Goal: Task Accomplishment & Management: Manage account settings

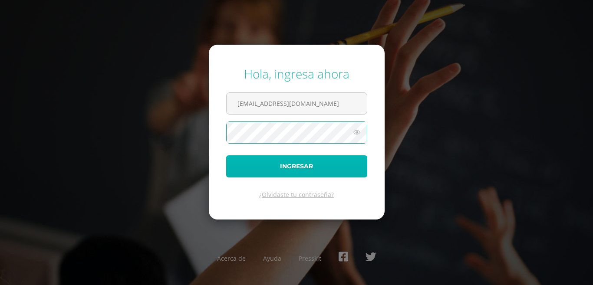
click at [301, 171] on button "Ingresar" at bounding box center [296, 167] width 141 height 22
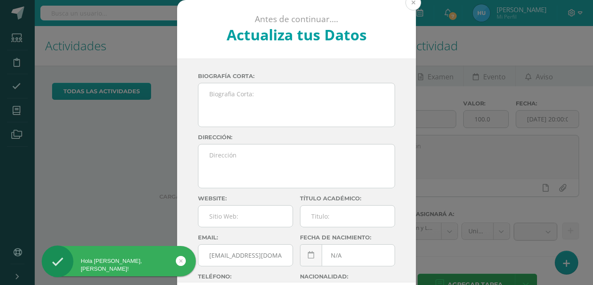
click at [412, 3] on button at bounding box center [414, 3] width 16 height 16
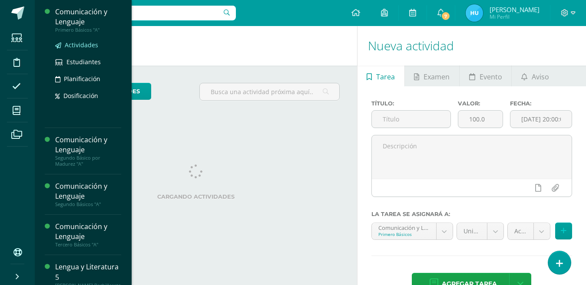
click at [80, 46] on span "Actividades" at bounding box center [81, 45] width 33 height 8
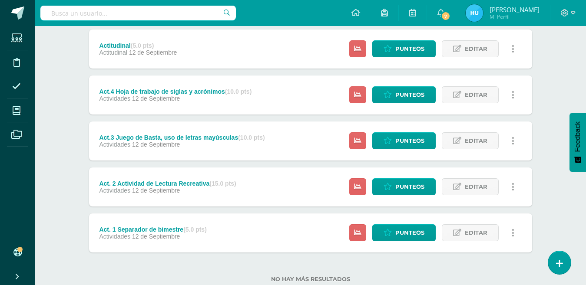
scroll to position [278, 0]
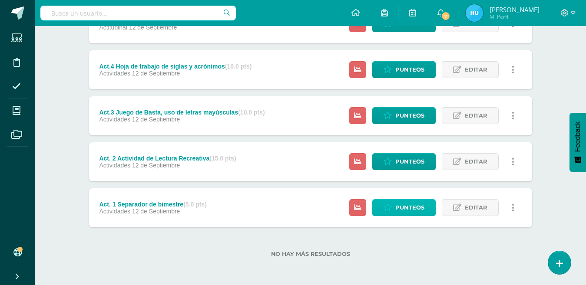
click at [403, 210] on span "Punteos" at bounding box center [409, 208] width 29 height 16
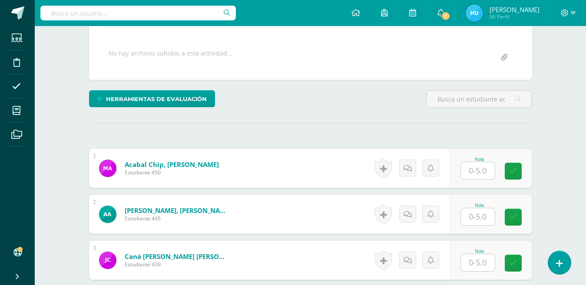
scroll to position [204, 0]
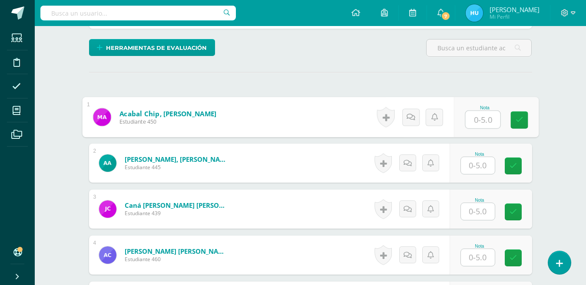
click at [477, 125] on input "text" at bounding box center [482, 119] width 35 height 17
type input "2"
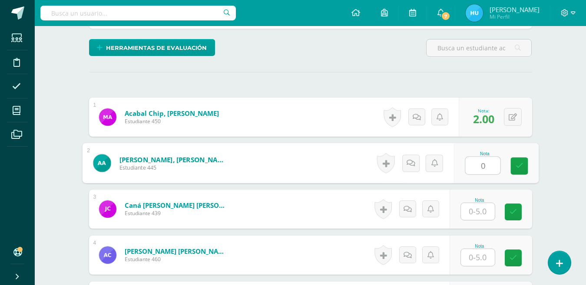
type input "0"
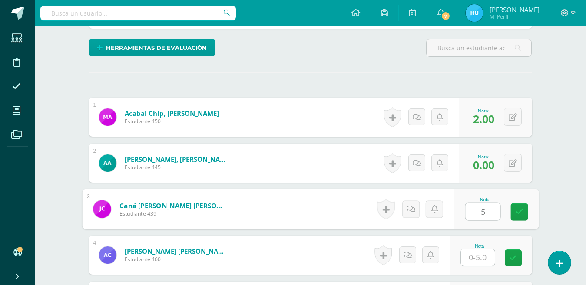
type input "5"
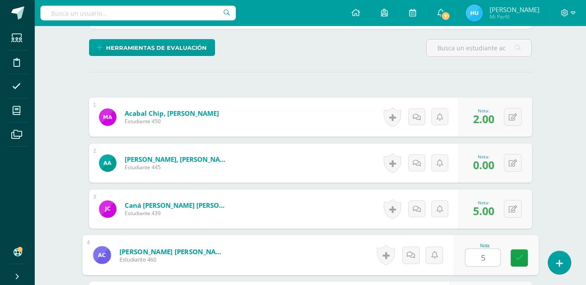
type input "5"
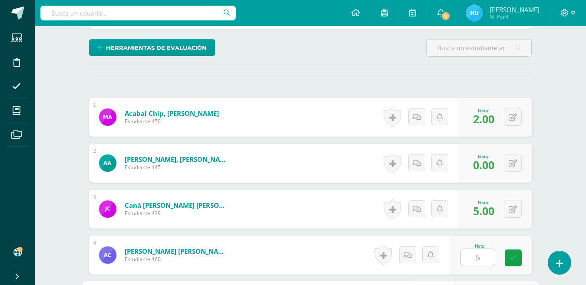
scroll to position [365, 0]
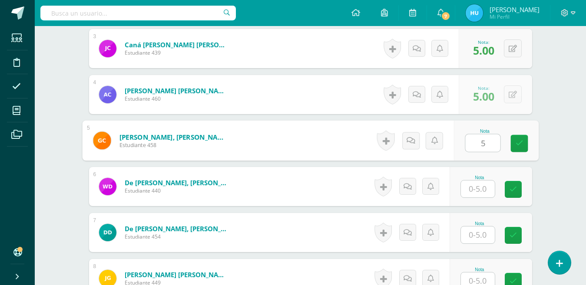
type input "5"
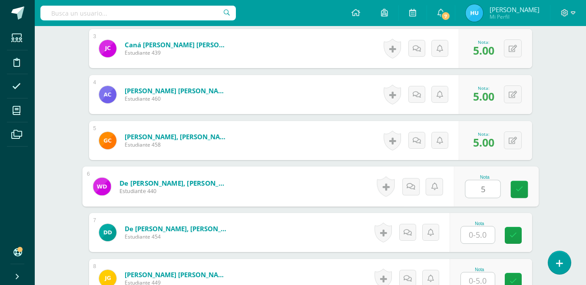
type input "5"
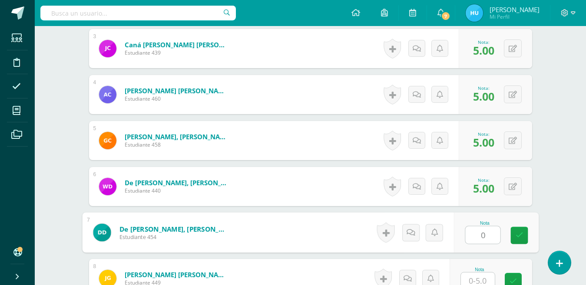
type input "0"
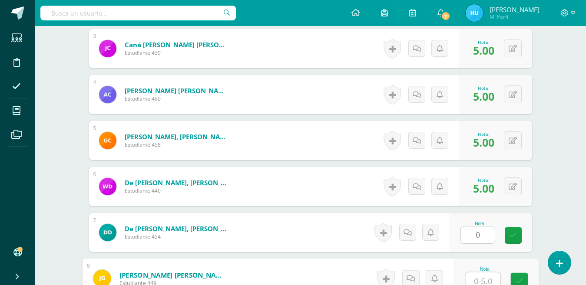
scroll to position [369, 0]
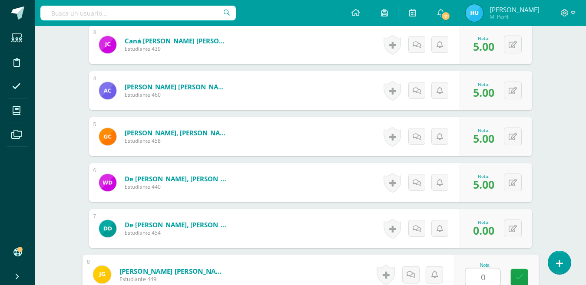
type input "0"
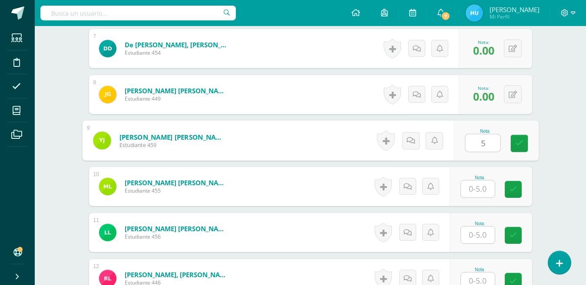
type input "5"
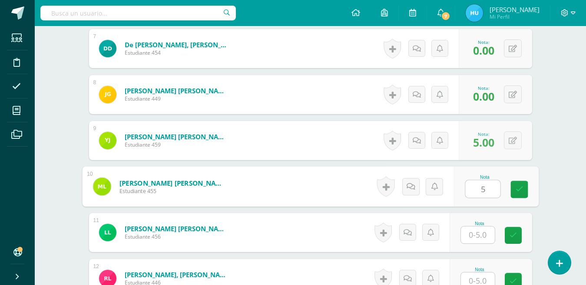
type input "5"
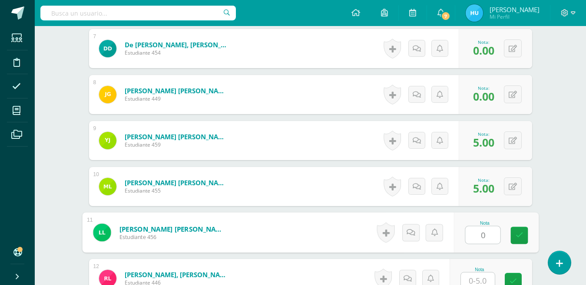
type input "0"
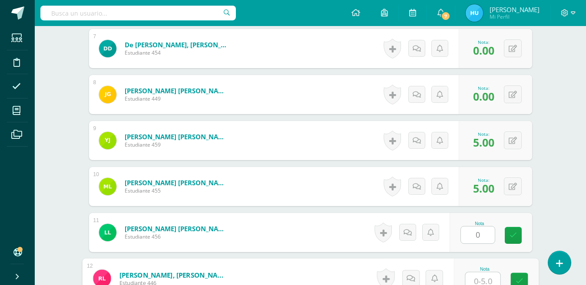
scroll to position [553, 0]
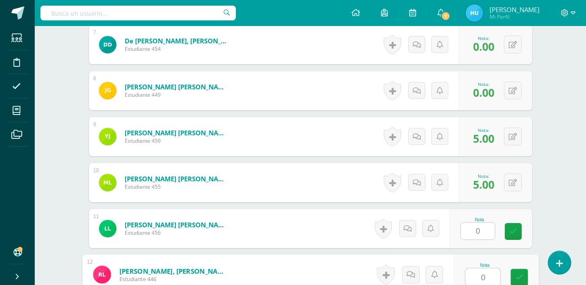
type input "0"
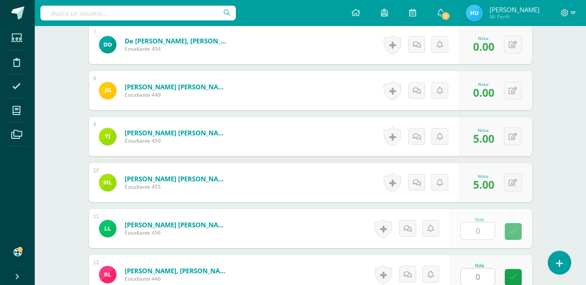
type input "0"
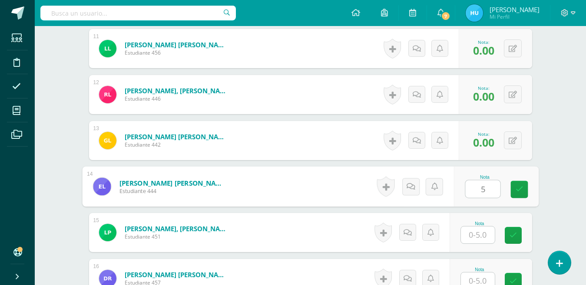
type input "5"
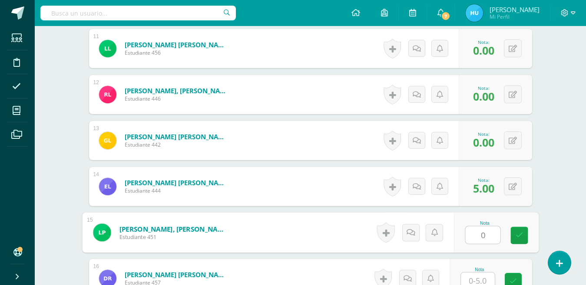
type input "0"
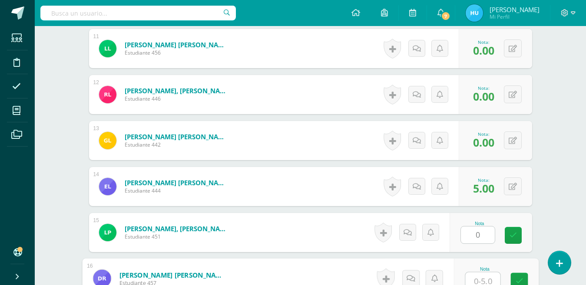
scroll to position [737, 0]
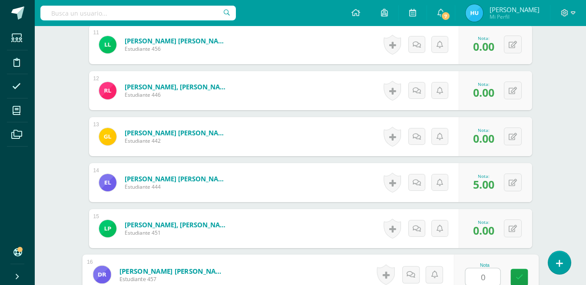
type input "0"
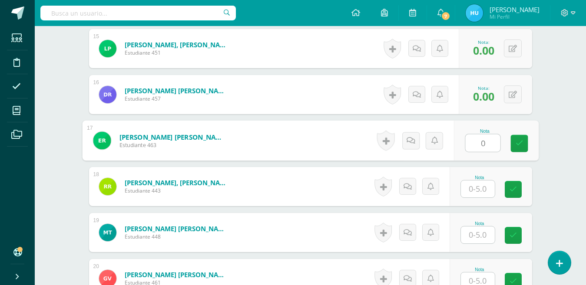
type input "0"
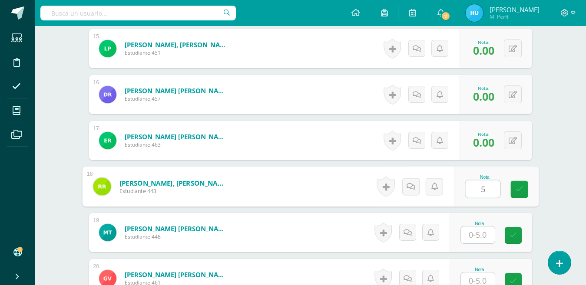
type input "5"
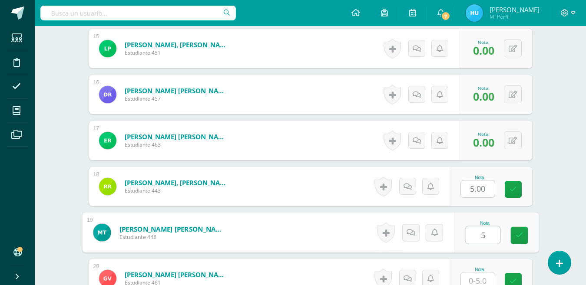
type input "5"
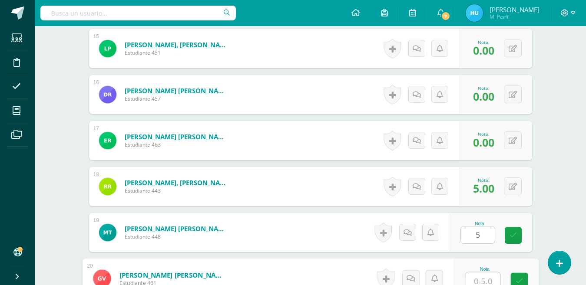
scroll to position [921, 0]
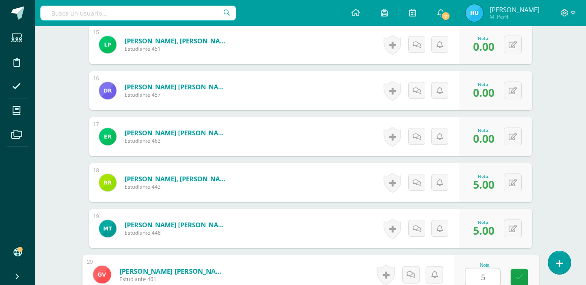
type input "5"
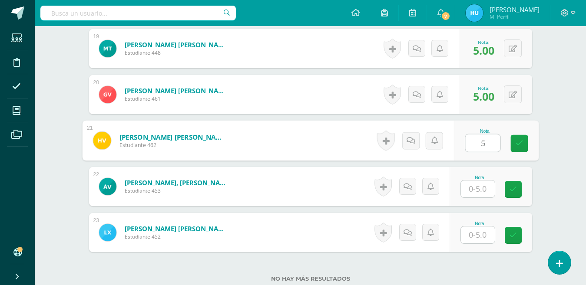
type input "5"
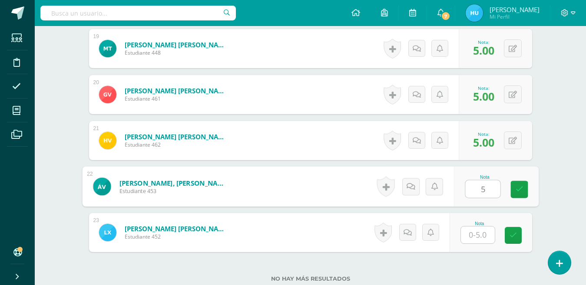
type input "5"
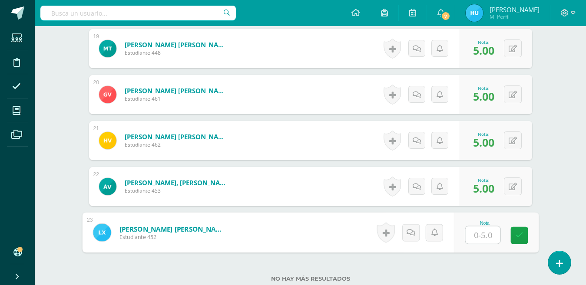
type input "5"
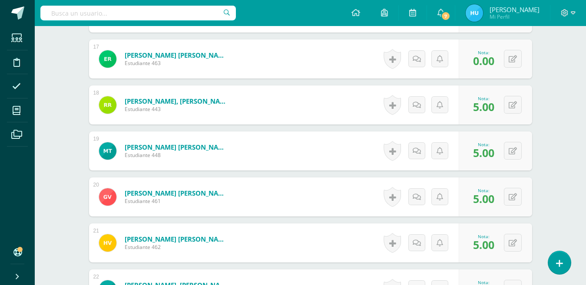
scroll to position [997, 0]
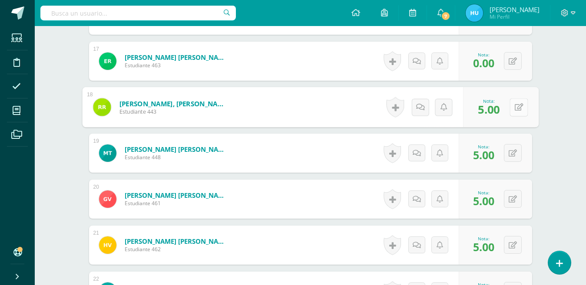
click at [514, 107] on icon at bounding box center [518, 106] width 9 height 7
type input "0"
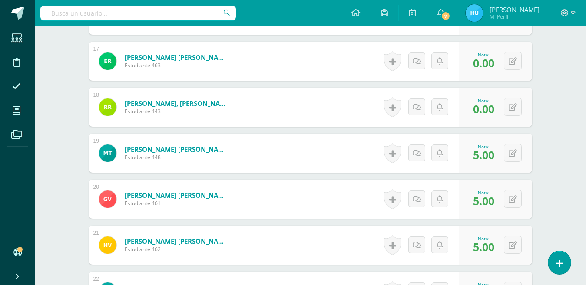
click at [525, 169] on div "0 Logros Logros obtenidos Aún no hay logros agregados Nota: 5.00" at bounding box center [495, 153] width 73 height 39
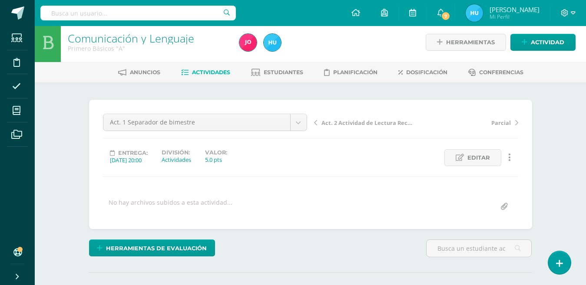
scroll to position [0, 0]
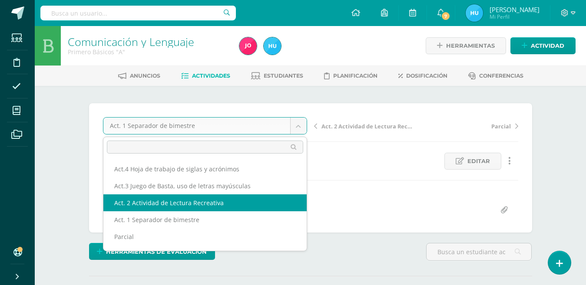
select select "/dashboard/teacher/grade-activity/22456/"
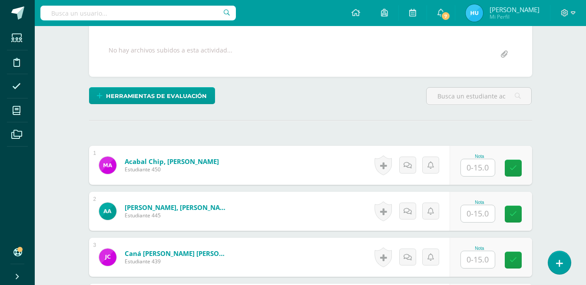
scroll to position [202, 0]
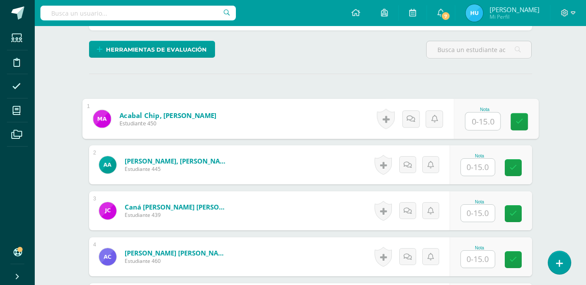
click at [484, 126] on input "text" at bounding box center [482, 121] width 35 height 17
type input "15"
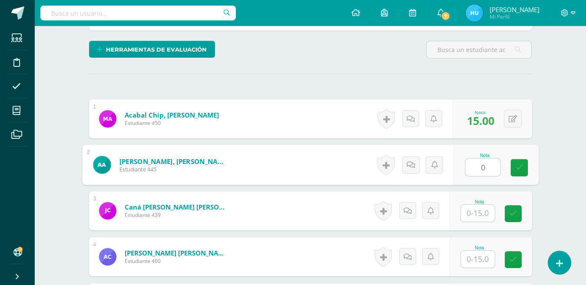
type input "0"
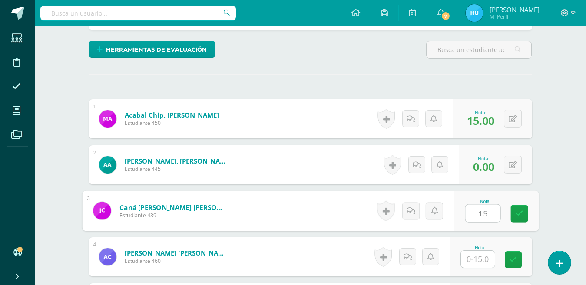
type input "15"
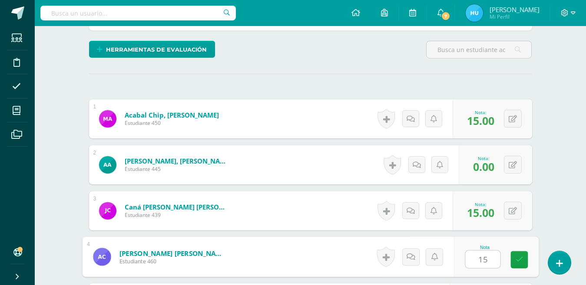
type input "15"
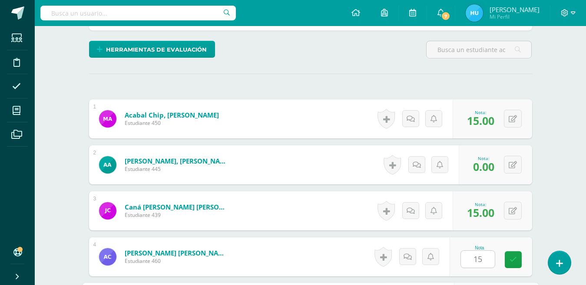
scroll to position [365, 0]
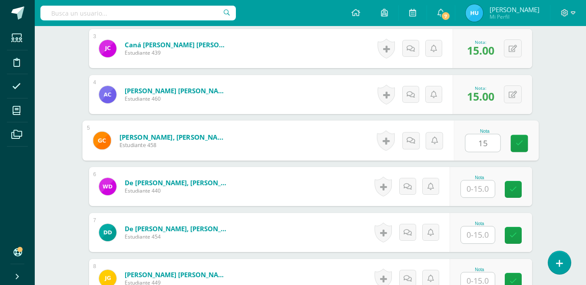
type input "15"
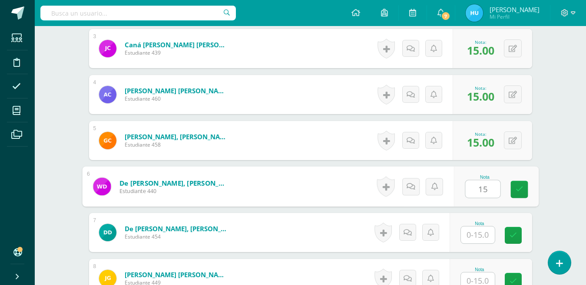
type input "15"
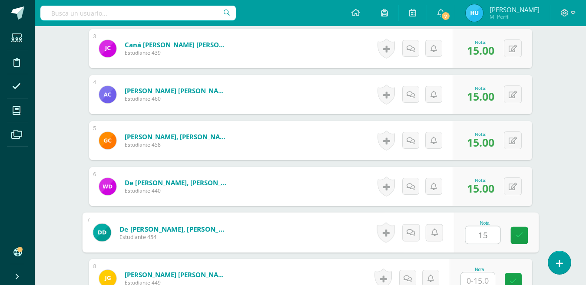
type input "15"
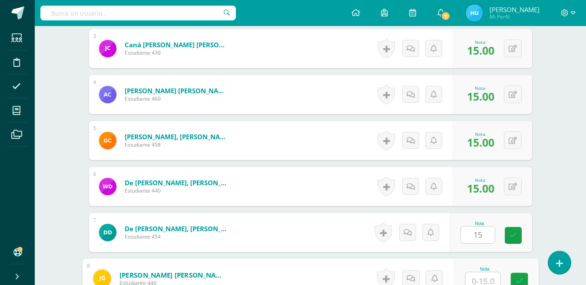
scroll to position [369, 0]
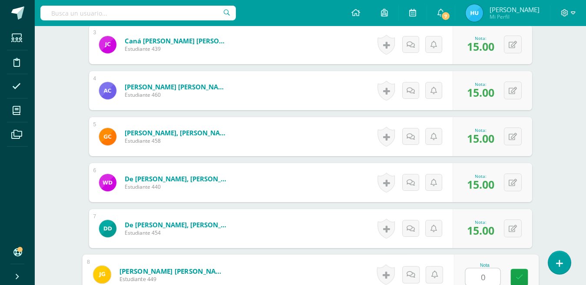
type input "0"
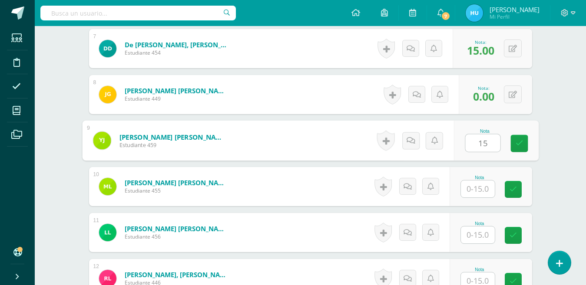
type input "15"
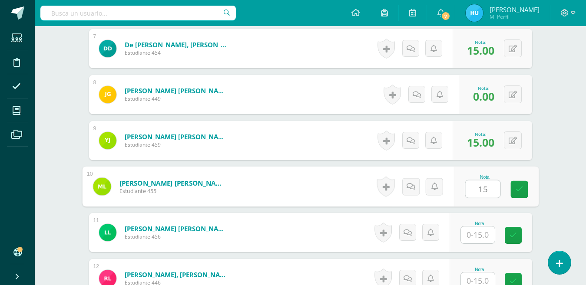
type input "15"
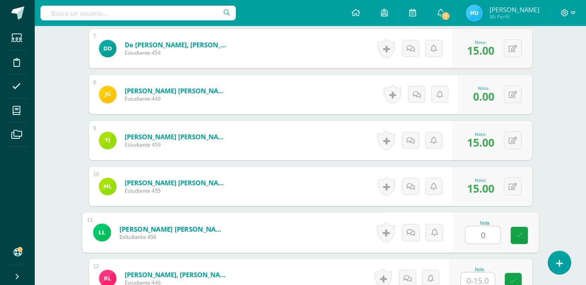
type input "0"
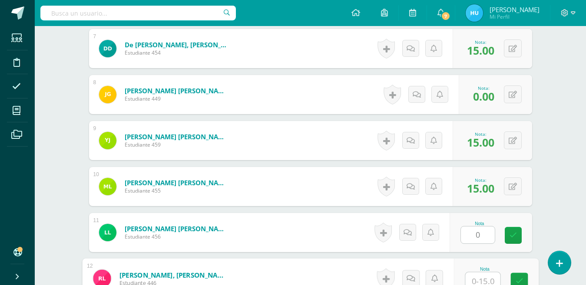
scroll to position [553, 0]
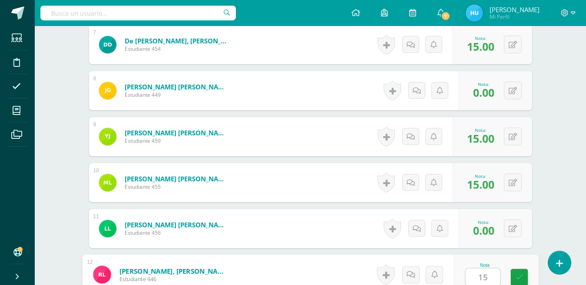
type input "15"
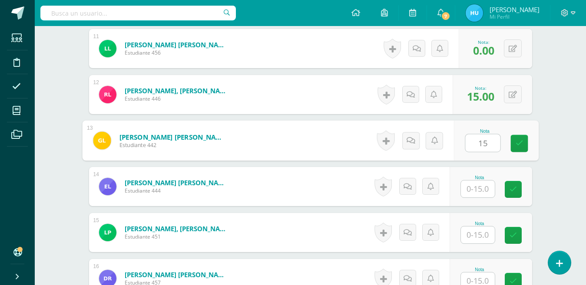
type input "15"
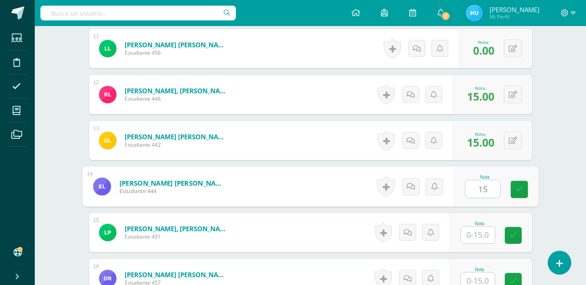
type input "15"
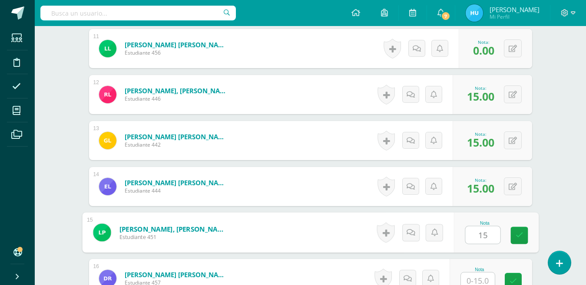
type input "15"
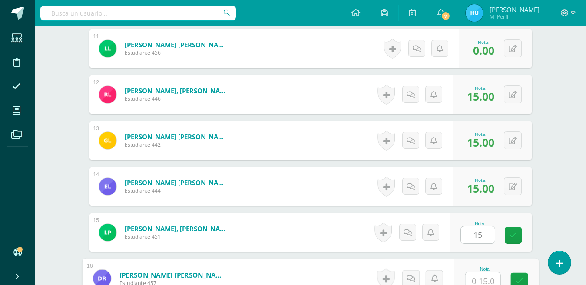
scroll to position [737, 0]
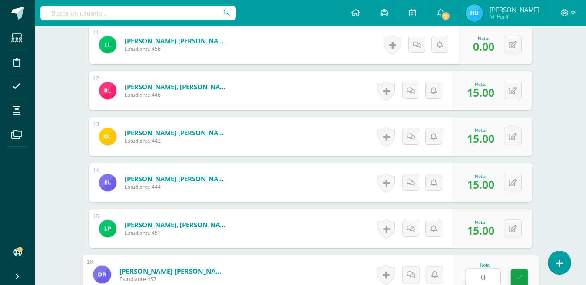
type input "0"
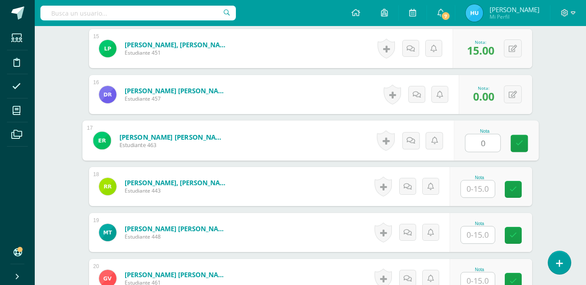
type input "0"
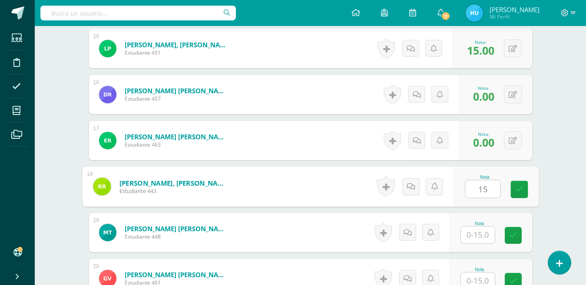
type input "15"
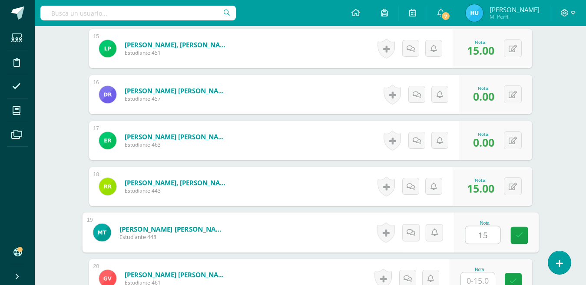
type input "15"
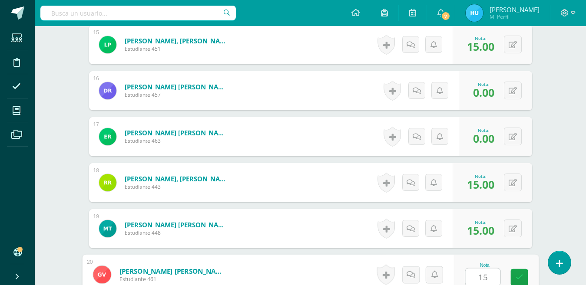
type input "15"
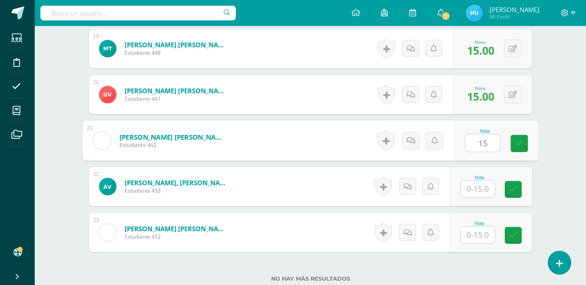
type input "15"
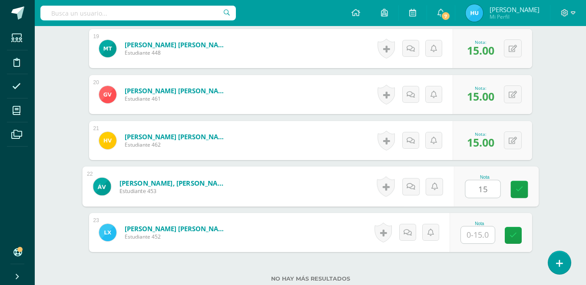
type input "15"
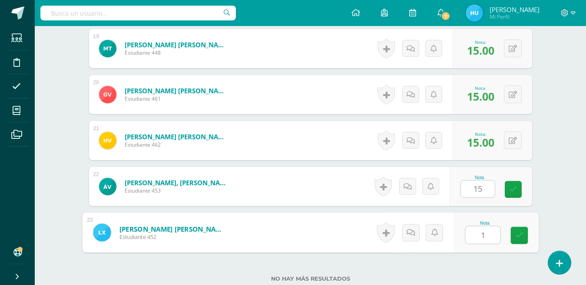
type input "15"
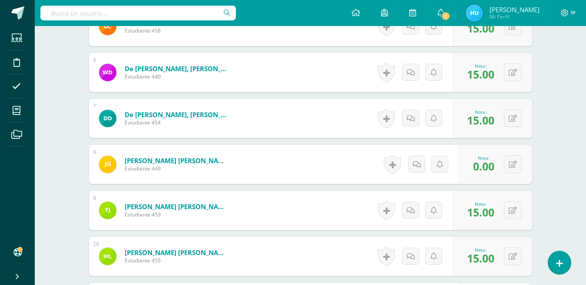
scroll to position [0, 0]
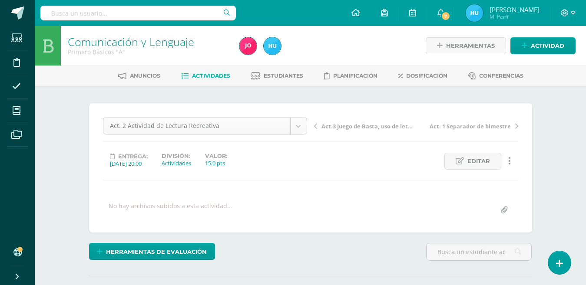
select select "/dashboard/teacher/grade-activity/22461/"
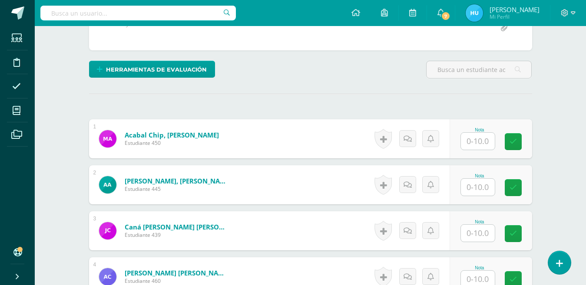
scroll to position [183, 0]
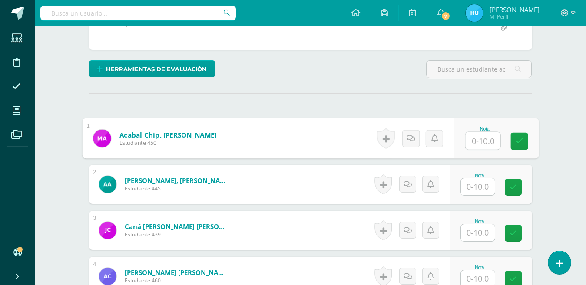
click at [482, 139] on input "text" at bounding box center [482, 141] width 35 height 17
type input "10"
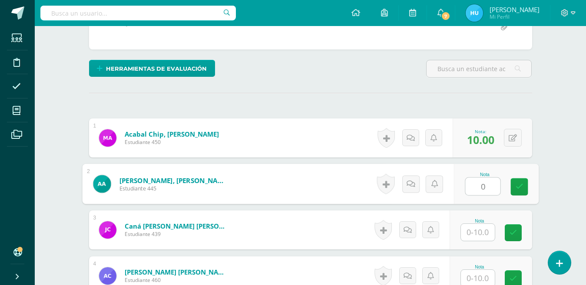
type input "0"
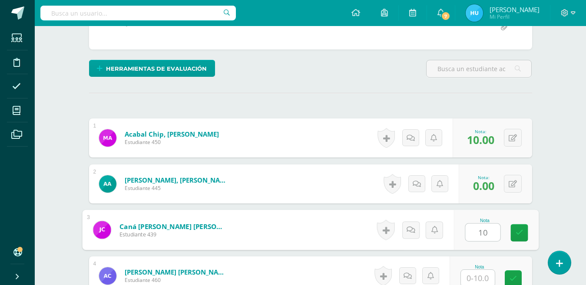
type input "10"
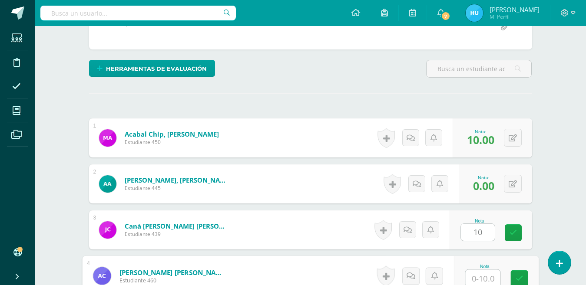
scroll to position [185, 0]
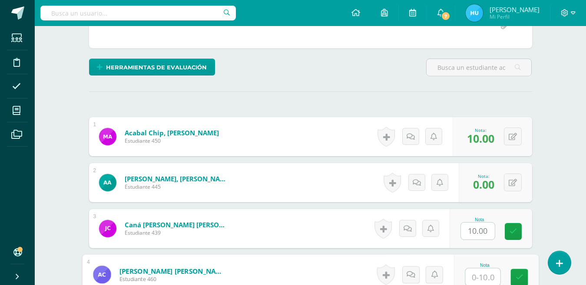
type input "8"
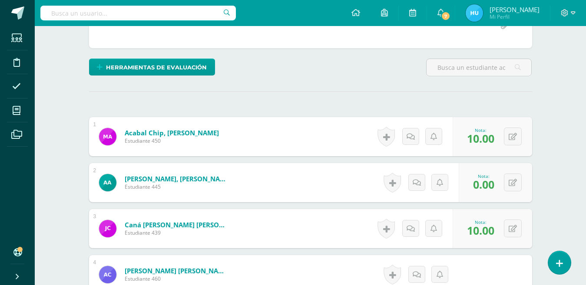
scroll to position [365, 0]
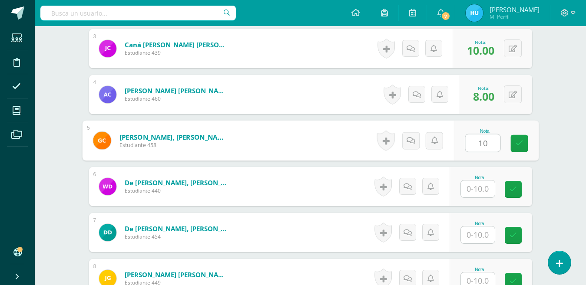
type input "10"
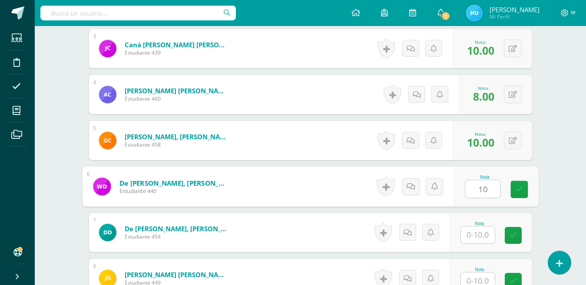
type input "10"
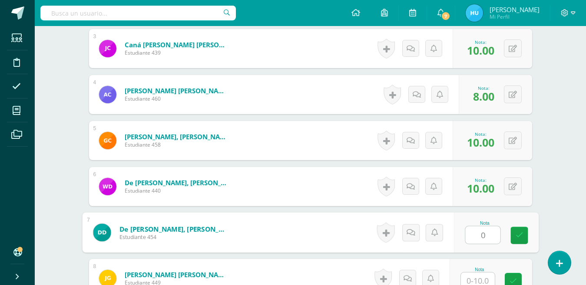
type input "0"
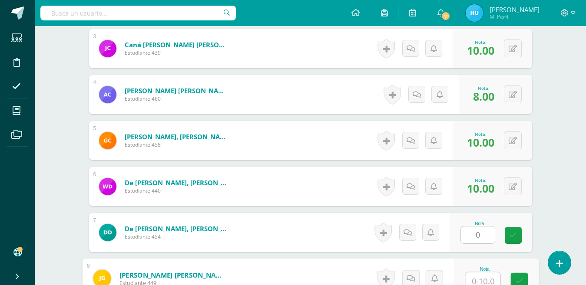
scroll to position [369, 0]
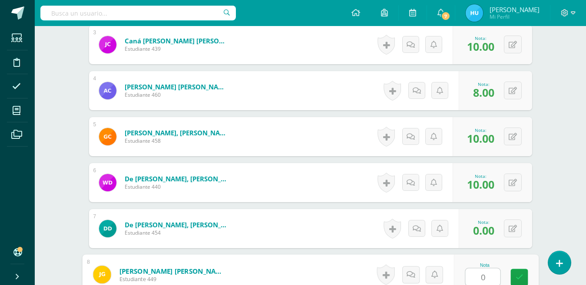
type input "0"
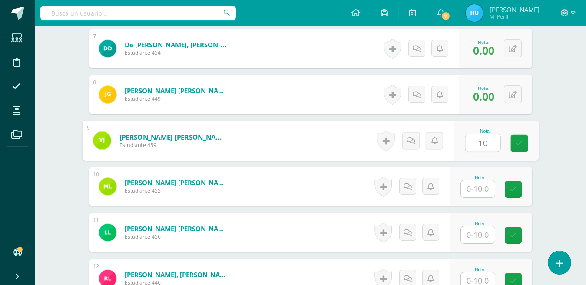
type input "10"
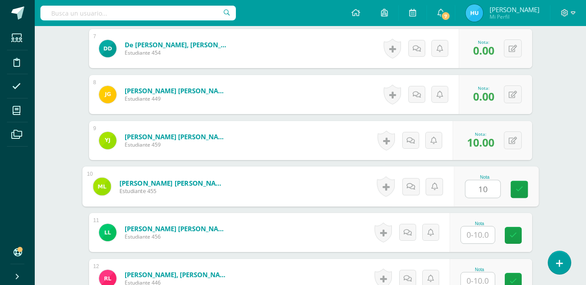
type input "10"
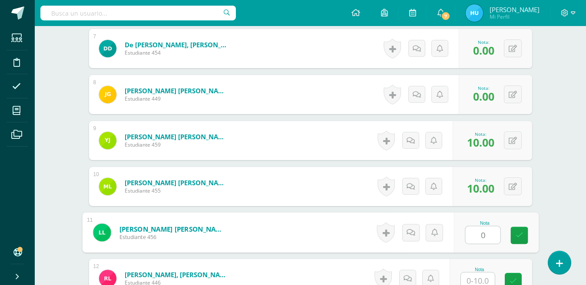
type input "0"
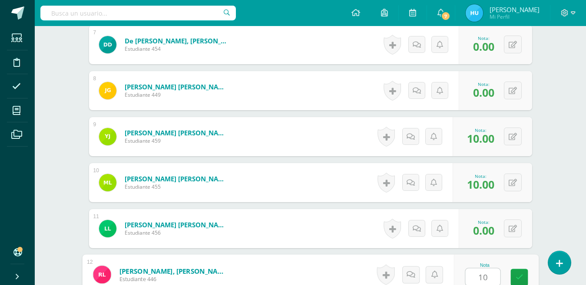
type input "10"
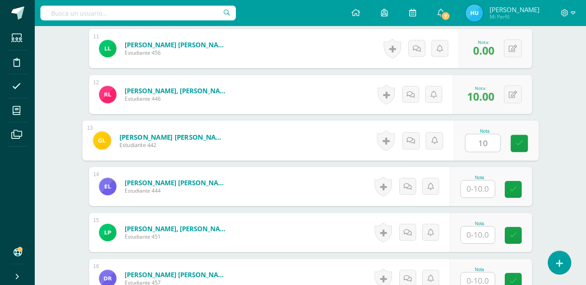
type input "10"
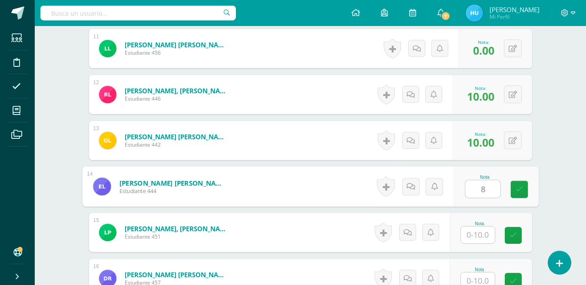
type input "8"
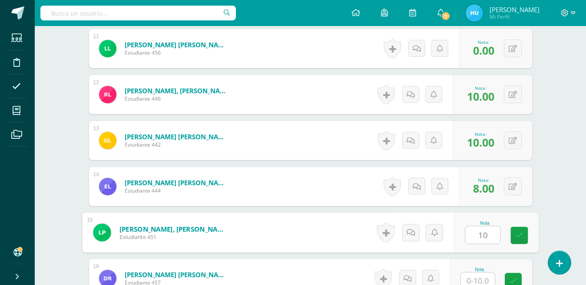
type input "10"
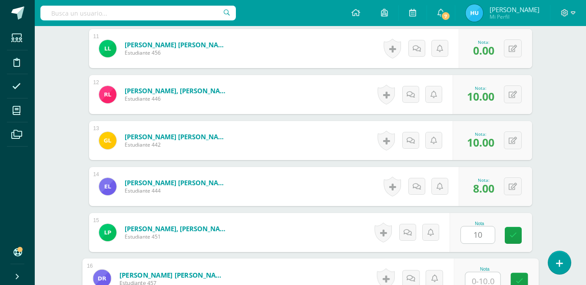
scroll to position [737, 0]
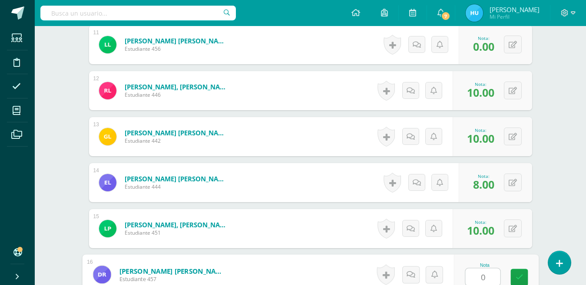
type input "0"
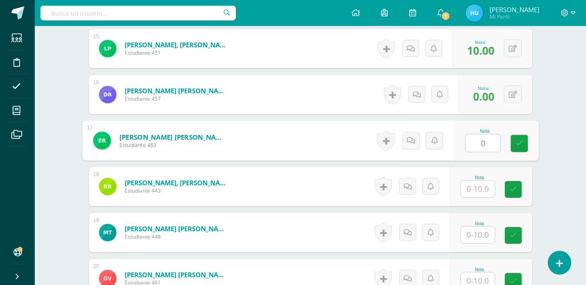
type input "0"
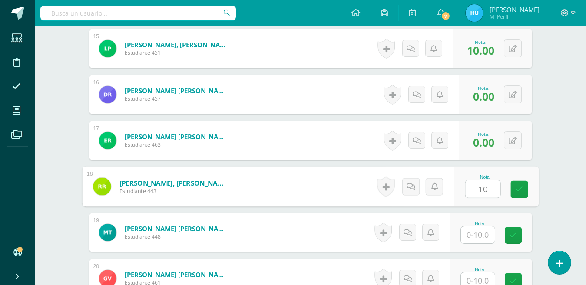
type input "10"
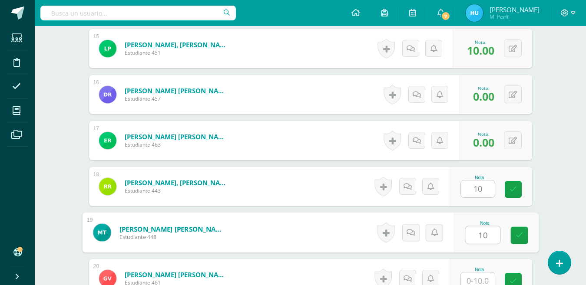
type input "10"
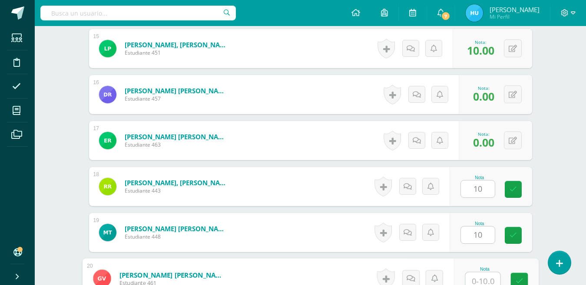
scroll to position [921, 0]
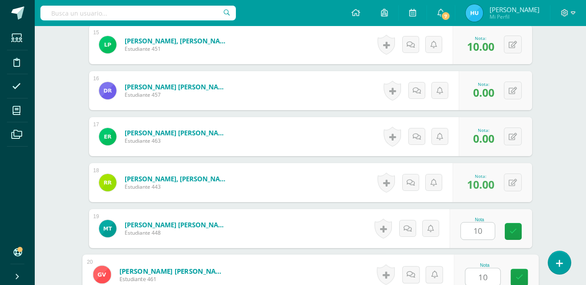
type input "10"
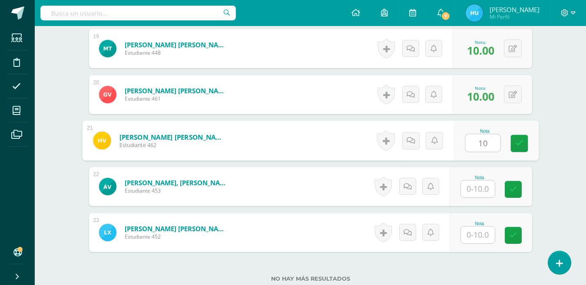
type input "10"
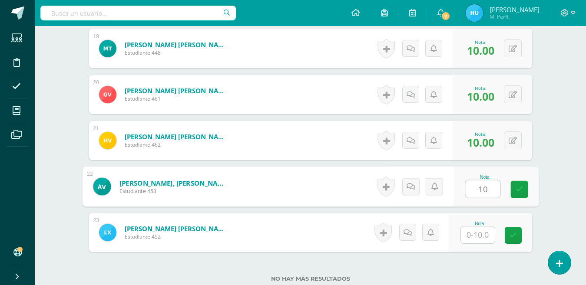
type input "10"
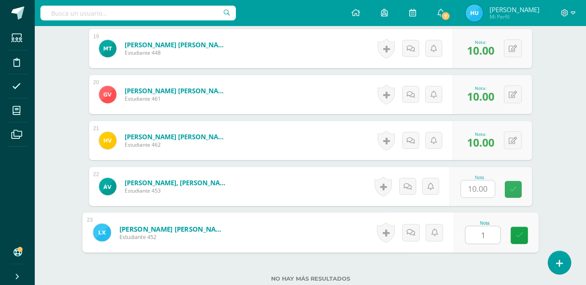
type input "10"
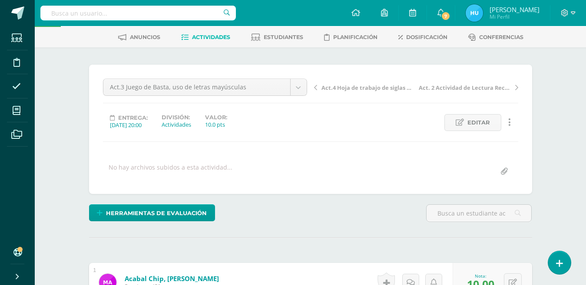
scroll to position [34, 0]
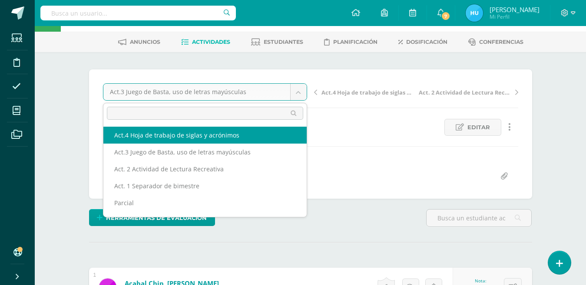
select select "/dashboard/teacher/grade-activity/22466/"
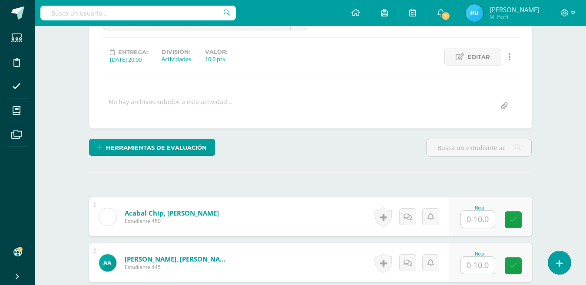
scroll to position [184, 0]
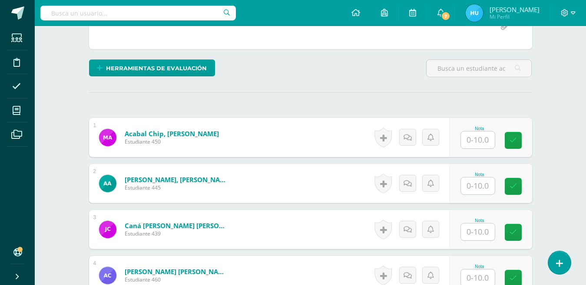
click at [474, 141] on input "text" at bounding box center [478, 140] width 34 height 17
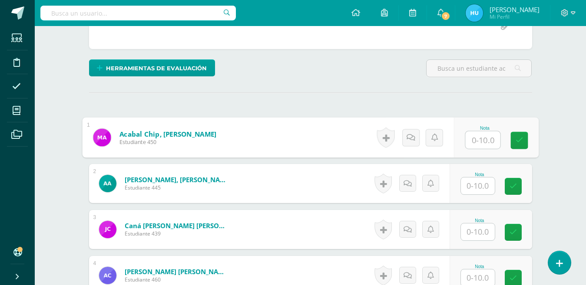
click at [474, 141] on input "text" at bounding box center [482, 140] width 35 height 17
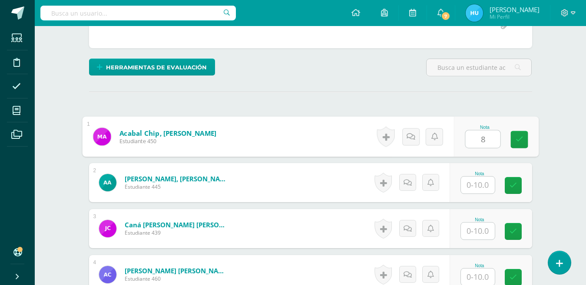
type input "8"
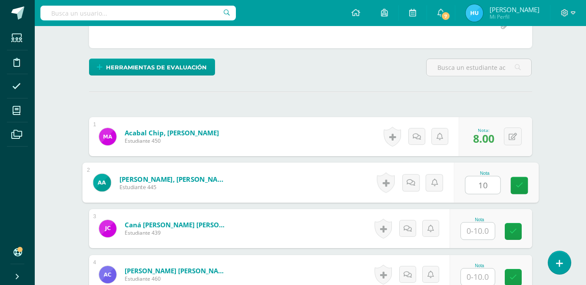
type input "10"
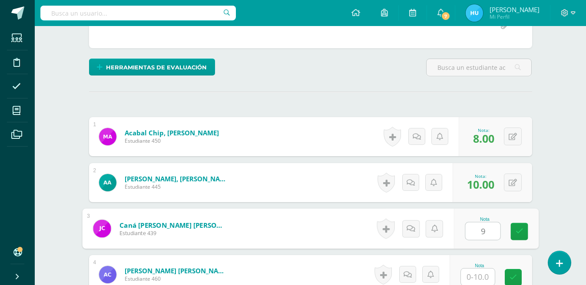
type input "9"
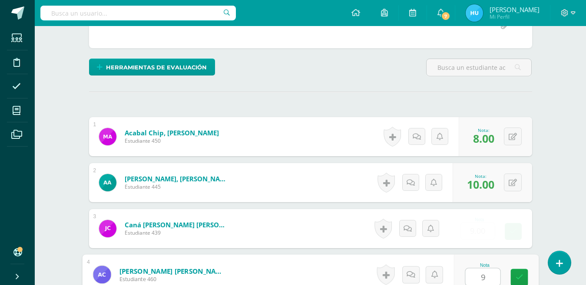
type input "9"
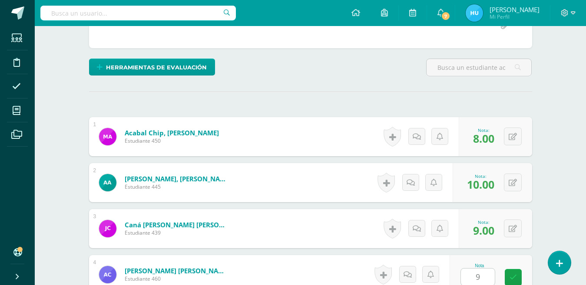
scroll to position [365, 0]
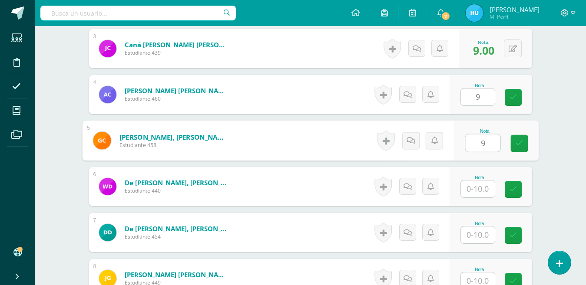
type input "9"
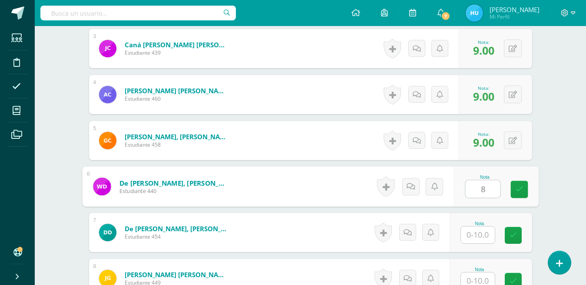
type input "8"
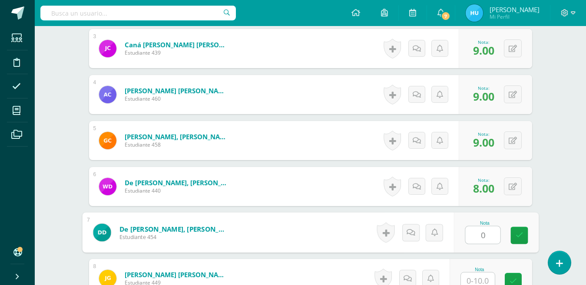
type input "0"
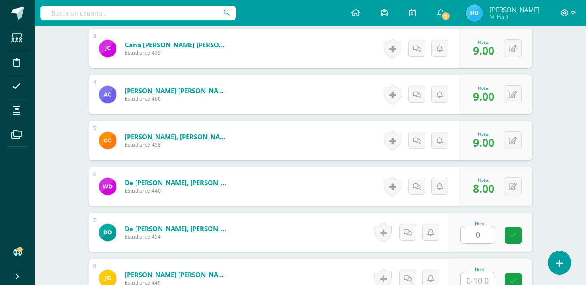
click at [474, 141] on span "9.00" at bounding box center [483, 142] width 21 height 15
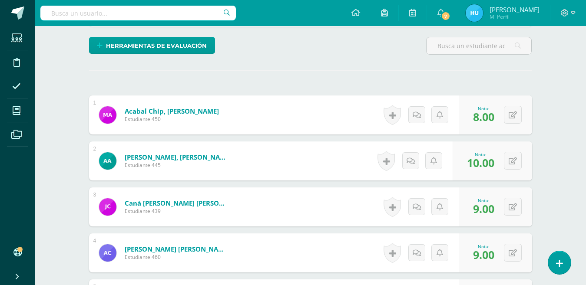
scroll to position [239, 0]
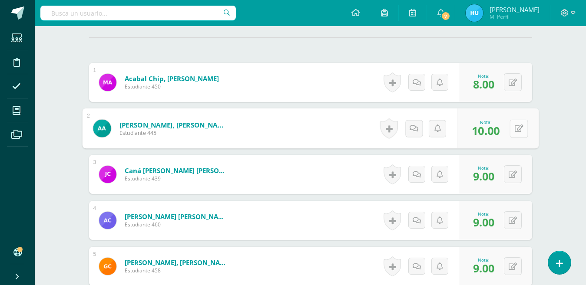
click at [514, 130] on icon at bounding box center [518, 128] width 9 height 7
type input "0"
click at [500, 138] on link at bounding box center [495, 131] width 17 height 17
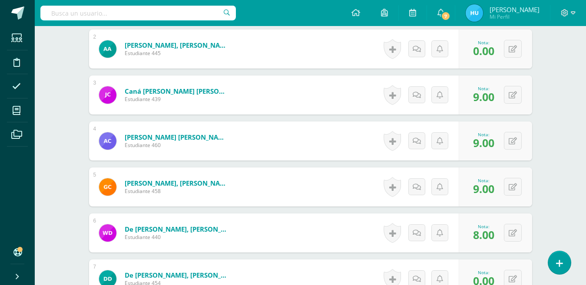
scroll to position [330, 0]
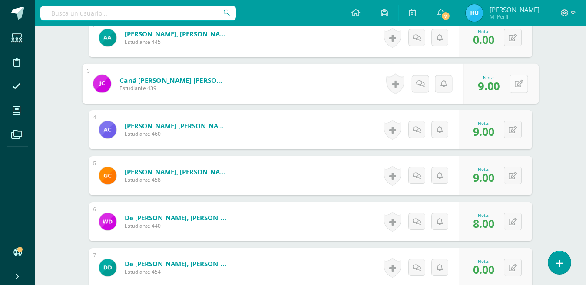
click at [514, 86] on icon at bounding box center [518, 83] width 9 height 7
type input "10"
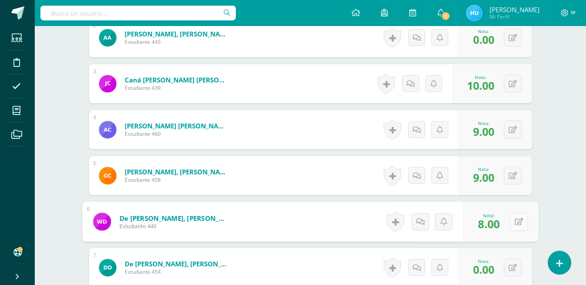
click at [514, 223] on icon at bounding box center [518, 221] width 9 height 7
type input "9"
click at [509, 269] on button at bounding box center [513, 268] width 18 height 18
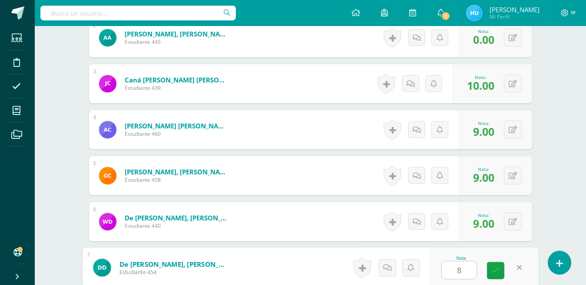
type input "8"
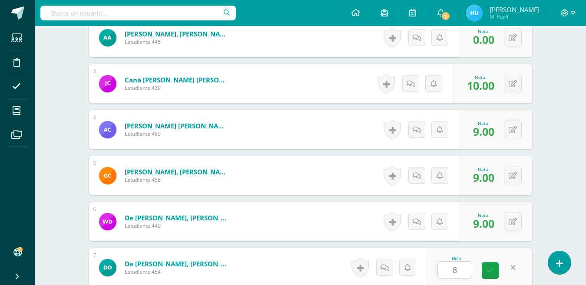
scroll to position [503, 0]
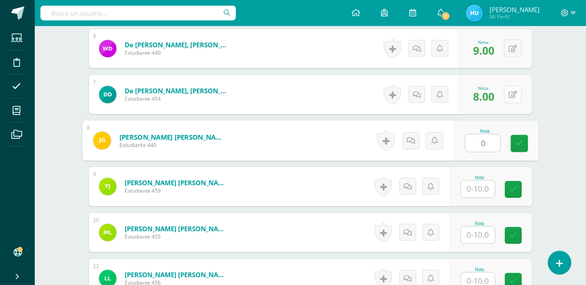
type input "0"
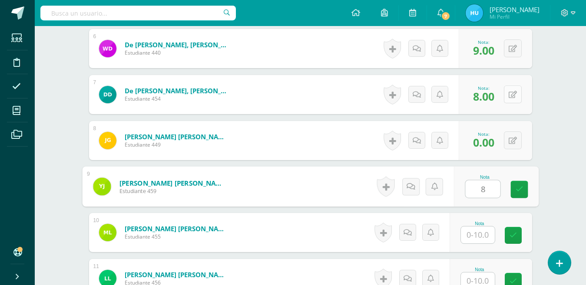
type input "8"
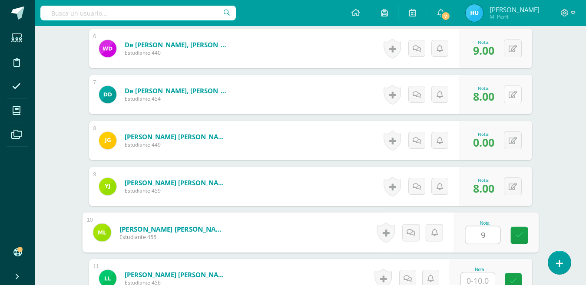
type input "9"
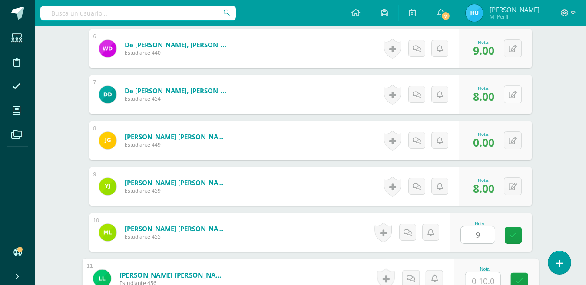
scroll to position [507, 0]
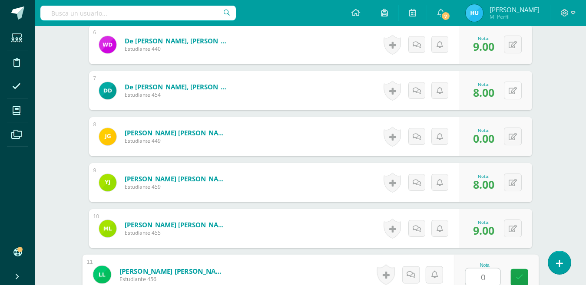
type input "0"
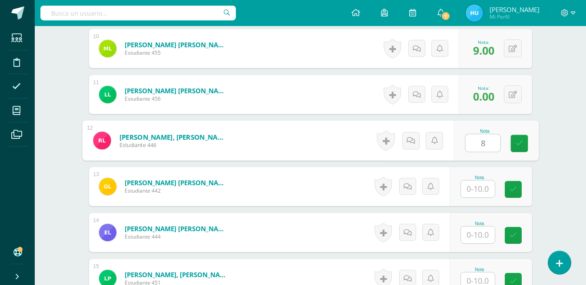
type input "8"
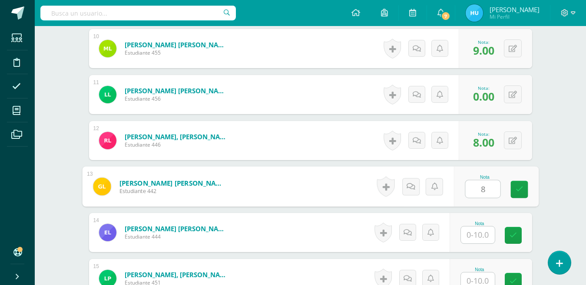
type input "8"
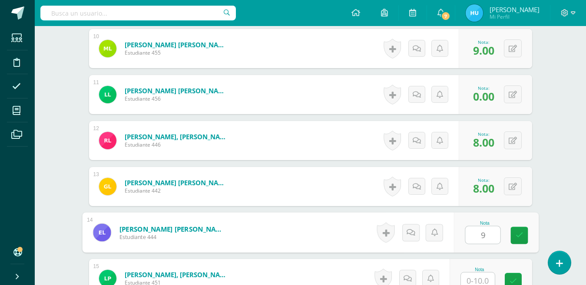
type input "9"
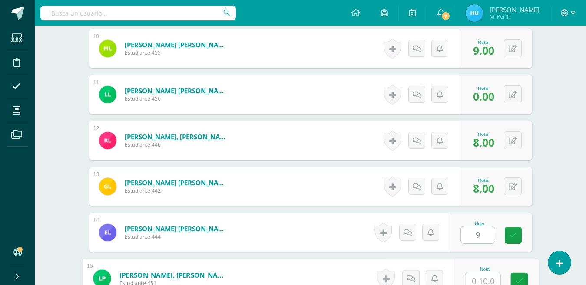
scroll to position [691, 0]
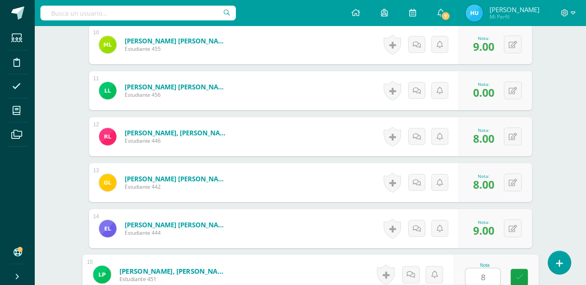
type input "8"
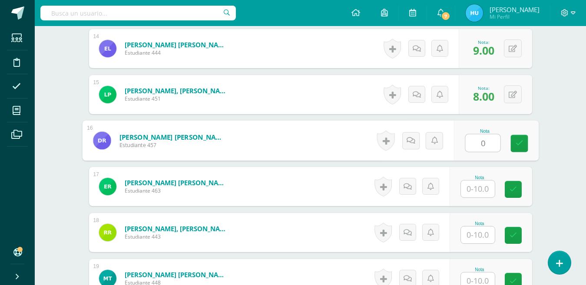
type input "0"
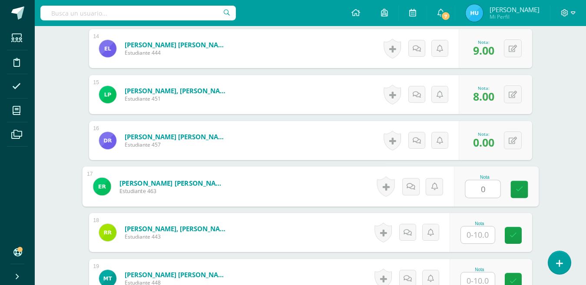
type input "0"
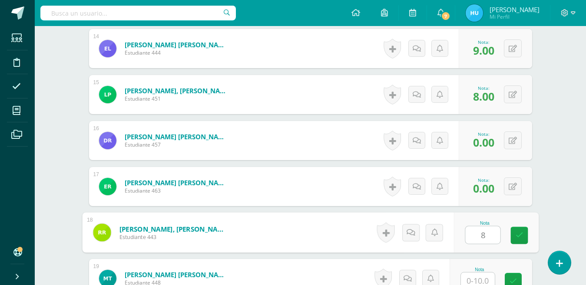
type input "8"
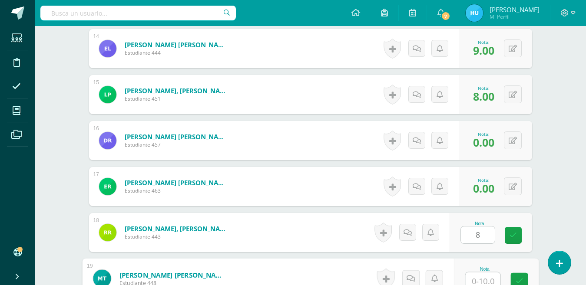
scroll to position [875, 0]
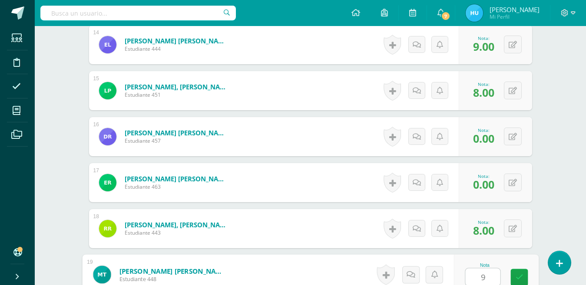
type input "9"
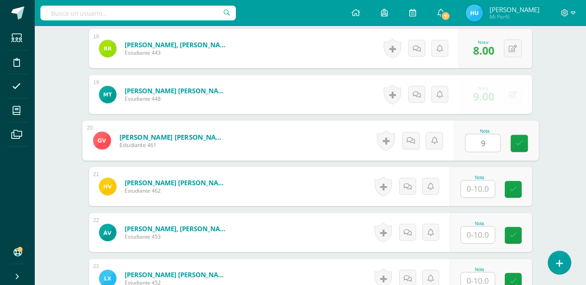
type input "9"
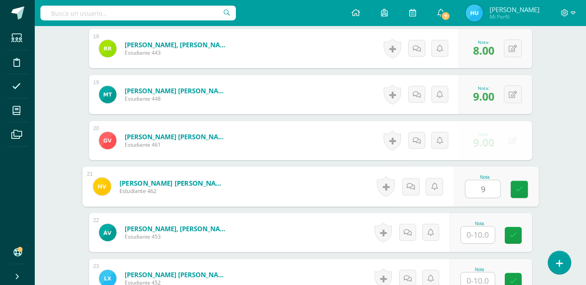
type input "9"
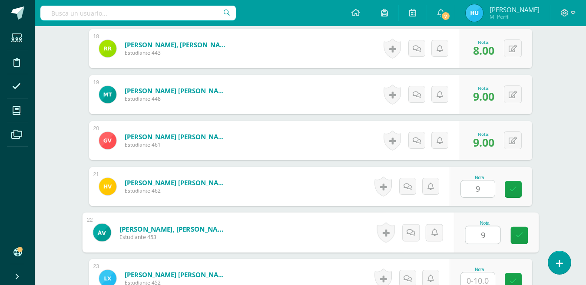
type input "9"
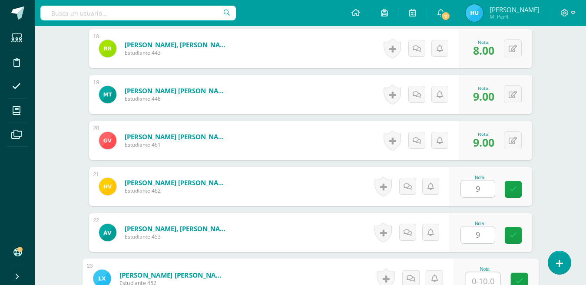
scroll to position [1060, 0]
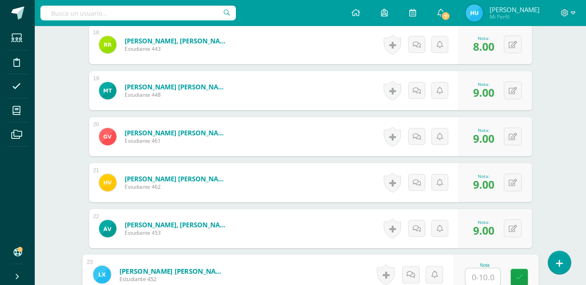
type input "9"
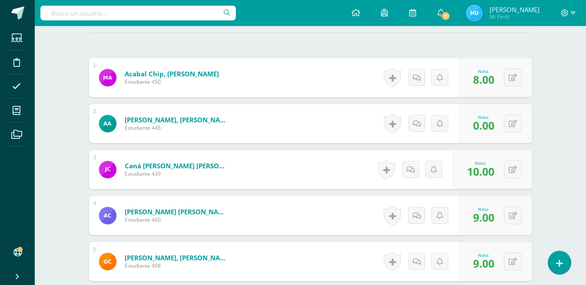
scroll to position [0, 0]
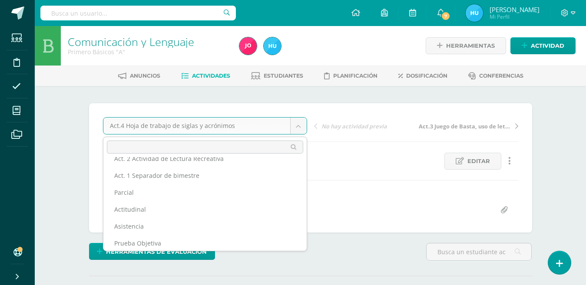
scroll to position [49, 0]
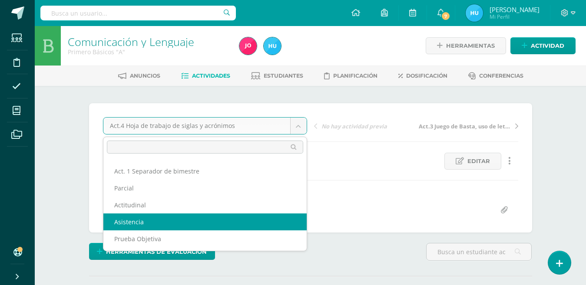
select select "/dashboard/teacher/grade-activity/22471/"
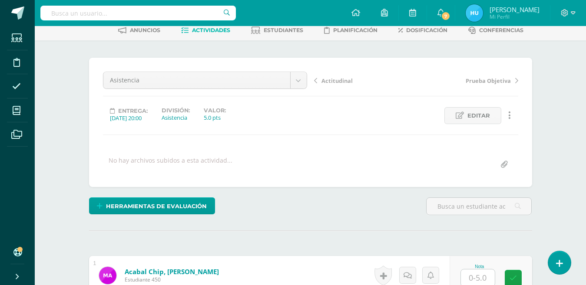
scroll to position [61, 0]
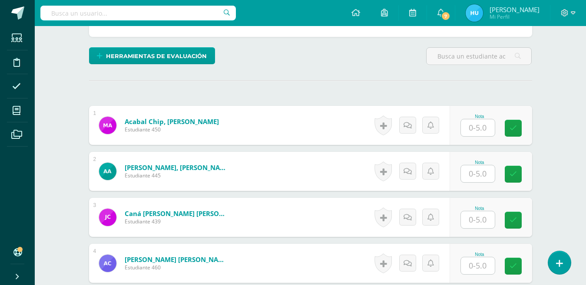
click at [476, 130] on input "text" at bounding box center [478, 127] width 34 height 17
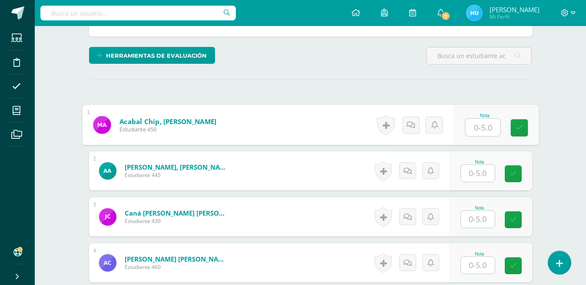
scroll to position [197, 0]
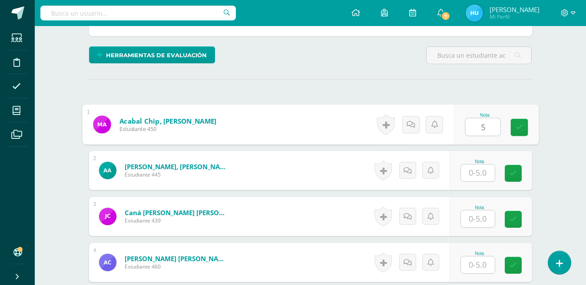
type input "5"
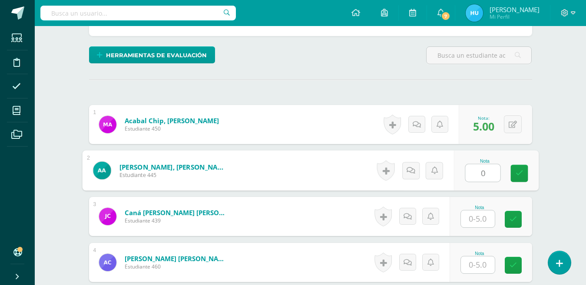
type input "0"
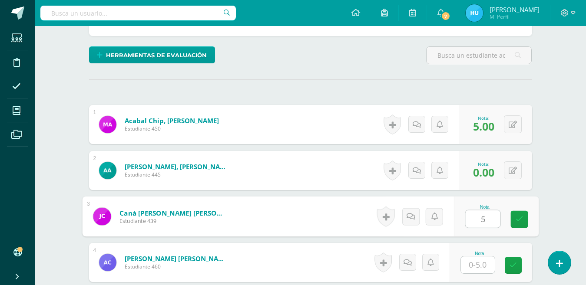
type input "5"
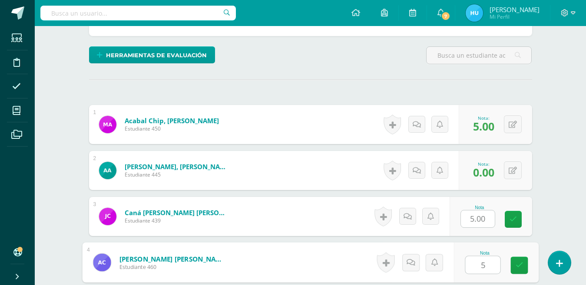
type input "5"
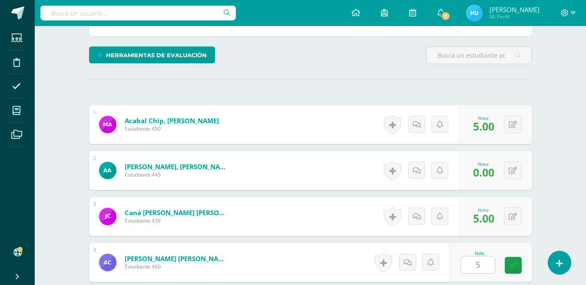
scroll to position [365, 0]
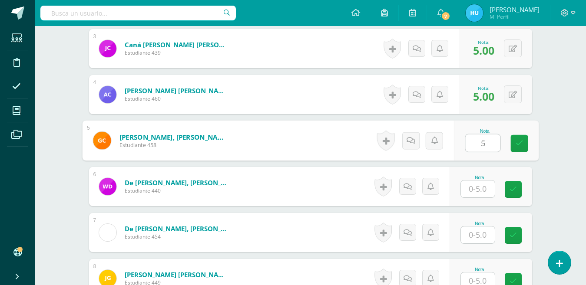
type input "5"
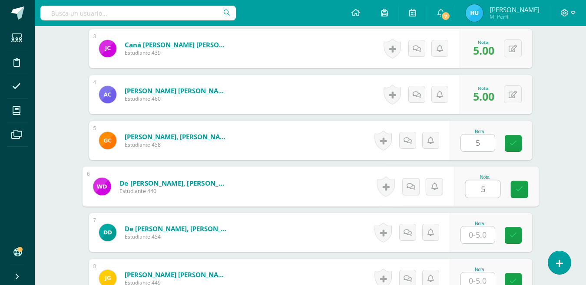
type input "5"
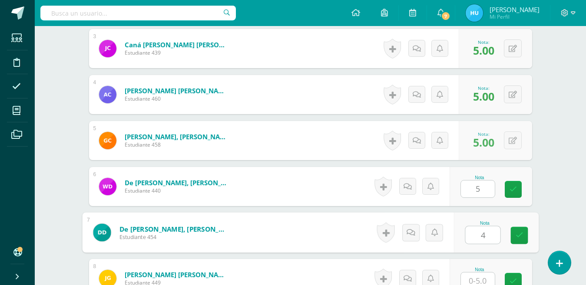
type input "4"
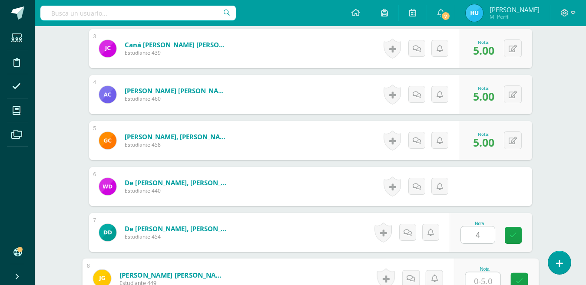
scroll to position [369, 0]
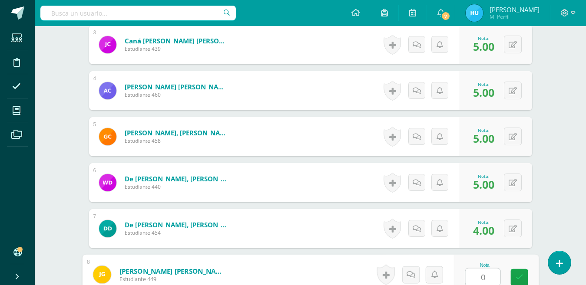
type input "0"
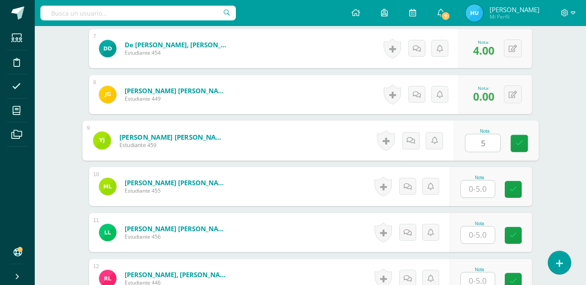
type input "5"
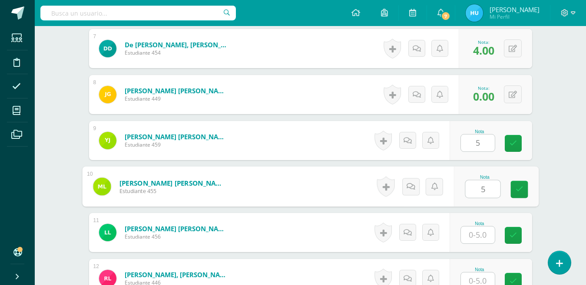
type input "5"
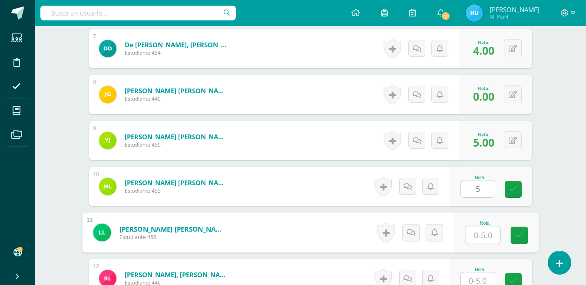
type input "5"
type input "0"
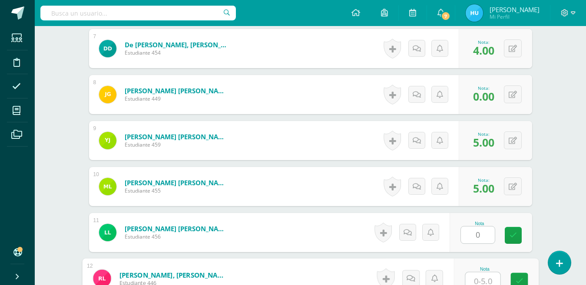
scroll to position [553, 0]
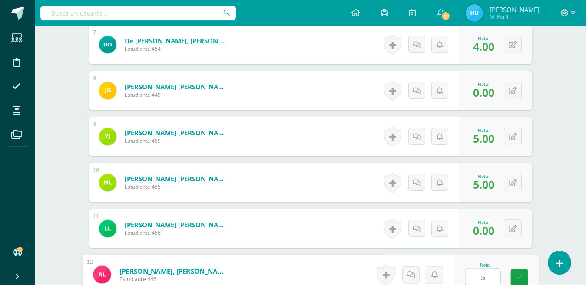
type input "5"
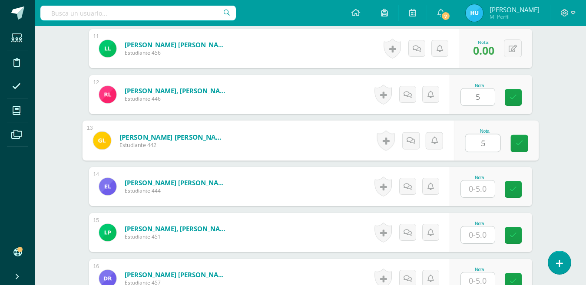
type input "5"
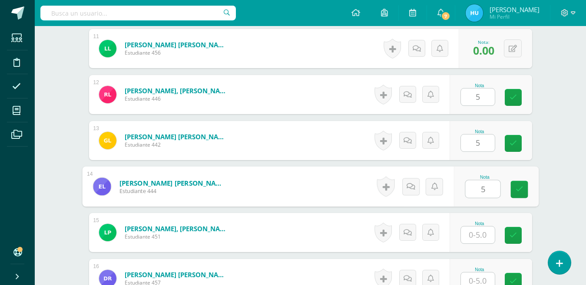
type input "5"
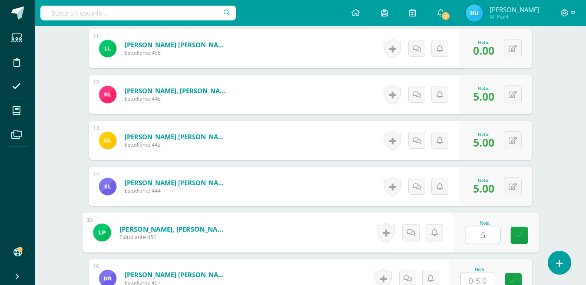
type input "5"
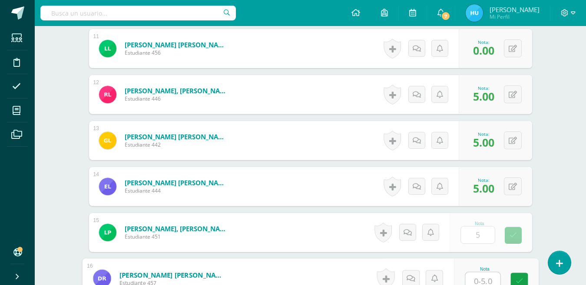
scroll to position [737, 0]
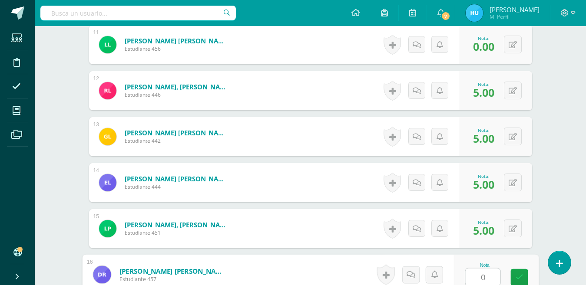
type input "0"
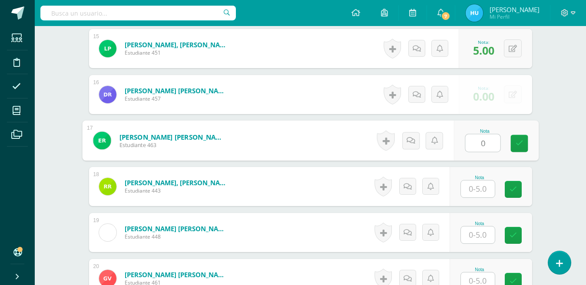
type input "0"
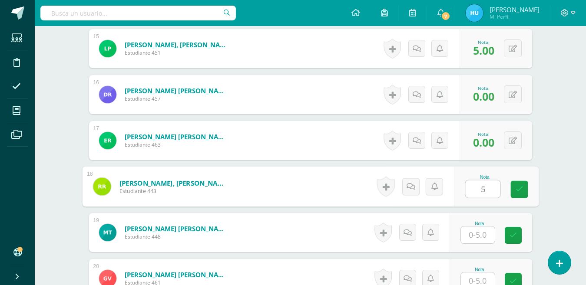
type input "5"
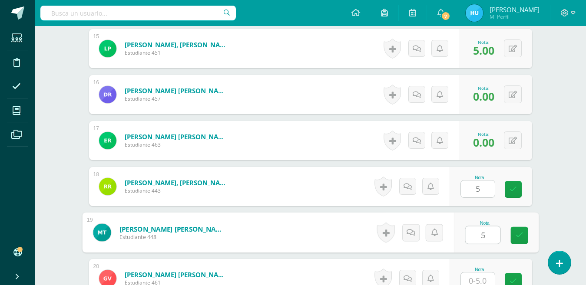
type input "5"
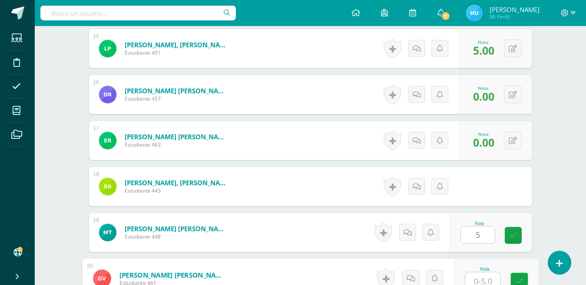
scroll to position [921, 0]
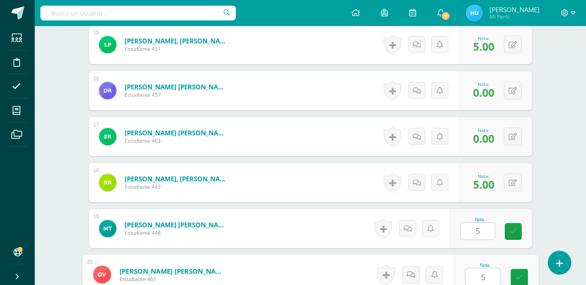
type input "5"
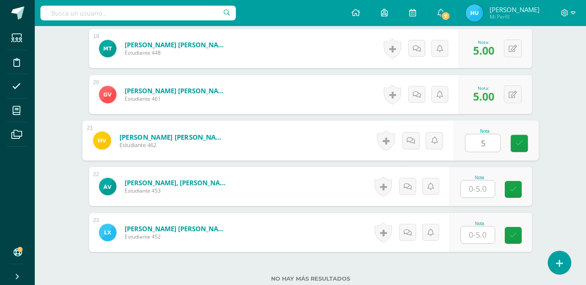
type input "5"
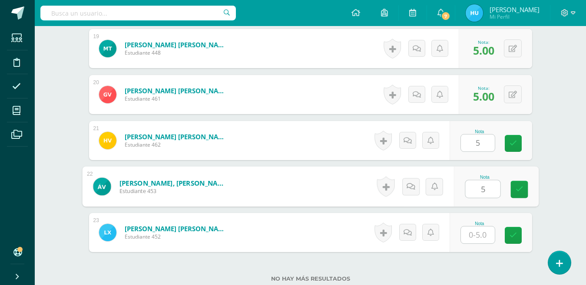
type input "5"
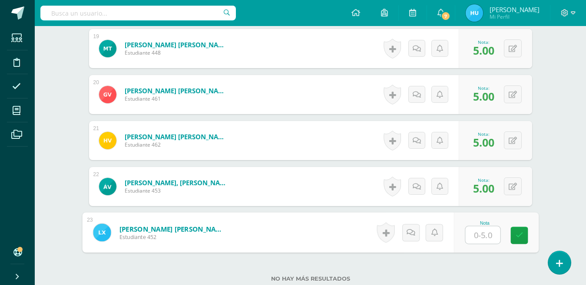
type input "5"
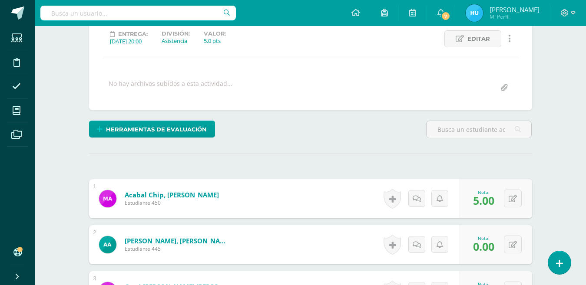
scroll to position [0, 0]
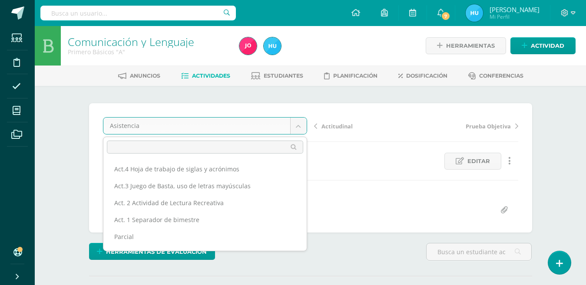
scroll to position [28, 0]
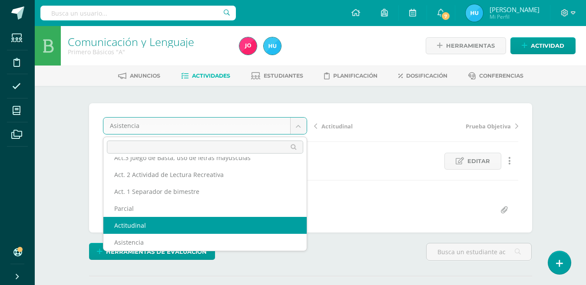
select select "/dashboard/teacher/grade-activity/22476/"
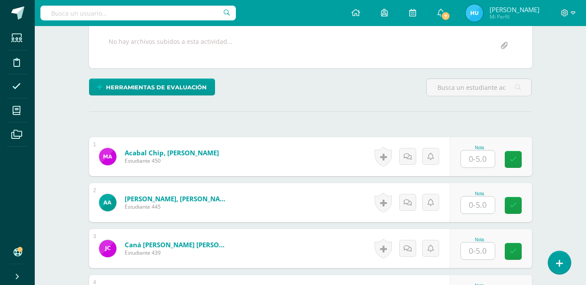
scroll to position [169, 0]
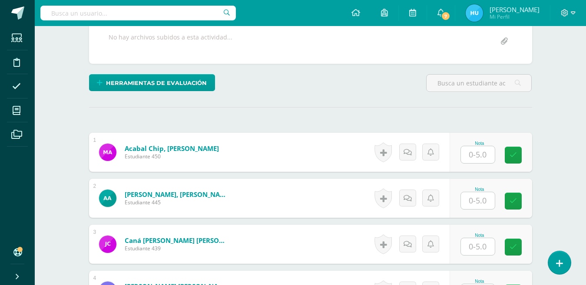
click at [474, 159] on input "text" at bounding box center [478, 154] width 34 height 17
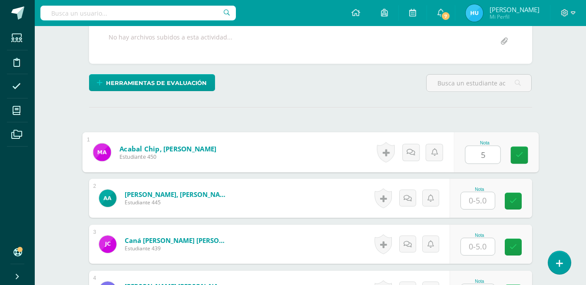
type input "5"
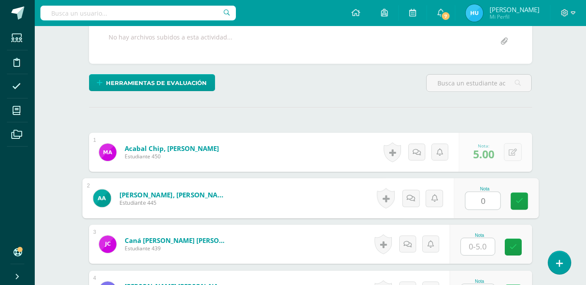
type input "0"
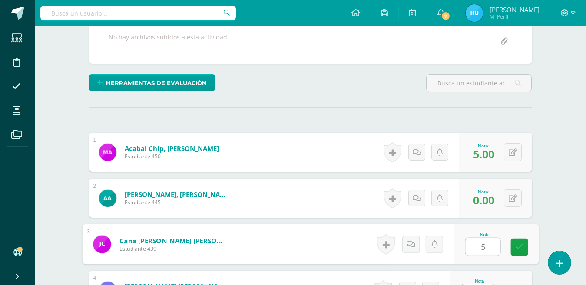
type input "5"
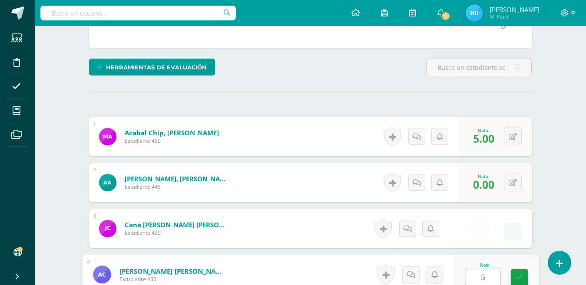
type input "5"
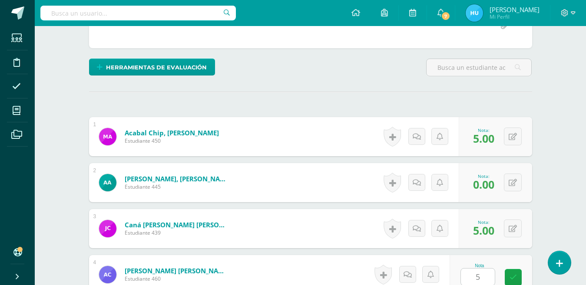
scroll to position [365, 0]
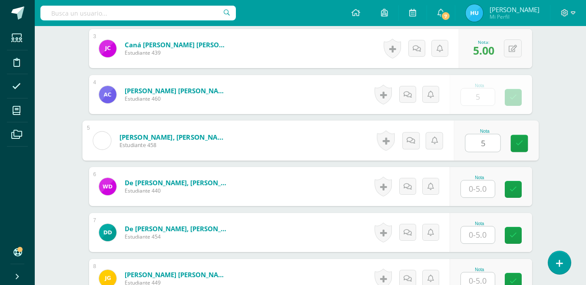
type input "5"
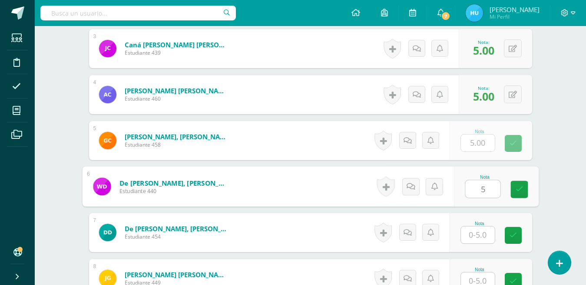
type input "5"
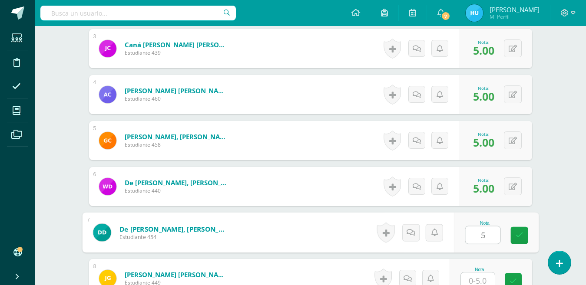
type input "5"
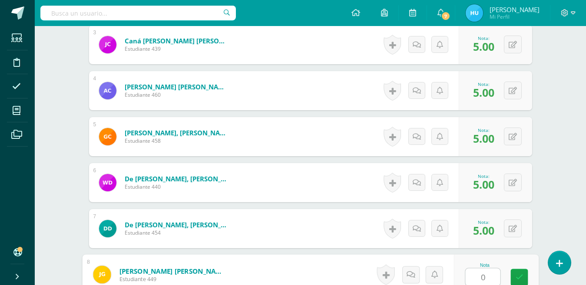
type input "0"
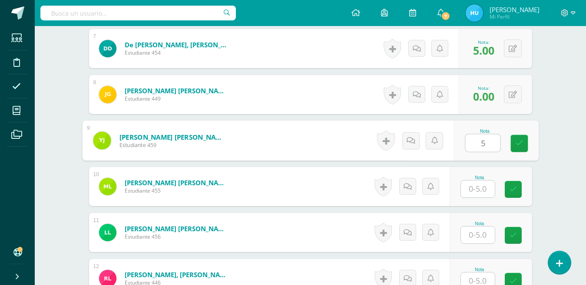
type input "5"
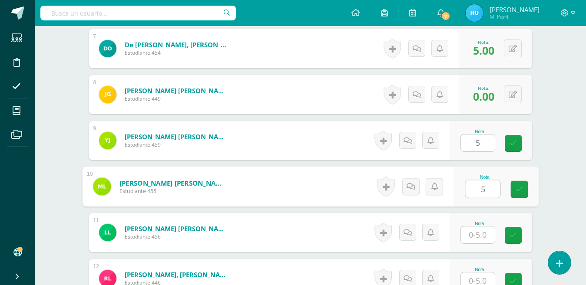
type input "5"
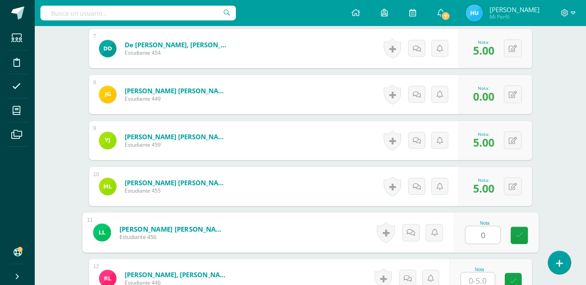
type input "0"
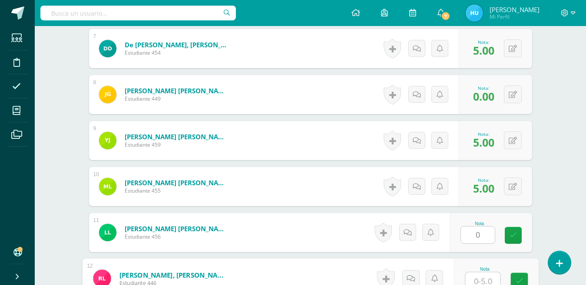
scroll to position [553, 0]
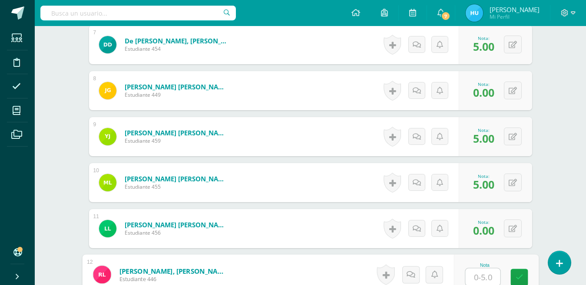
type input "5"
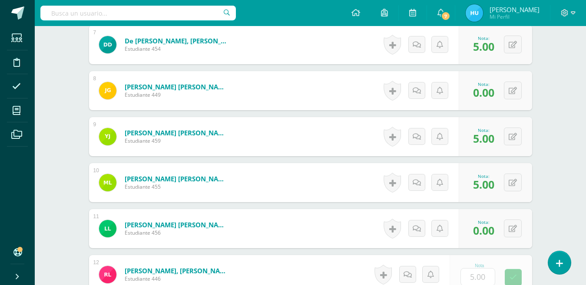
scroll to position [733, 0]
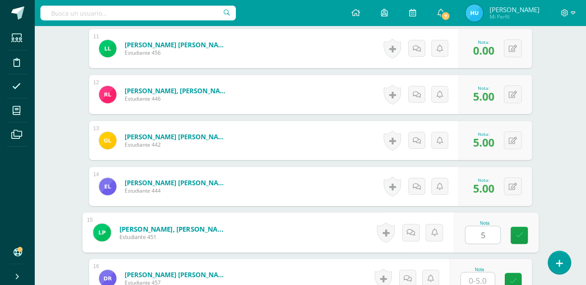
type input "5"
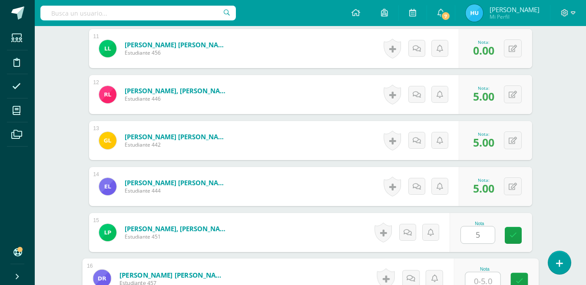
scroll to position [737, 0]
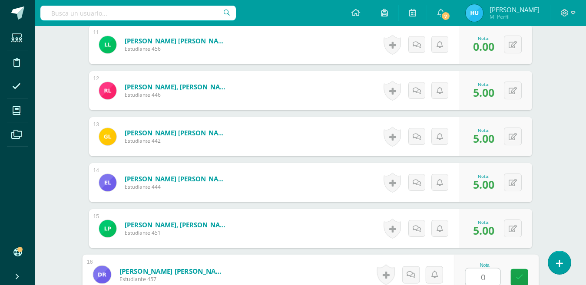
type input "0"
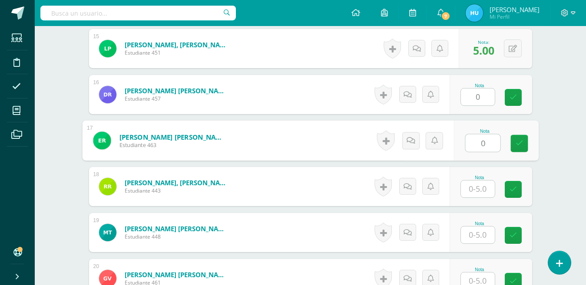
type input "0"
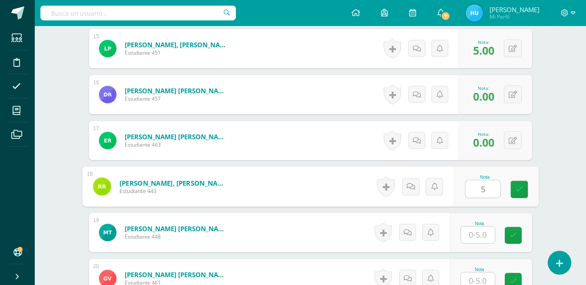
type input "5"
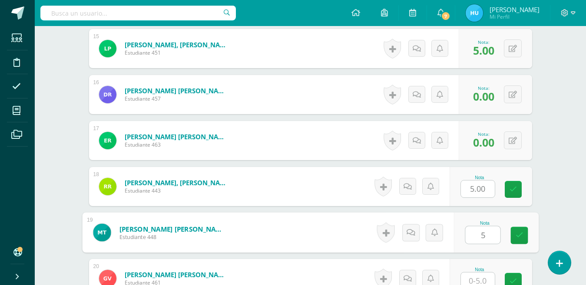
type input "5"
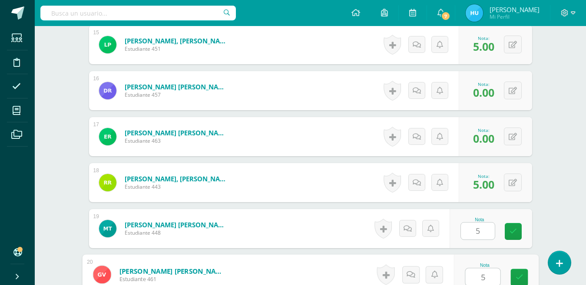
type input "5"
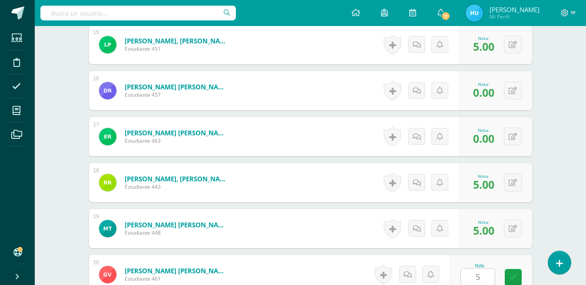
scroll to position [1102, 0]
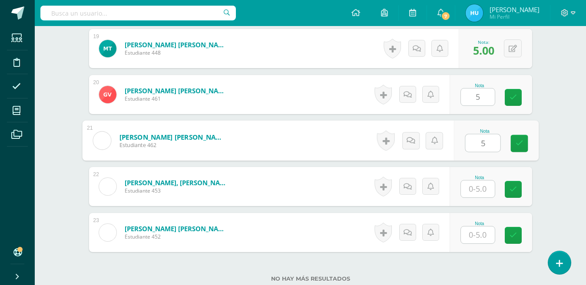
type input "5"
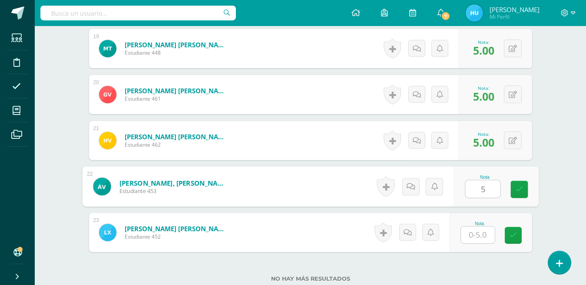
type input "5"
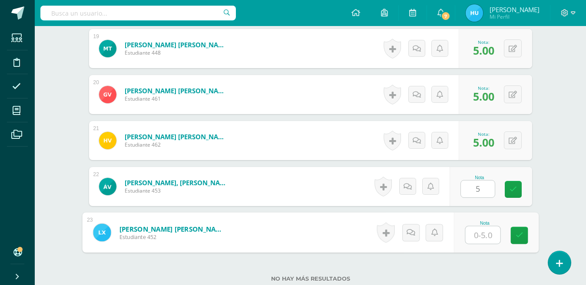
type input "5"
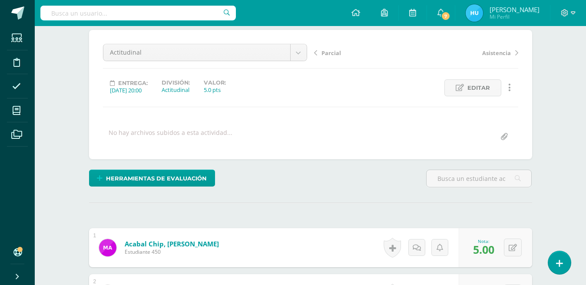
scroll to position [60, 0]
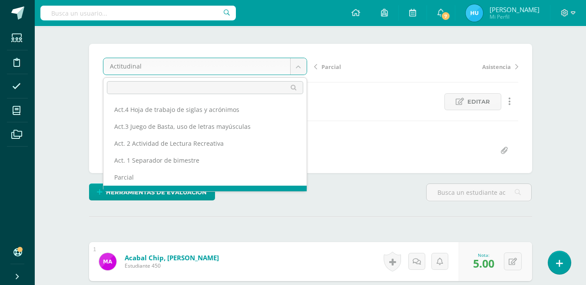
scroll to position [11, 0]
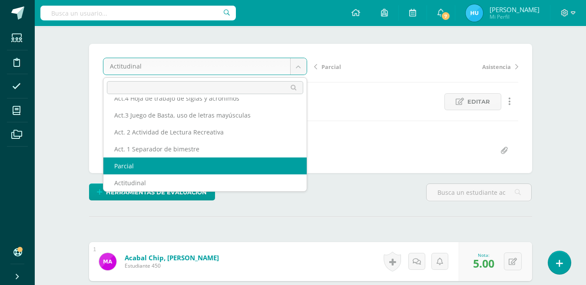
select select "/dashboard/teacher/grade-activity/22481/"
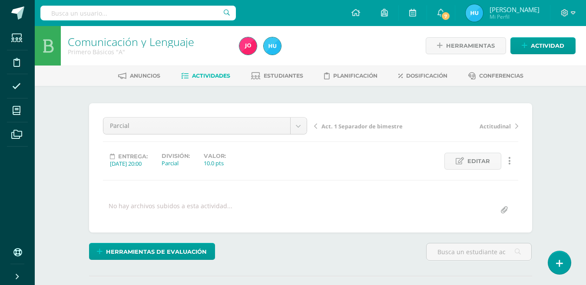
drag, startPoint x: 585, startPoint y: 93, endPoint x: 588, endPoint y: 115, distance: 21.9
click at [586, 115] on html "Estudiantes Disciplina Asistencia Mis cursos Archivos Soporte Ayuda Reportar un…" at bounding box center [293, 172] width 586 height 344
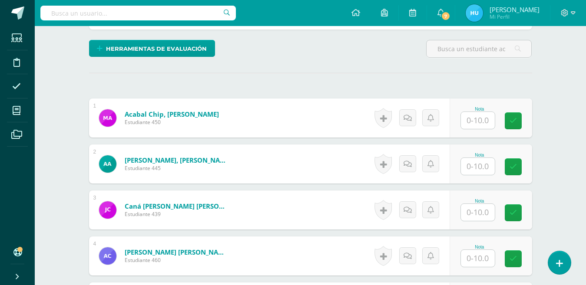
scroll to position [134, 0]
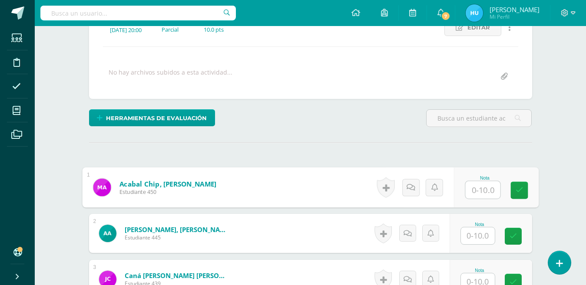
click at [484, 191] on input "text" at bounding box center [482, 190] width 35 height 17
type input "10"
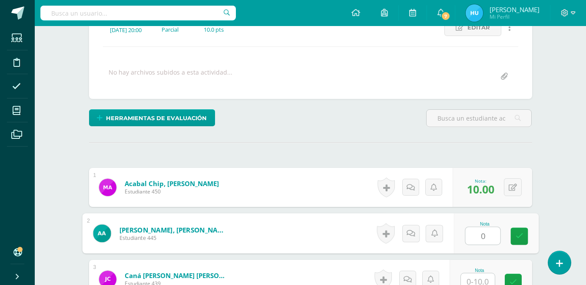
type input "0"
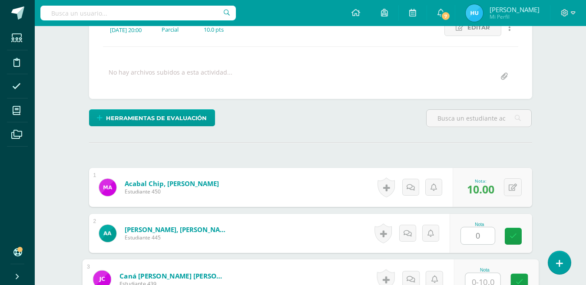
scroll to position [139, 0]
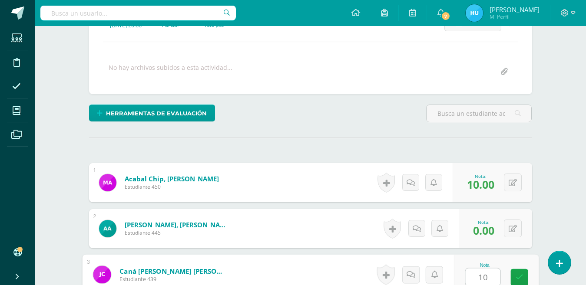
type input "10"
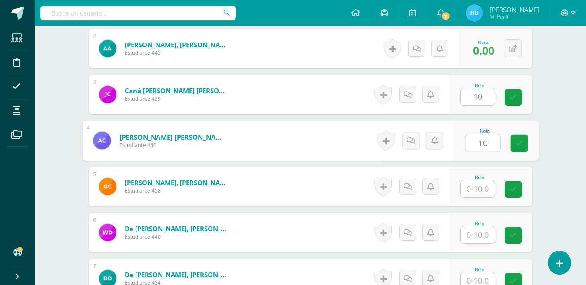
type input "10"
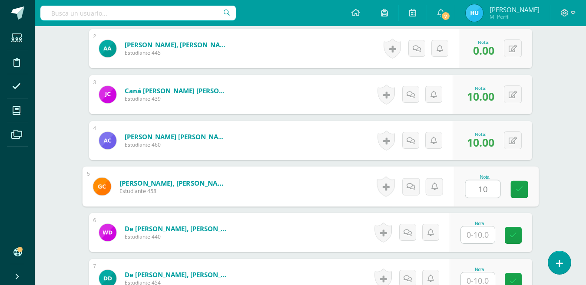
type input "10"
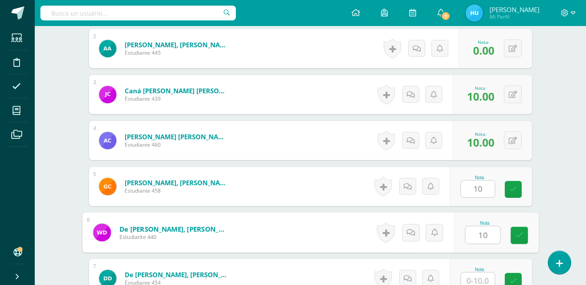
type input "10"
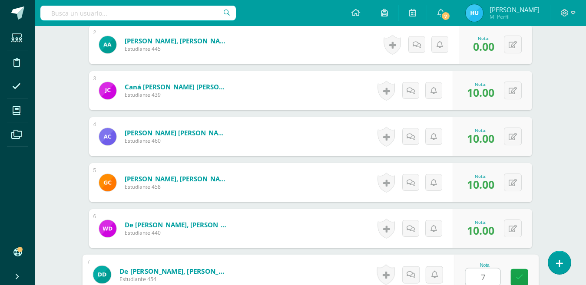
type input "7"
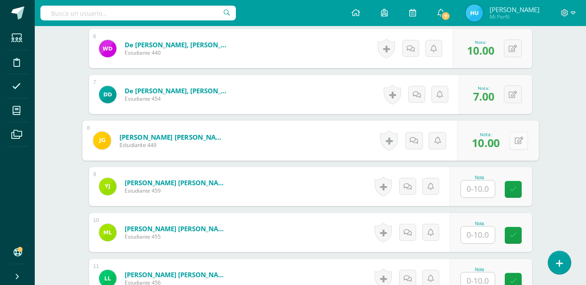
click at [515, 139] on icon at bounding box center [518, 140] width 9 height 7
type input "0"
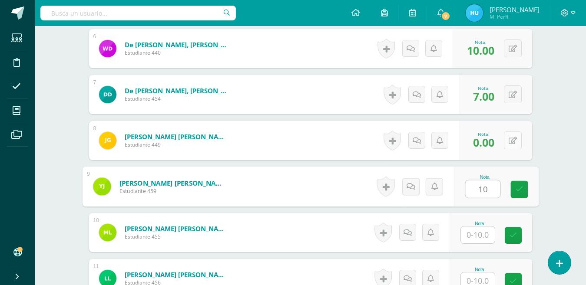
type input "10"
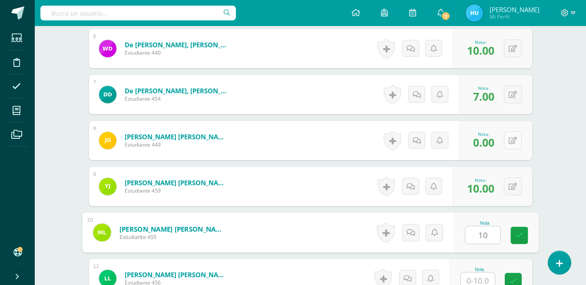
type input "10"
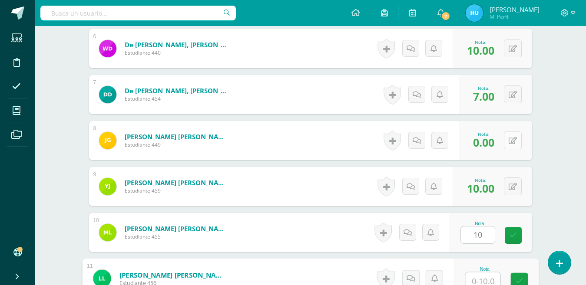
scroll to position [507, 0]
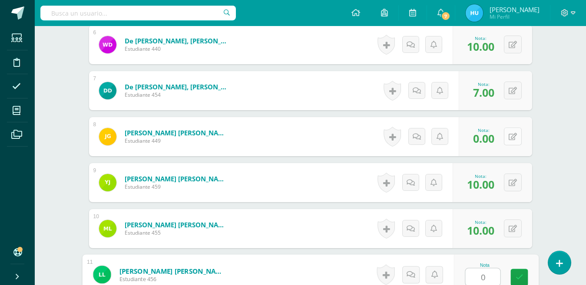
type input "0"
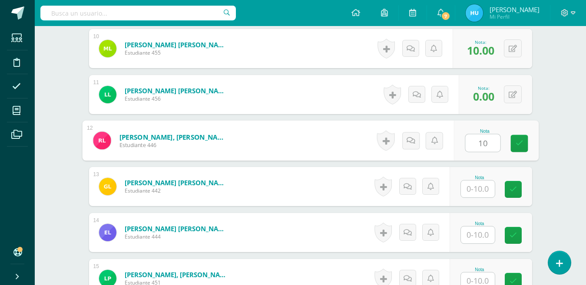
type input "10"
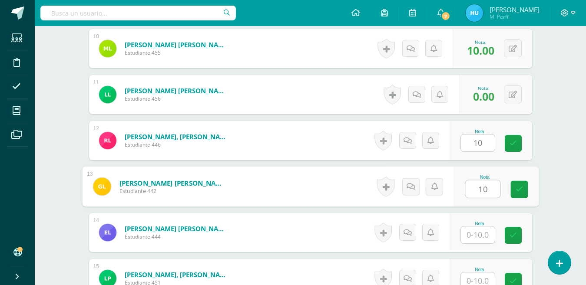
type input "10"
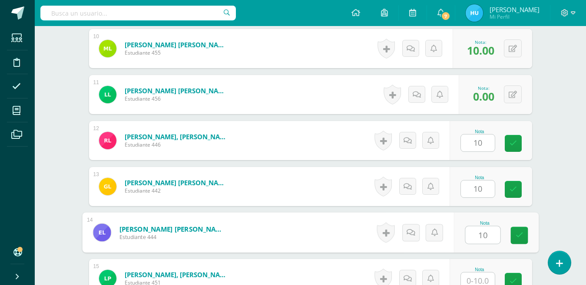
type input "10"
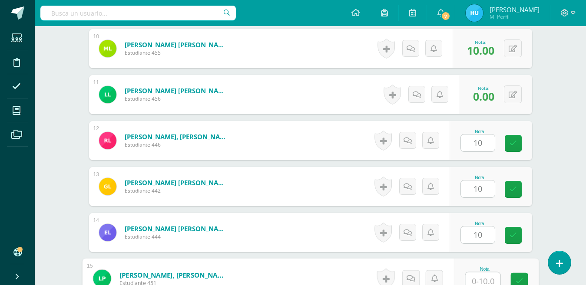
scroll to position [691, 0]
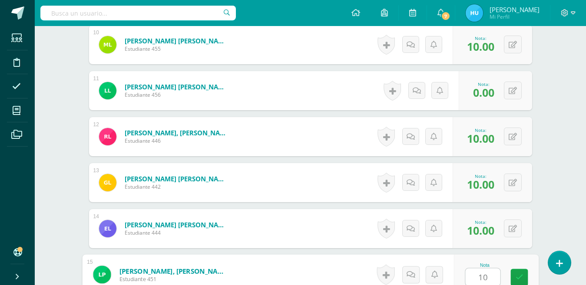
type input "10"
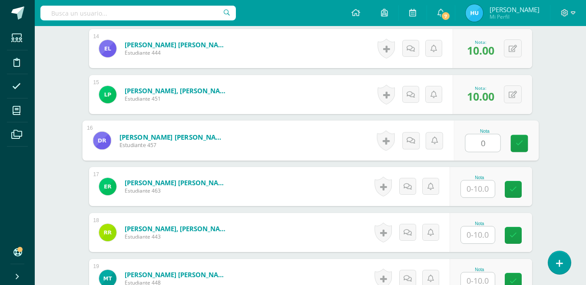
type input "0"
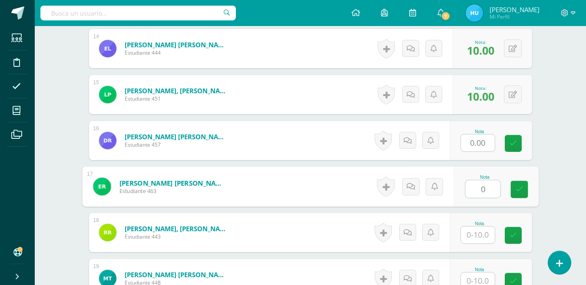
type input "0"
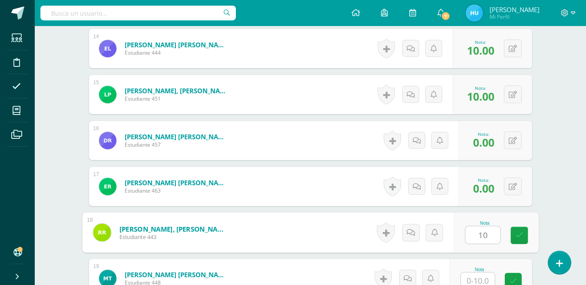
type input "10"
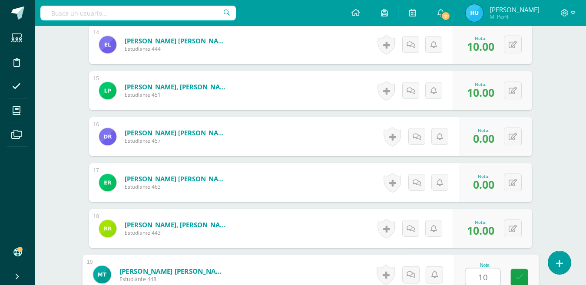
type input "10"
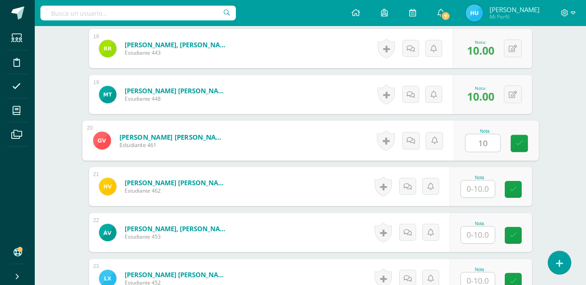
type input "10"
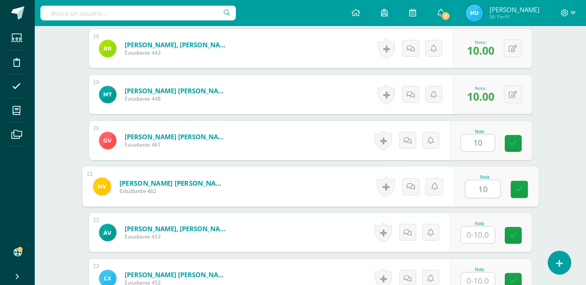
type input "10"
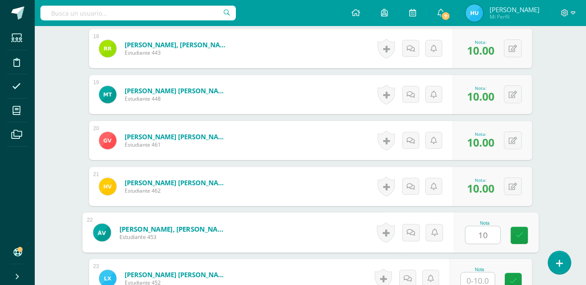
type input "10"
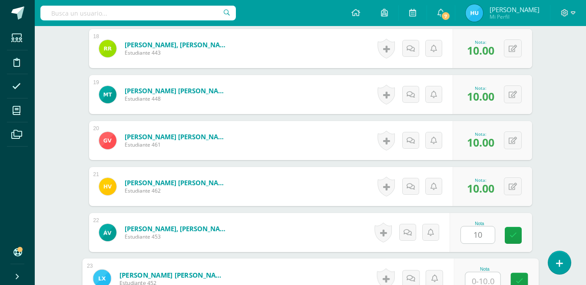
scroll to position [1060, 0]
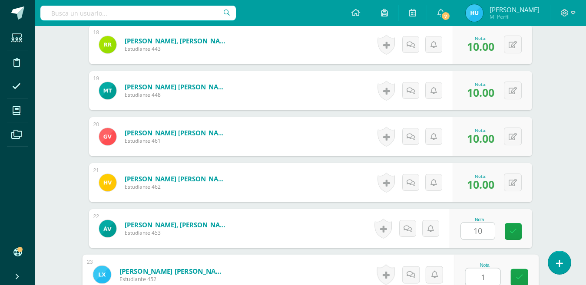
type input "10"
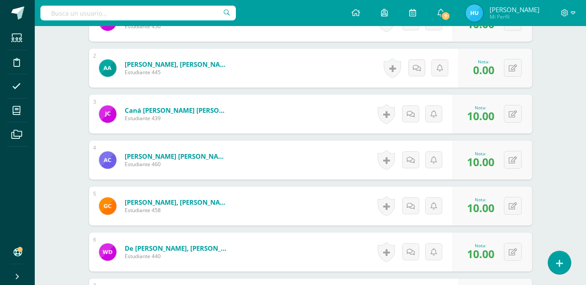
scroll to position [0, 0]
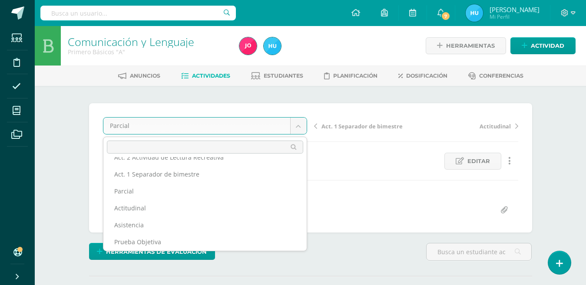
scroll to position [49, 0]
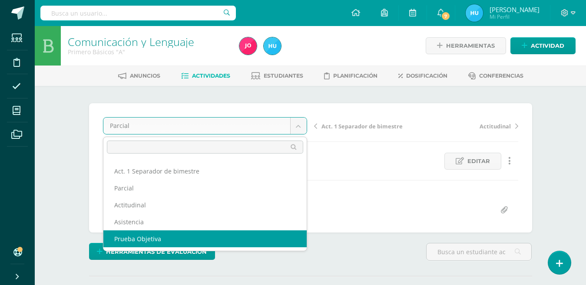
select select "/dashboard/teacher/grade-activity/22486/"
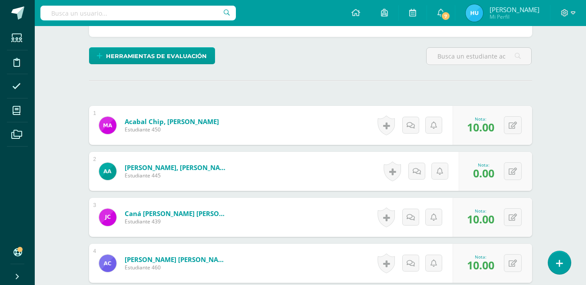
scroll to position [208, 0]
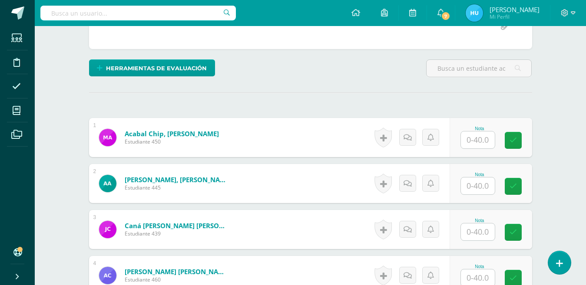
scroll to position [184, 0]
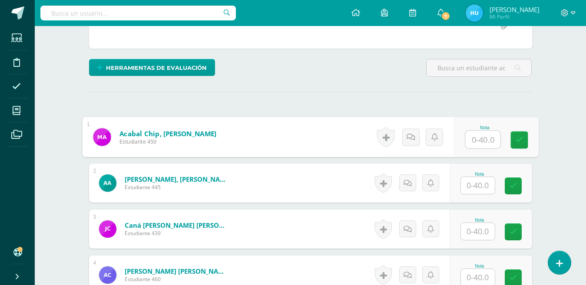
click at [479, 141] on input "text" at bounding box center [482, 139] width 35 height 17
type input "5"
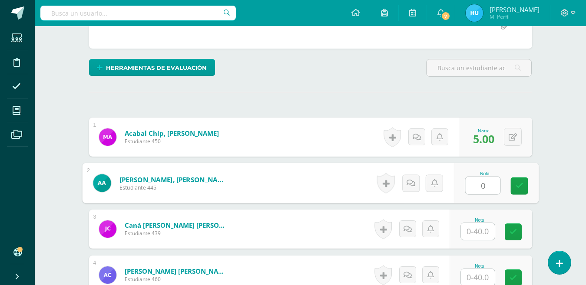
type input "0"
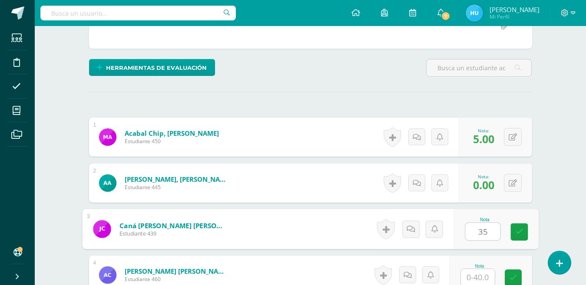
type input "35"
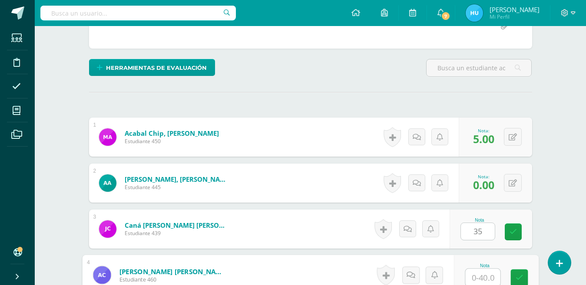
scroll to position [185, 0]
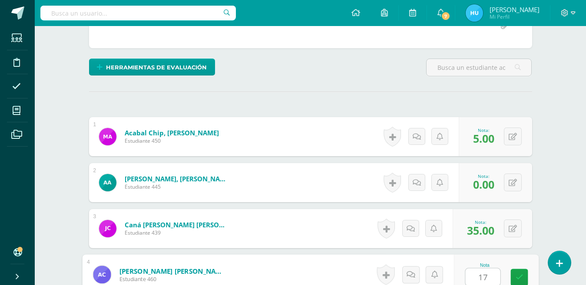
type input "17"
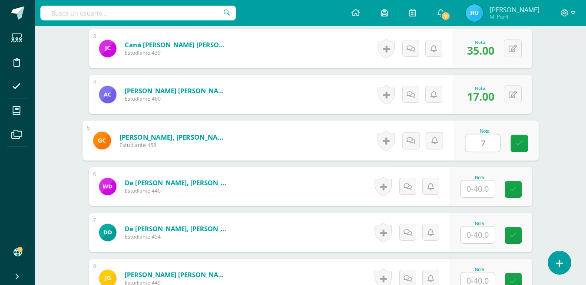
type input "7"
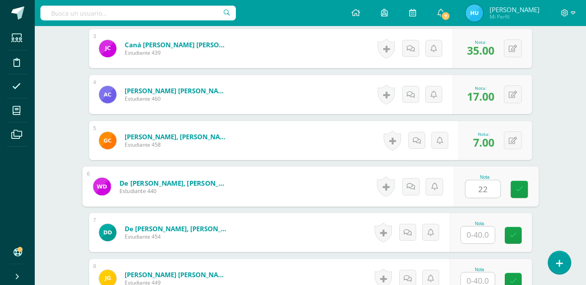
type input "22"
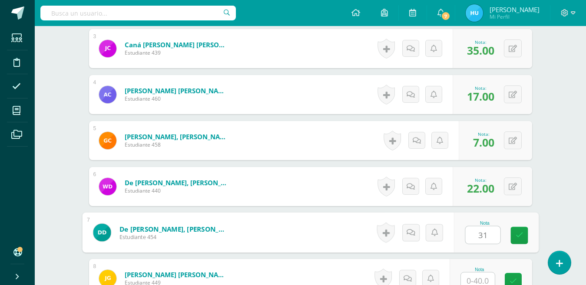
type input "31"
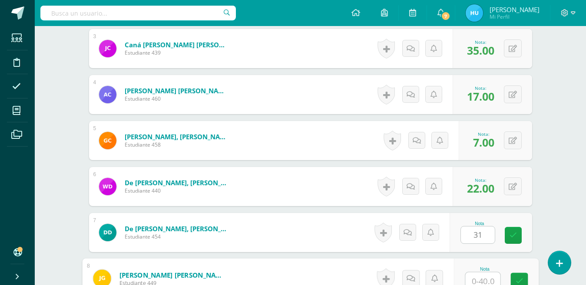
scroll to position [369, 0]
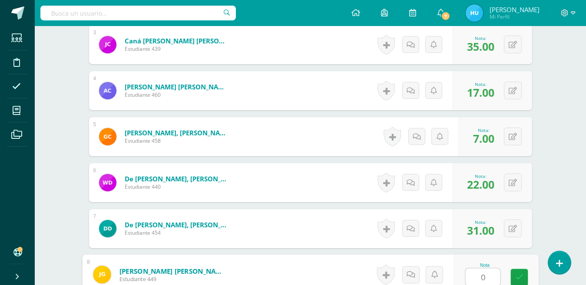
type input "0"
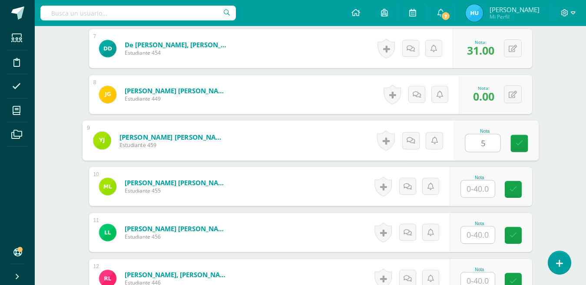
type input "5"
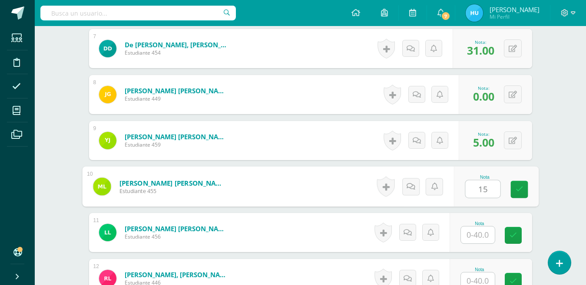
type input "15"
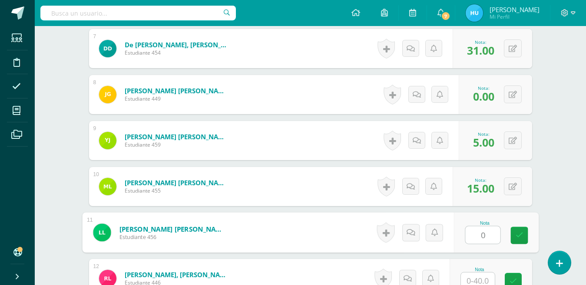
type input "0"
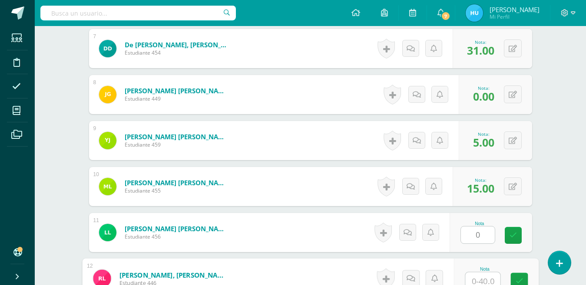
scroll to position [553, 0]
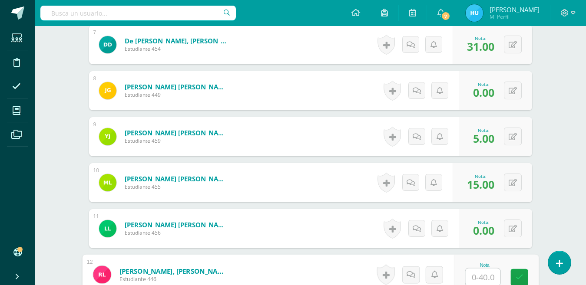
type input "1"
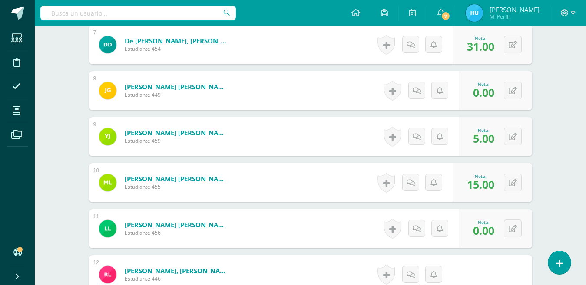
scroll to position [733, 0]
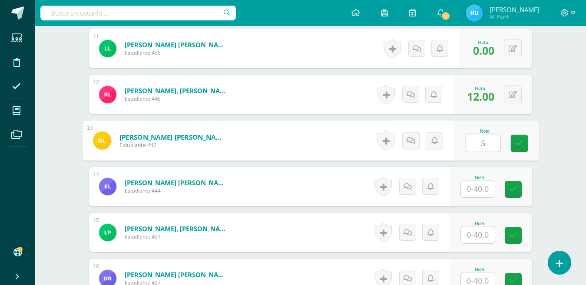
type input "5"
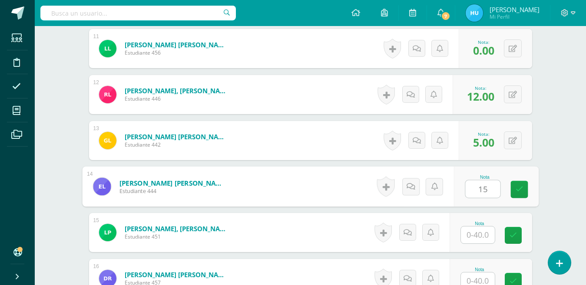
type input "15"
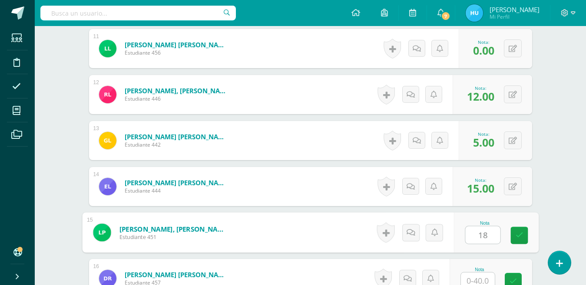
type input "18"
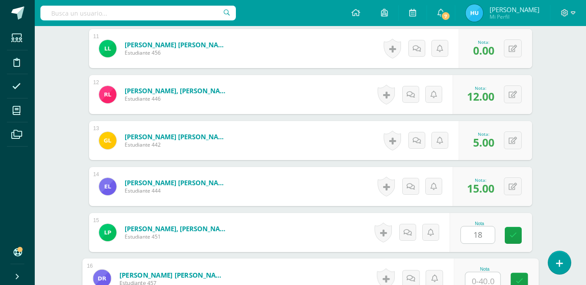
scroll to position [737, 0]
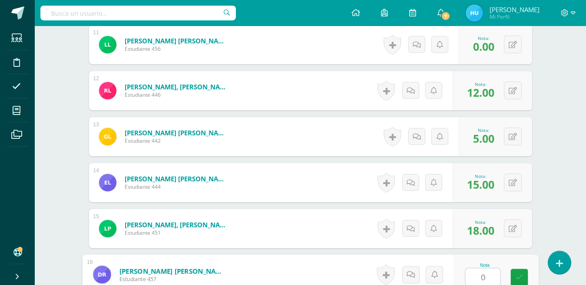
type input "0"
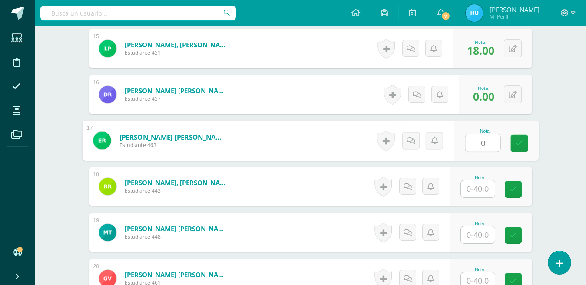
type input "0"
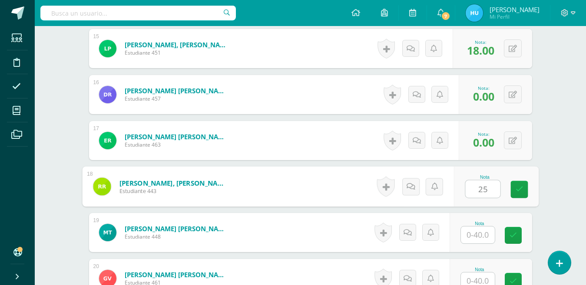
type input "25"
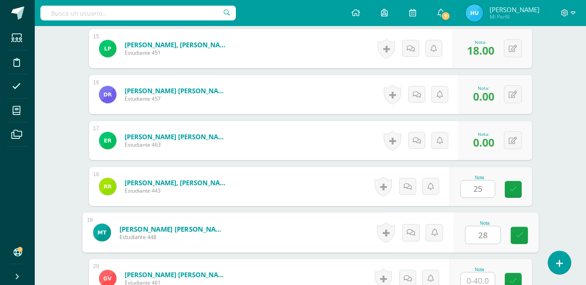
type input "28"
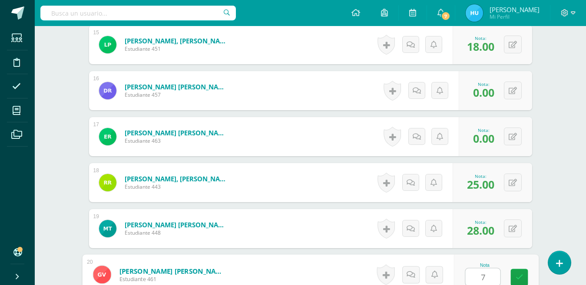
type input "7"
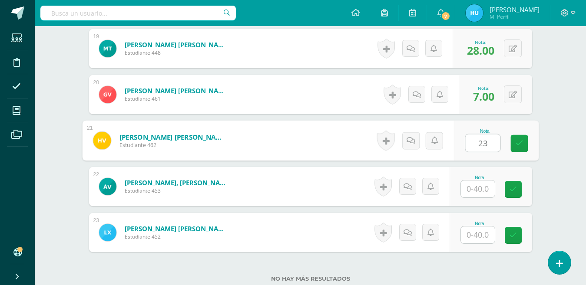
type input "23"
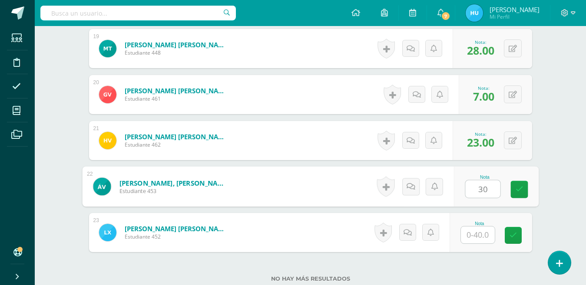
type input "30"
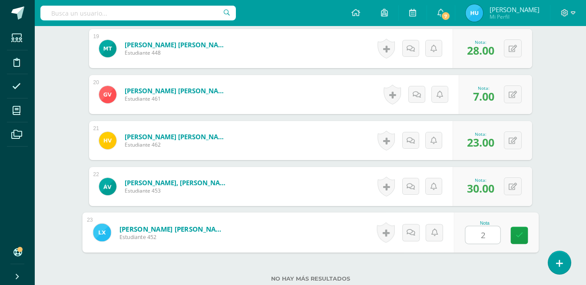
type input "25"
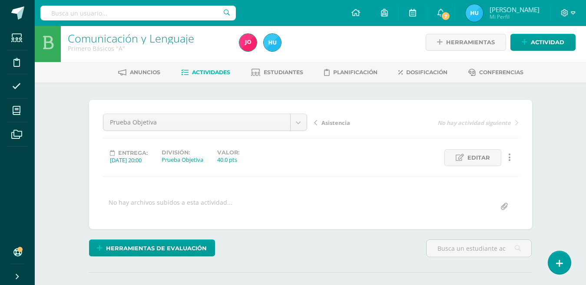
scroll to position [0, 0]
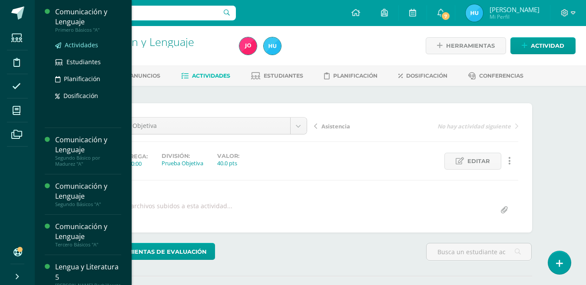
click at [86, 45] on span "Actividades" at bounding box center [81, 45] width 33 height 8
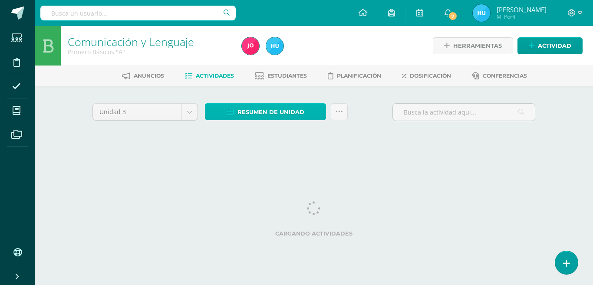
click at [272, 115] on span "Resumen de unidad" at bounding box center [271, 112] width 67 height 16
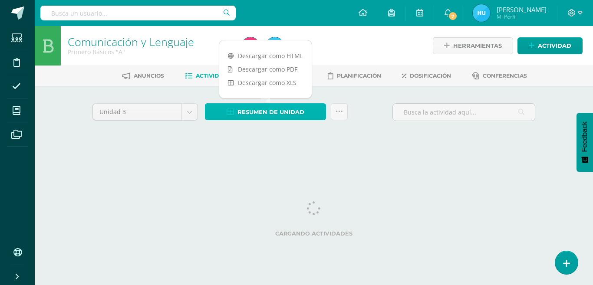
click at [272, 115] on span "Resumen de unidad" at bounding box center [271, 112] width 67 height 16
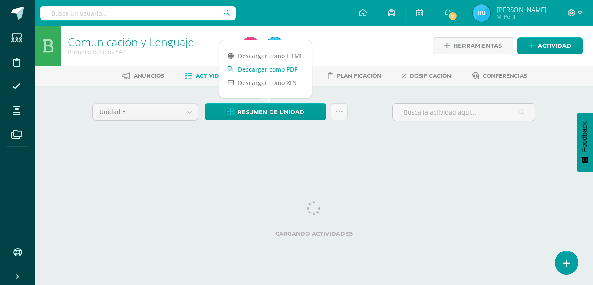
click at [282, 67] on link "Descargar como PDF" at bounding box center [265, 69] width 93 height 13
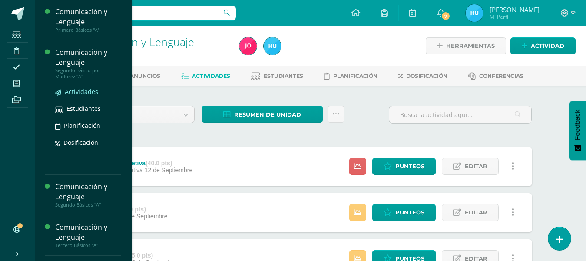
click at [78, 91] on span "Actividades" at bounding box center [81, 91] width 33 height 8
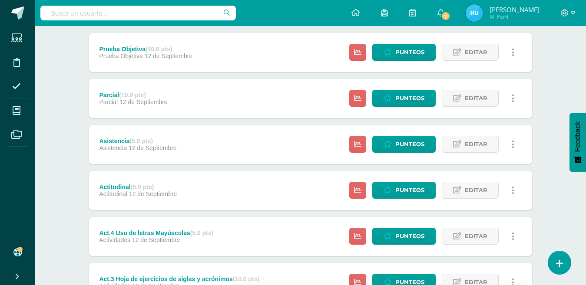
scroll to position [325, 0]
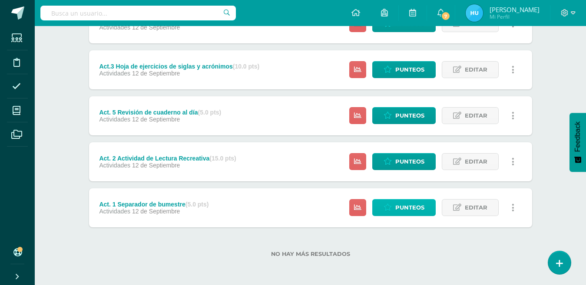
click at [411, 205] on span "Punteos" at bounding box center [409, 208] width 29 height 16
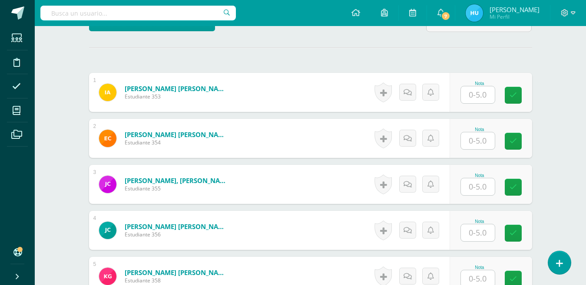
scroll to position [202, 0]
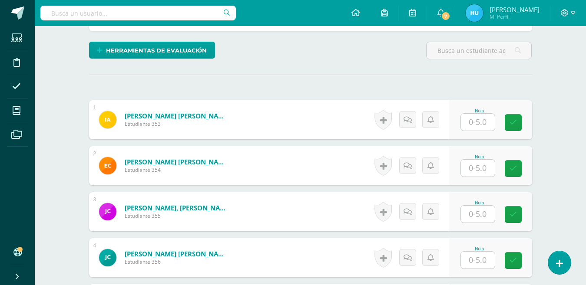
click at [483, 120] on input "text" at bounding box center [478, 122] width 34 height 17
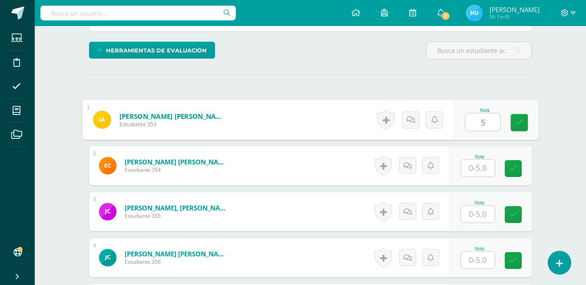
type input "5"
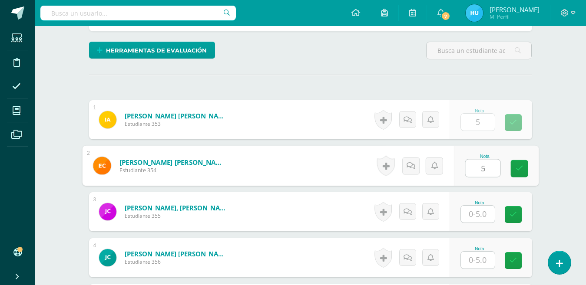
type input "5"
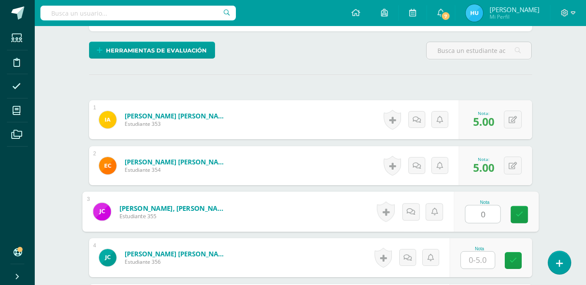
type input "0"
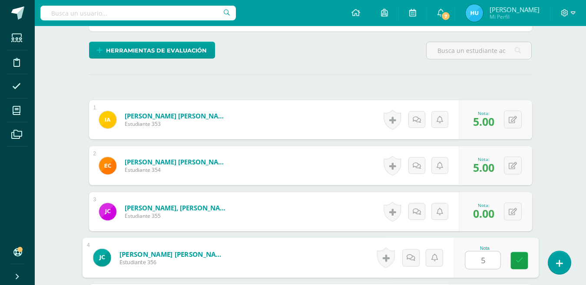
type input "5"
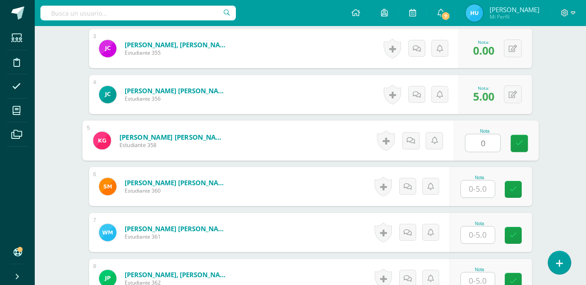
type input "0"
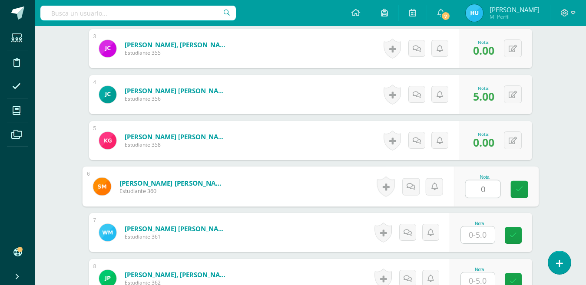
type input "0"
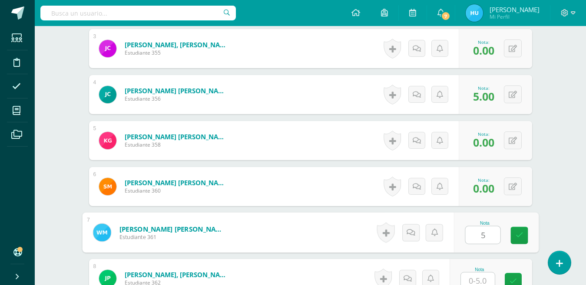
type input "5"
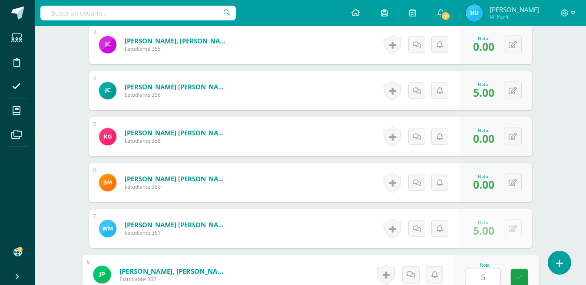
type input "5"
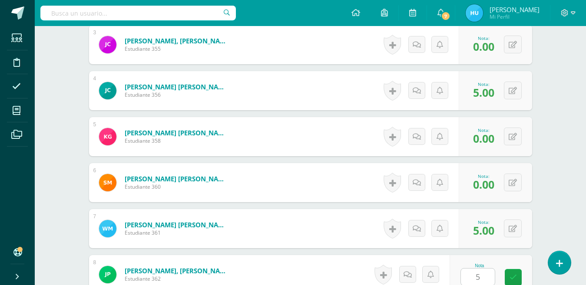
scroll to position [549, 0]
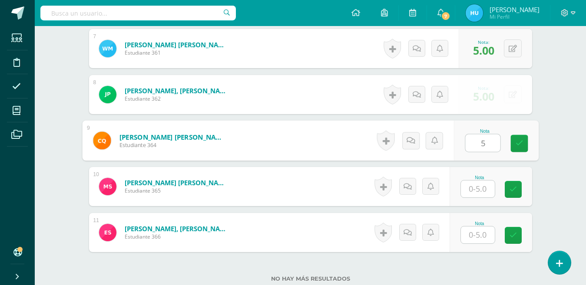
type input "5"
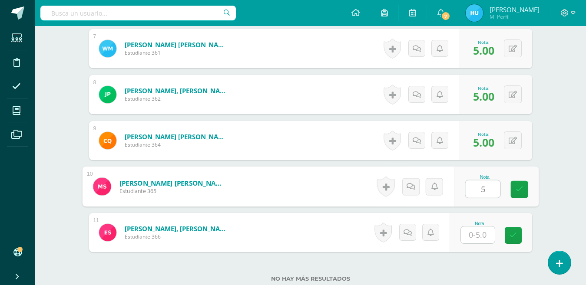
type input "5"
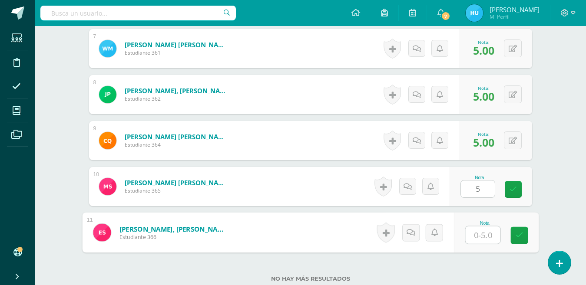
type input "5"
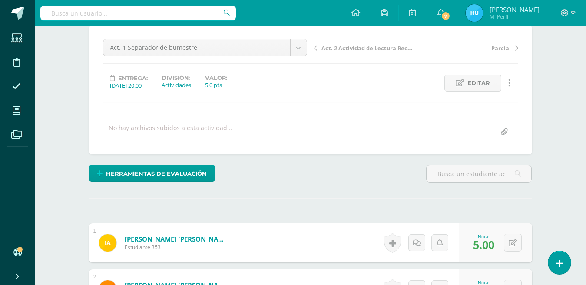
scroll to position [62, 0]
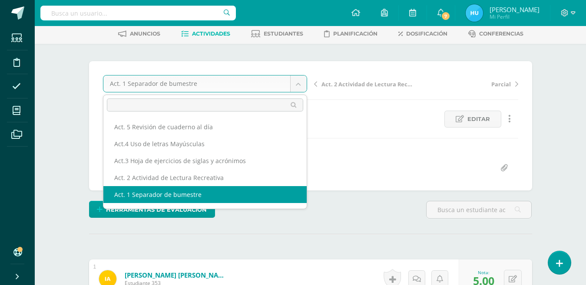
scroll to position [11, 0]
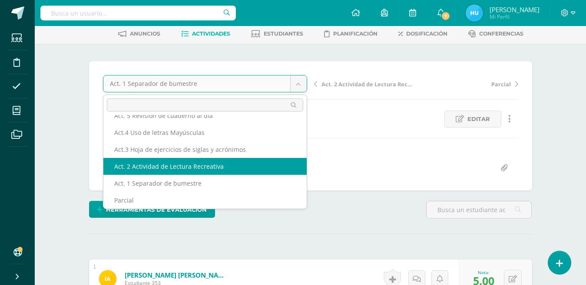
select select "/dashboard/teacher/grade-activity/22457/"
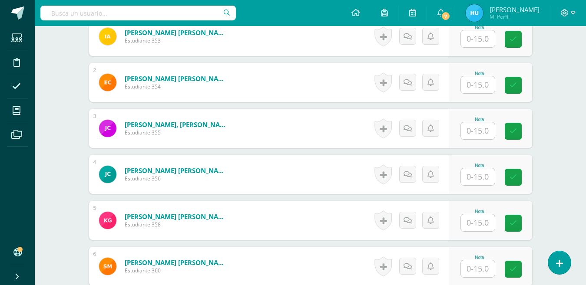
scroll to position [189, 0]
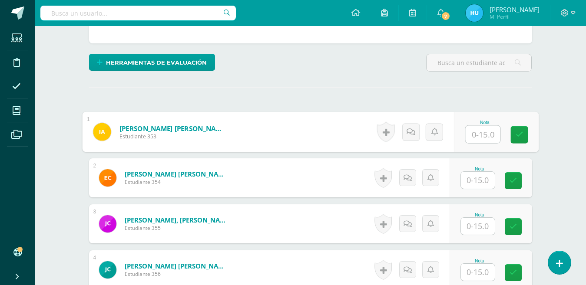
click at [489, 138] on input "text" at bounding box center [482, 134] width 35 height 17
type input "15"
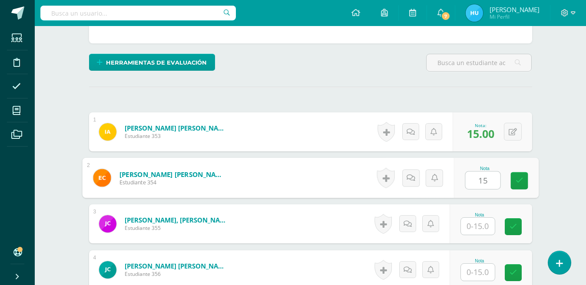
type input "15"
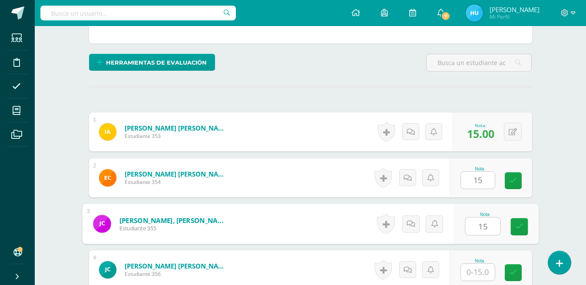
type input "15"
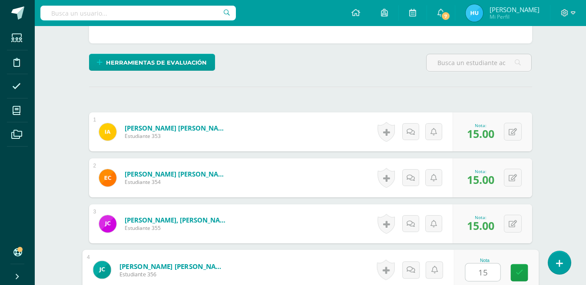
type input "15"
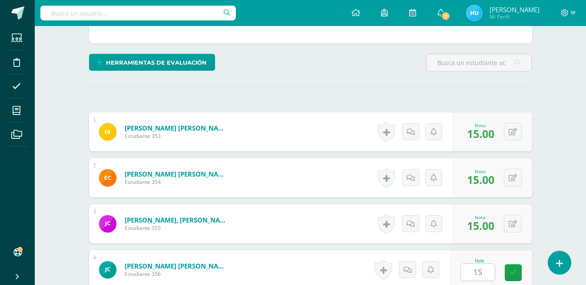
scroll to position [365, 0]
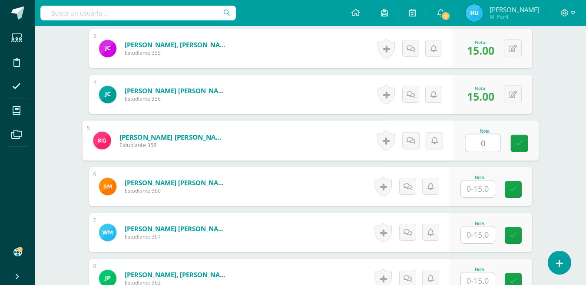
type input "0"
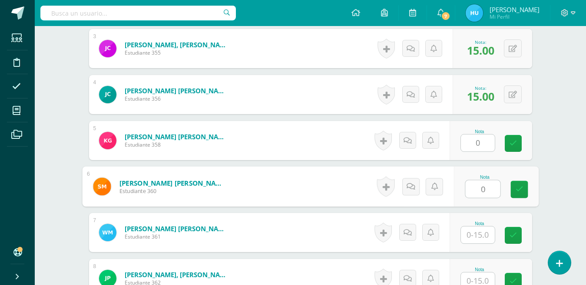
type input "0"
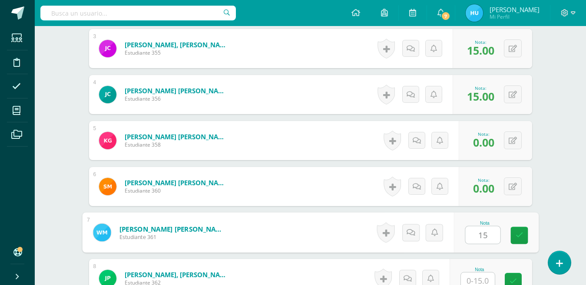
type input "15"
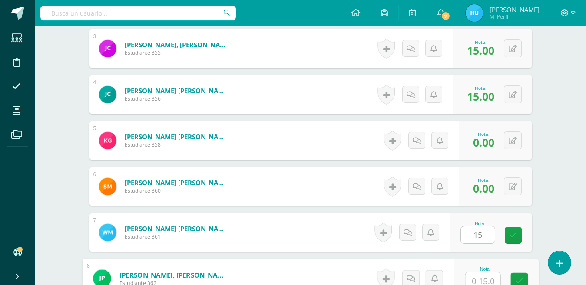
scroll to position [369, 0]
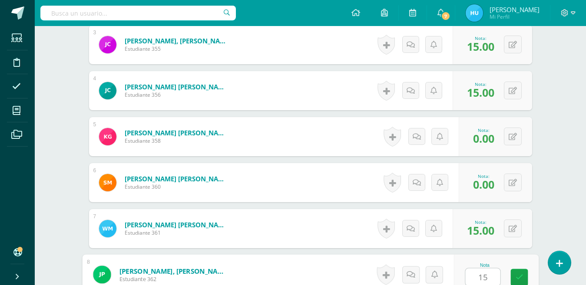
type input "15"
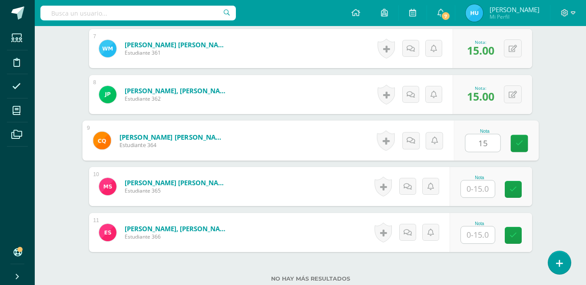
type input "15"
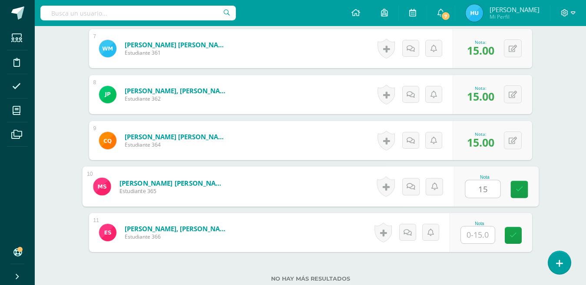
type input "15"
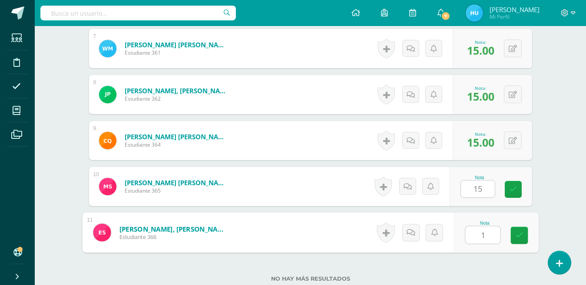
type input "15"
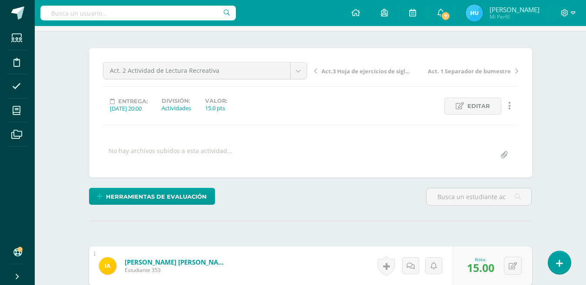
scroll to position [48, 0]
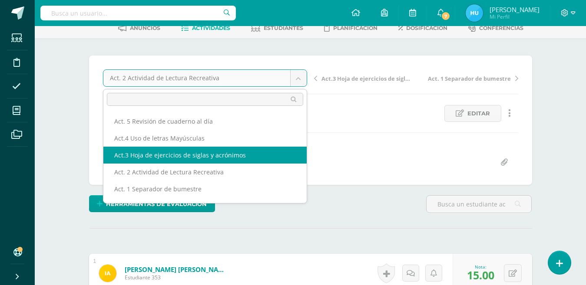
select select "/dashboard/teacher/grade-activity/22462/"
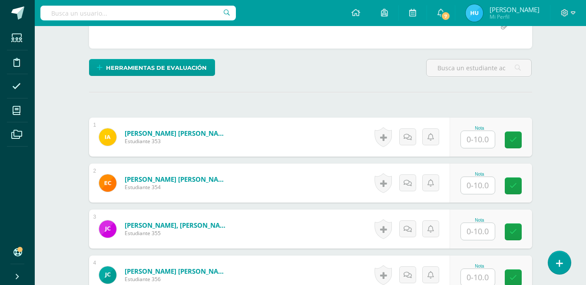
scroll to position [200, 0]
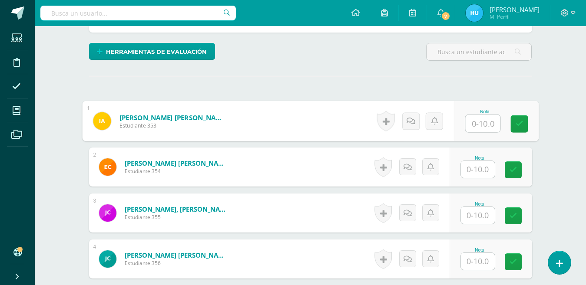
click at [479, 128] on input "text" at bounding box center [482, 123] width 35 height 17
type input "10"
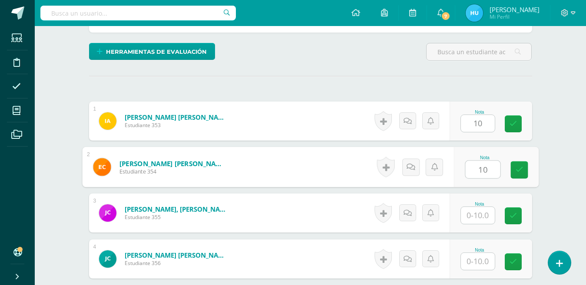
type input "10"
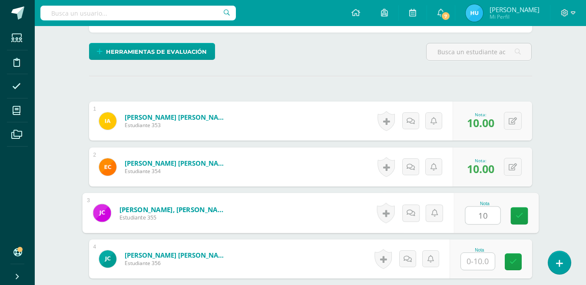
type input "10"
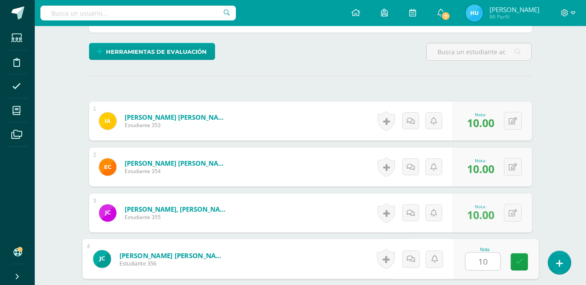
type input "10"
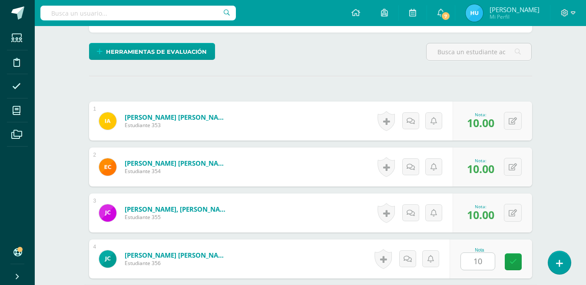
scroll to position [365, 0]
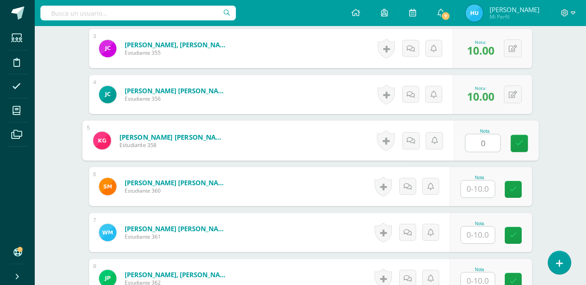
type input "0"
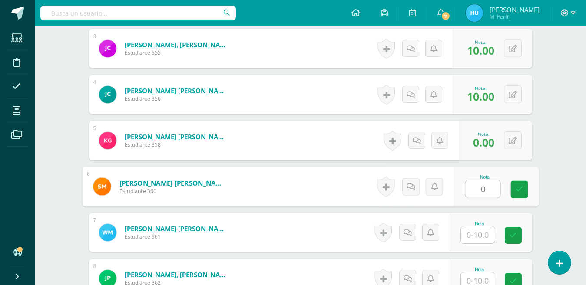
type input "0"
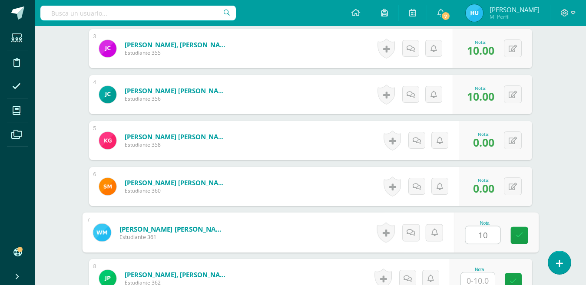
type input "10"
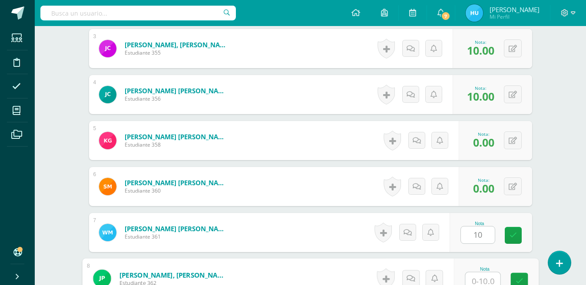
scroll to position [369, 0]
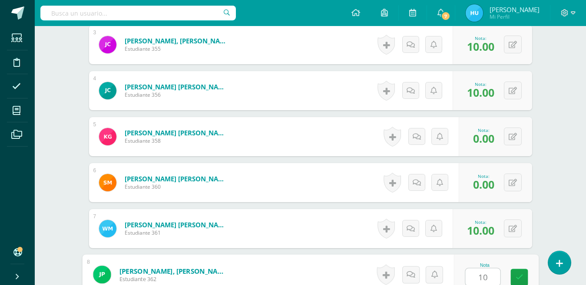
type input "10"
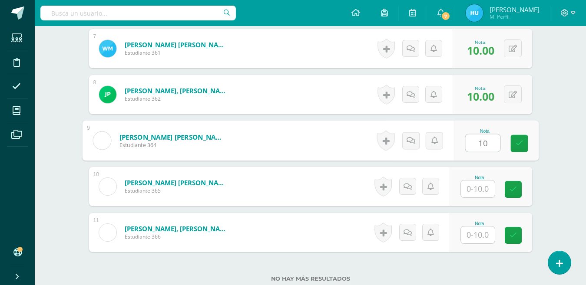
type input "10"
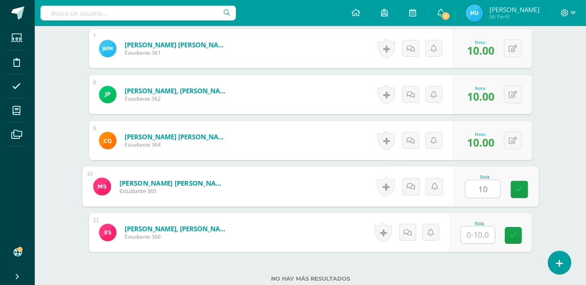
type input "10"
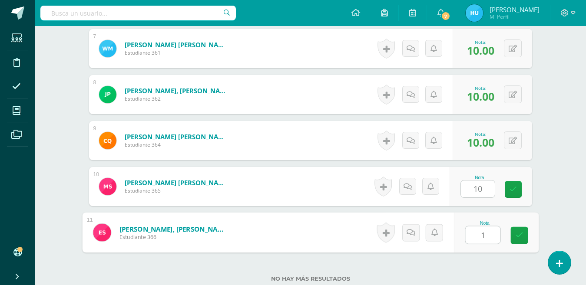
type input "10"
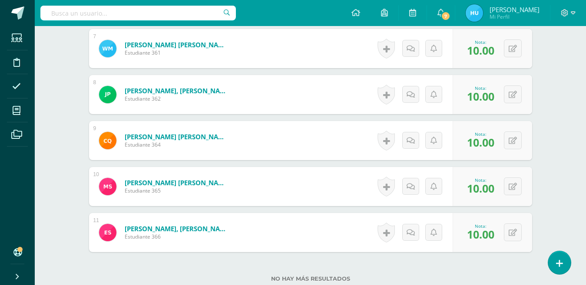
drag, startPoint x: 586, startPoint y: 238, endPoint x: 590, endPoint y: 240, distance: 4.5
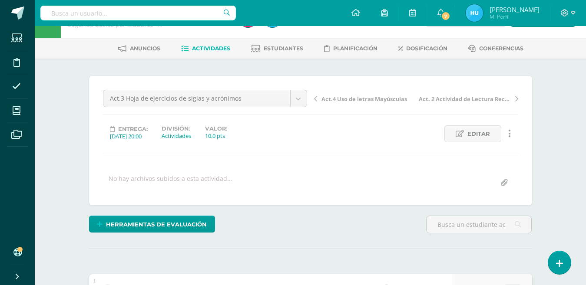
scroll to position [0, 0]
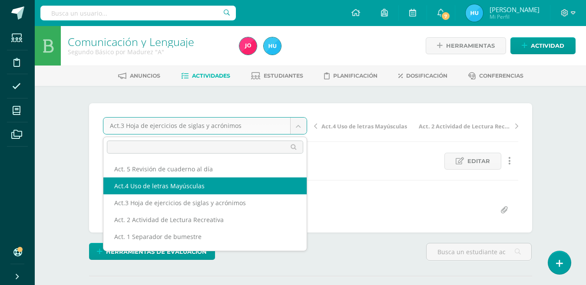
select select "/dashboard/teacher/grade-activity/22467/"
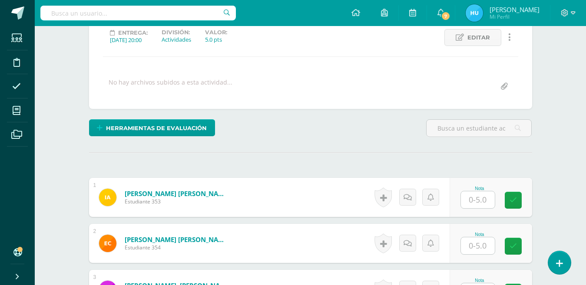
scroll to position [151, 0]
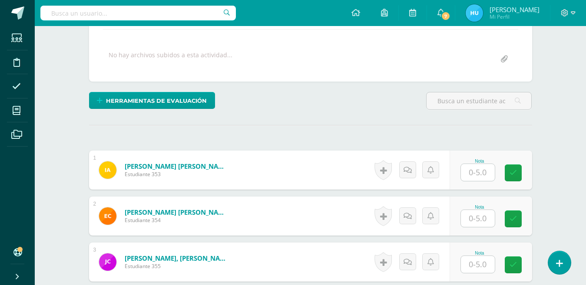
click at [477, 182] on div "Nota" at bounding box center [491, 170] width 83 height 39
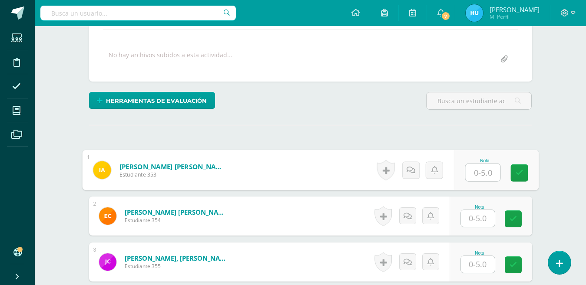
click at [477, 176] on input "text" at bounding box center [482, 172] width 35 height 17
type input "5"
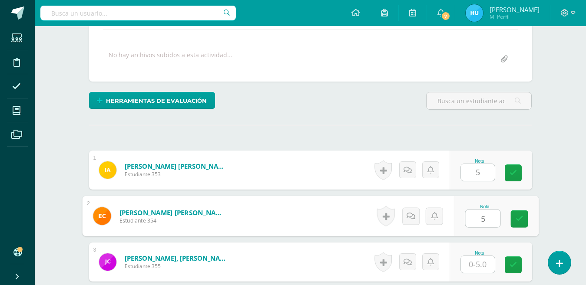
type input "5"
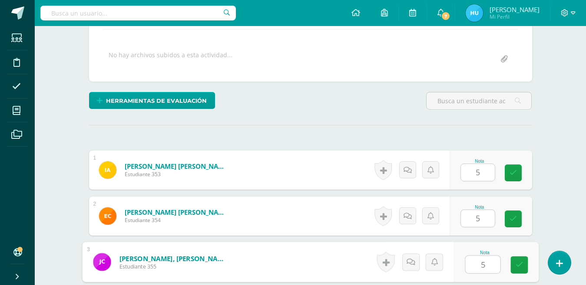
type input "5"
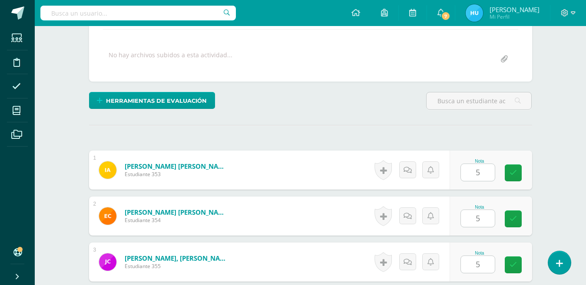
scroll to position [319, 0]
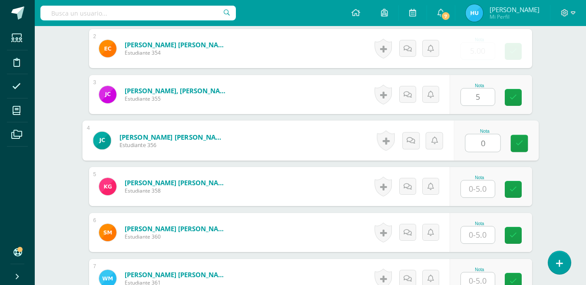
type input "0"
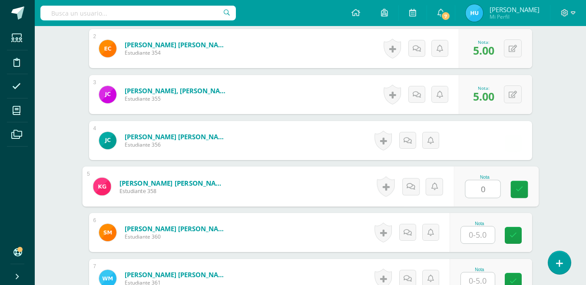
type input "0"
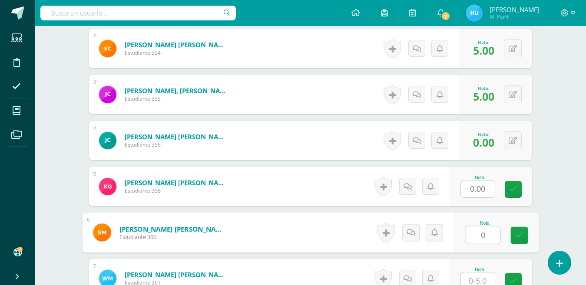
type input "0"
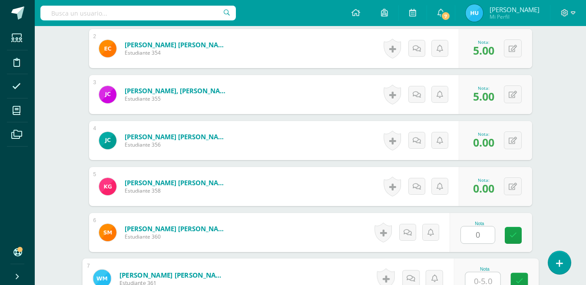
scroll to position [323, 0]
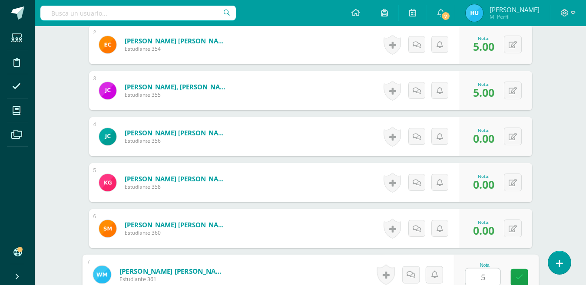
type input "5"
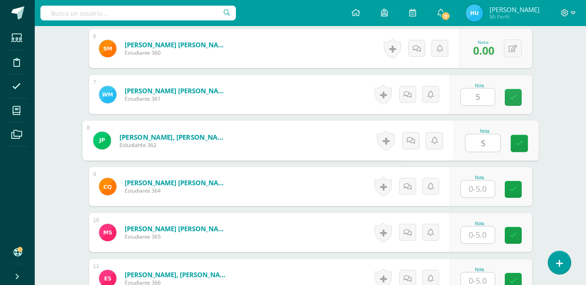
type input "5"
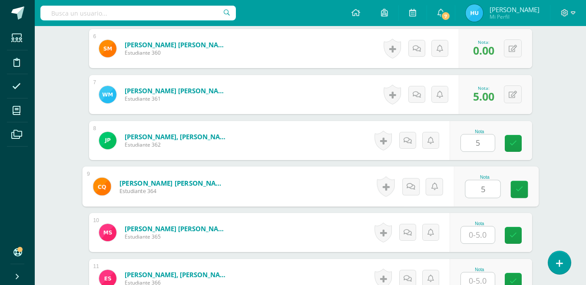
type input "5"
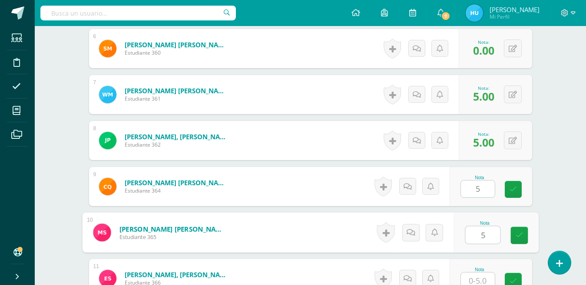
type input "5"
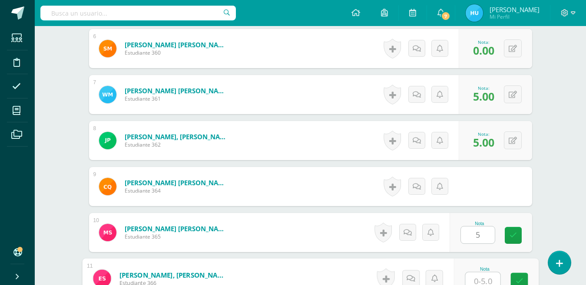
scroll to position [507, 0]
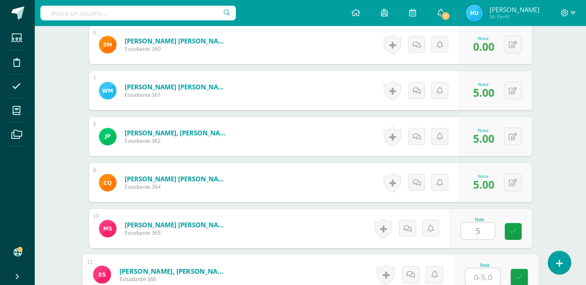
type input "5"
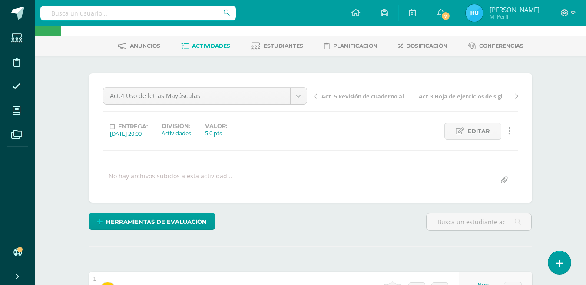
scroll to position [17, 0]
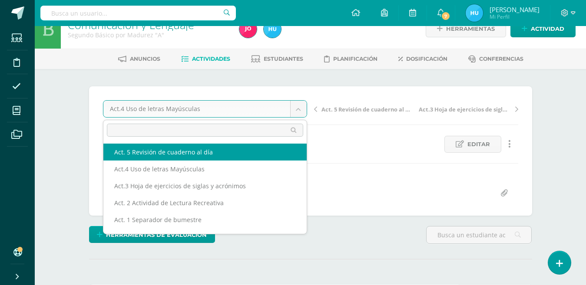
select select "/dashboard/teacher/grade-activity/22491/"
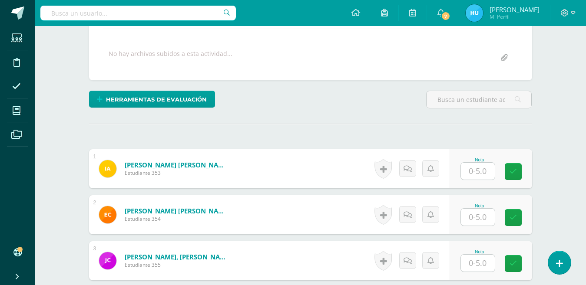
scroll to position [164, 0]
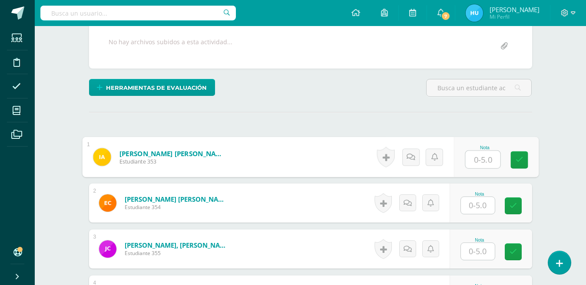
click at [484, 161] on input "text" at bounding box center [482, 159] width 35 height 17
type input "5"
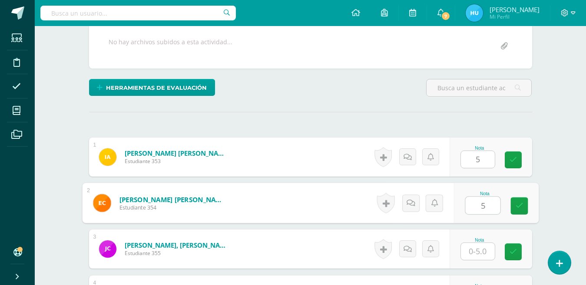
type input "5"
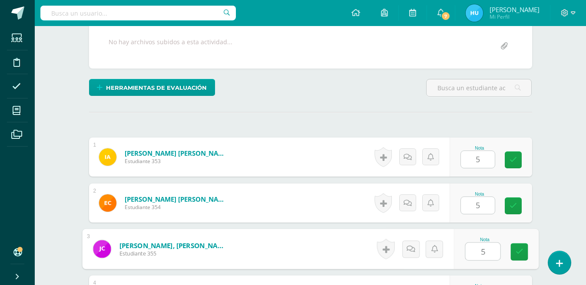
type input "5"
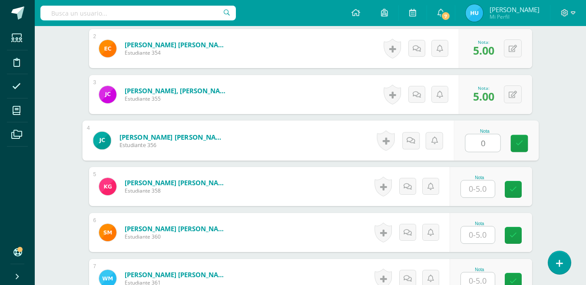
type input "0"
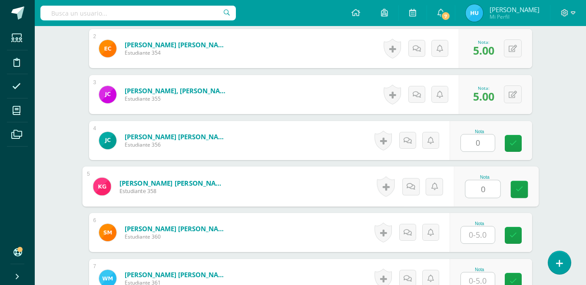
type input "0"
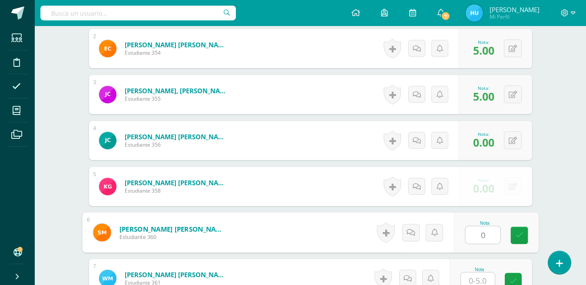
type input "0"
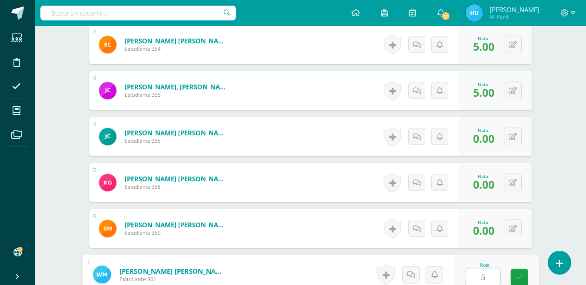
type input "5"
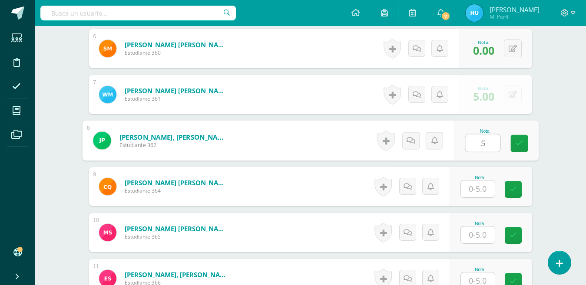
type input "5"
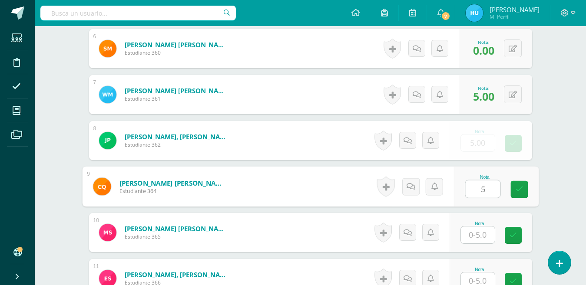
type input "5"
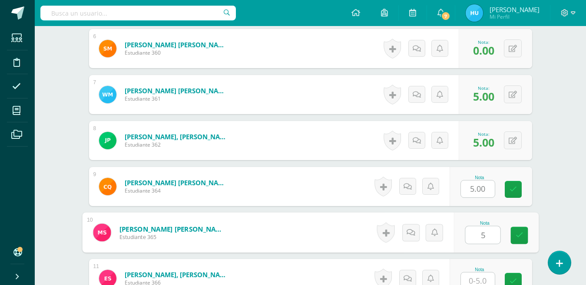
type input "5"
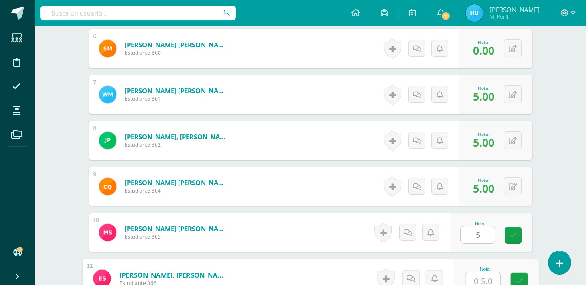
scroll to position [507, 0]
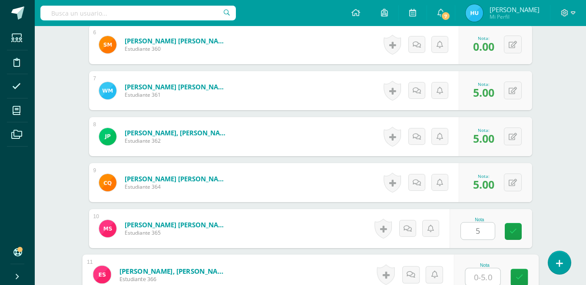
type input "5"
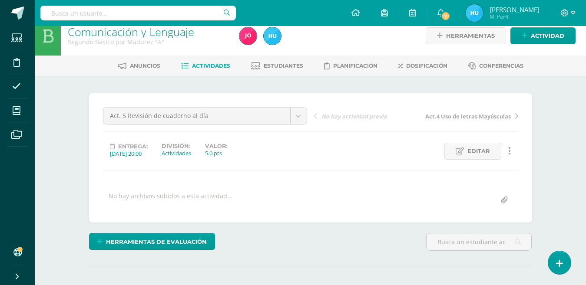
scroll to position [0, 0]
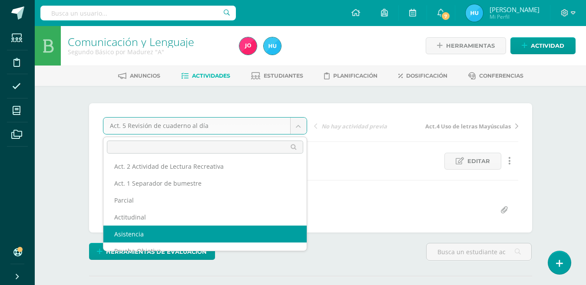
scroll to position [62, 0]
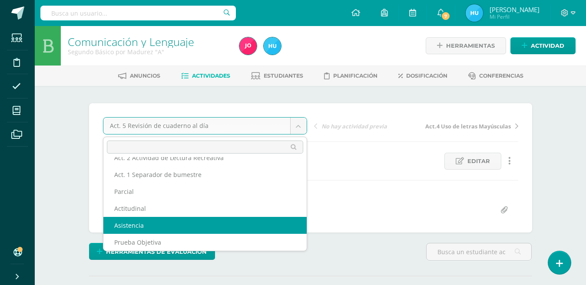
select select "/dashboard/teacher/grade-activity/22472/"
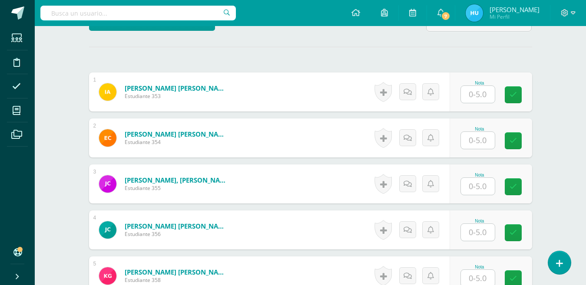
scroll to position [231, 0]
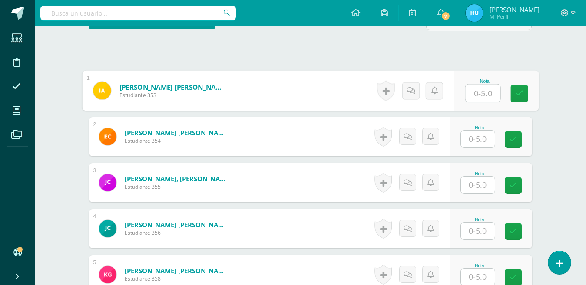
click at [487, 95] on input "text" at bounding box center [482, 93] width 35 height 17
type input "5"
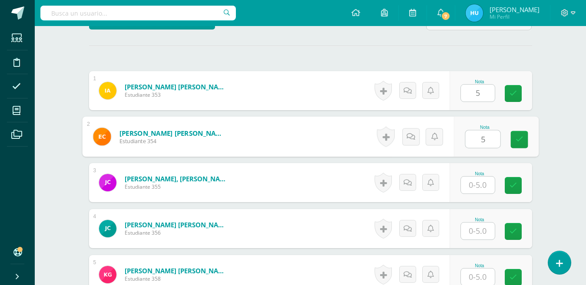
type input "5"
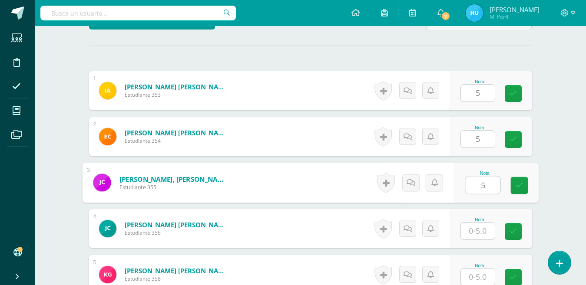
type input "5"
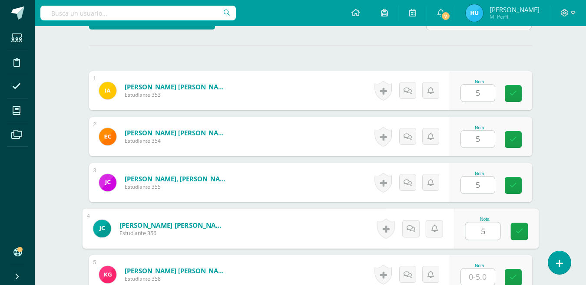
type input "5"
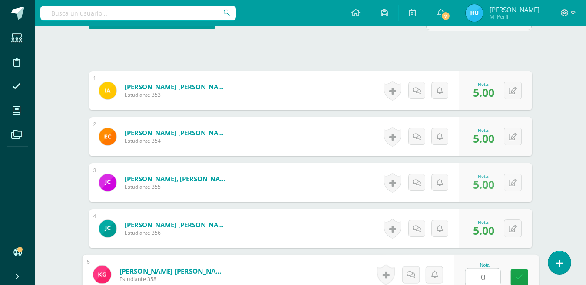
type input "0"
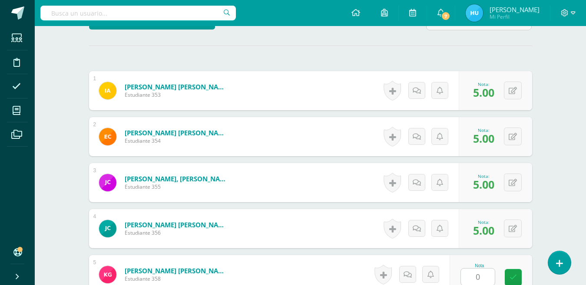
scroll to position [411, 0]
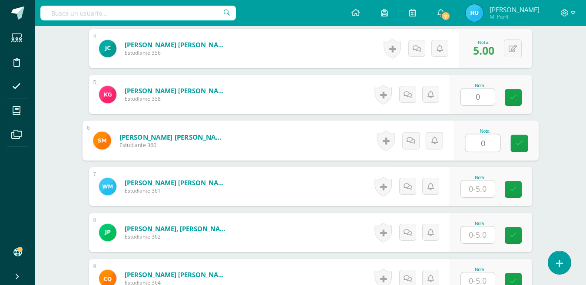
type input "0"
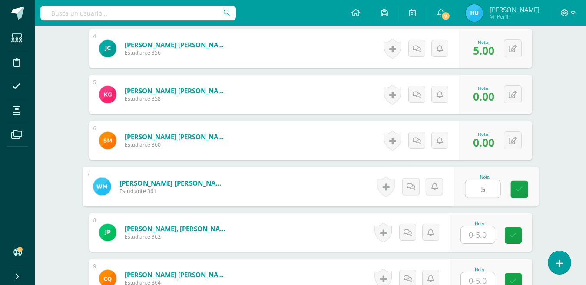
type input "5"
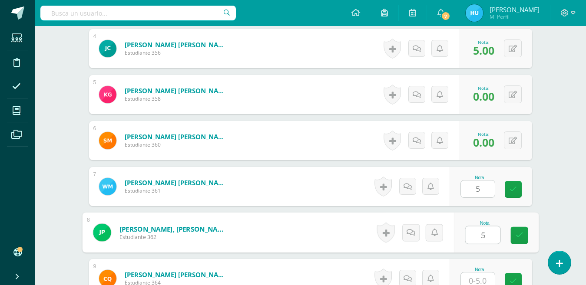
type input "5"
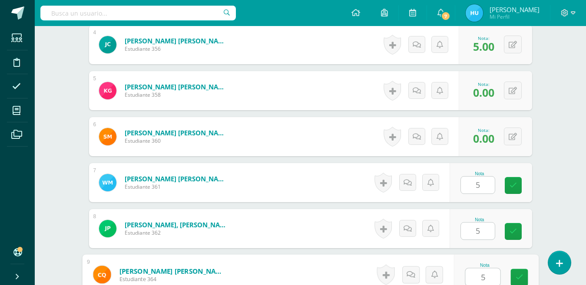
type input "5"
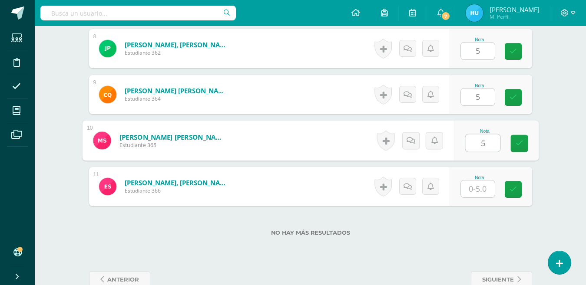
type input "5"
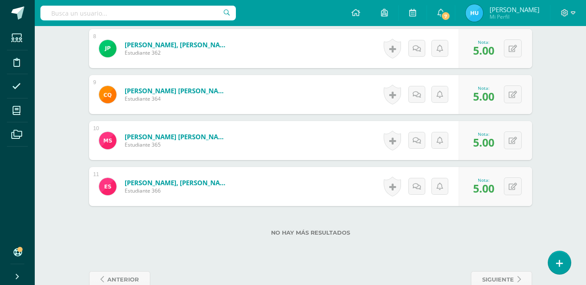
scroll to position [0, 0]
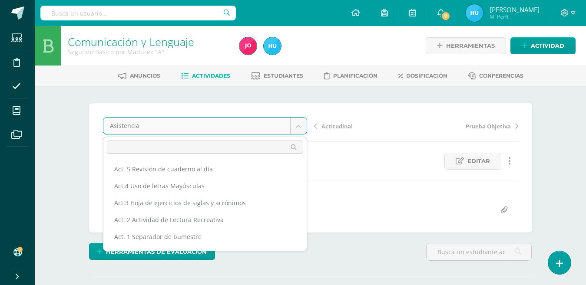
scroll to position [45, 0]
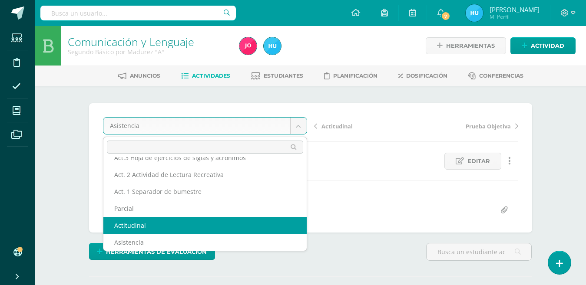
select select "/dashboard/teacher/grade-activity/22477/"
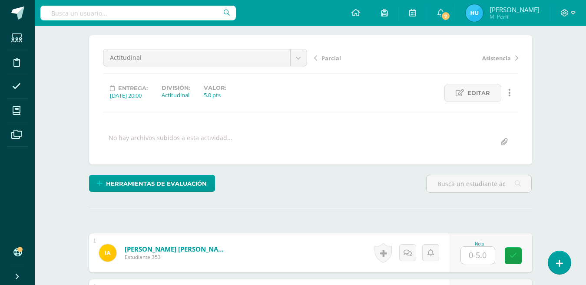
scroll to position [164, 0]
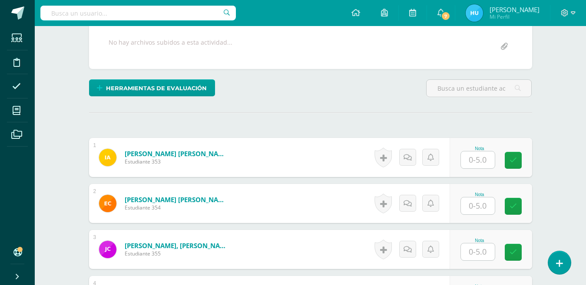
click at [480, 157] on input "text" at bounding box center [478, 160] width 34 height 17
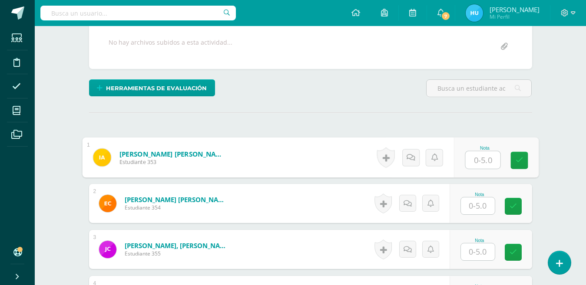
scroll to position [164, 0]
type input "5"
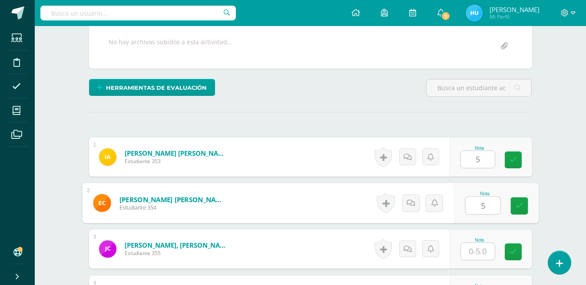
type input "5"
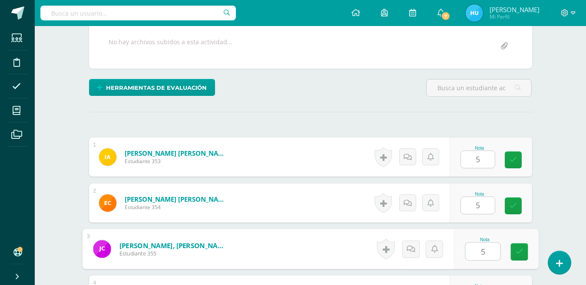
type input "5"
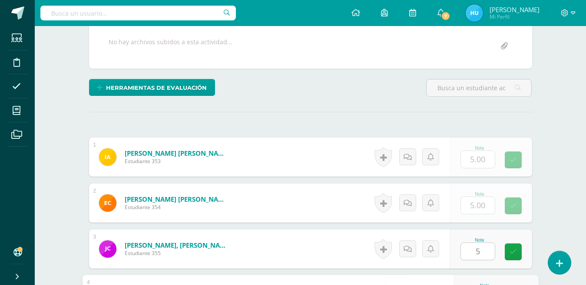
scroll to position [319, 0]
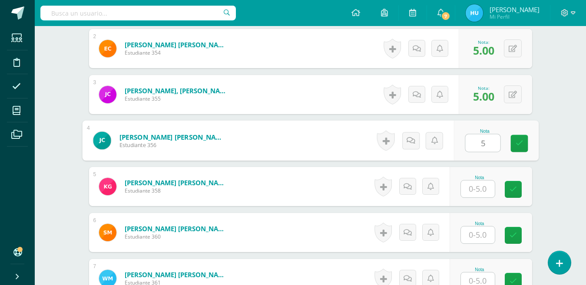
type input "5"
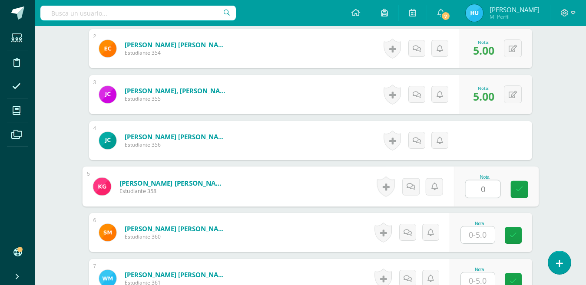
type input "0"
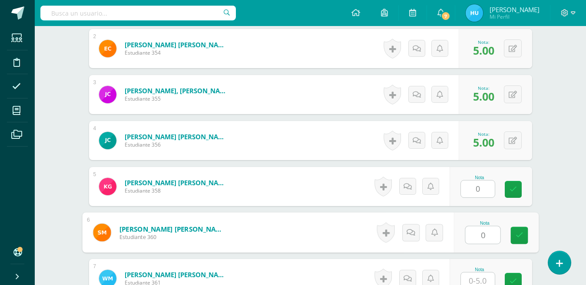
type input "0"
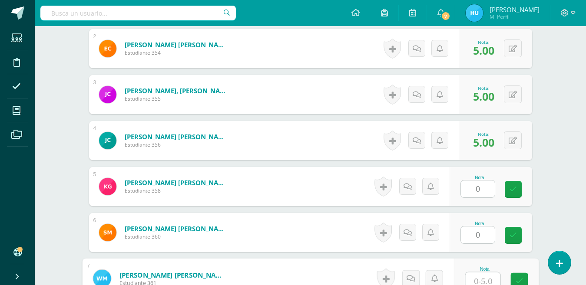
scroll to position [323, 0]
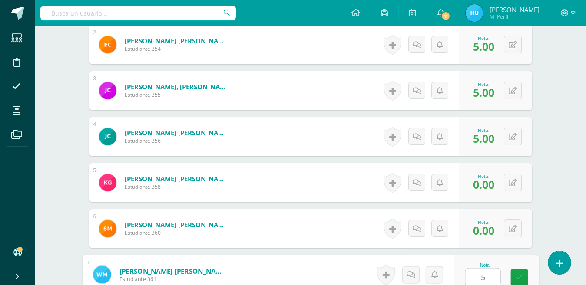
type input "5"
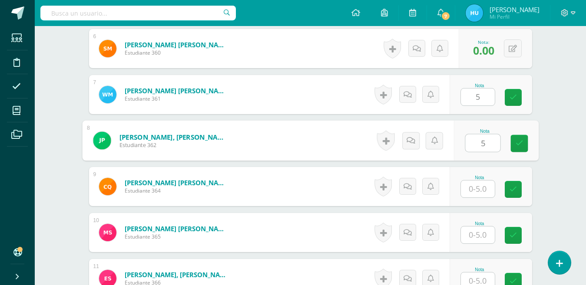
type input "5"
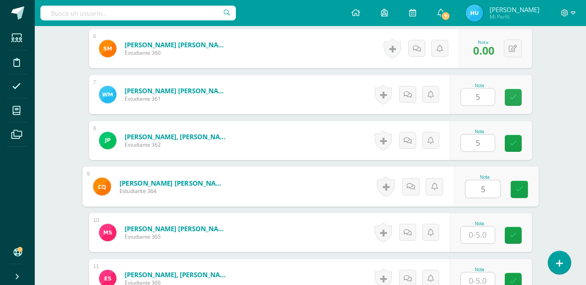
type input "5"
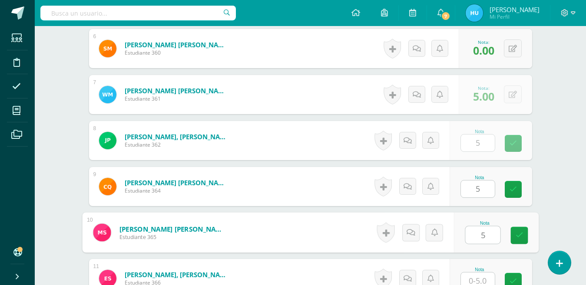
type input "5"
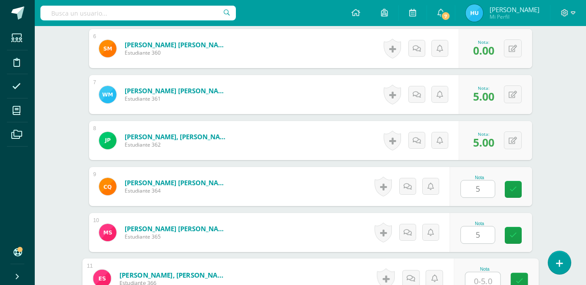
type input "5"
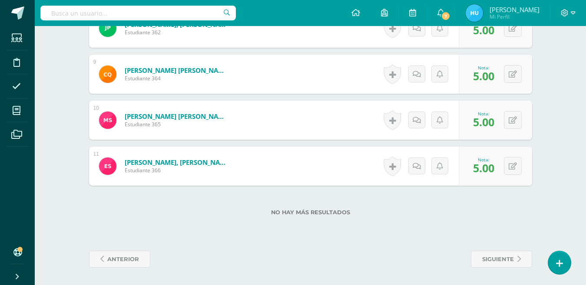
scroll to position [0, 0]
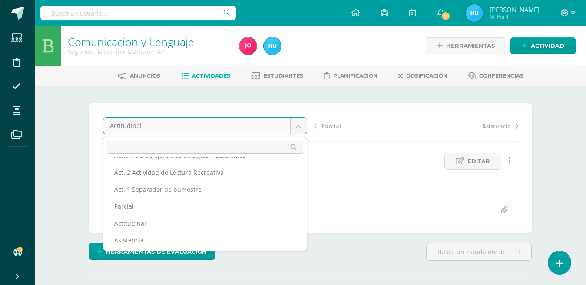
scroll to position [55, 0]
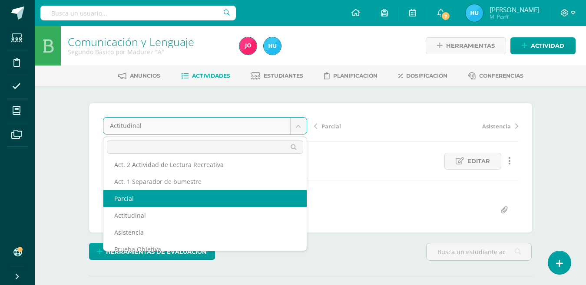
select select "/dashboard/teacher/grade-activity/22482/"
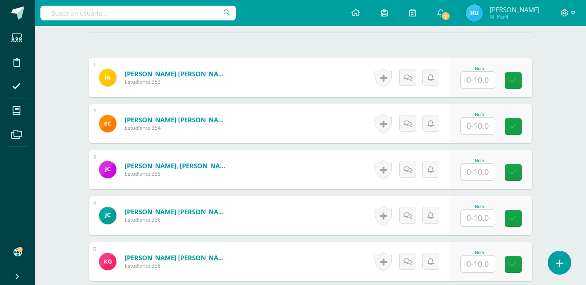
scroll to position [261, 0]
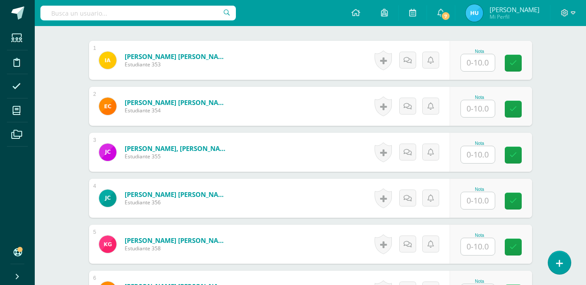
click at [487, 60] on input "text" at bounding box center [478, 62] width 34 height 17
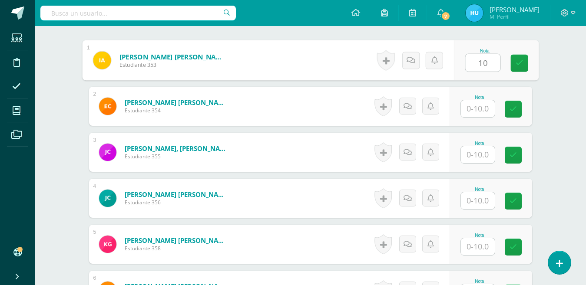
type input "10"
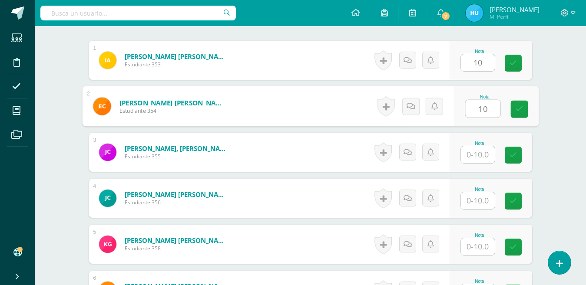
type input "10"
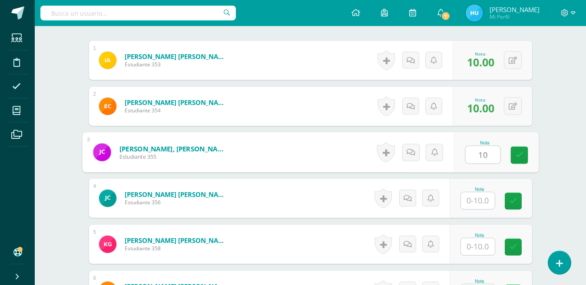
type input "10"
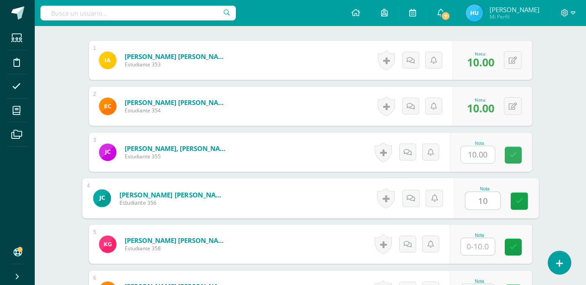
type input "10"
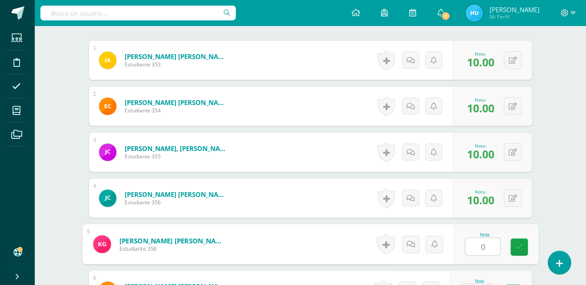
type input "0"
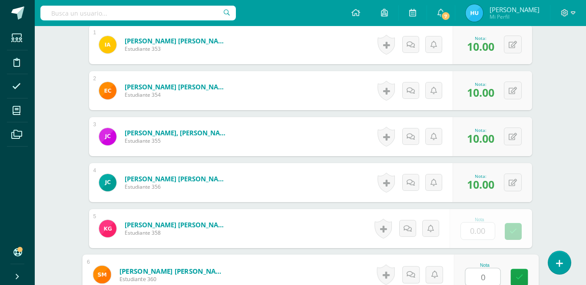
type input "0"
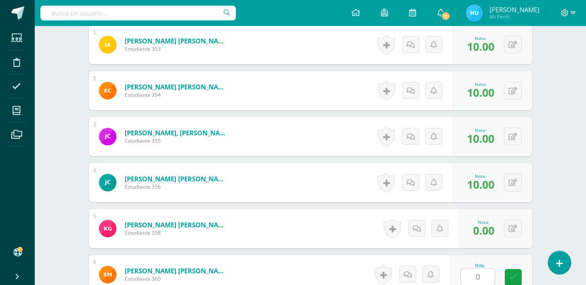
scroll to position [457, 0]
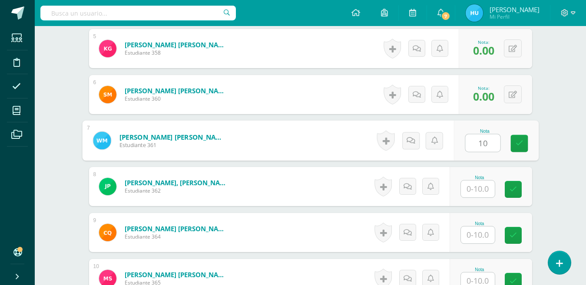
type input "10"
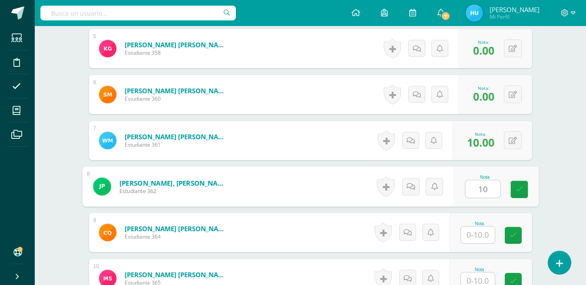
type input "10"
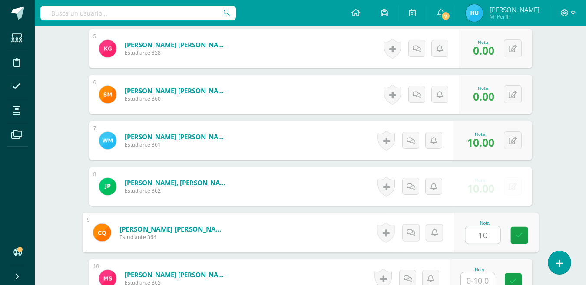
type input "10"
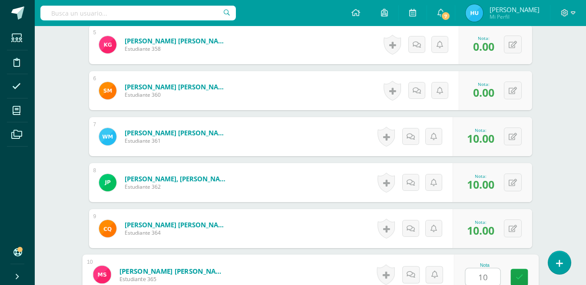
type input "10"
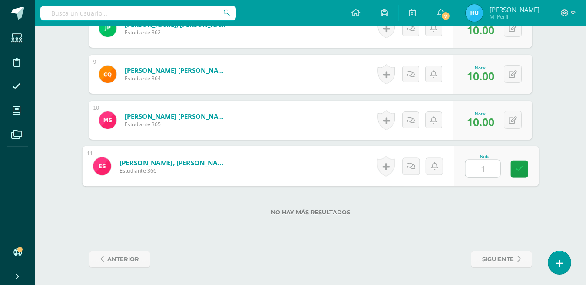
type input "10"
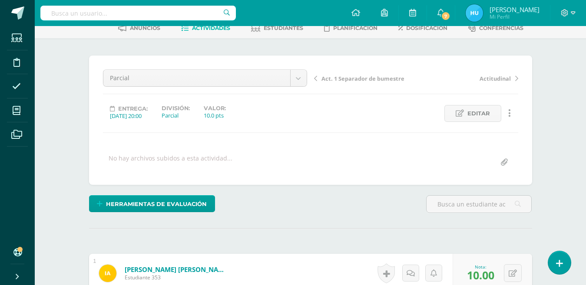
scroll to position [43, 0]
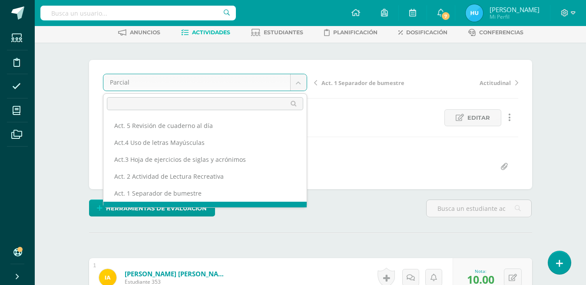
scroll to position [11, 0]
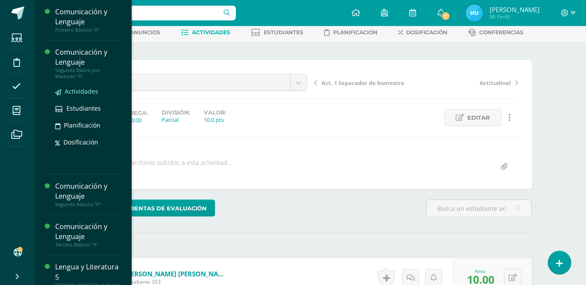
click at [76, 92] on span "Actividades" at bounding box center [81, 91] width 33 height 8
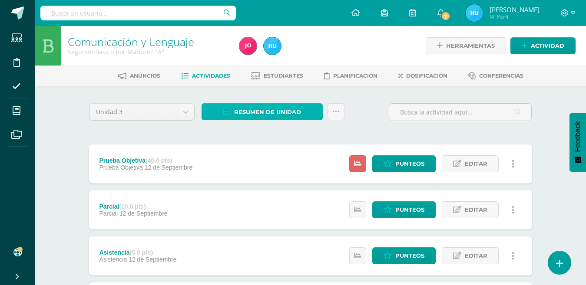
click at [281, 112] on span "Resumen de unidad" at bounding box center [267, 112] width 67 height 16
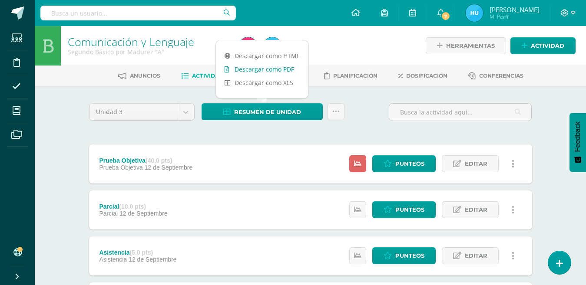
click at [289, 68] on link "Descargar como PDF" at bounding box center [262, 69] width 93 height 13
click at [405, 165] on span "Punteos" at bounding box center [409, 164] width 29 height 16
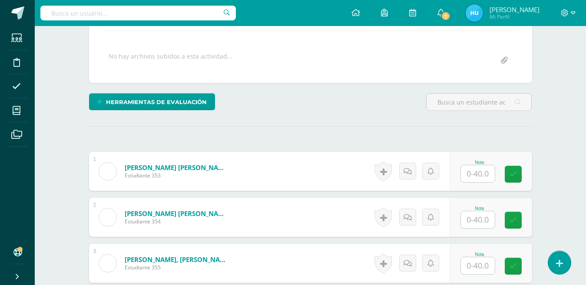
scroll to position [167, 0]
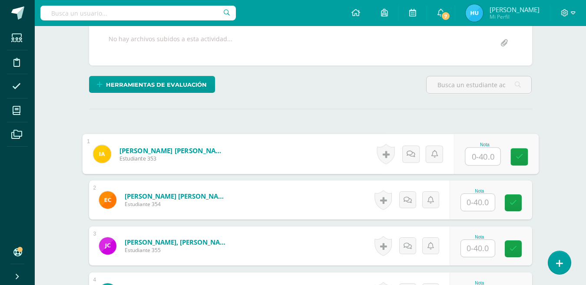
click at [476, 155] on input "text" at bounding box center [482, 156] width 35 height 17
type input "31"
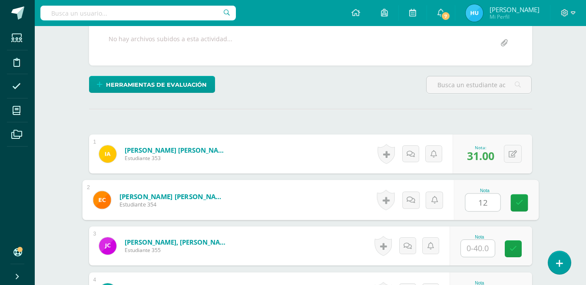
type input "12"
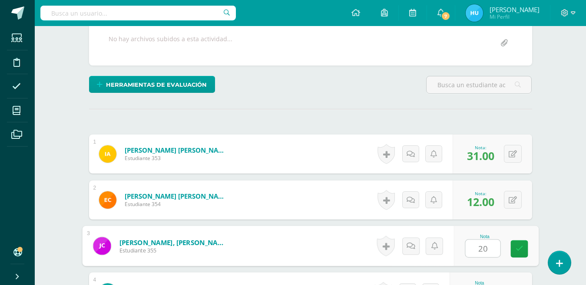
type input "20"
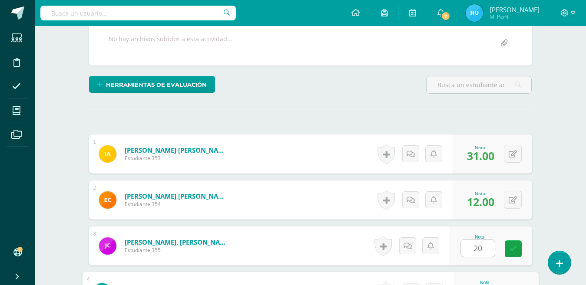
scroll to position [319, 0]
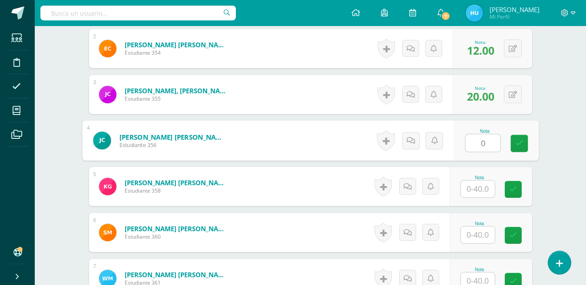
type input "0"
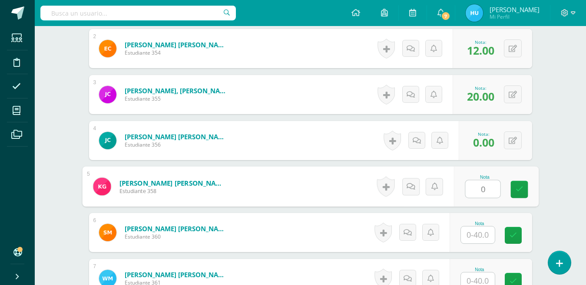
type input "0"
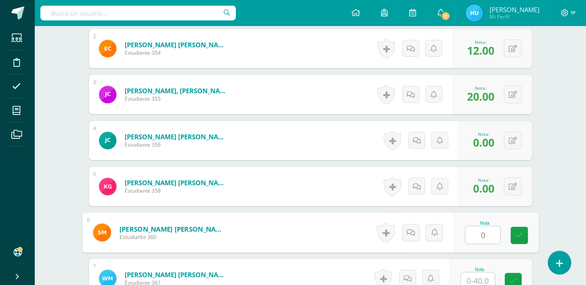
type input "0"
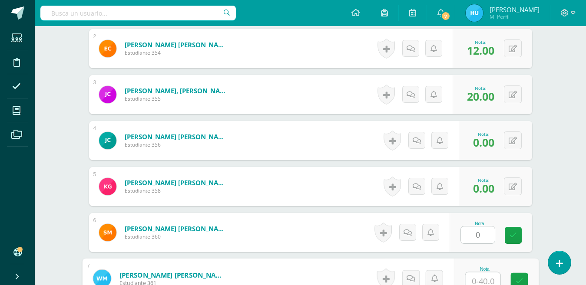
scroll to position [323, 0]
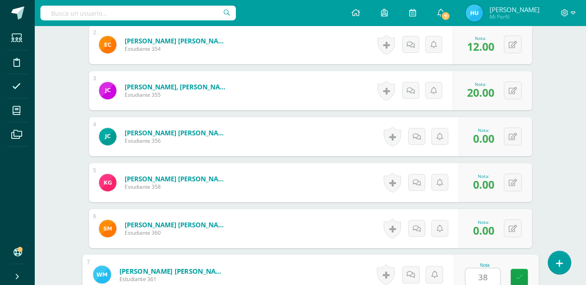
type input "38"
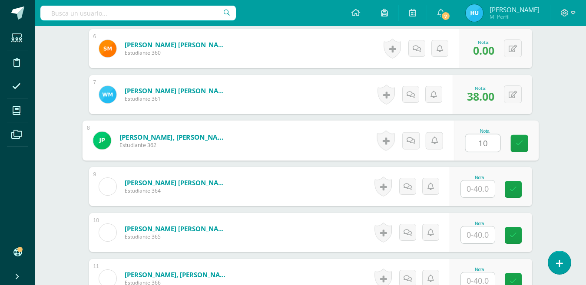
type input "10"
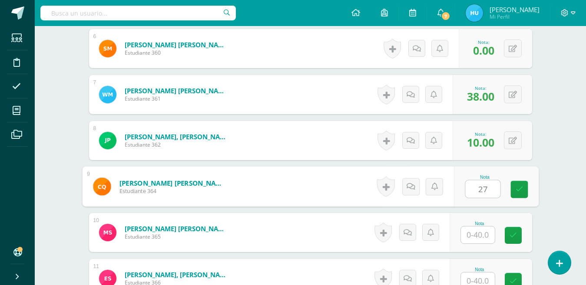
type input "27"
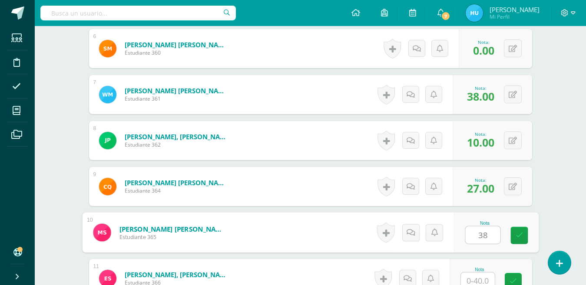
type input "38"
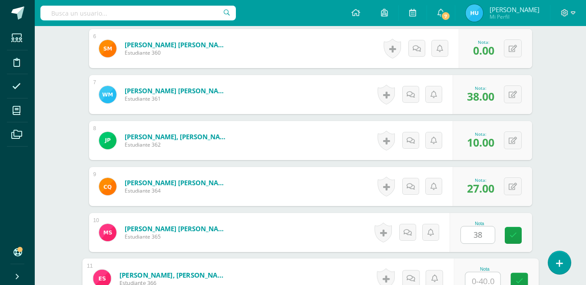
scroll to position [507, 0]
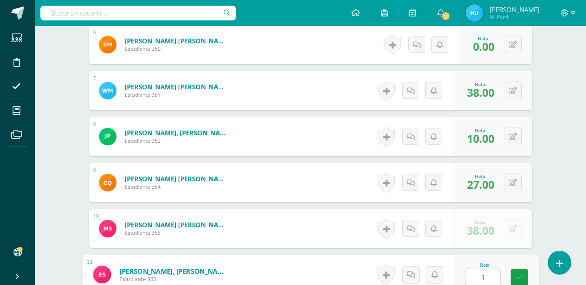
type input "18"
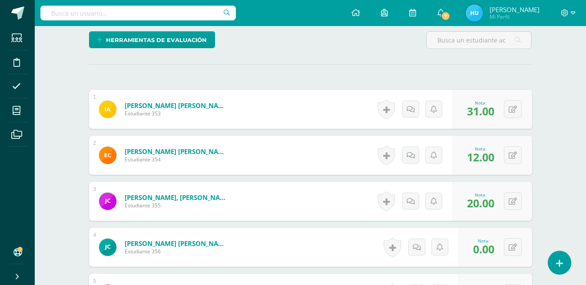
scroll to position [199, 0]
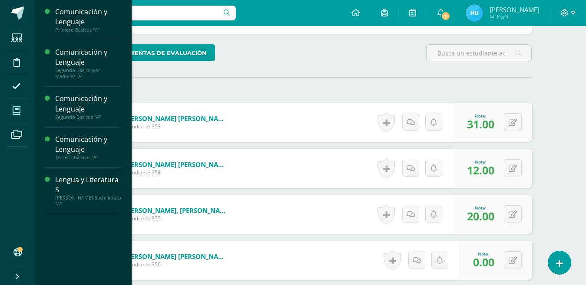
click icon
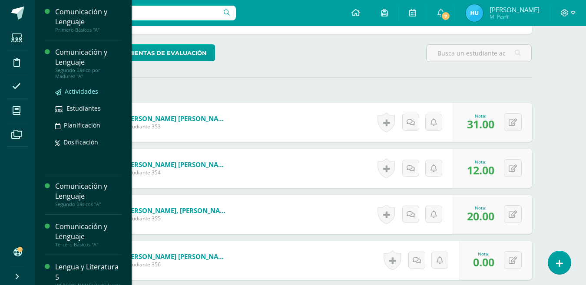
click span "Actividades"
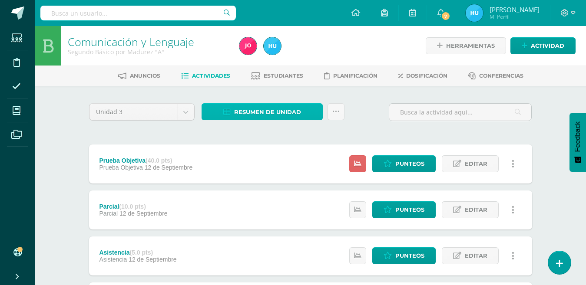
click at [292, 112] on span "Resumen de unidad" at bounding box center [267, 112] width 67 height 16
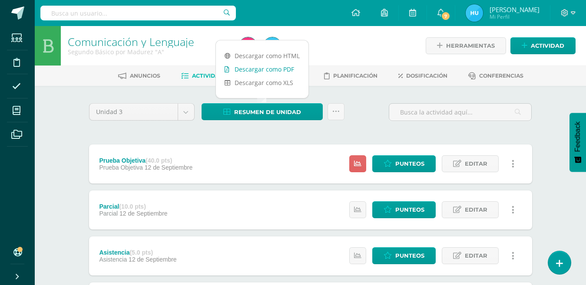
click at [287, 66] on link "Descargar como PDF" at bounding box center [262, 69] width 93 height 13
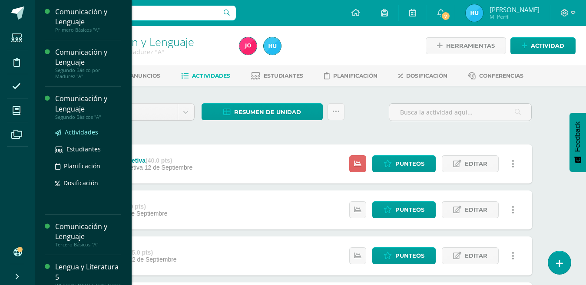
click at [71, 130] on span "Actividades" at bounding box center [81, 132] width 33 height 8
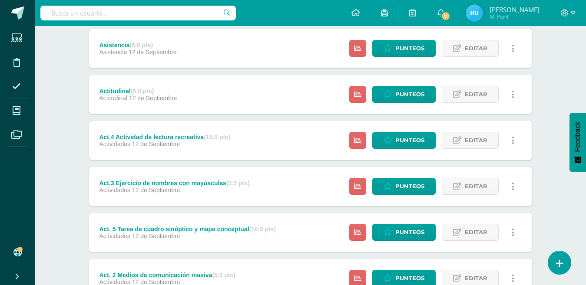
scroll to position [325, 0]
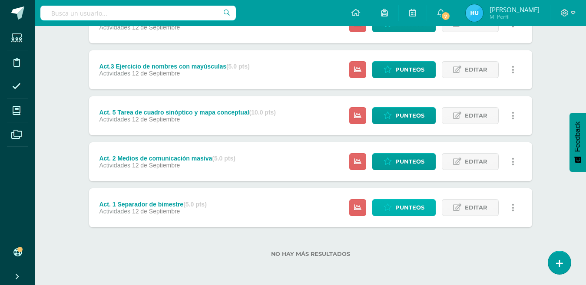
click at [406, 205] on span "Punteos" at bounding box center [409, 208] width 29 height 16
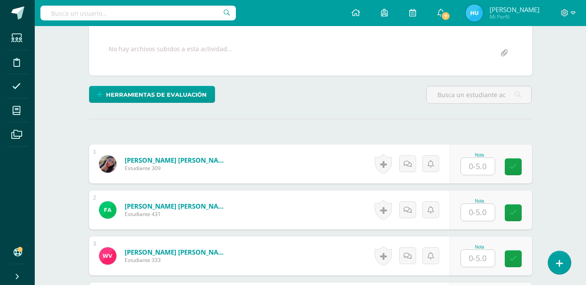
scroll to position [137, 0]
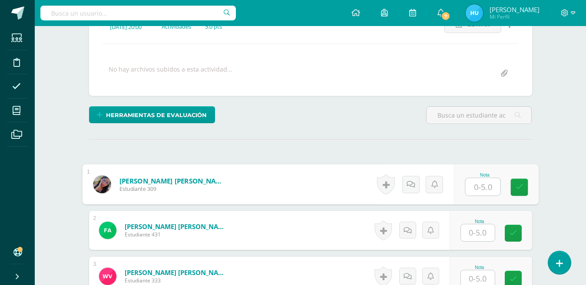
click at [475, 191] on input "text" at bounding box center [482, 187] width 35 height 17
type input "5"
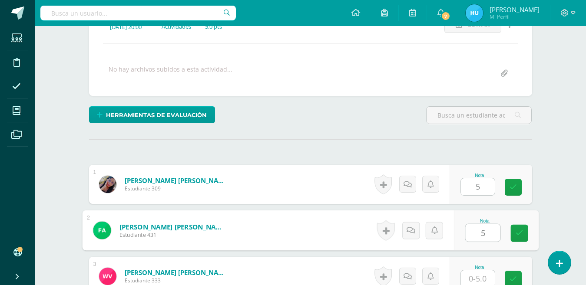
type input "5"
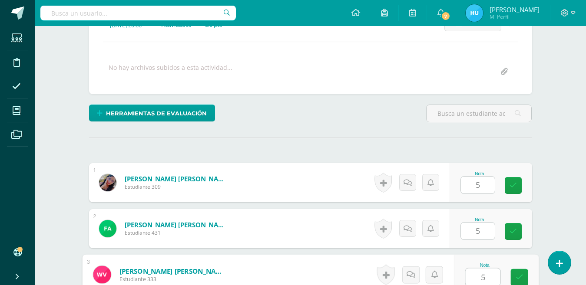
type input "5"
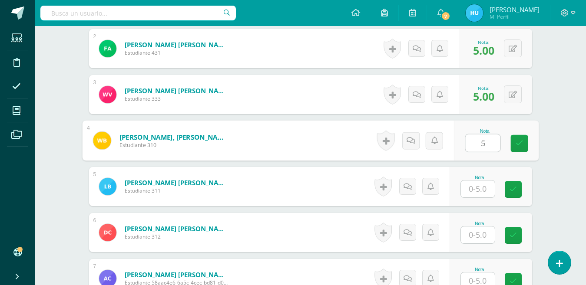
type input "5"
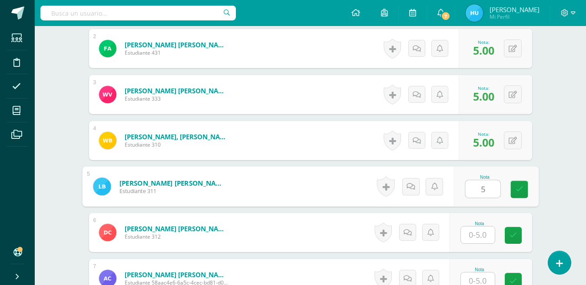
type input "5"
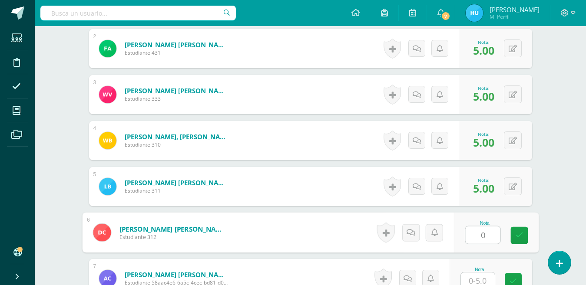
type input "0"
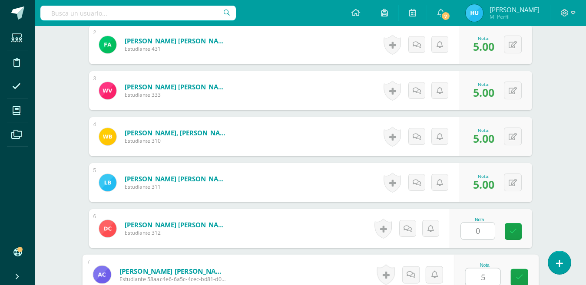
type input "5"
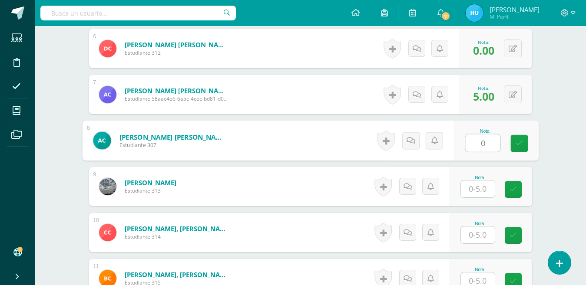
type input "0"
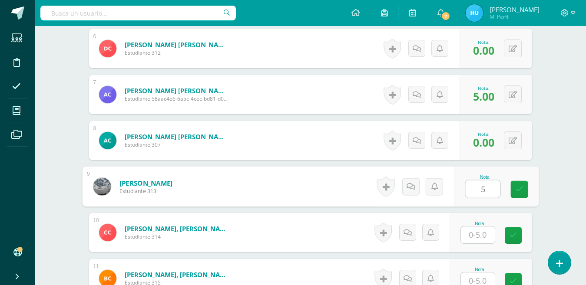
type input "5"
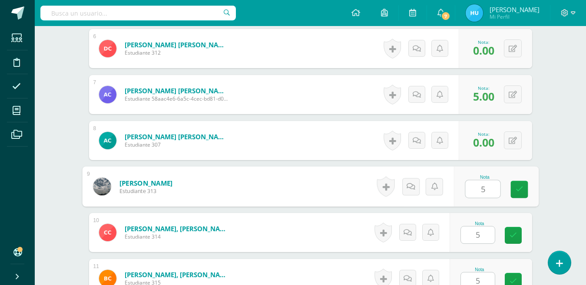
type input "5"
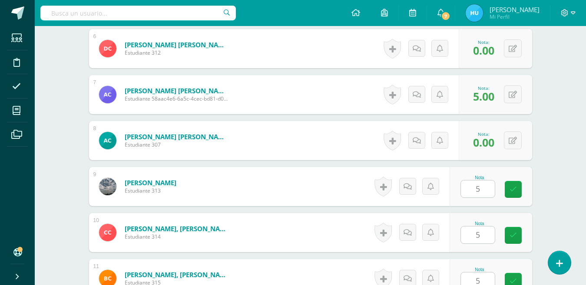
type input "5"
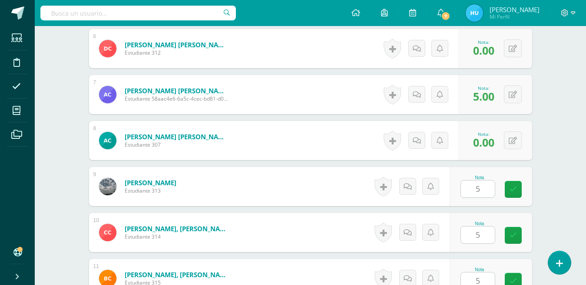
type input "5"
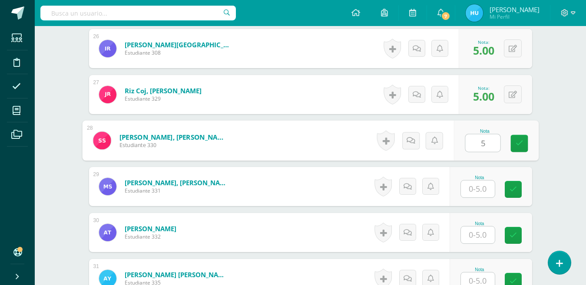
type input "5"
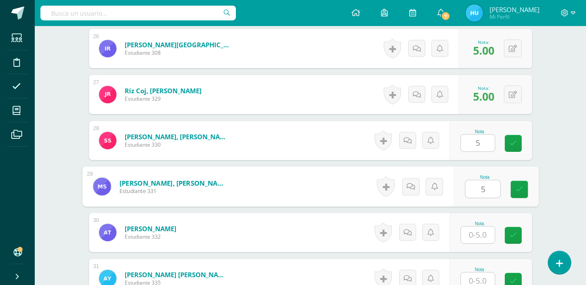
type input "5"
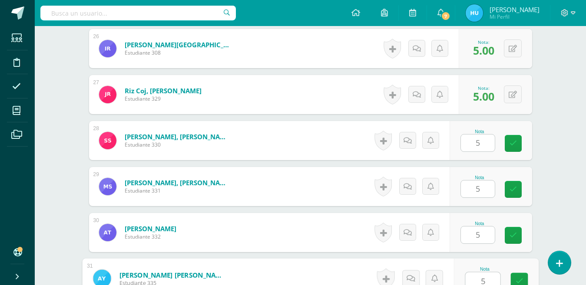
scroll to position [1428, 0]
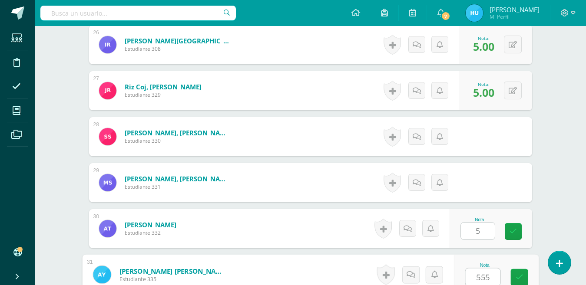
type input "0"
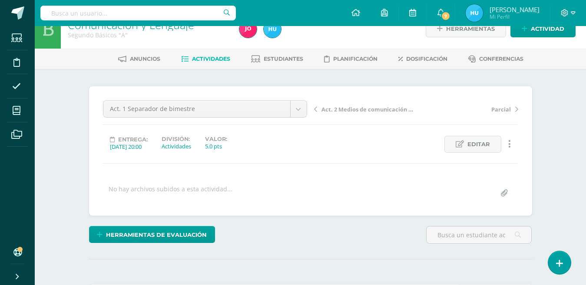
scroll to position [11, 0]
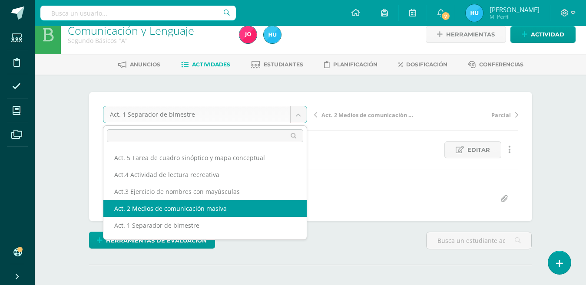
select select "/dashboard/teacher/grade-activity/22458/"
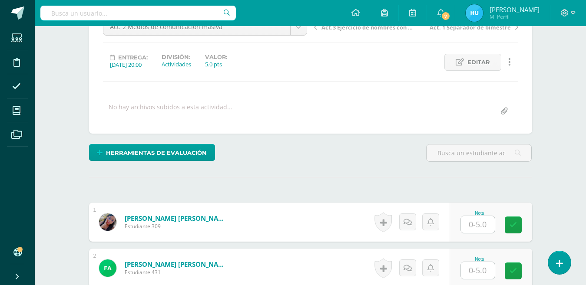
scroll to position [154, 0]
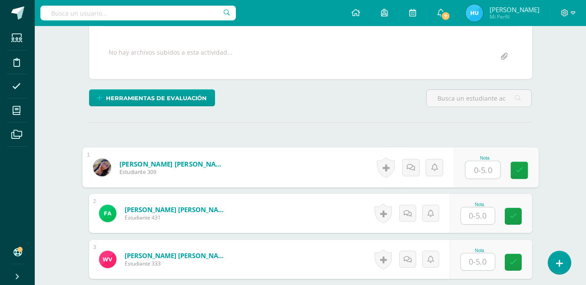
click at [481, 167] on input "text" at bounding box center [482, 170] width 35 height 17
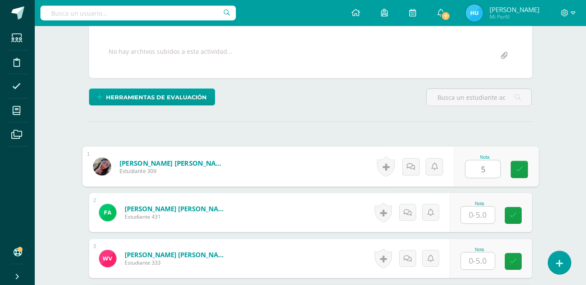
type input "5"
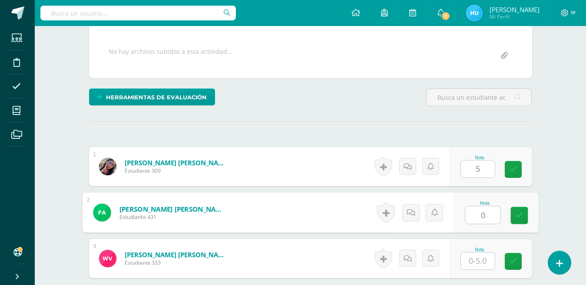
type input "0"
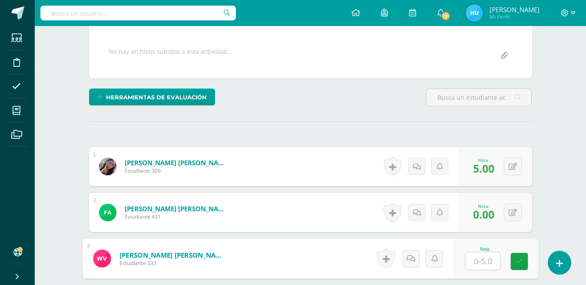
scroll to position [155, 0]
type input "5"
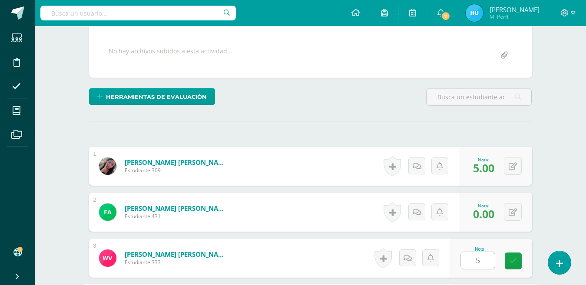
scroll to position [319, 0]
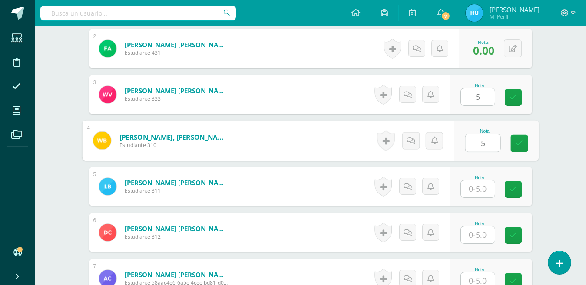
type input "5"
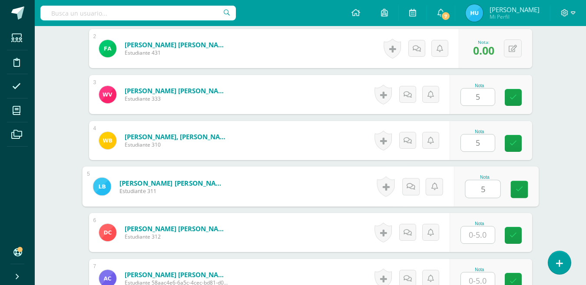
type input "5"
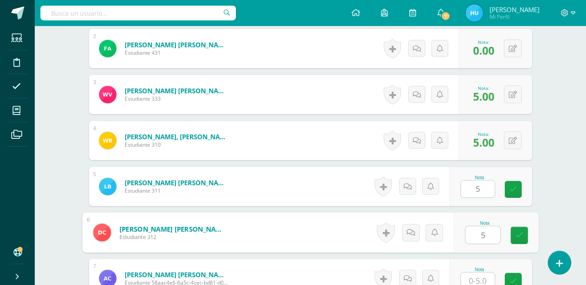
type input "5"
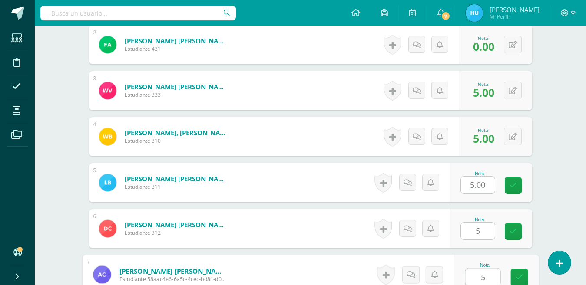
type input "5"
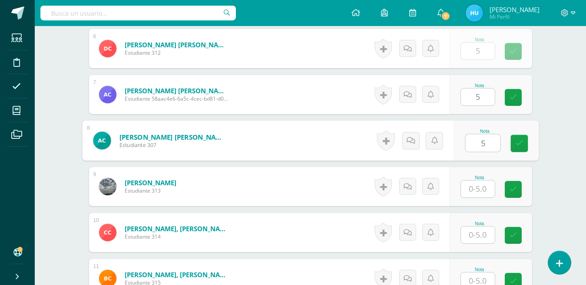
type input "5"
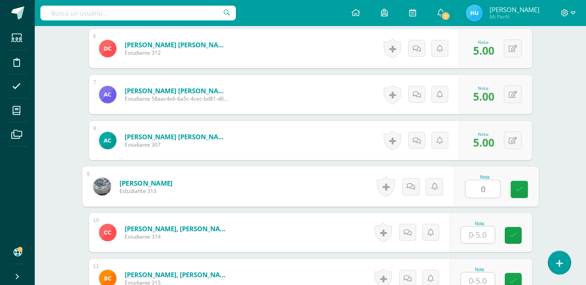
type input "0"
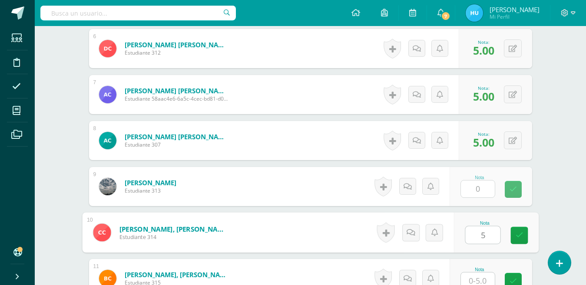
type input "5"
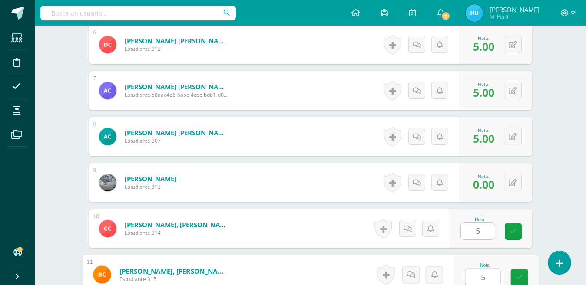
type input "5"
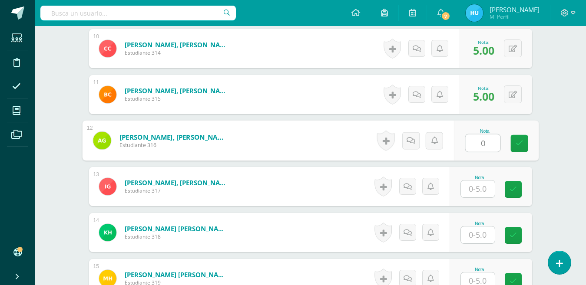
type input "0"
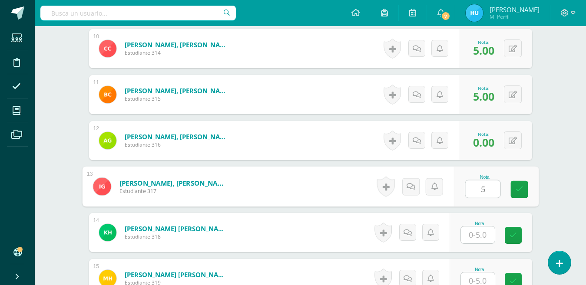
type input "5"
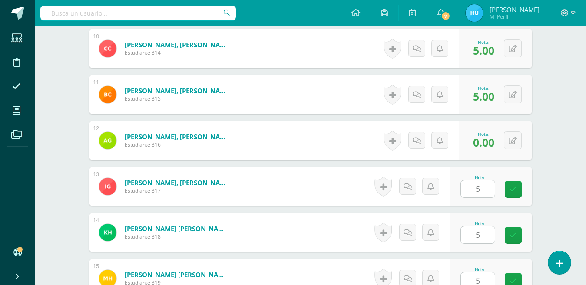
scroll to position [871, 0]
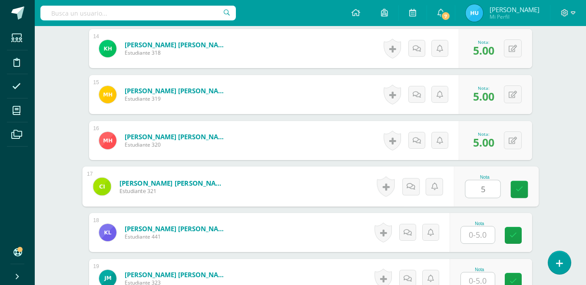
type input "5"
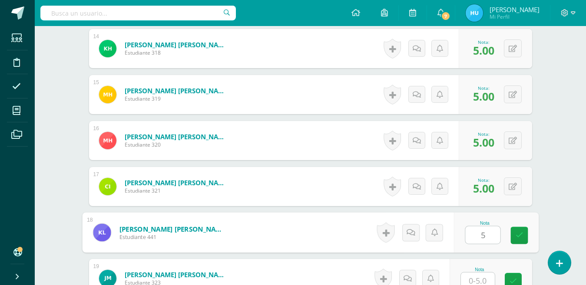
type input "5"
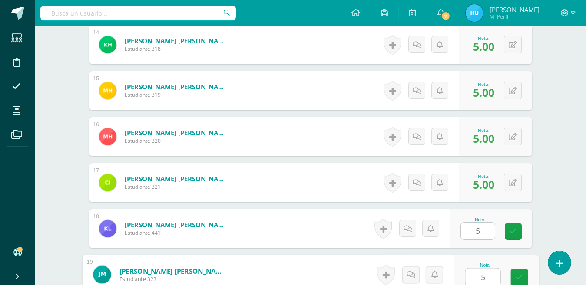
type input "5"
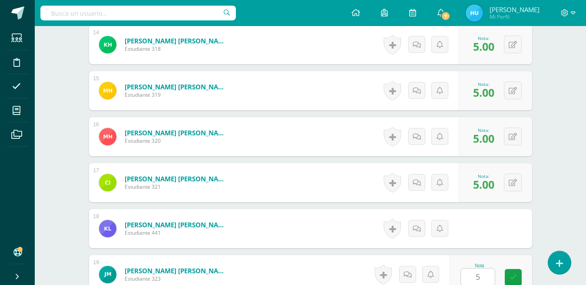
scroll to position [1056, 0]
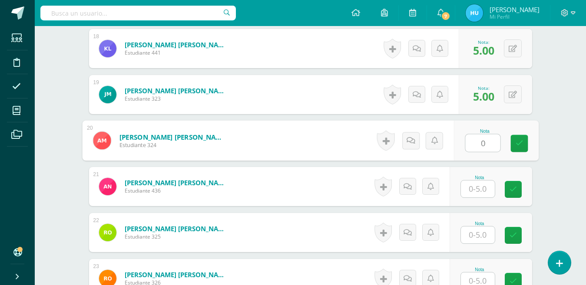
type input "0"
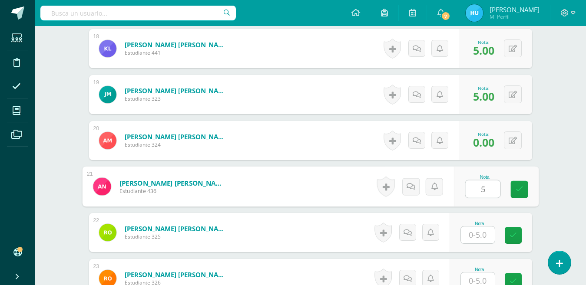
type input "5"
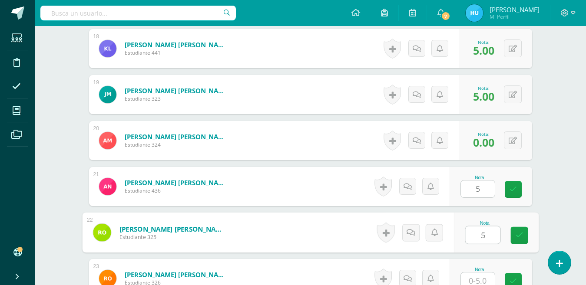
type input "5"
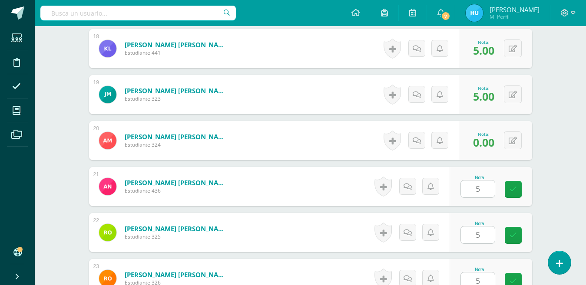
type input "5"
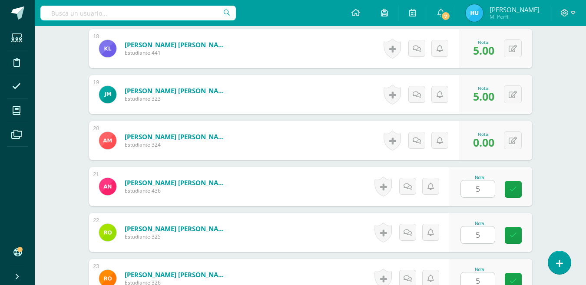
type input "5"
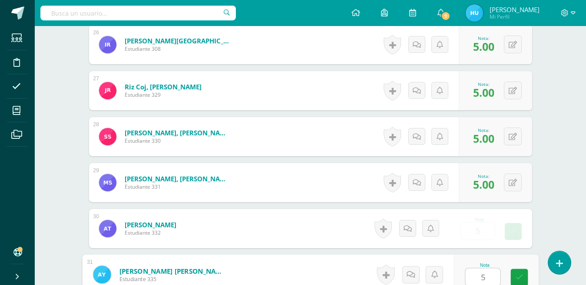
type input "0"
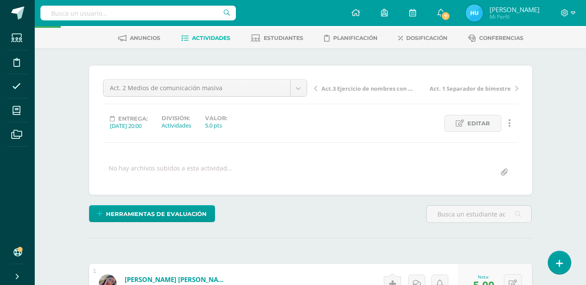
scroll to position [0, 0]
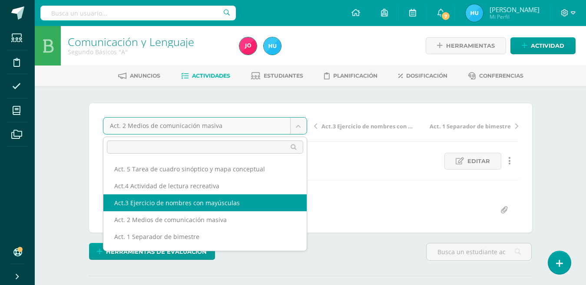
select select "/dashboard/teacher/grade-activity/22463/"
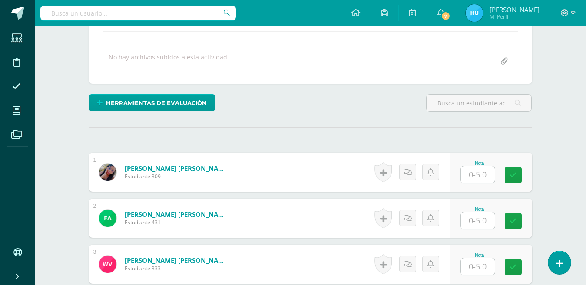
scroll to position [146, 0]
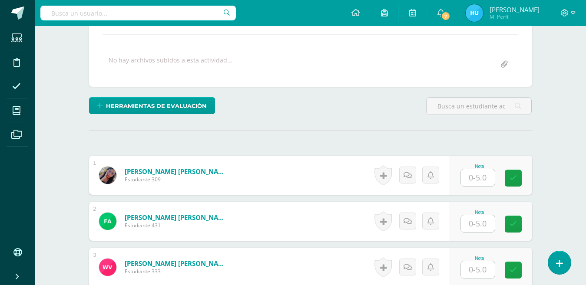
click at [477, 178] on input "text" at bounding box center [478, 177] width 34 height 17
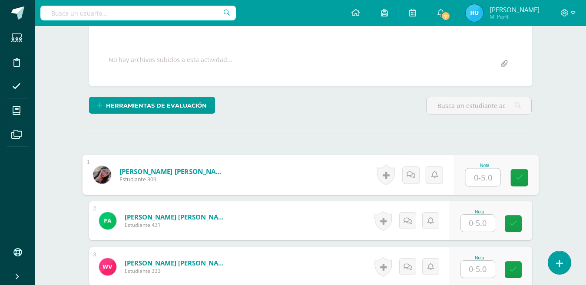
scroll to position [0, 0]
type input "5"
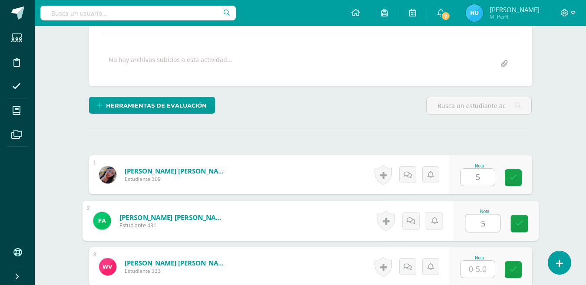
type input "5"
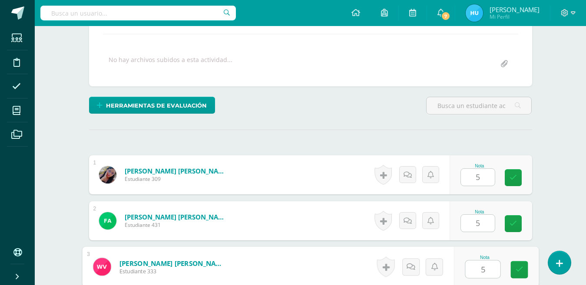
type input "5"
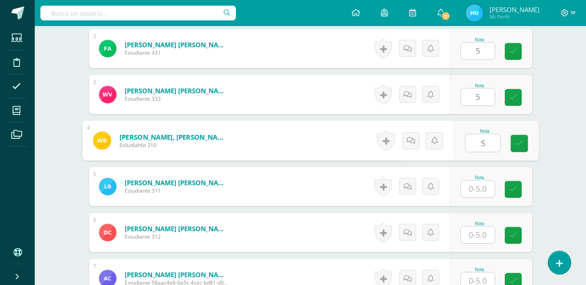
type input "5"
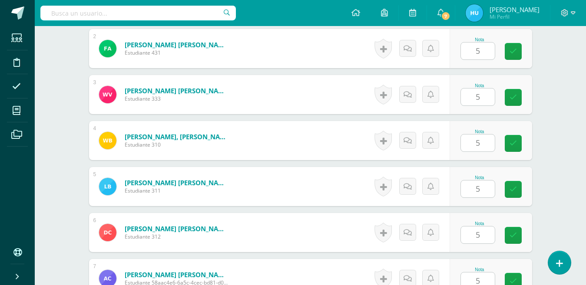
scroll to position [503, 0]
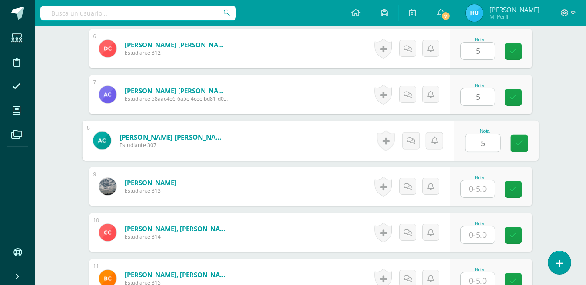
type input "5"
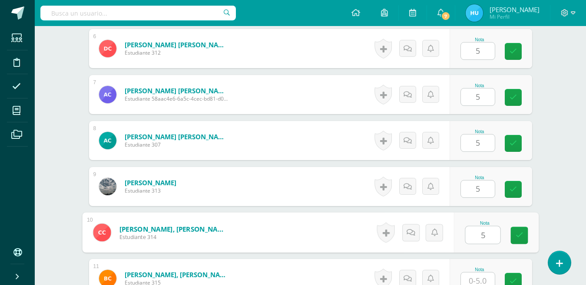
type input "5"
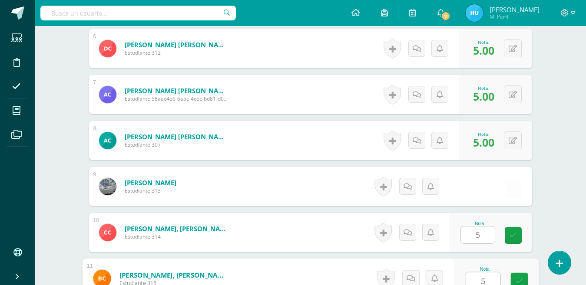
type input "5"
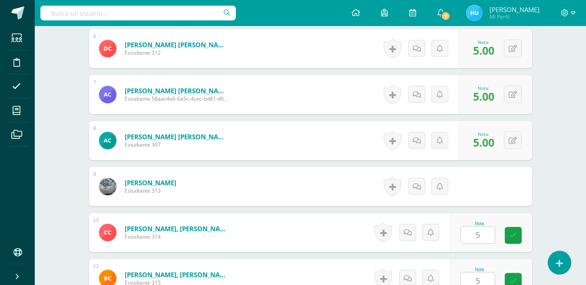
scroll to position [687, 0]
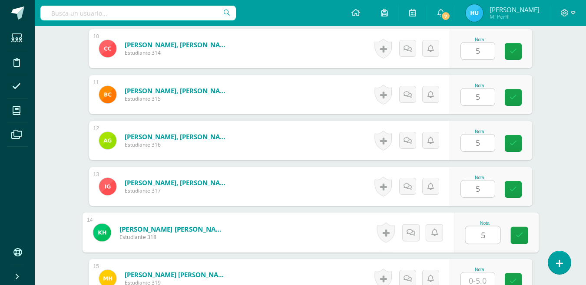
type input "5"
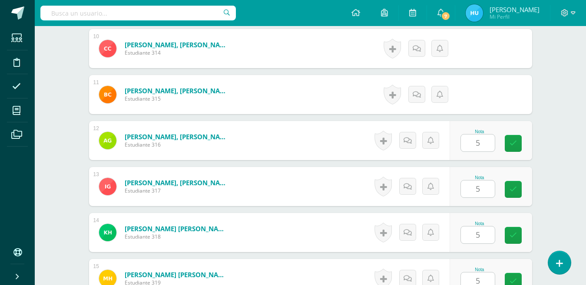
type input "5"
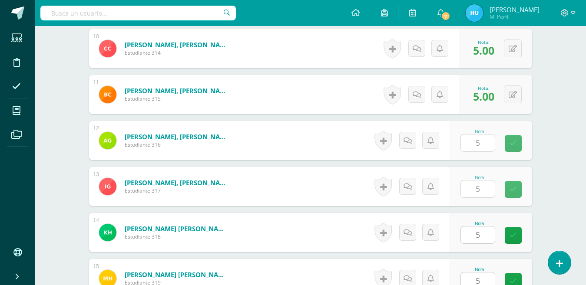
type input "5"
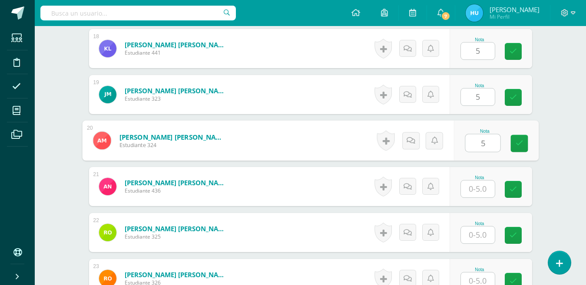
type input "5"
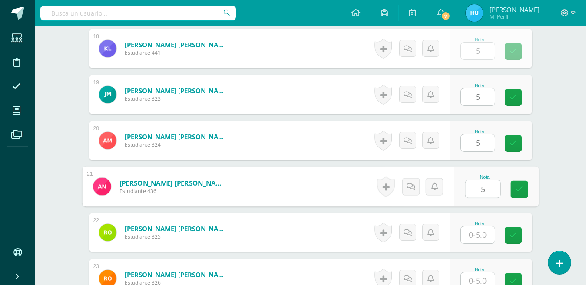
type input "5"
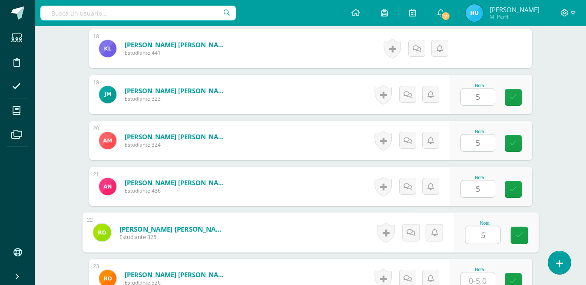
type input "5"
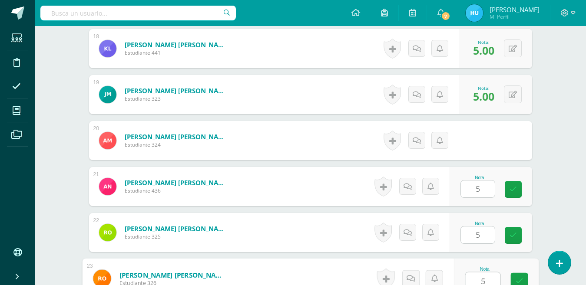
type input "5"
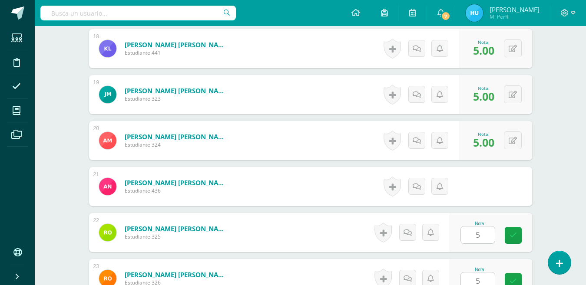
scroll to position [1240, 0]
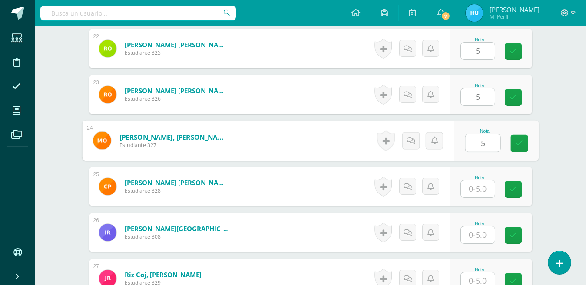
type input "5"
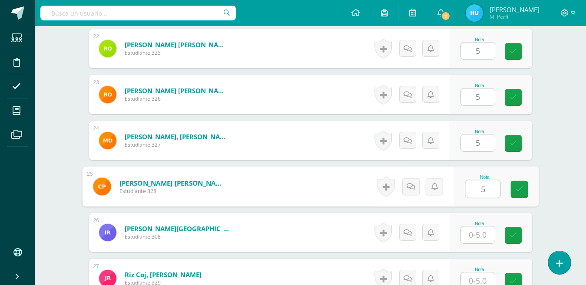
type input "5"
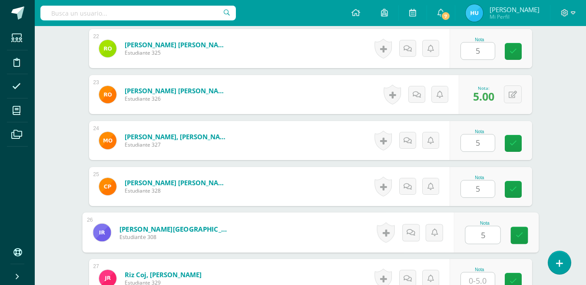
type input "5"
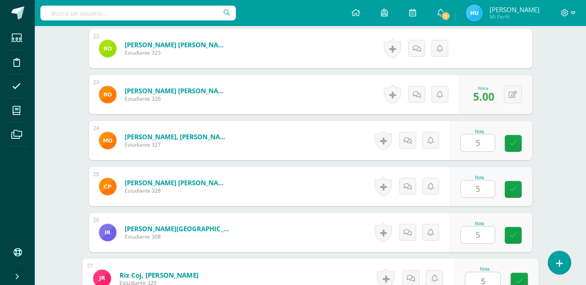
type input "5"
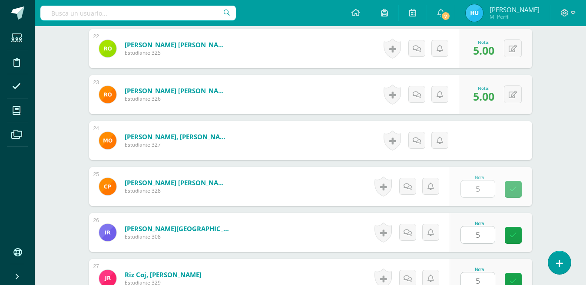
scroll to position [1424, 0]
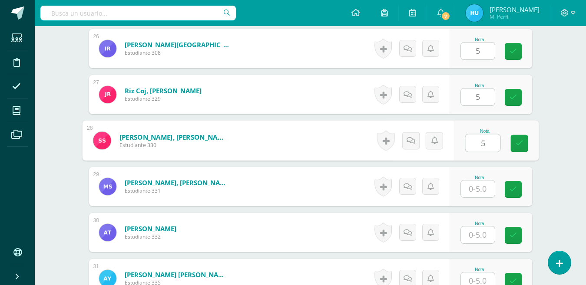
type input "5"
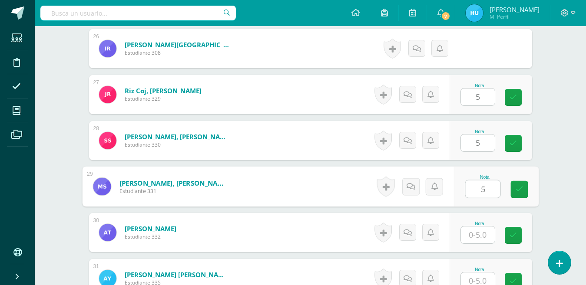
type input "5"
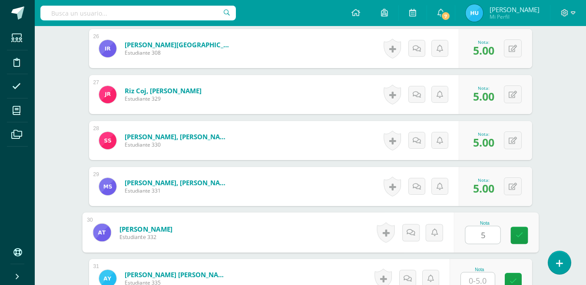
type input "5"
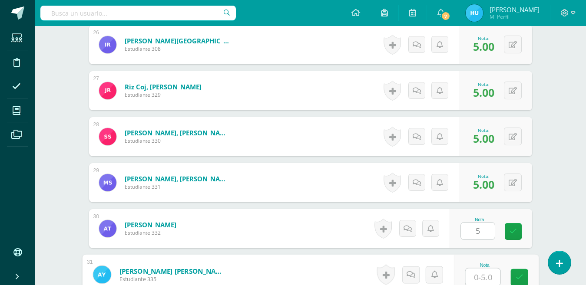
type input "5"
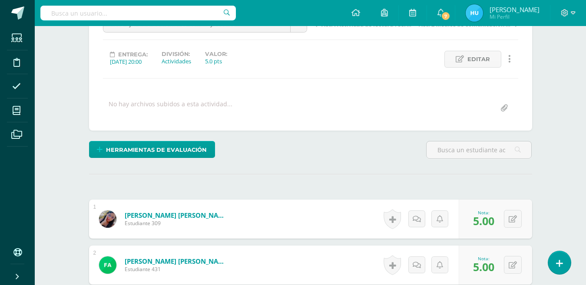
scroll to position [0, 0]
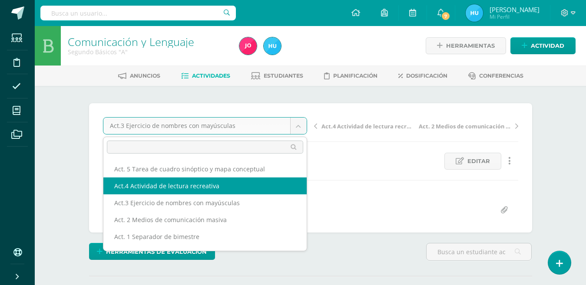
select select "/dashboard/teacher/grade-activity/22468/"
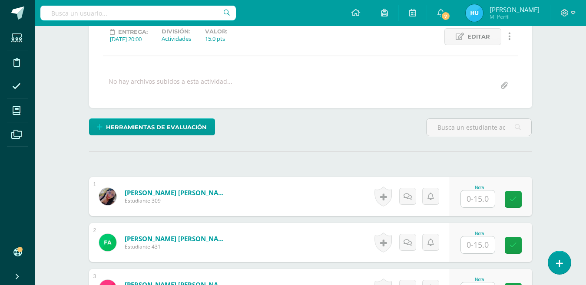
scroll to position [169, 0]
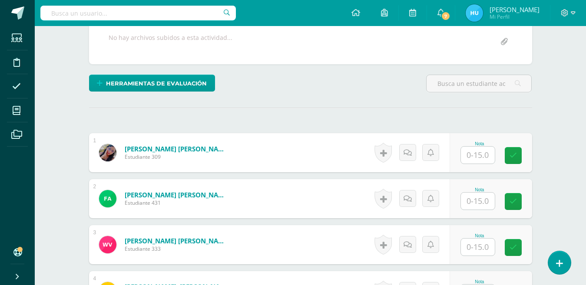
click at [480, 153] on input "text" at bounding box center [478, 155] width 34 height 17
type input "15"
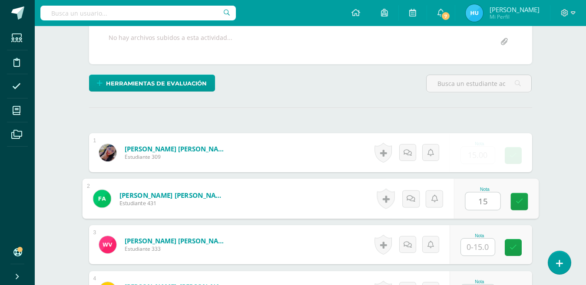
type input "15"
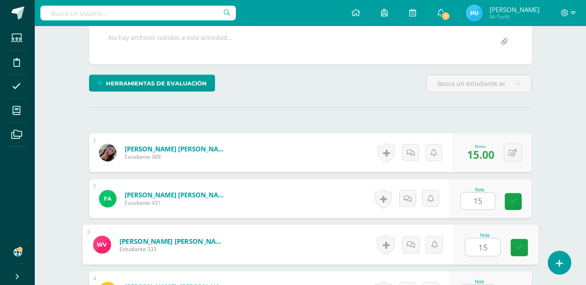
type input "15"
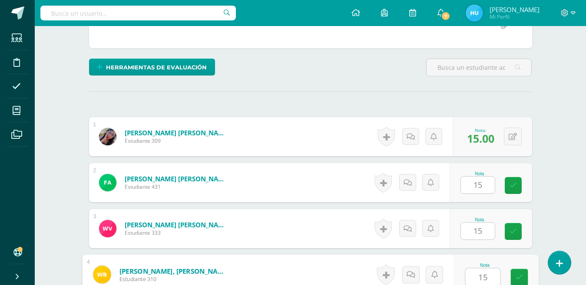
type input "15"
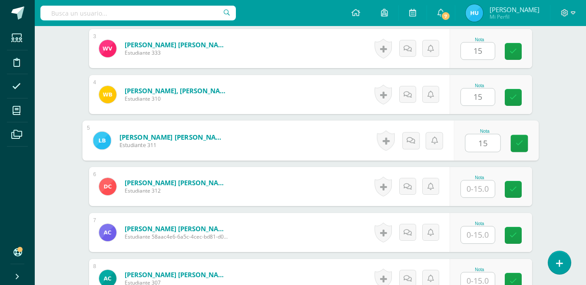
type input "15"
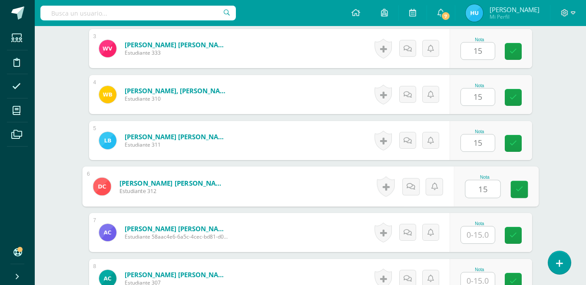
type input "15"
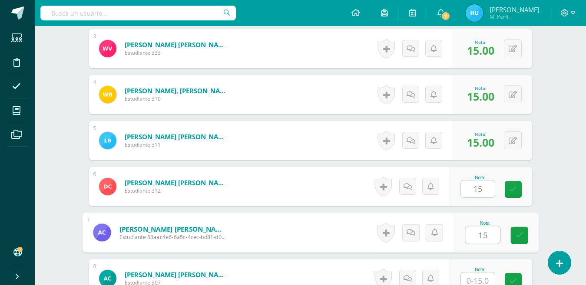
type input "15"
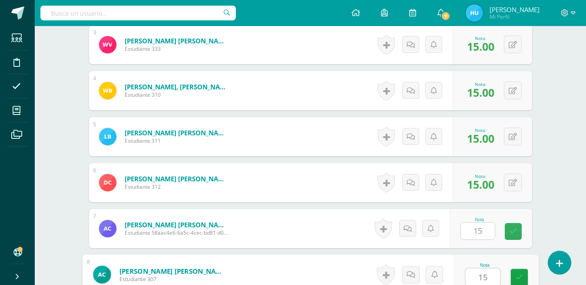
type input "15"
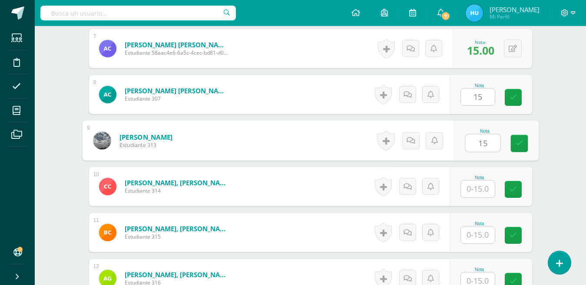
type input "15"
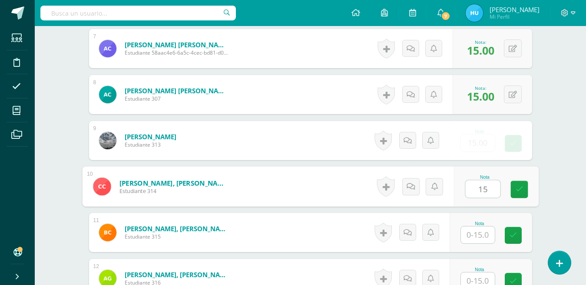
type input "15"
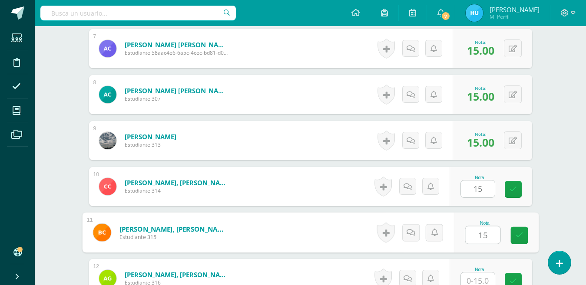
type input "15"
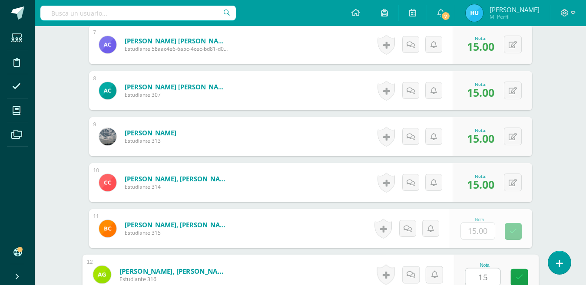
type input "15"
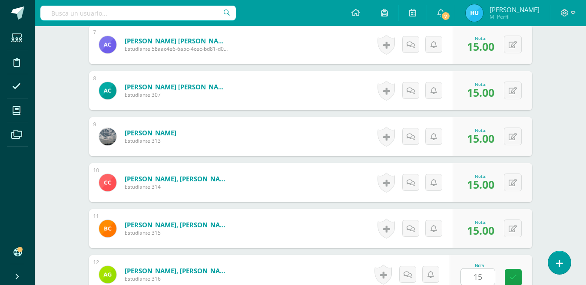
scroll to position [733, 0]
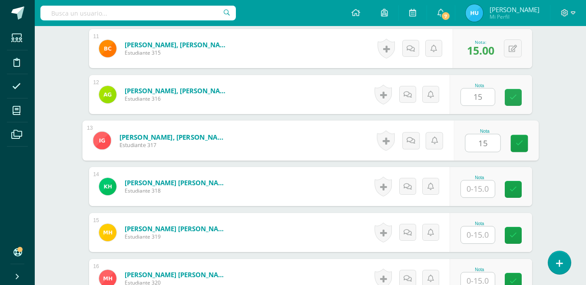
type input "15"
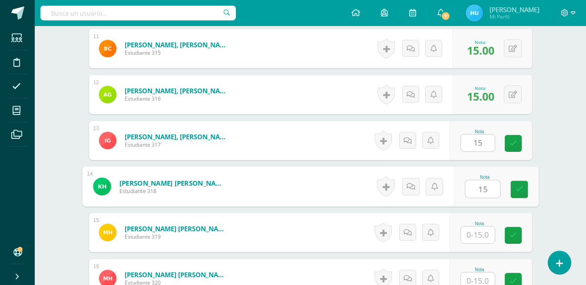
type input "15"
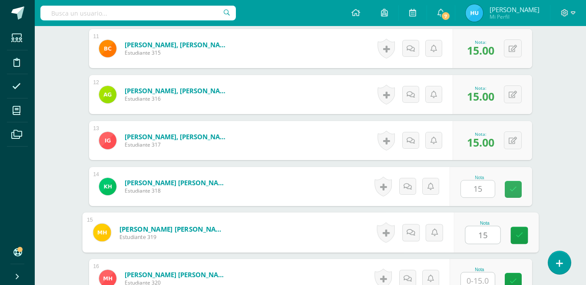
type input "15"
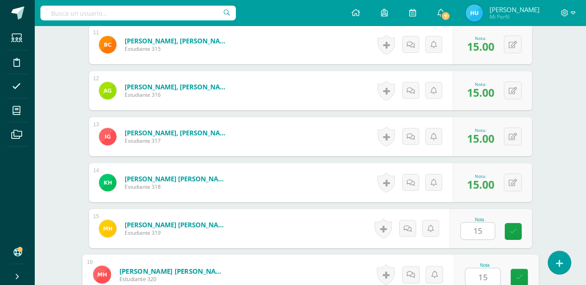
type input "15"
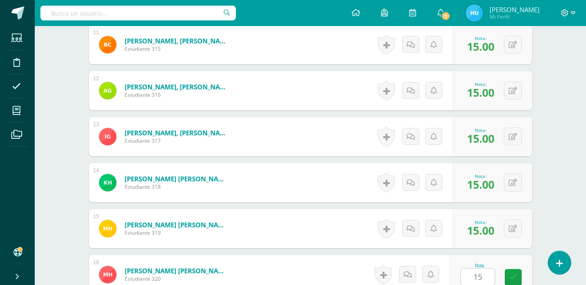
scroll to position [918, 0]
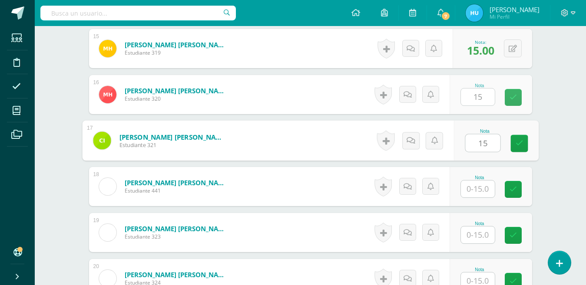
type input "15"
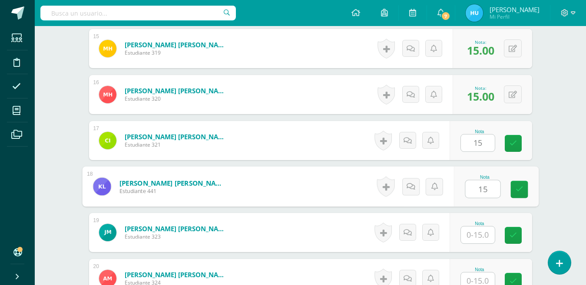
type input "15"
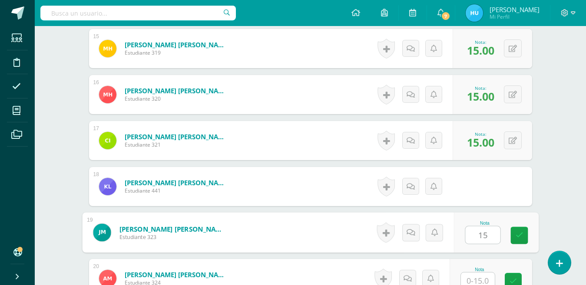
type input "15"
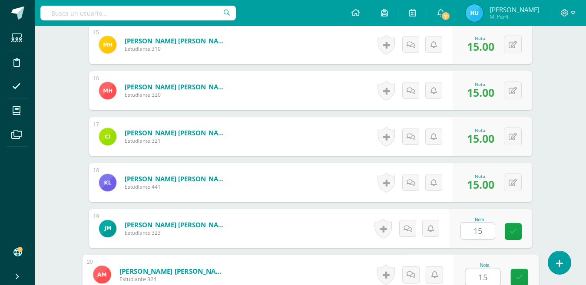
type input "15"
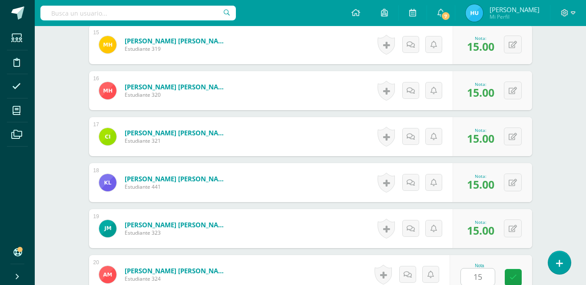
scroll to position [1102, 0]
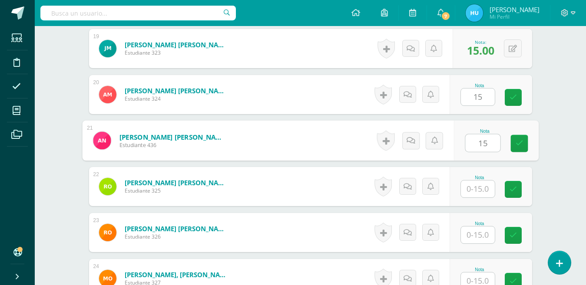
type input "15"
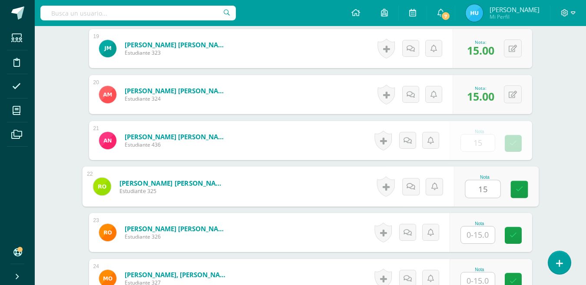
type input "15"
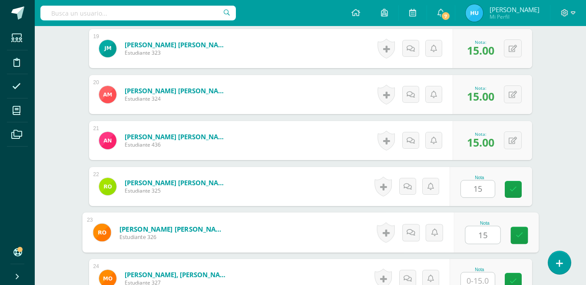
type input "15"
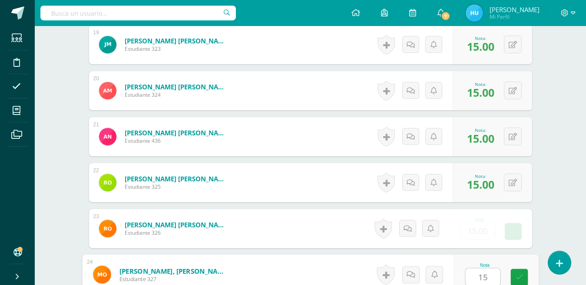
type input "15"
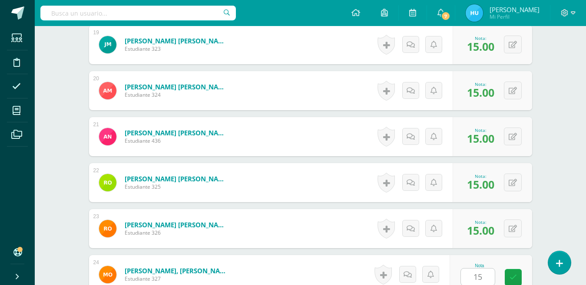
scroll to position [1286, 0]
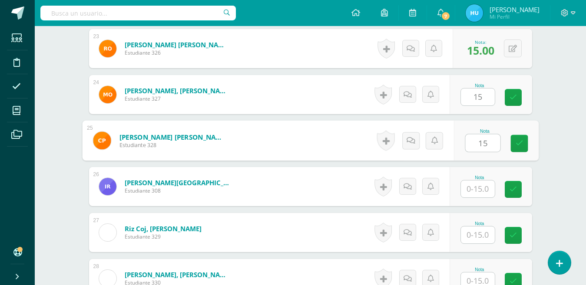
type input "15"
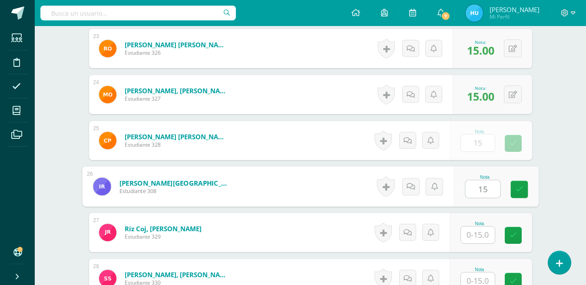
type input "15"
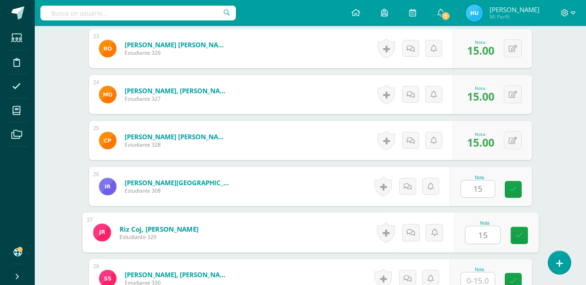
type input "15"
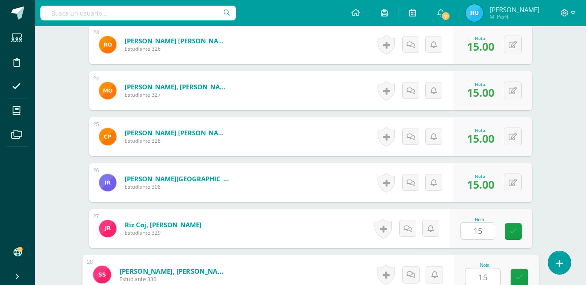
type input "15"
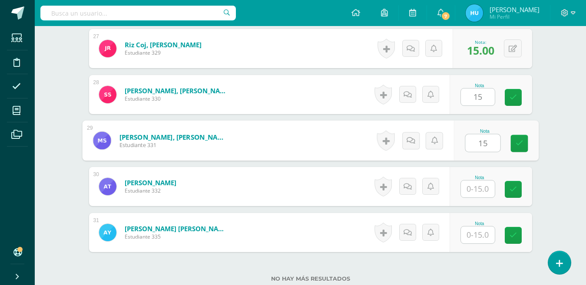
type input "15"
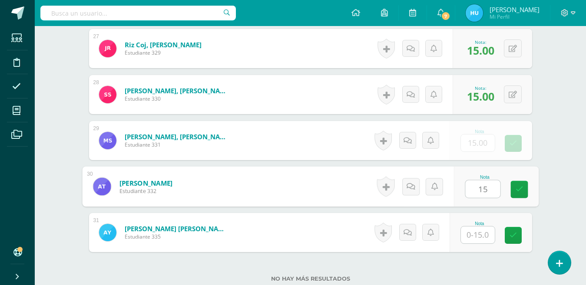
type input "15"
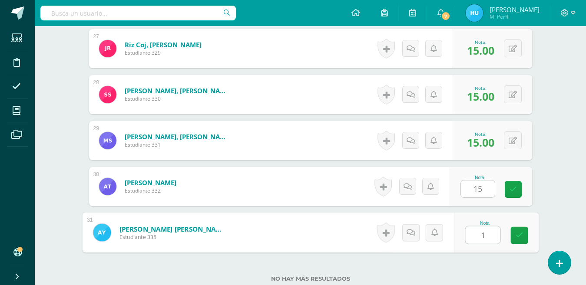
type input "15"
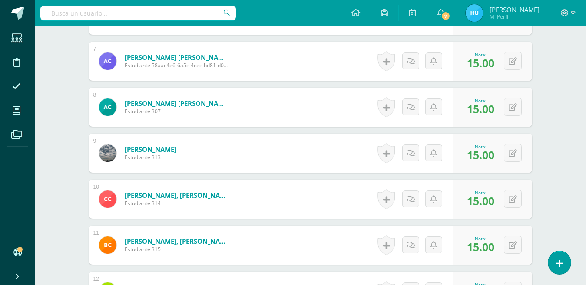
scroll to position [0, 0]
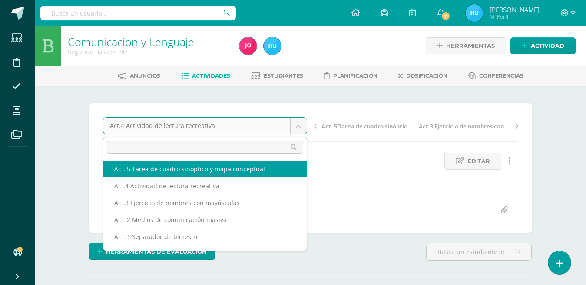
select select "/dashboard/teacher/grade-activity/22492/"
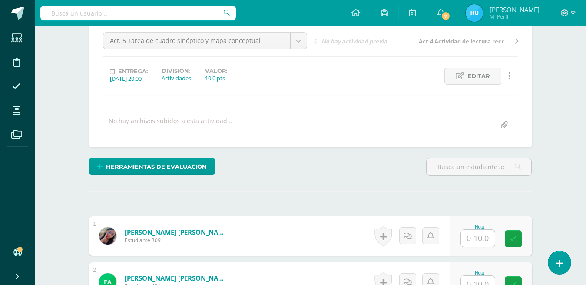
scroll to position [155, 0]
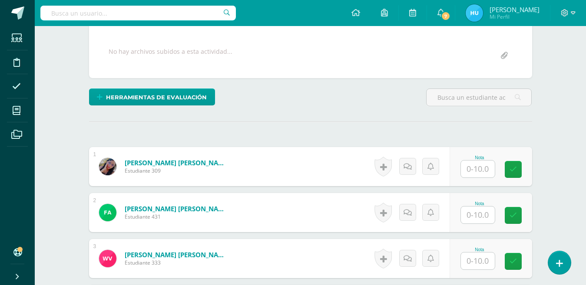
click at [482, 171] on input "text" at bounding box center [478, 169] width 34 height 17
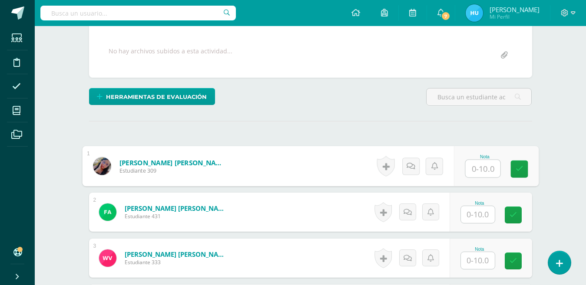
scroll to position [156, 0]
type input "10"
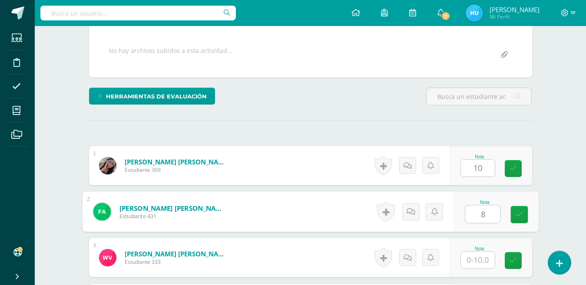
type input "8"
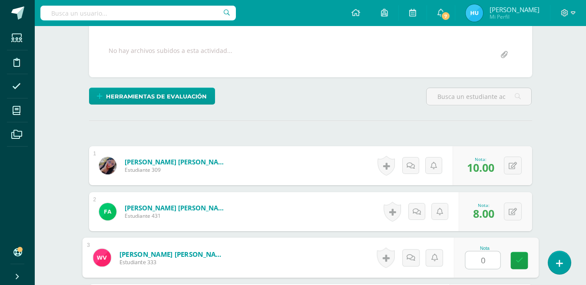
type input "0"
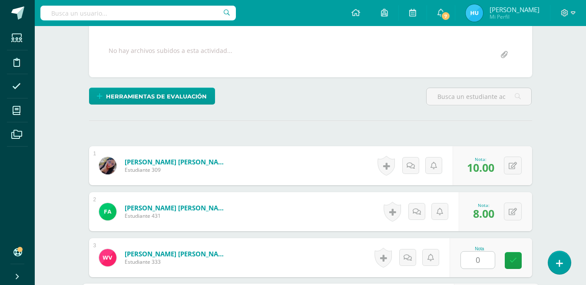
scroll to position [319, 0]
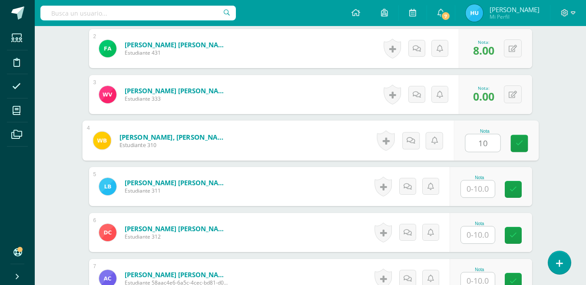
type input "10"
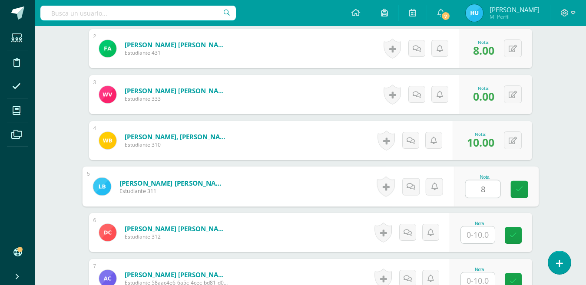
type input "8"
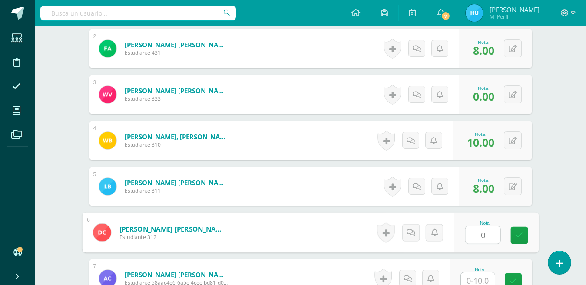
type input "0"
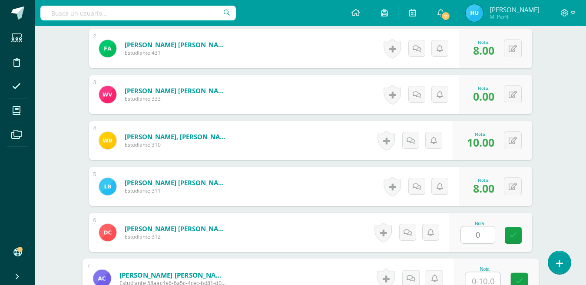
scroll to position [323, 0]
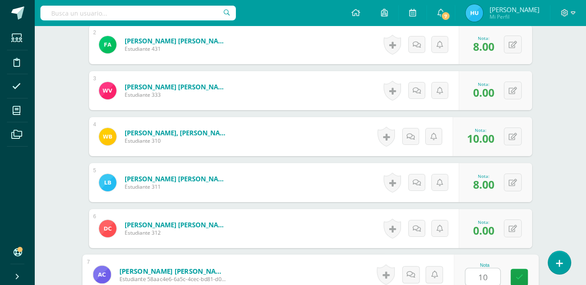
type input "10"
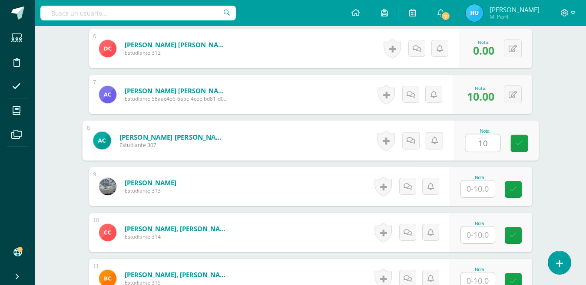
type input "10"
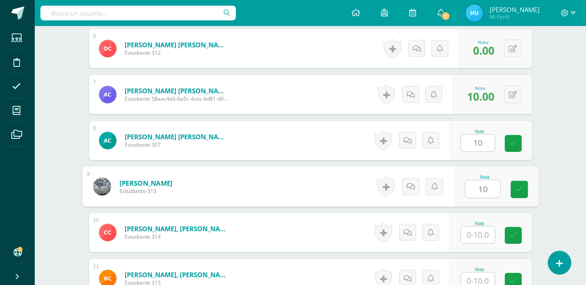
type input "10"
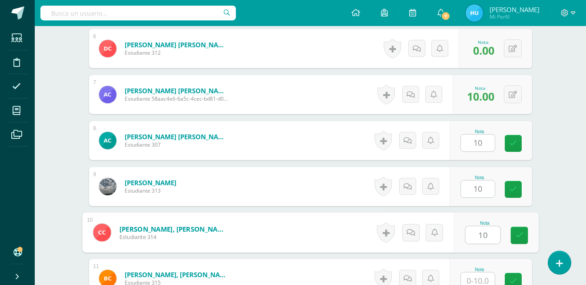
type input "10"
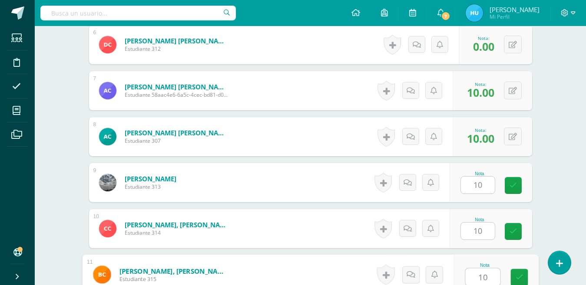
type input "10"
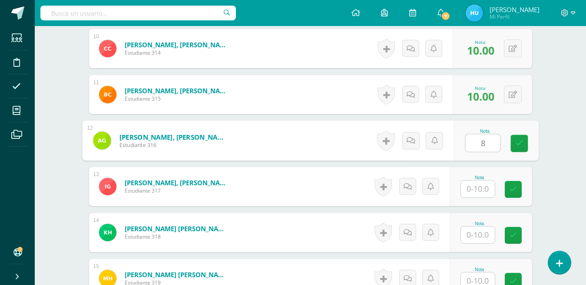
type input "8"
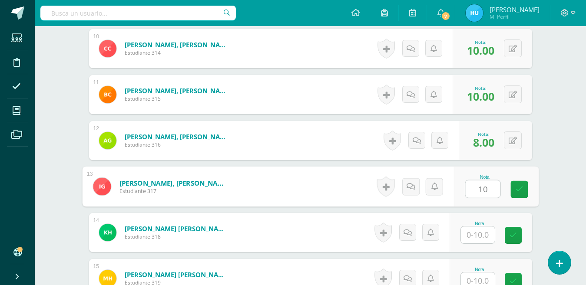
type input "10"
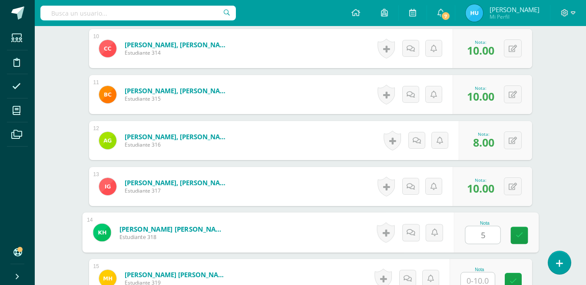
type input "5"
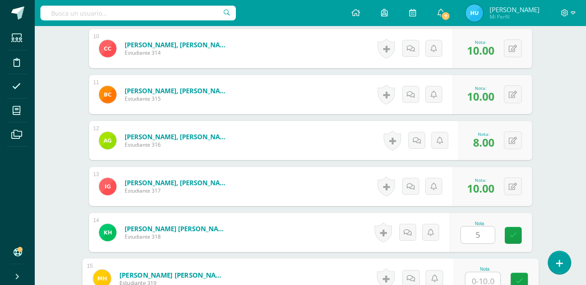
scroll to position [691, 0]
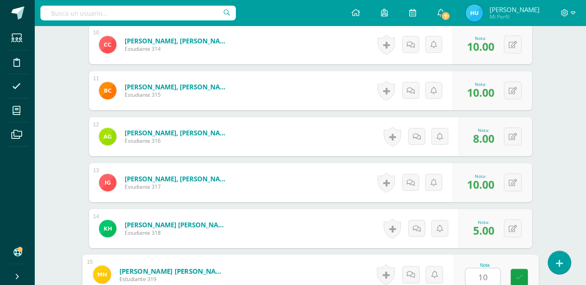
type input "10"
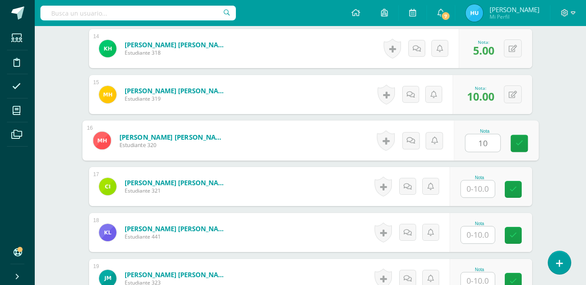
type input "10"
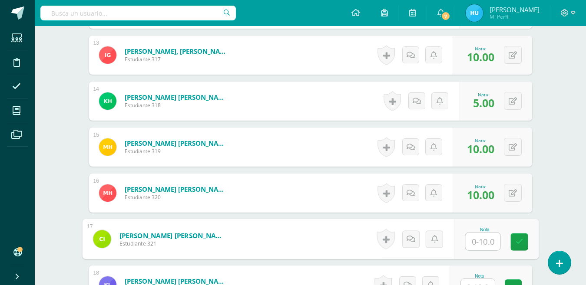
scroll to position [807, 0]
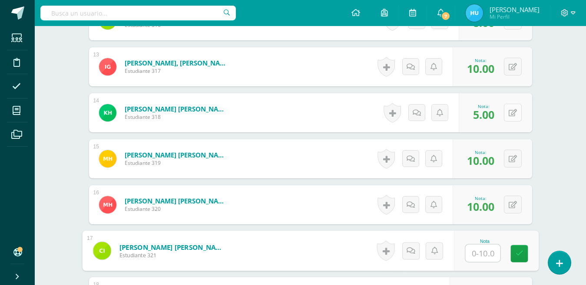
click at [510, 115] on icon at bounding box center [513, 112] width 8 height 7
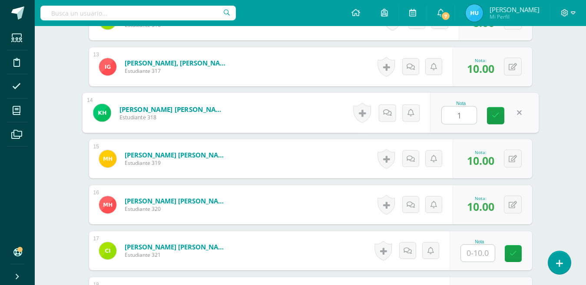
type input "10"
click at [495, 117] on icon at bounding box center [496, 115] width 8 height 7
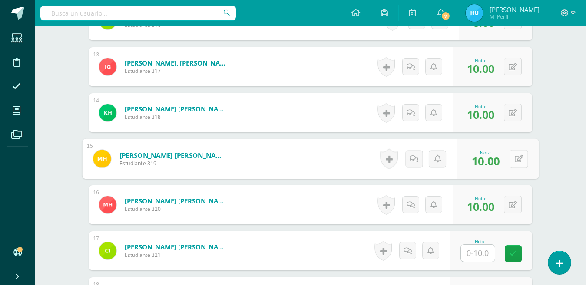
click at [514, 159] on icon at bounding box center [518, 158] width 9 height 7
type input "5"
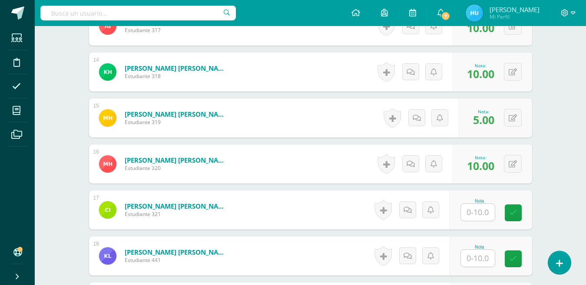
scroll to position [863, 0]
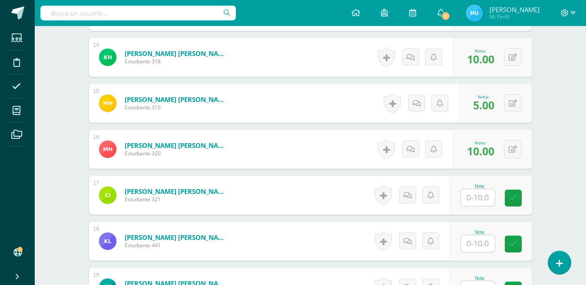
click at [480, 202] on input "text" at bounding box center [478, 197] width 34 height 17
type input "8"
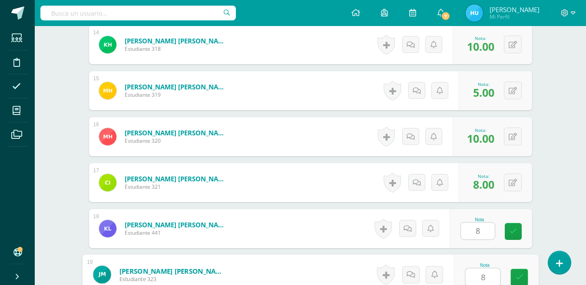
type input "8"
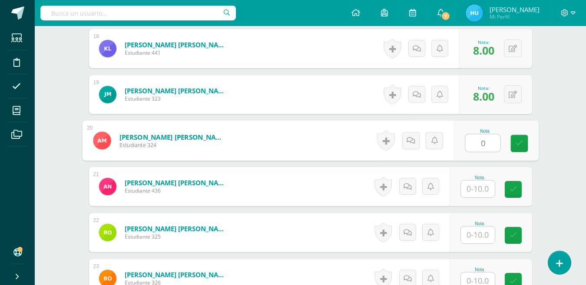
type input "0"
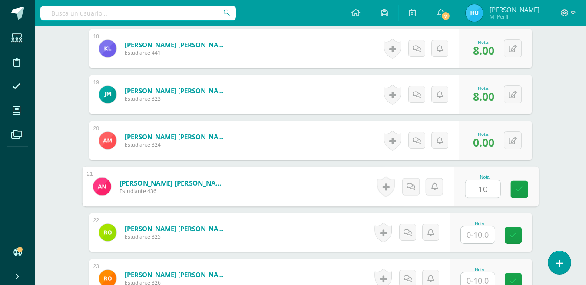
type input "10"
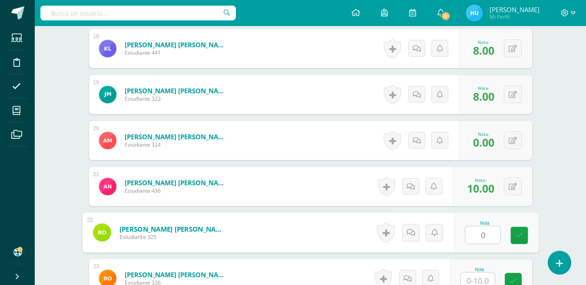
type input "0"
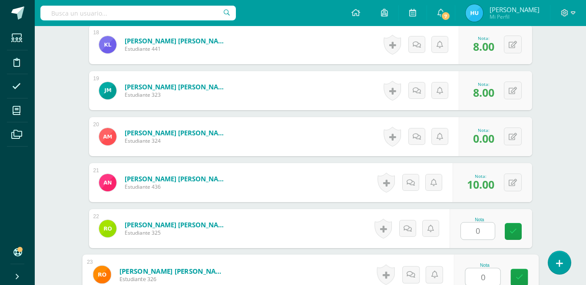
type input "0"
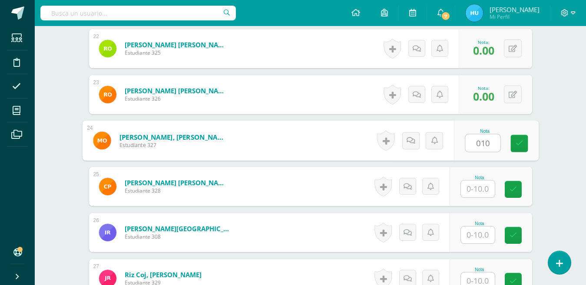
type input "010"
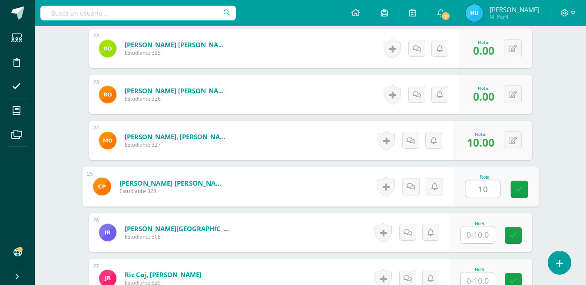
type input "10"
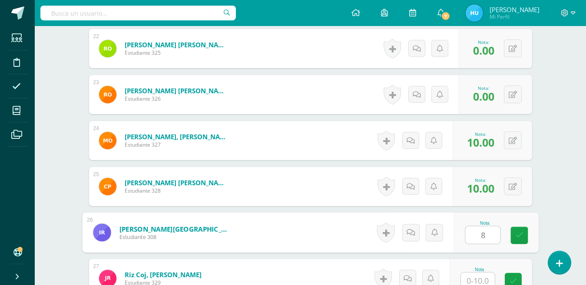
type input "8"
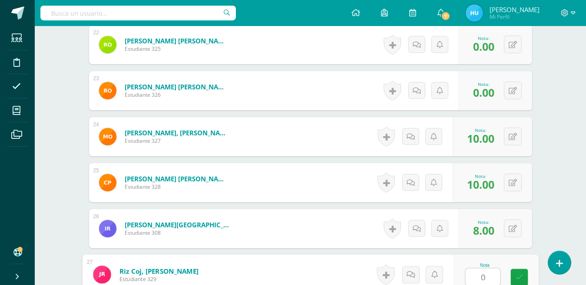
type input "0"
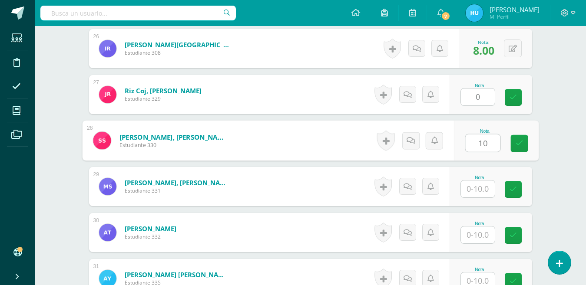
type input "10"
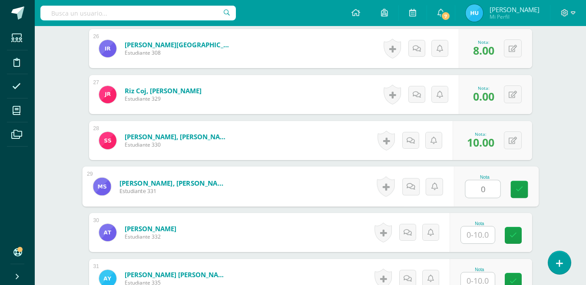
type input "0"
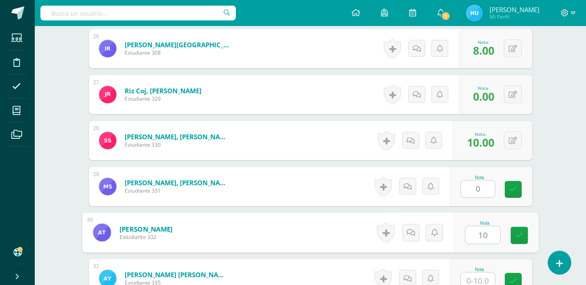
type input "10"
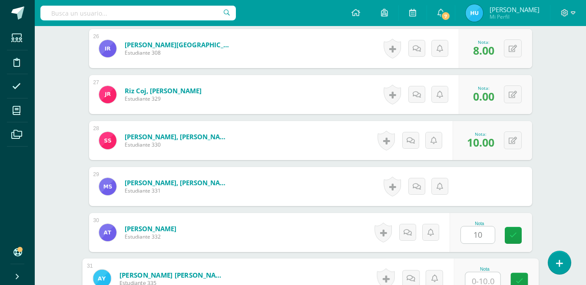
scroll to position [1428, 0]
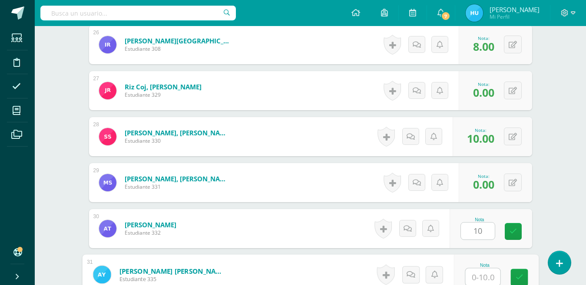
type input "8"
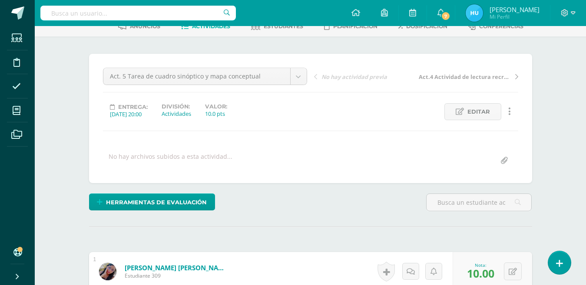
scroll to position [3, 0]
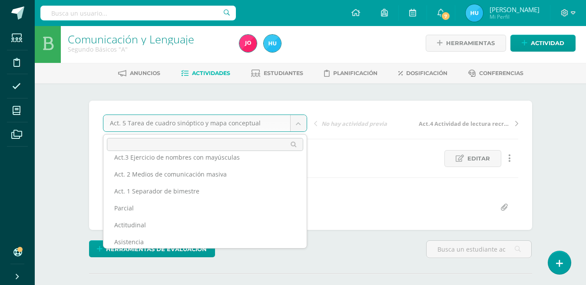
scroll to position [46, 0]
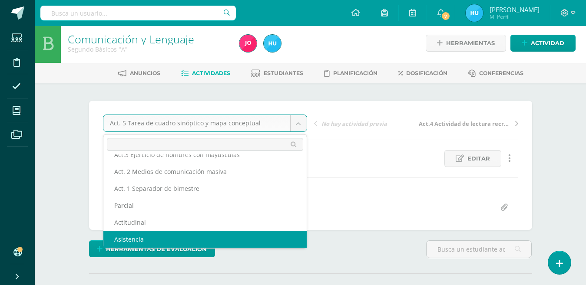
select select "/dashboard/teacher/grade-activity/22473/"
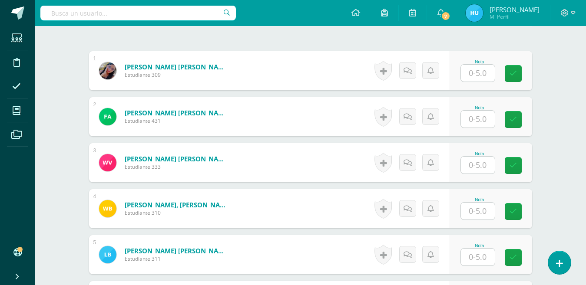
scroll to position [209, 0]
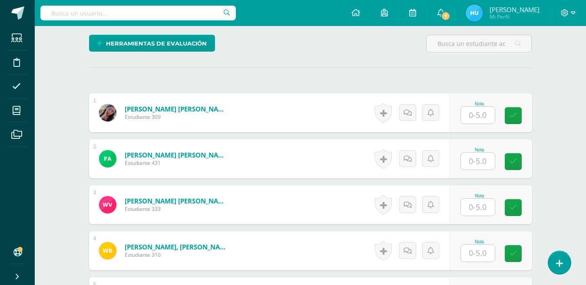
click at [486, 113] on input "text" at bounding box center [478, 115] width 34 height 17
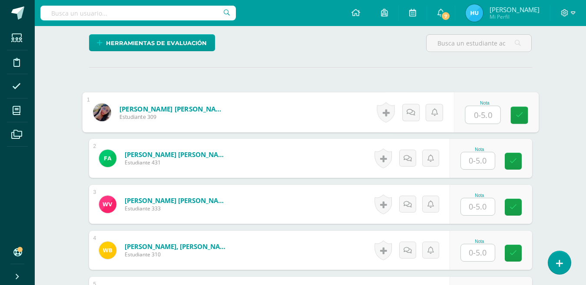
scroll to position [209, 0]
type input "5"
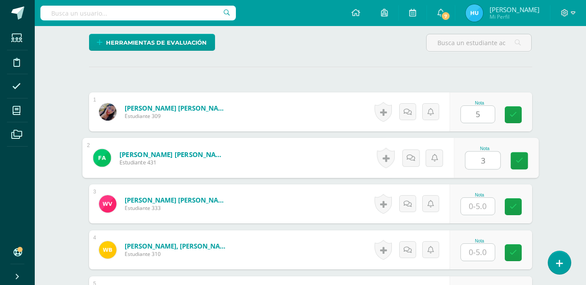
type input "3"
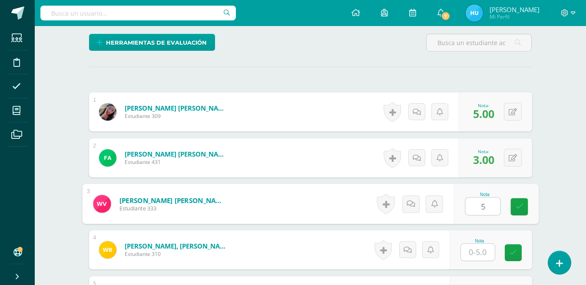
type input "5"
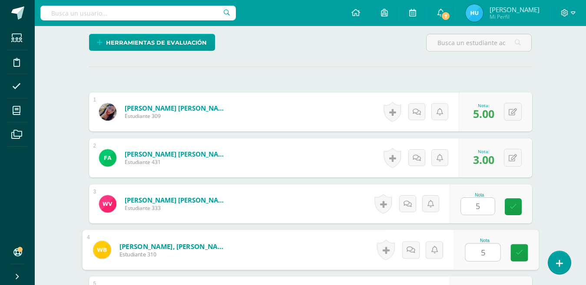
type input "5"
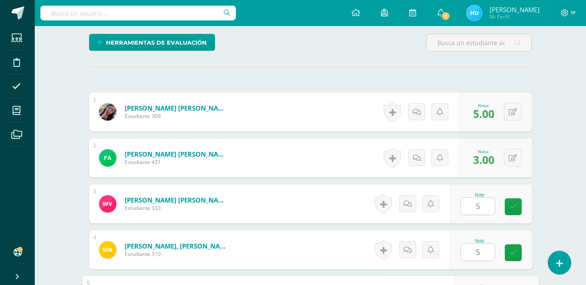
scroll to position [365, 0]
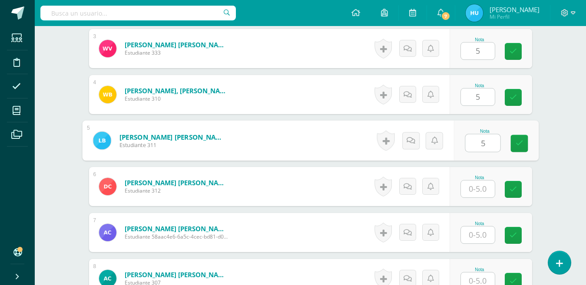
type input "5"
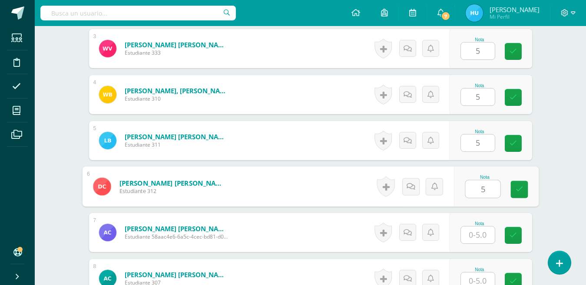
type input "5"
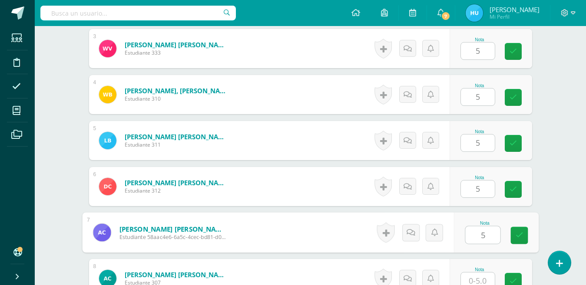
type input "5"
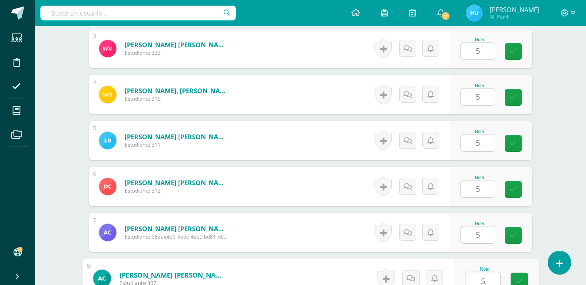
type input "5"
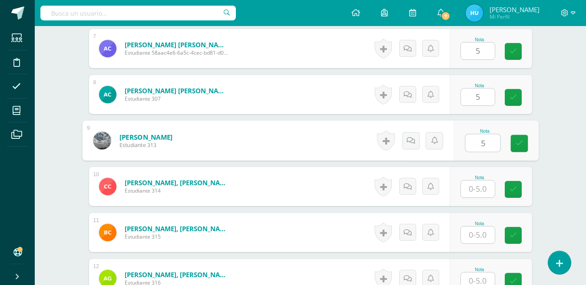
type input "5"
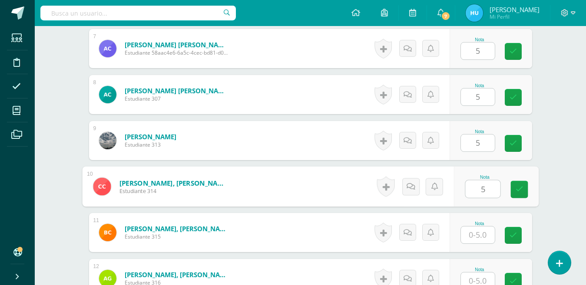
type input "5"
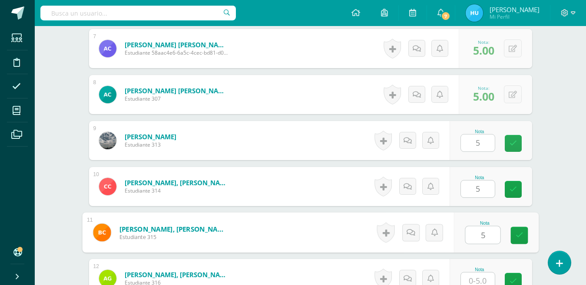
type input "5"
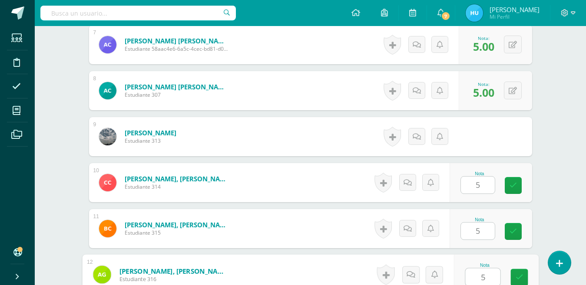
type input "5"
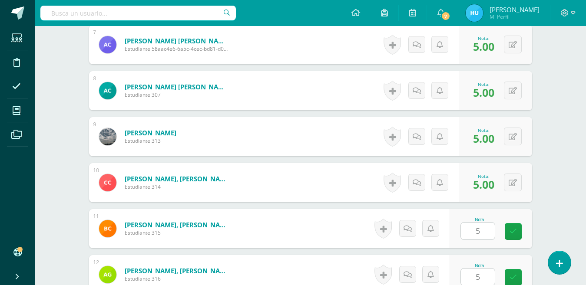
scroll to position [733, 0]
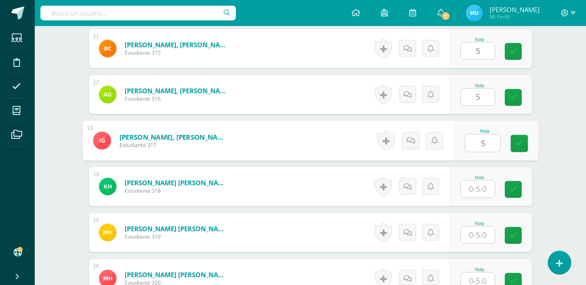
type input "5"
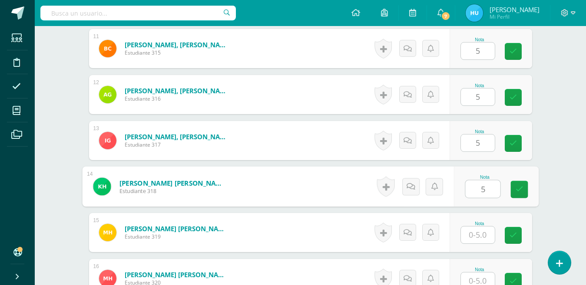
type input "5"
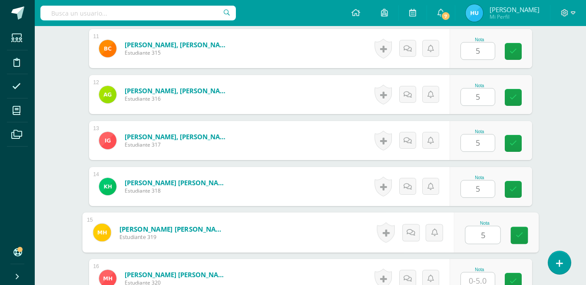
type input "5"
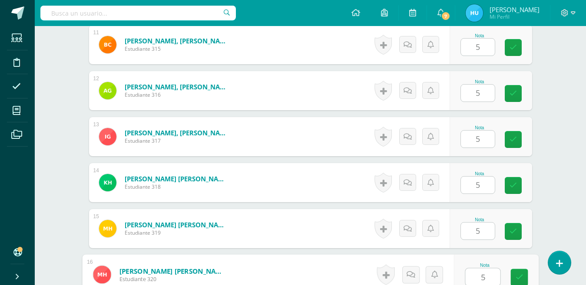
type input "5"
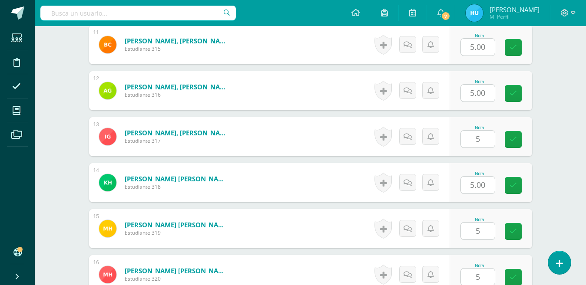
scroll to position [918, 0]
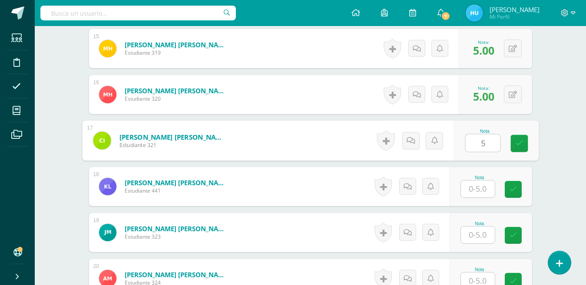
type input "5"
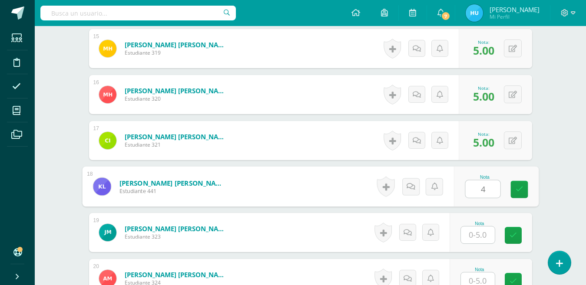
type input "4"
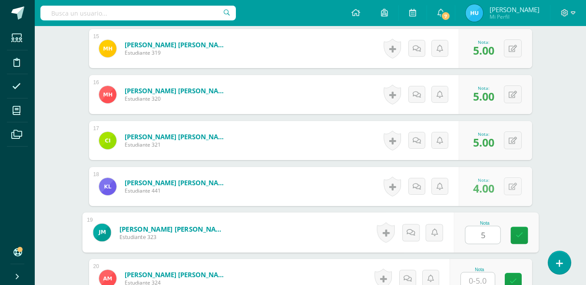
type input "5"
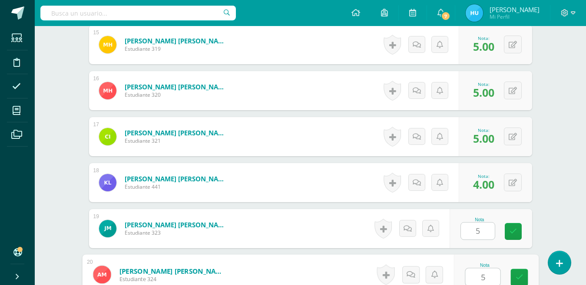
type input "5"
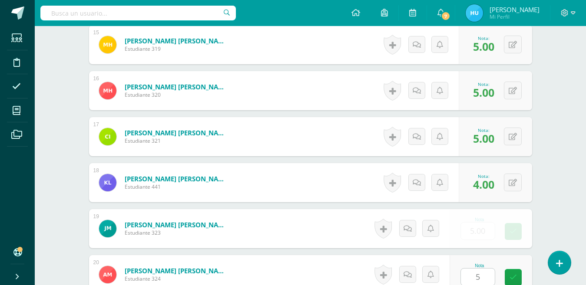
scroll to position [1102, 0]
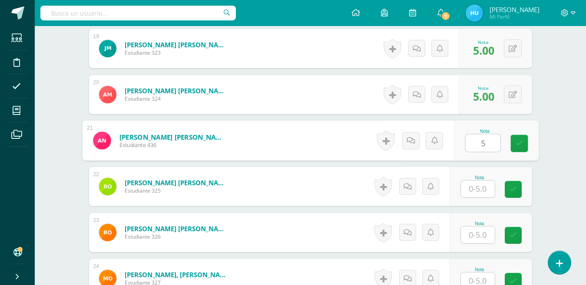
type input "5"
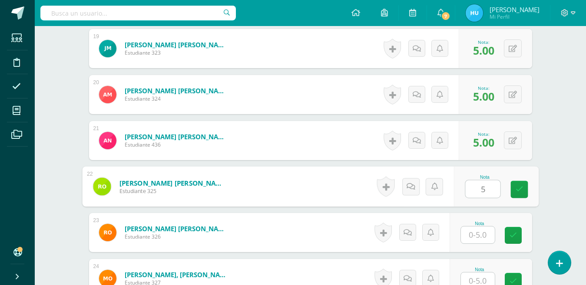
type input "5"
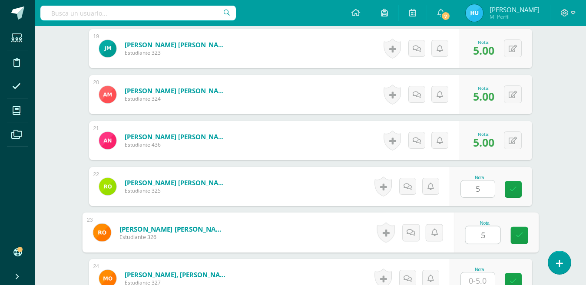
type input "5"
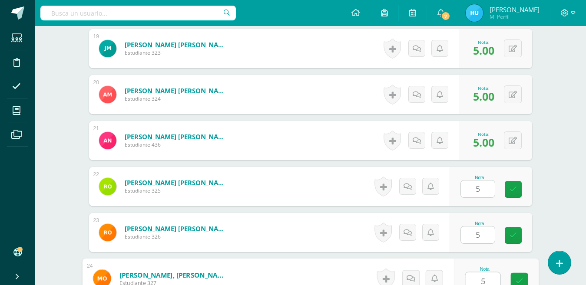
type input "5"
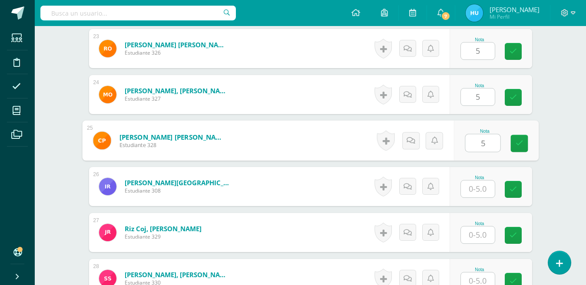
type input "5"
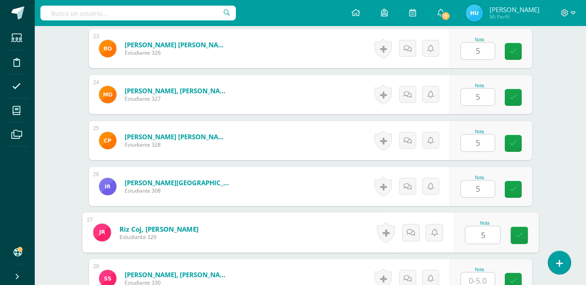
type input "5"
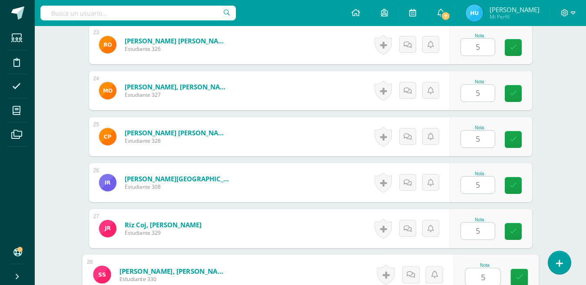
type input "5"
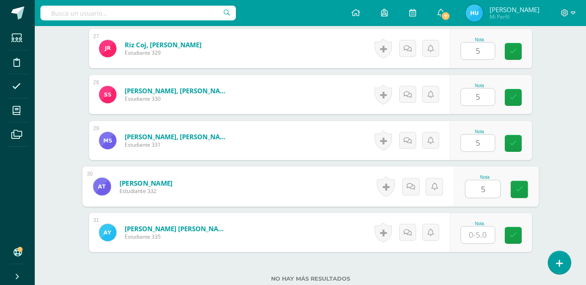
type input "5"
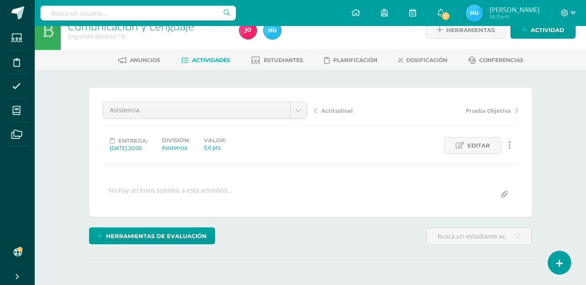
scroll to position [0, 0]
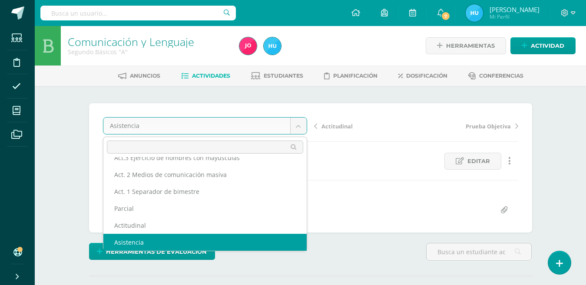
scroll to position [37, 0]
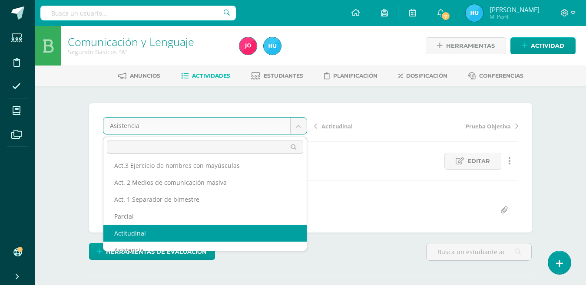
select select "/dashboard/teacher/grade-activity/22478/"
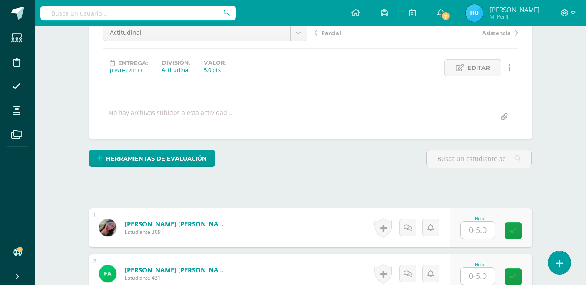
scroll to position [218, 0]
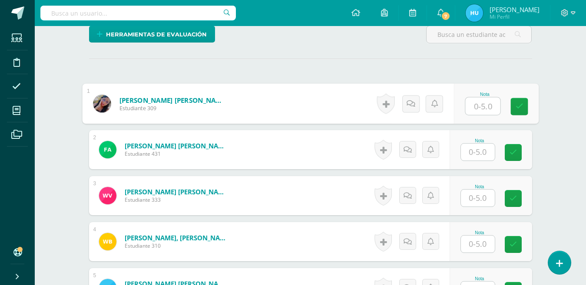
click at [476, 109] on input "text" at bounding box center [482, 106] width 35 height 17
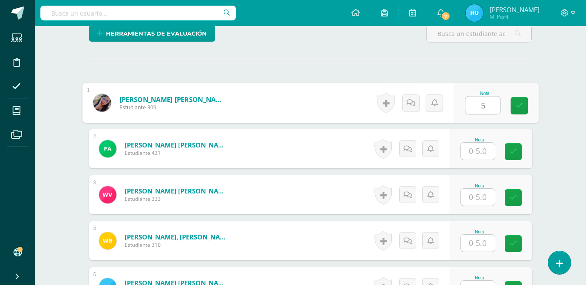
type input "5"
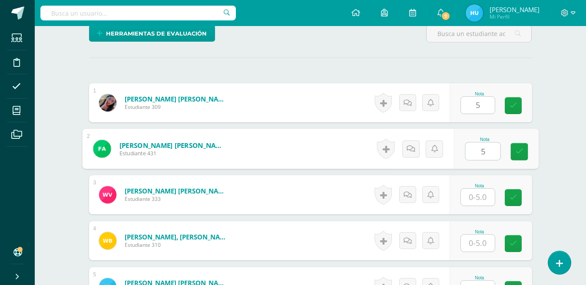
type input "5"
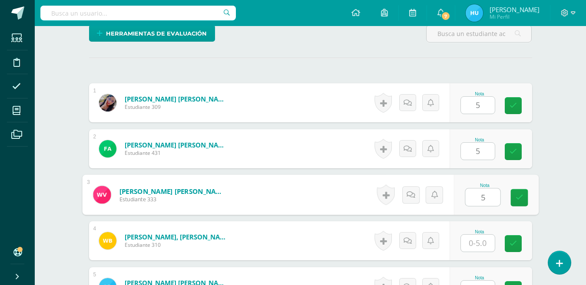
type input "5"
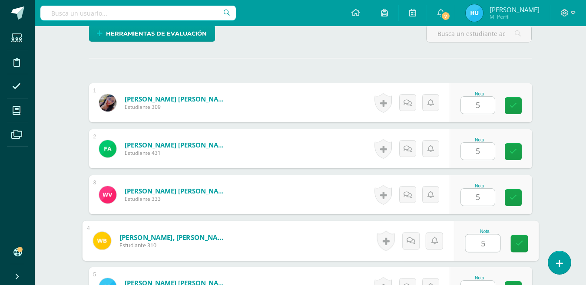
type input "5"
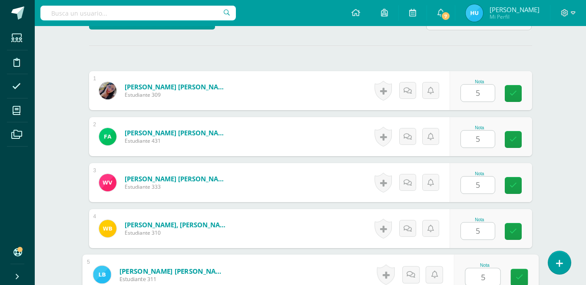
type input "5"
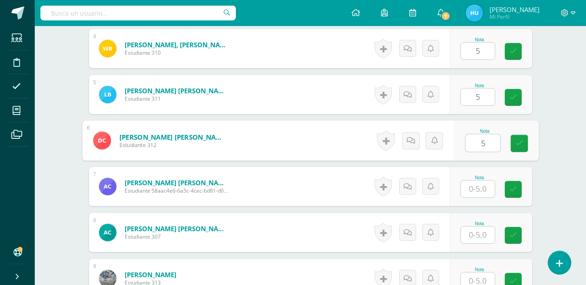
type input "5"
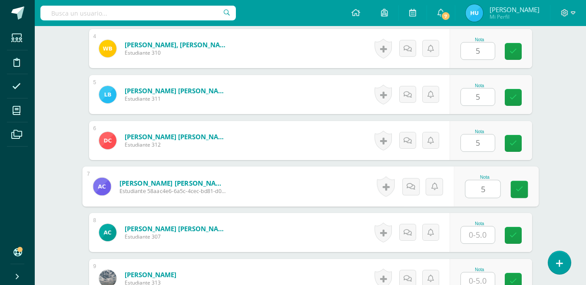
type input "5"
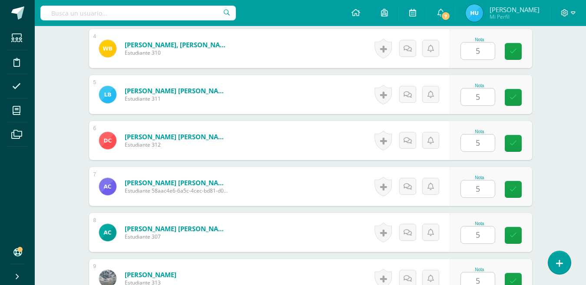
type input "5"
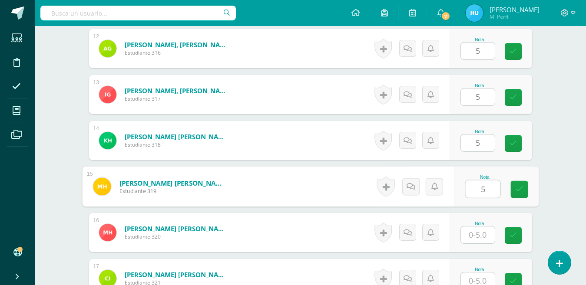
type input "5"
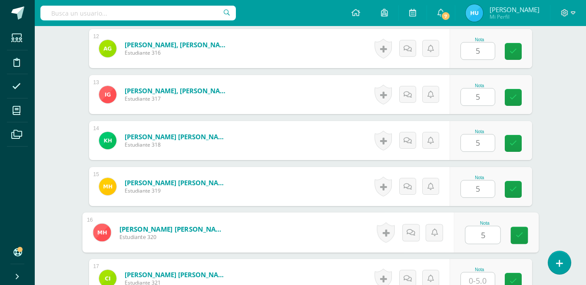
type input "5"
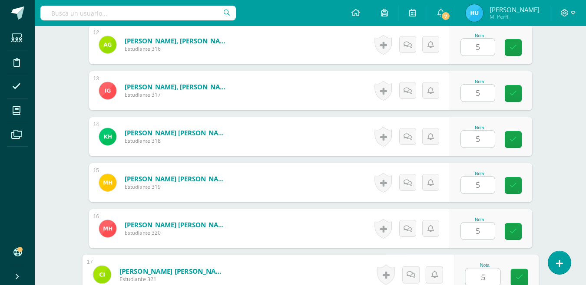
type input "5"
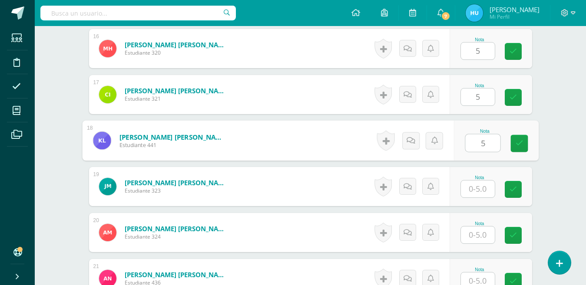
type input "5"
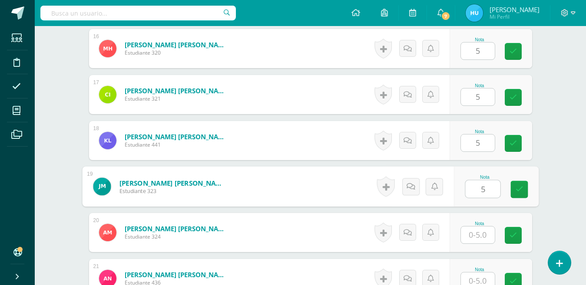
type input "5"
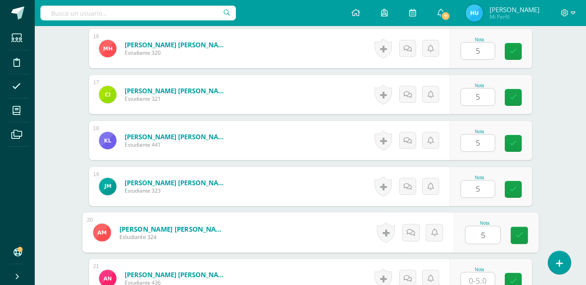
type input "5"
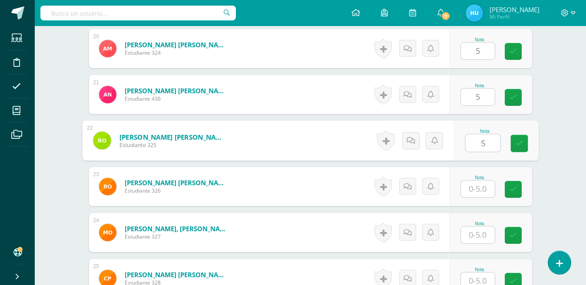
type input "5"
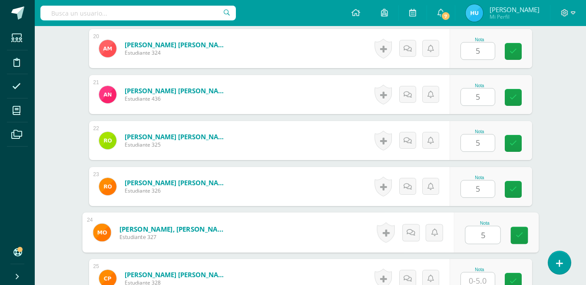
type input "5"
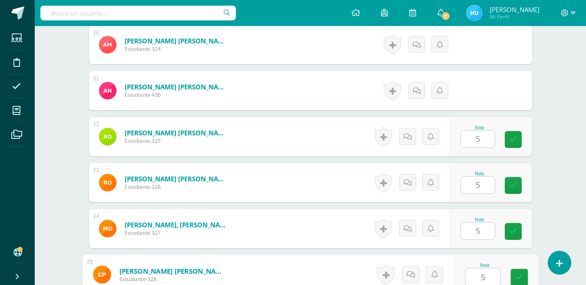
type input "5"
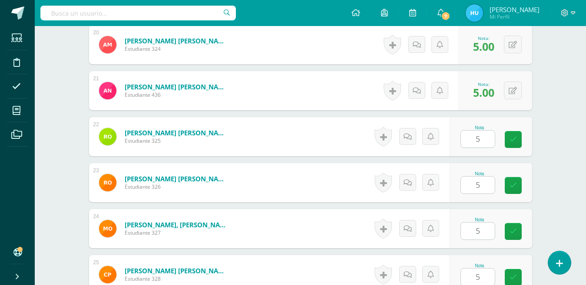
scroll to position [1332, 0]
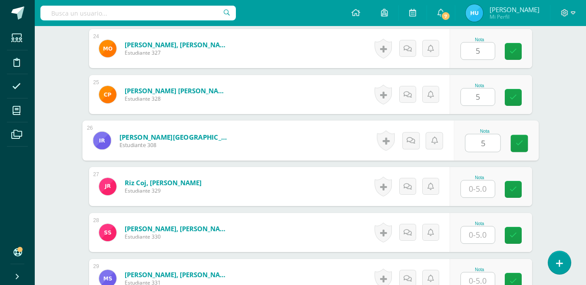
type input "5"
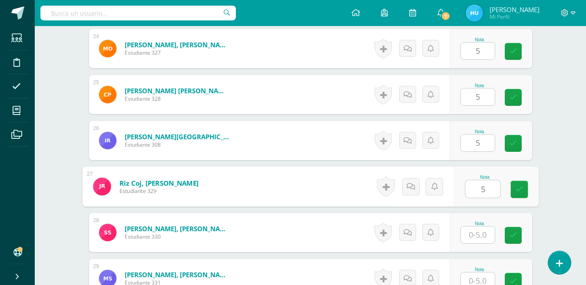
type input "5"
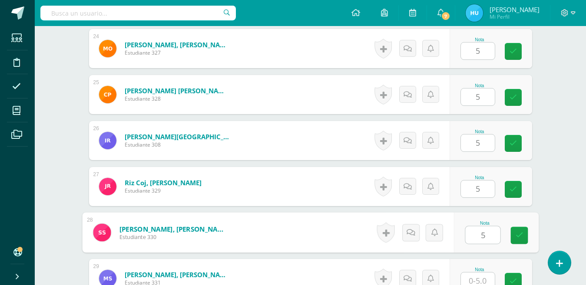
type input "5"
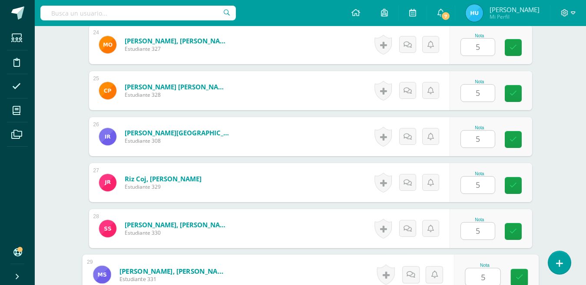
type input "5"
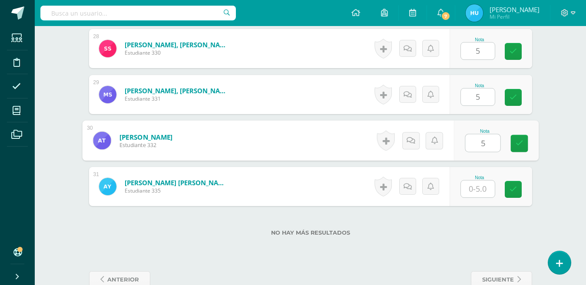
type input "5"
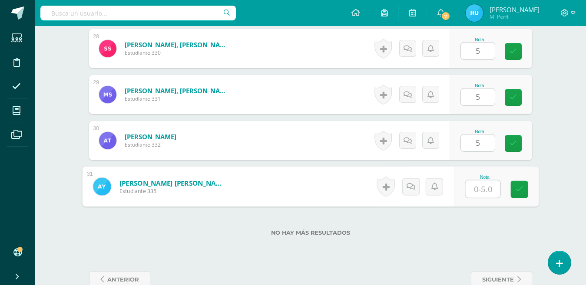
type input "5"
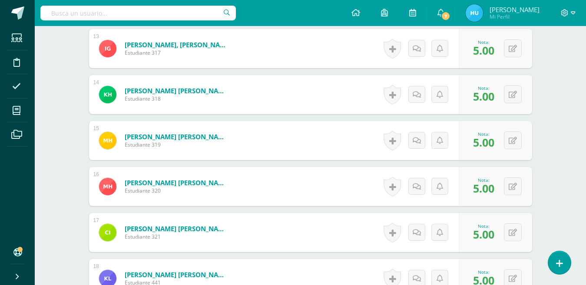
scroll to position [0, 0]
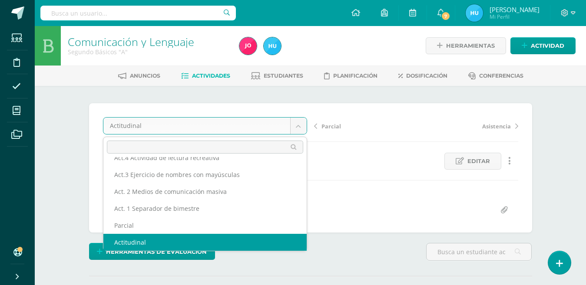
scroll to position [20, 0]
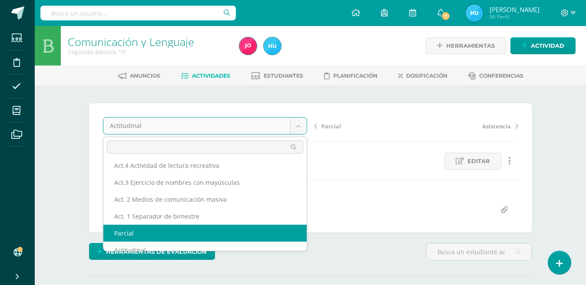
select select "/dashboard/teacher/grade-activity/22483/"
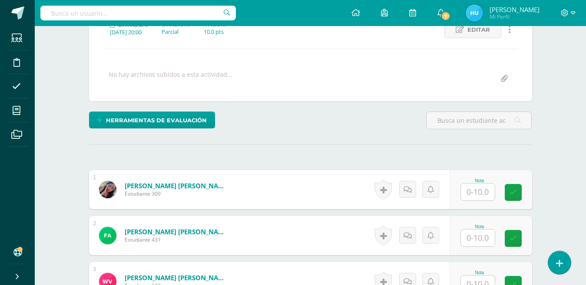
scroll to position [132, 0]
click at [479, 193] on input "text" at bounding box center [478, 191] width 34 height 17
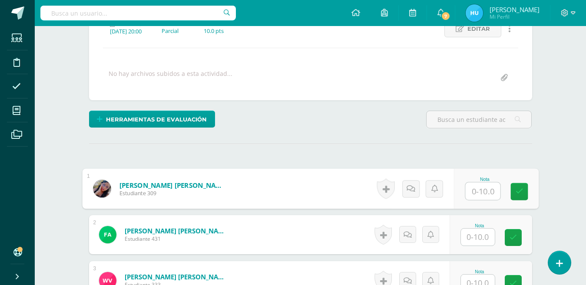
scroll to position [133, 0]
type input "10"
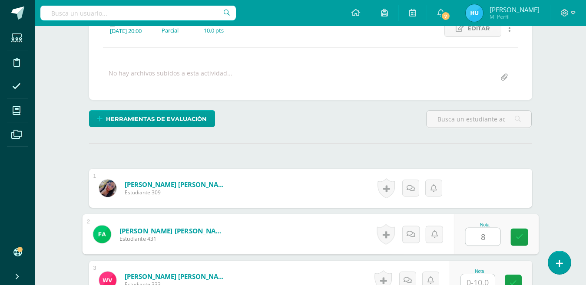
type input "8"
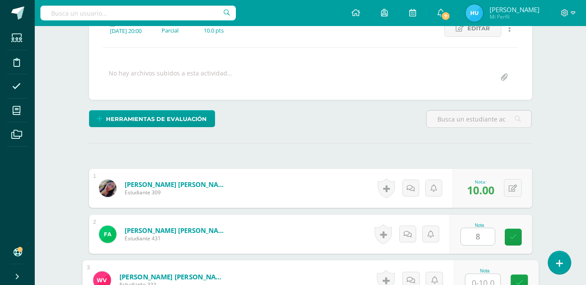
scroll to position [139, 0]
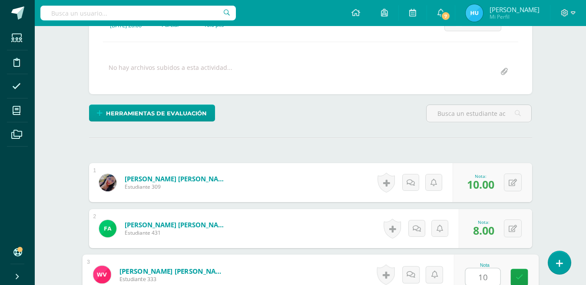
type input "10"
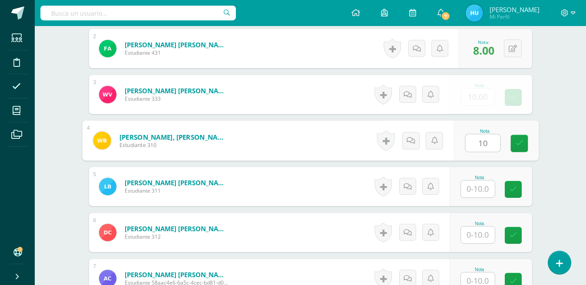
type input "10"
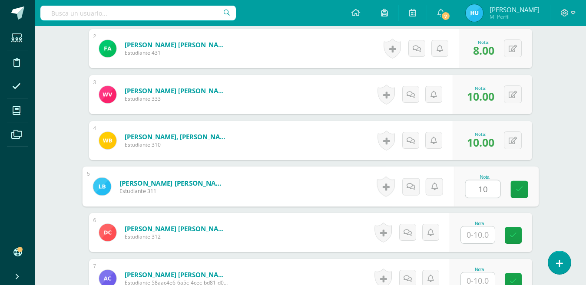
type input "10"
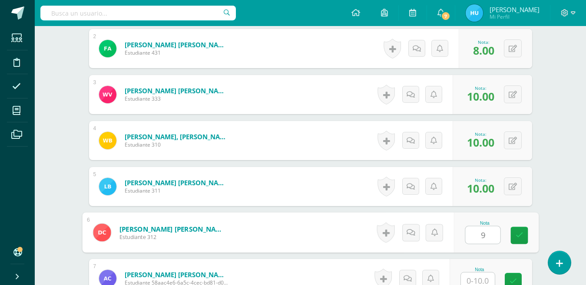
type input "9"
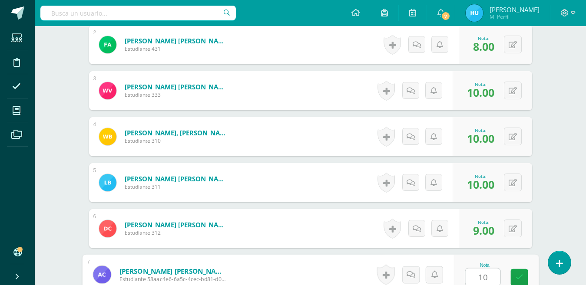
type input "10"
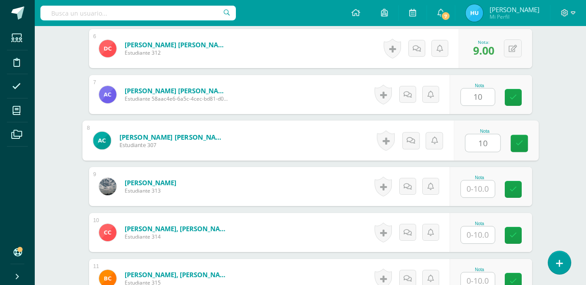
type input "10"
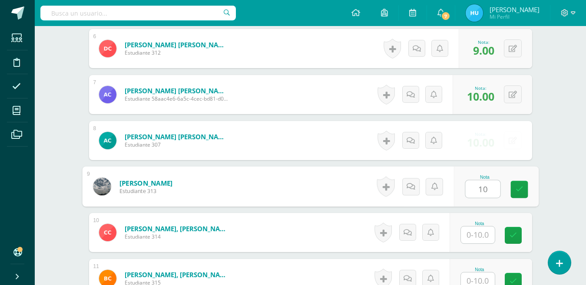
type input "10"
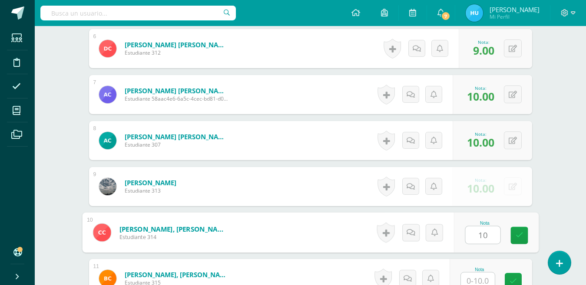
type input "10"
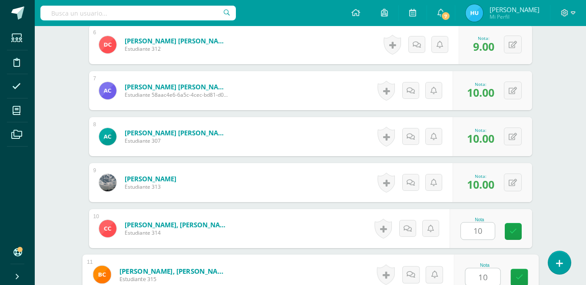
type input "10"
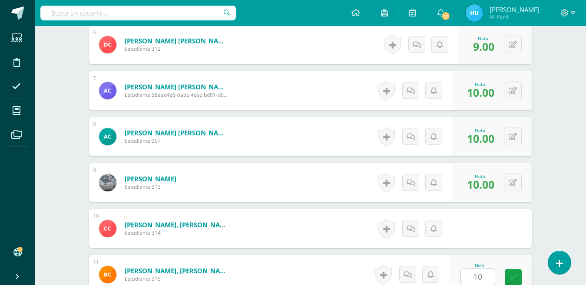
scroll to position [687, 0]
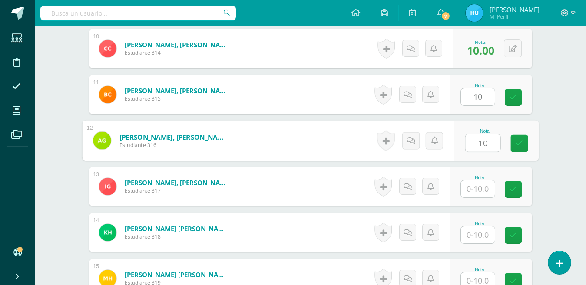
type input "10"
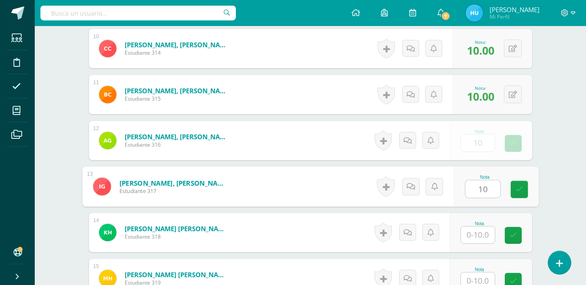
type input "10"
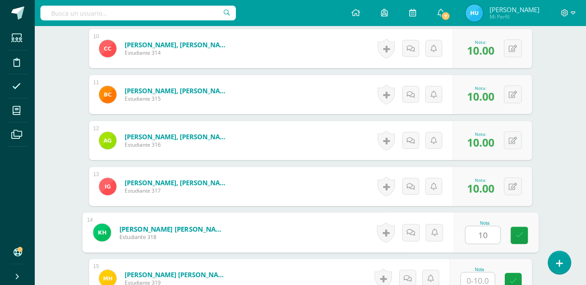
type input "10"
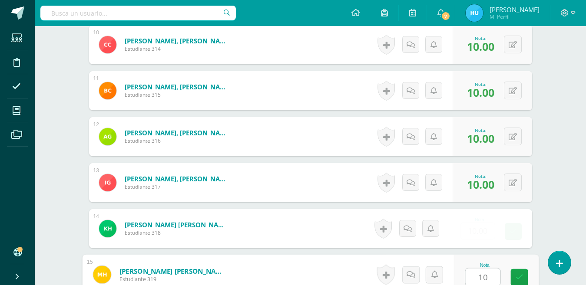
type input "10"
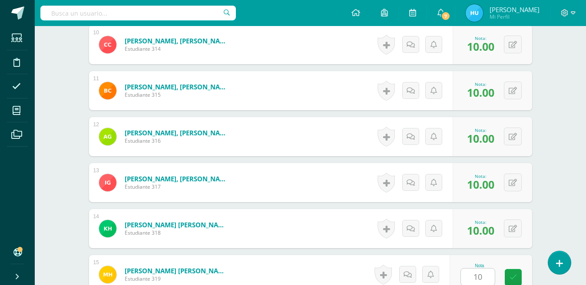
scroll to position [871, 0]
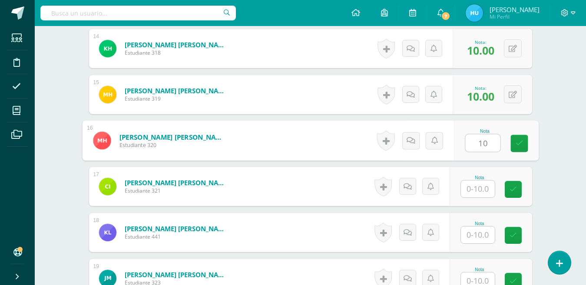
type input "10"
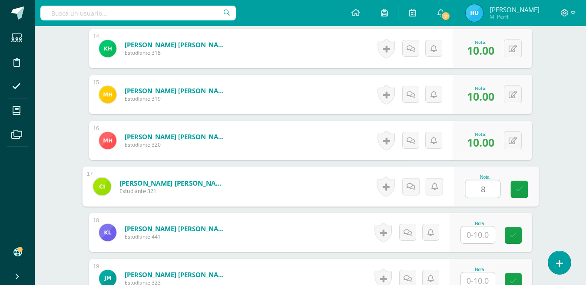
type input "8"
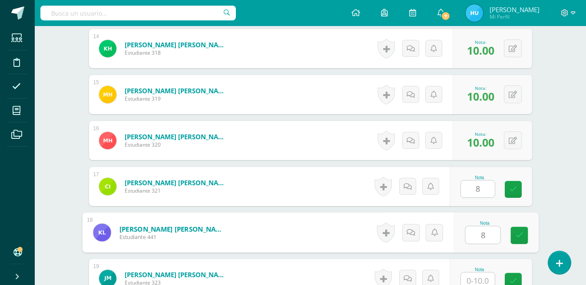
type input "8"
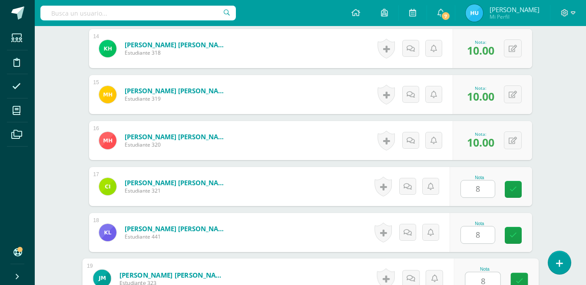
type input "8"
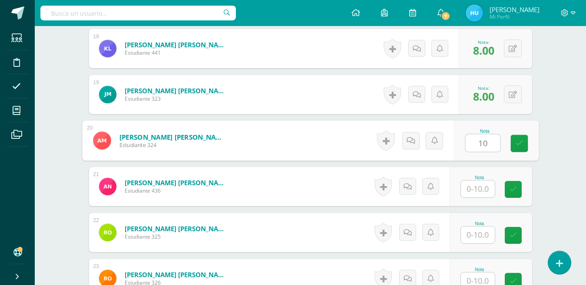
type input "10"
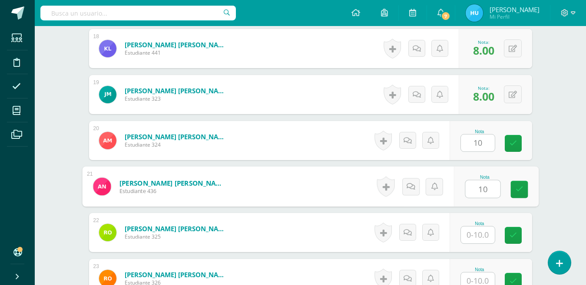
type input "10"
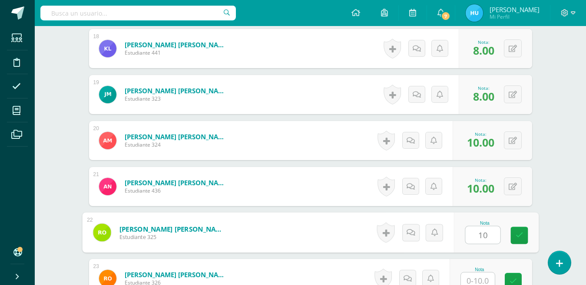
type input "10"
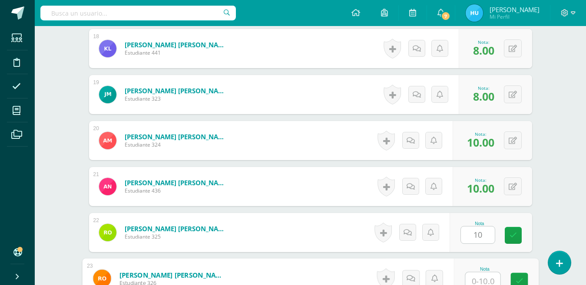
scroll to position [1060, 0]
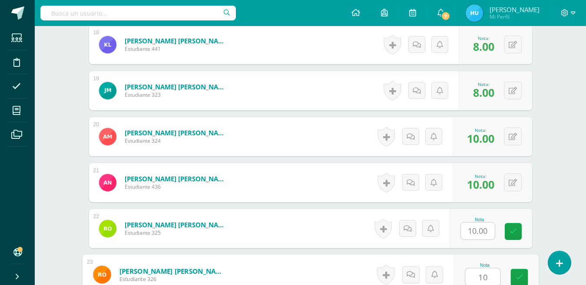
type input "10"
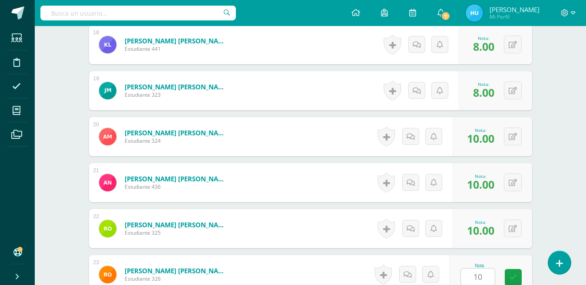
scroll to position [1240, 0]
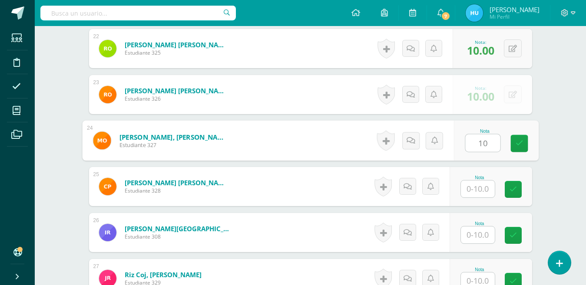
type input "10"
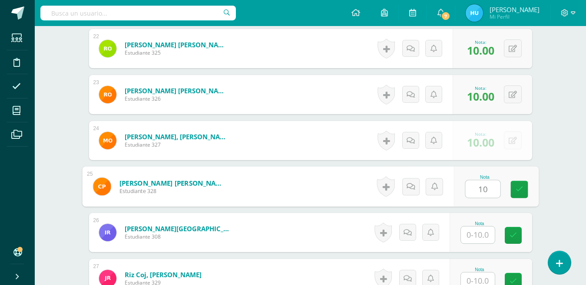
type input "10"
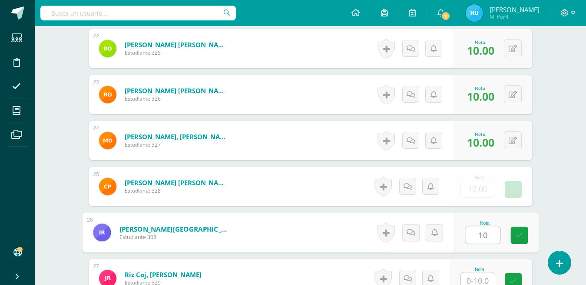
type input "10"
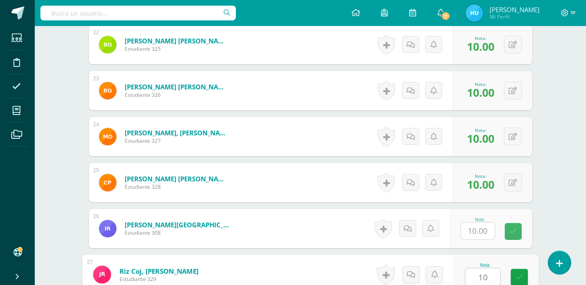
type input "10"
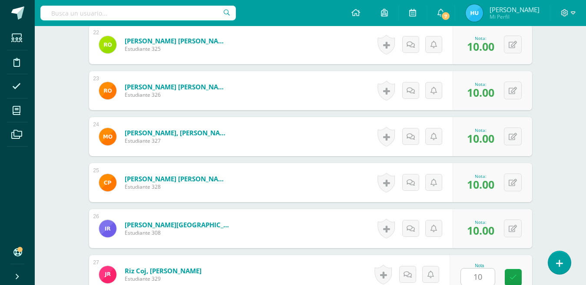
scroll to position [1424, 0]
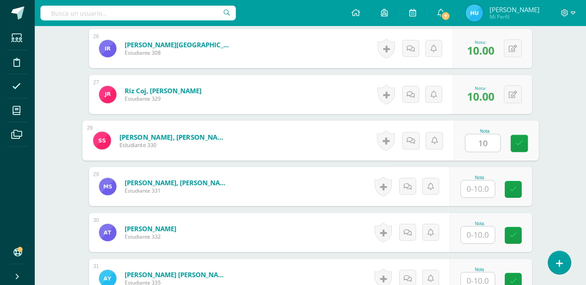
type input "10"
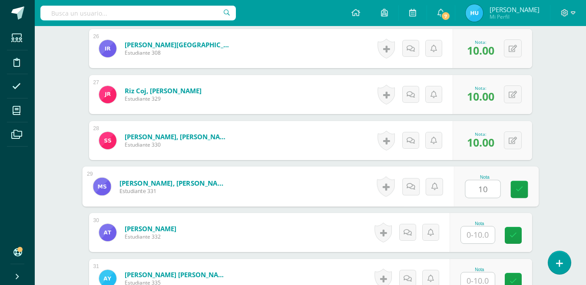
type input "10"
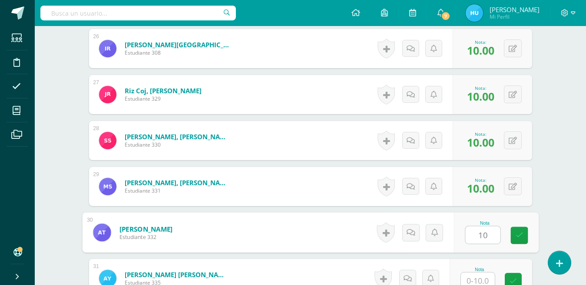
type input "10"
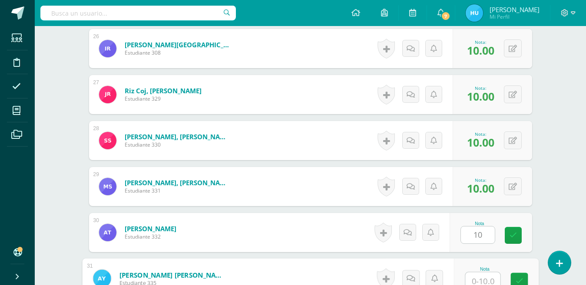
scroll to position [1428, 0]
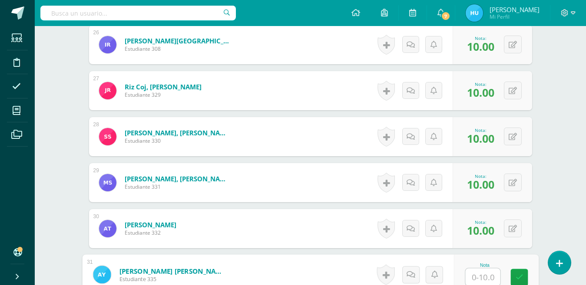
type input "8"
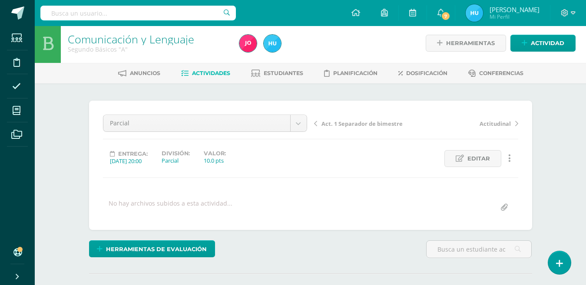
scroll to position [0, 0]
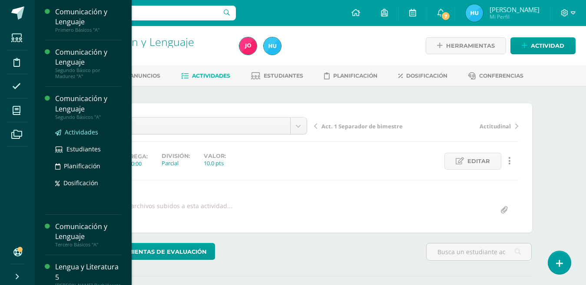
click at [78, 133] on span "Actividades" at bounding box center [81, 132] width 33 height 8
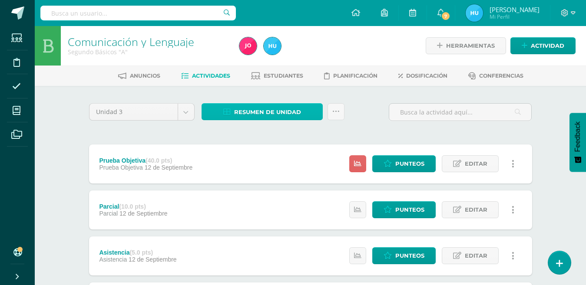
click at [263, 113] on span "Resumen de unidad" at bounding box center [267, 112] width 67 height 16
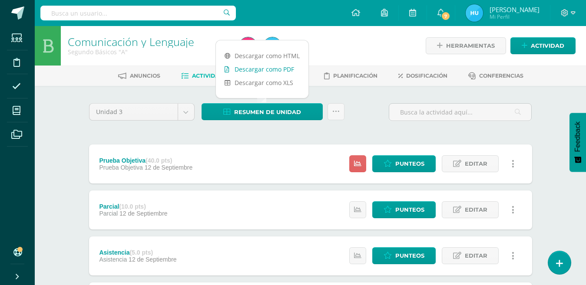
click at [271, 70] on link "Descargar como PDF" at bounding box center [262, 69] width 93 height 13
click at [411, 163] on span "Punteos" at bounding box center [409, 164] width 29 height 16
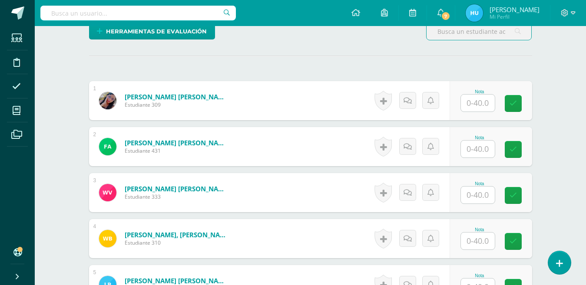
scroll to position [218, 0]
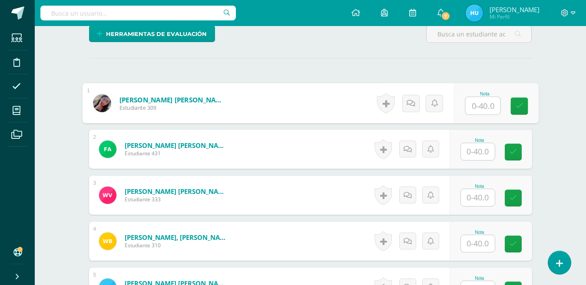
click at [482, 100] on input "text" at bounding box center [482, 105] width 35 height 17
type input "34"
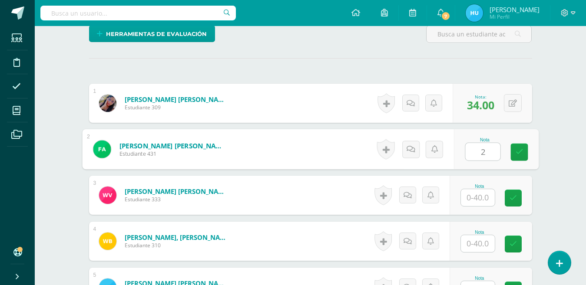
type input "2"
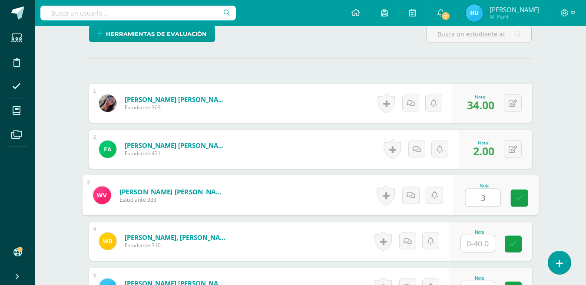
type input "3"
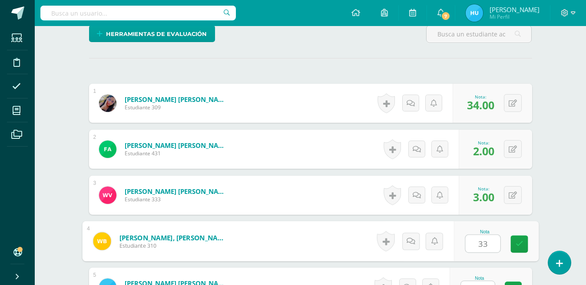
type input "33"
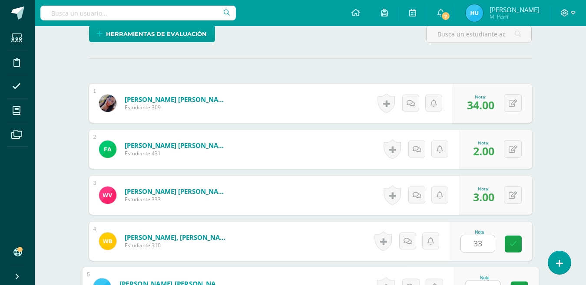
scroll to position [231, 0]
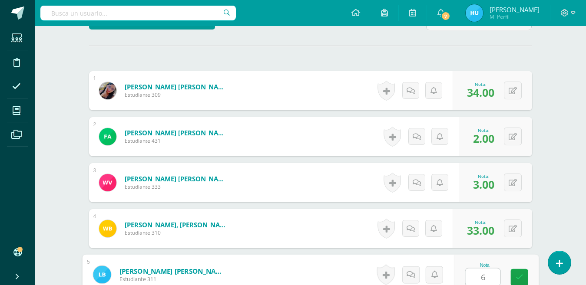
type input "6"
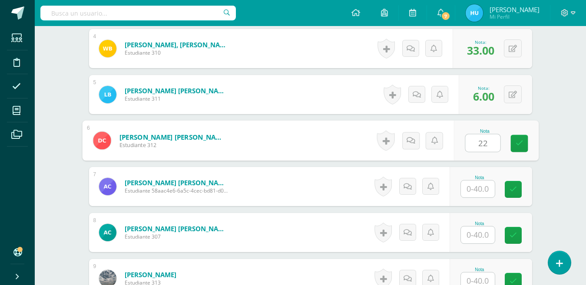
type input "22"
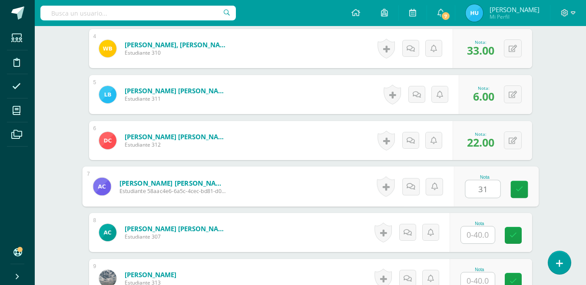
type input "31"
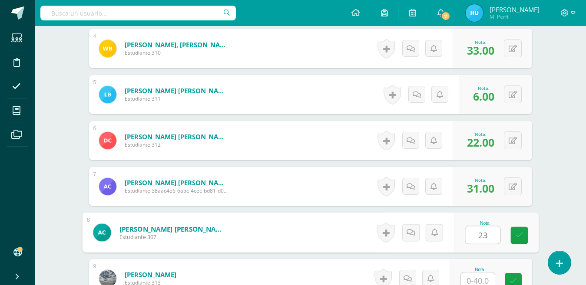
type input "23"
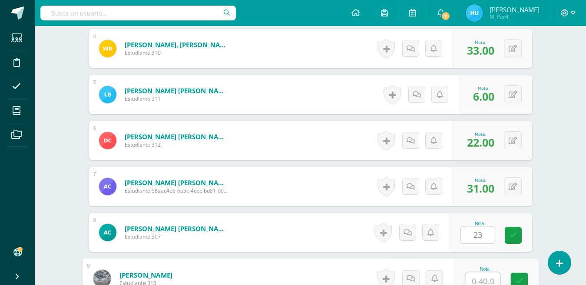
scroll to position [415, 0]
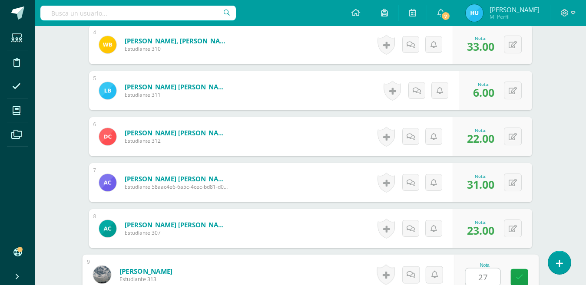
type input "27"
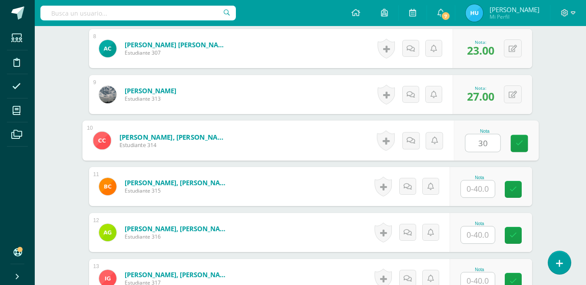
type input "30"
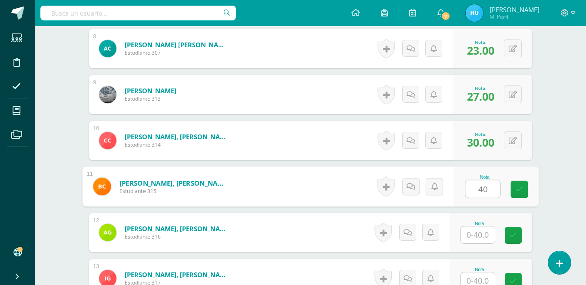
type input "40"
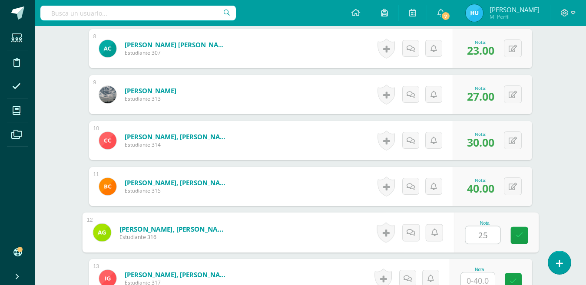
type input "25"
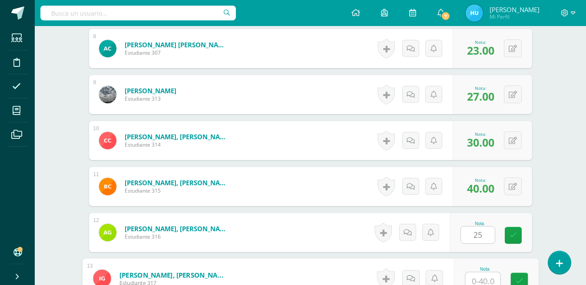
scroll to position [599, 0]
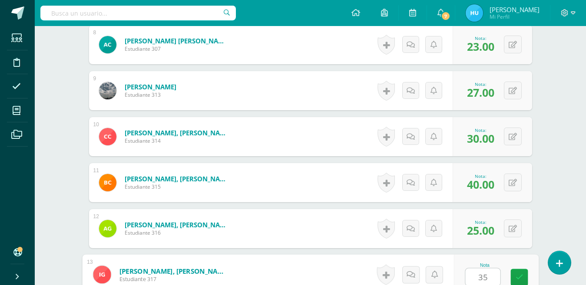
type input "35"
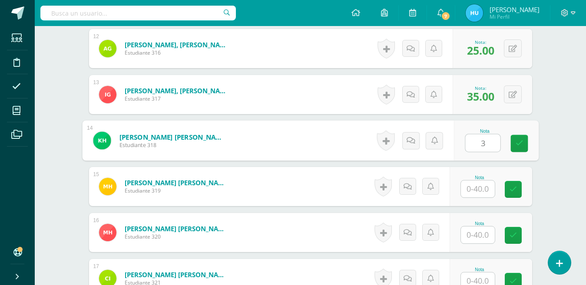
type input "3"
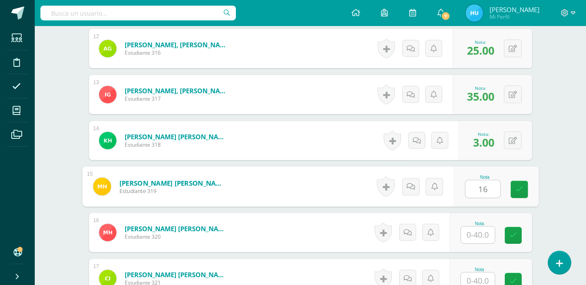
type input "16"
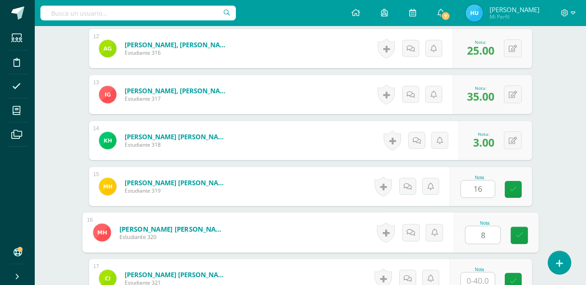
type input "8"
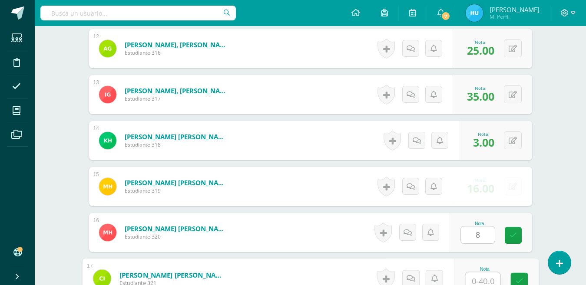
scroll to position [783, 0]
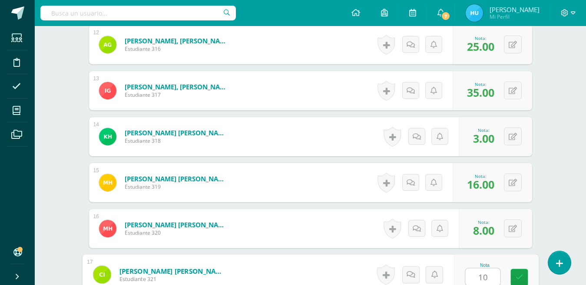
type input "10"
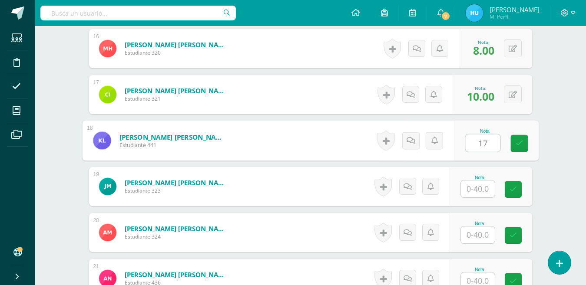
type input "17"
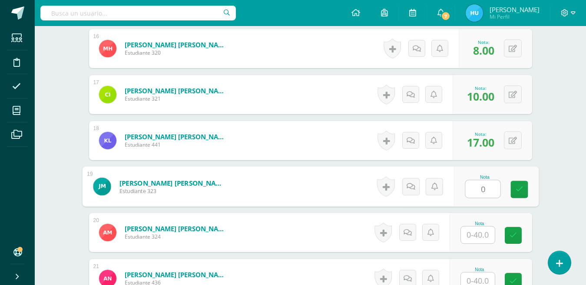
type input "0"
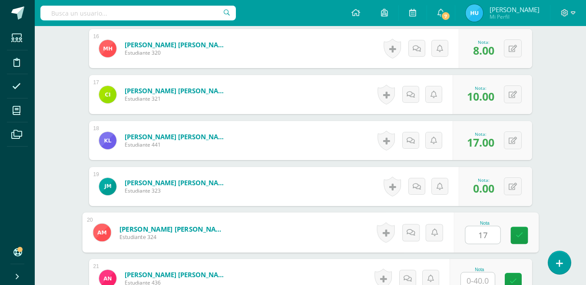
type input "17"
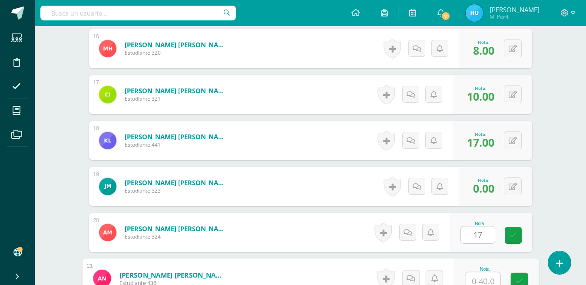
scroll to position [968, 0]
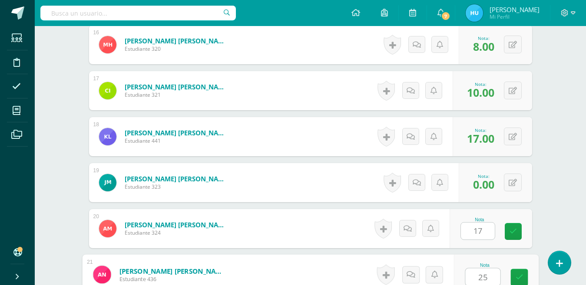
type input "25"
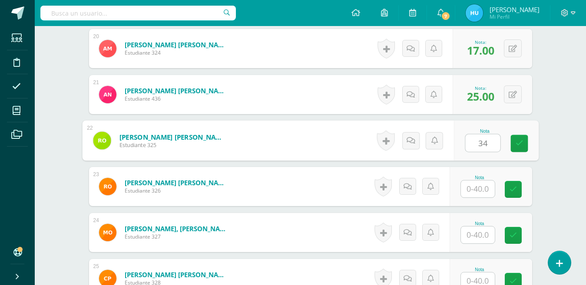
type input "34"
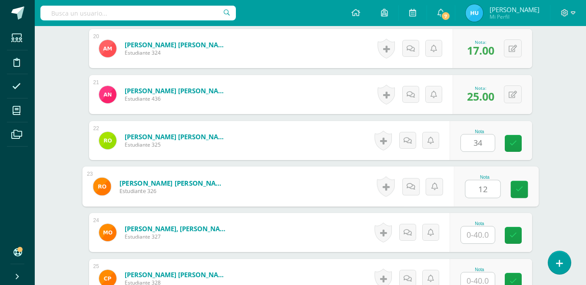
type input "12"
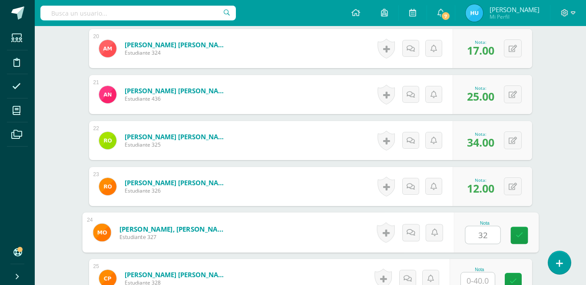
type input "32"
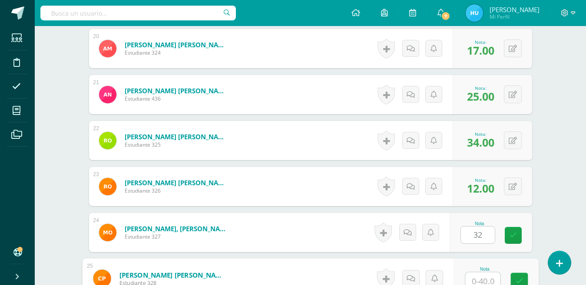
scroll to position [1152, 0]
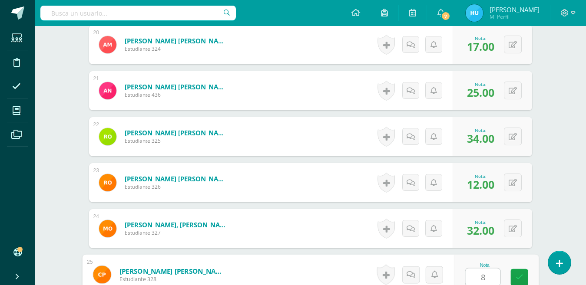
type input "8"
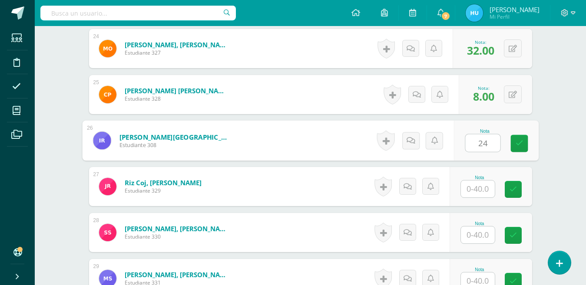
type input "24"
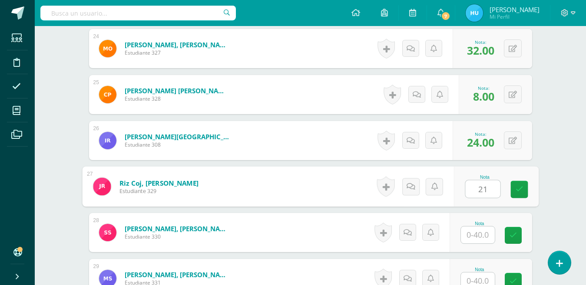
type input "21"
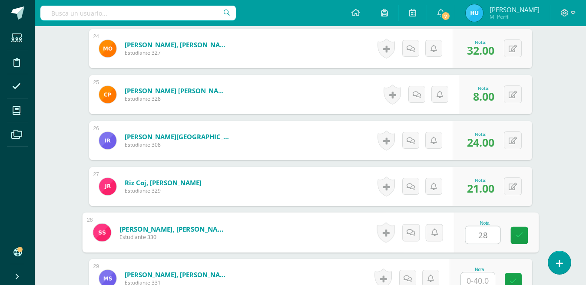
type input "28"
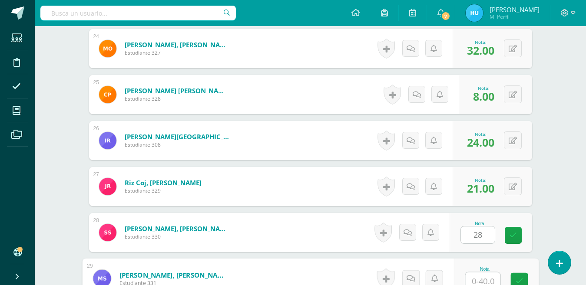
scroll to position [1336, 0]
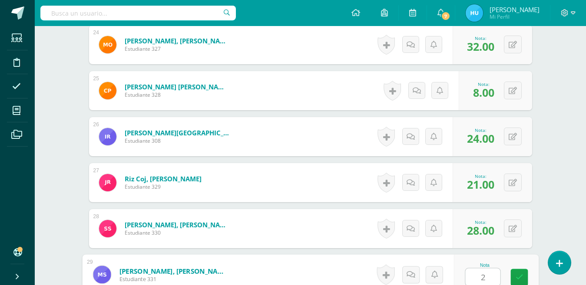
type input "2"
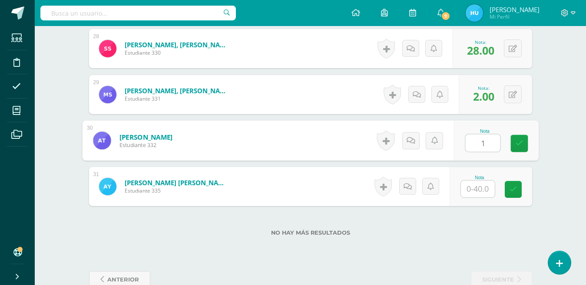
type input "1"
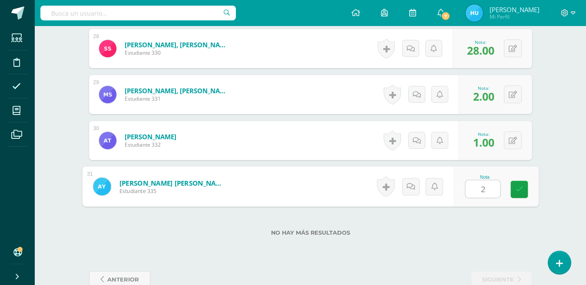
type input "21"
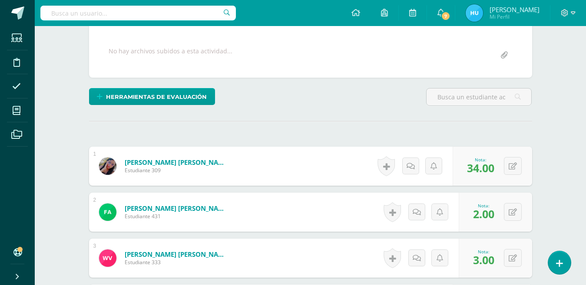
scroll to position [0, 0]
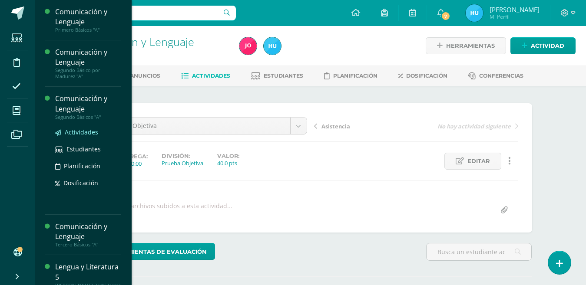
click at [82, 134] on span "Actividades" at bounding box center [81, 132] width 33 height 8
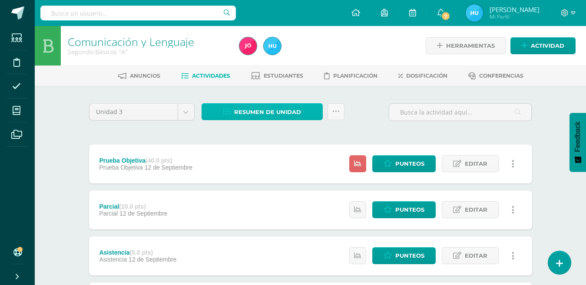
click at [288, 109] on span "Resumen de unidad" at bounding box center [267, 112] width 67 height 16
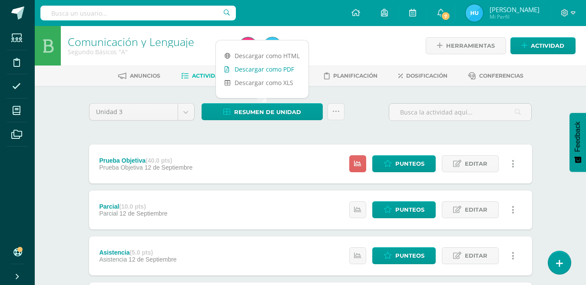
click at [285, 71] on link "Descargar como PDF" at bounding box center [262, 69] width 93 height 13
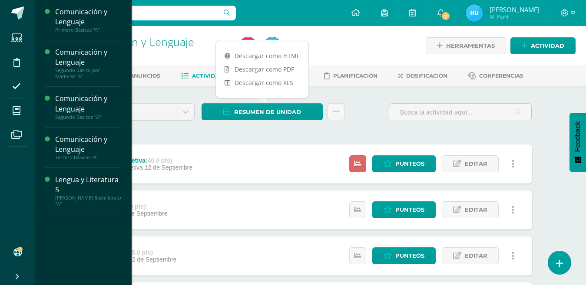
click at [18, 112] on ul "Estudiantes Disciplina Asistencia Mis cursos Archivos" at bounding box center [17, 134] width 35 height 216
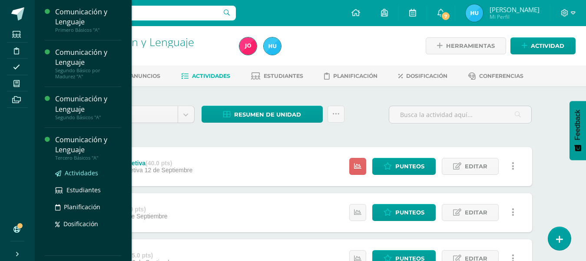
click at [86, 173] on span "Actividades" at bounding box center [81, 173] width 33 height 8
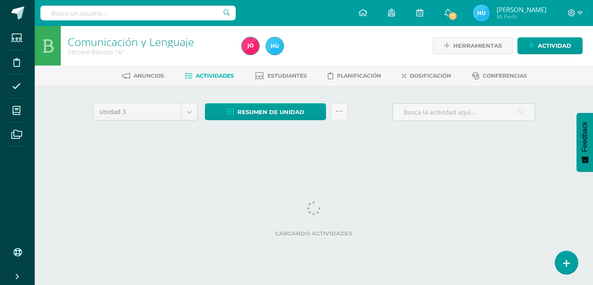
drag, startPoint x: 532, startPoint y: 212, endPoint x: 542, endPoint y: 187, distance: 26.9
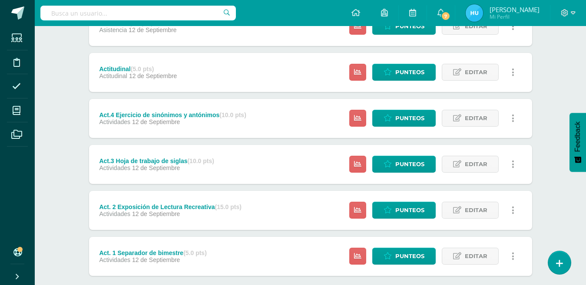
scroll to position [239, 0]
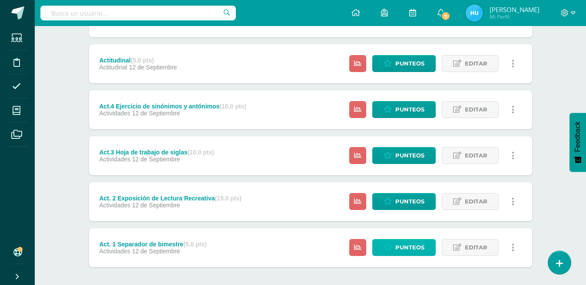
click at [401, 249] on span "Punteos" at bounding box center [409, 248] width 29 height 16
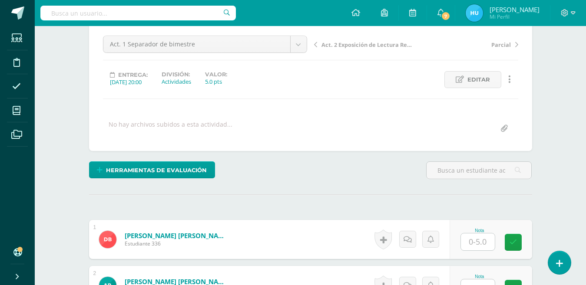
scroll to position [219, 0]
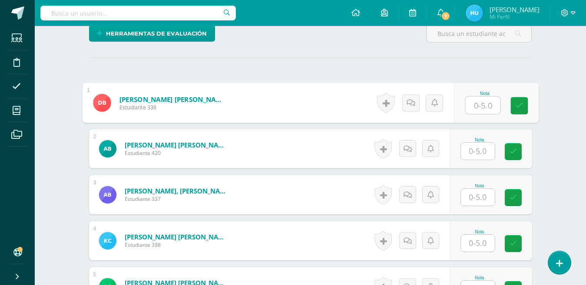
click at [489, 102] on input "text" at bounding box center [482, 105] width 35 height 17
type input "5"
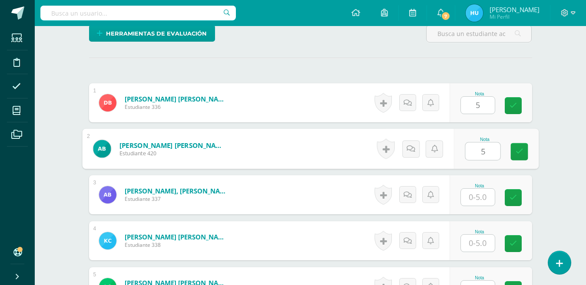
type input "5"
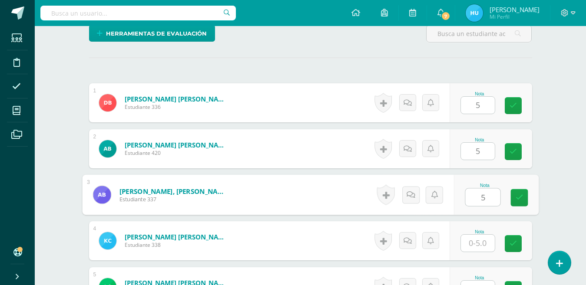
type input "5"
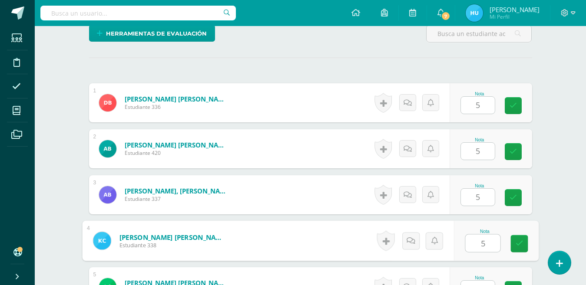
type input "5"
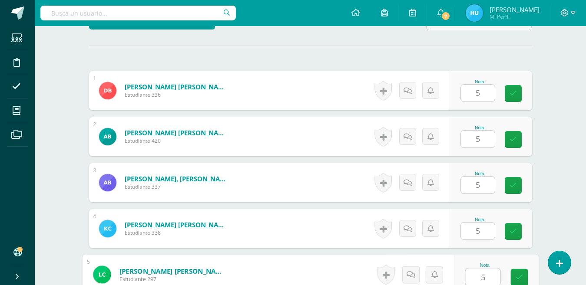
type input "5"
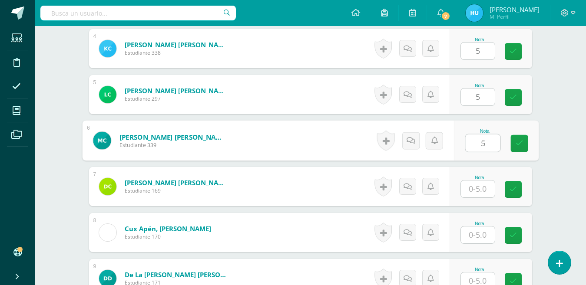
type input "5"
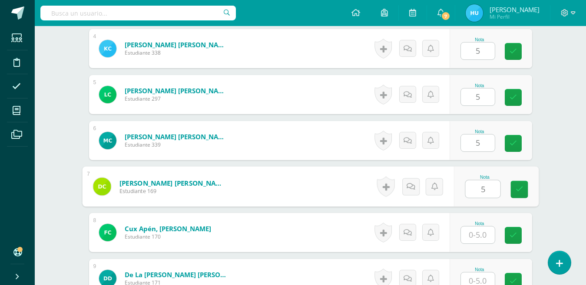
type input "5"
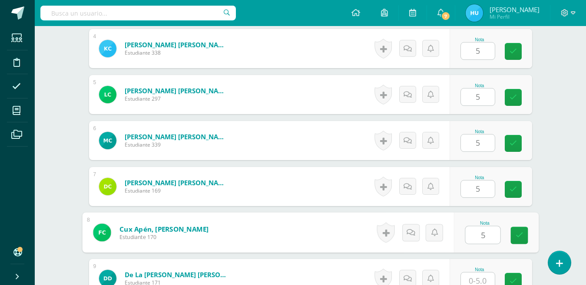
type input "5"
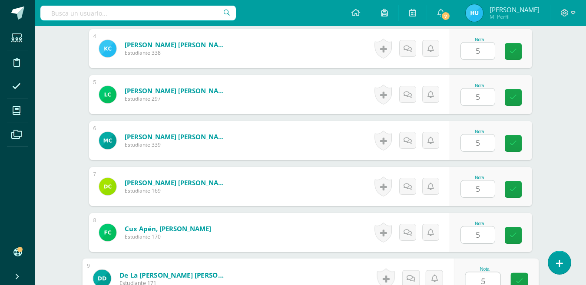
type input "5"
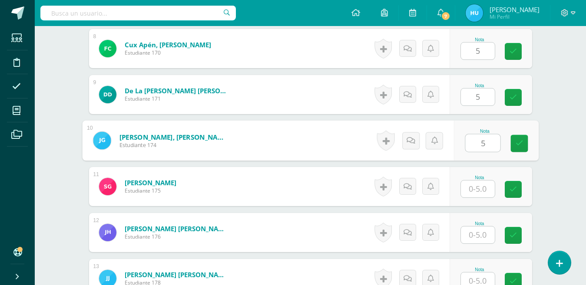
type input "5"
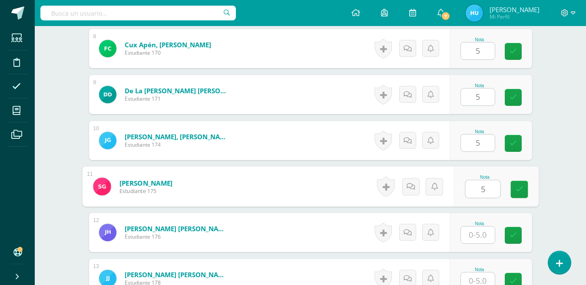
type input "5"
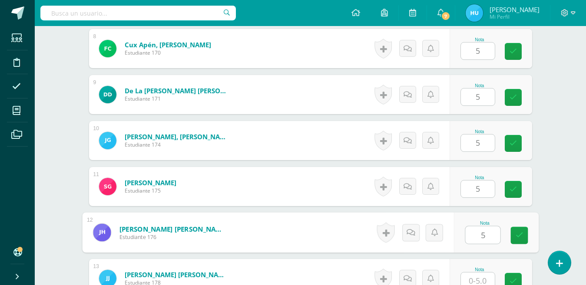
type input "5"
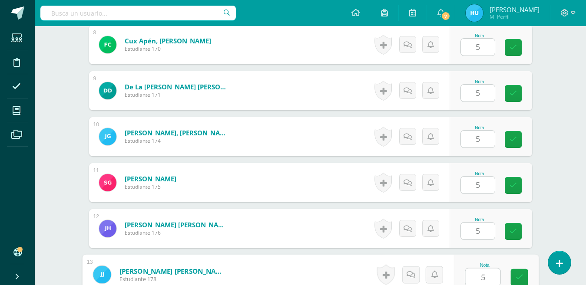
type input "5"
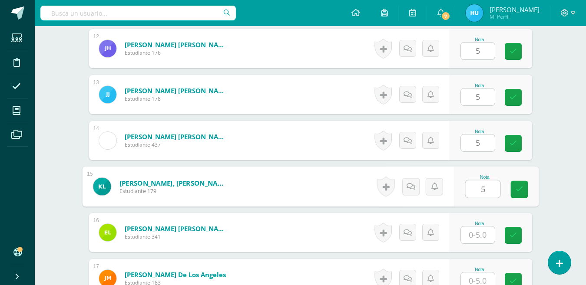
type input "5"
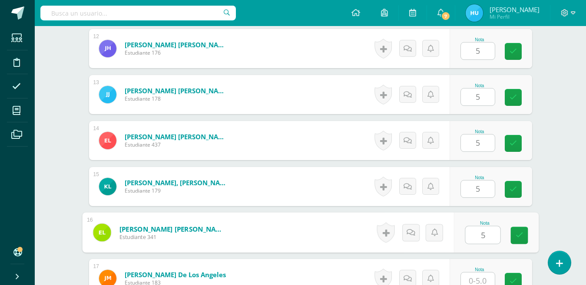
type input "5"
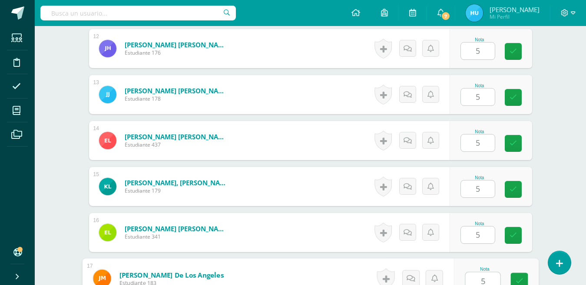
type input "5"
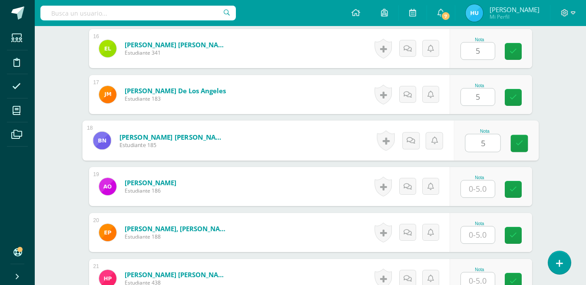
type input "5"
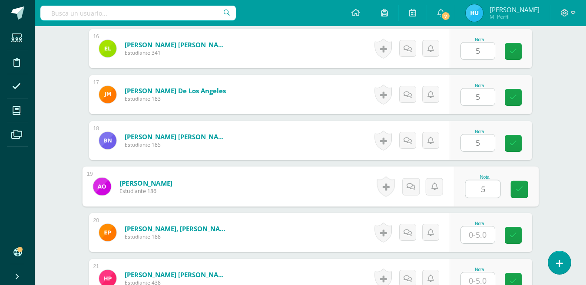
type input "5"
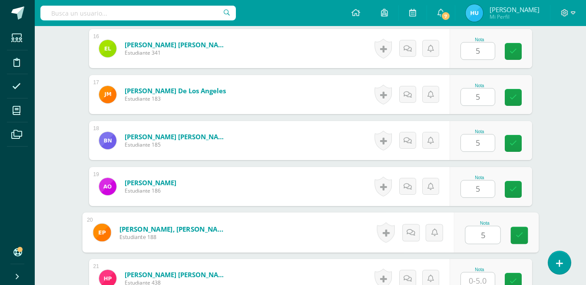
type input "5"
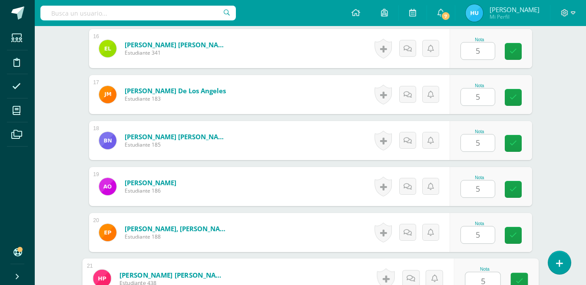
type input "5"
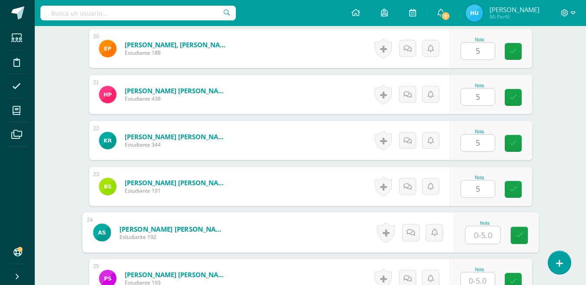
type input "5"
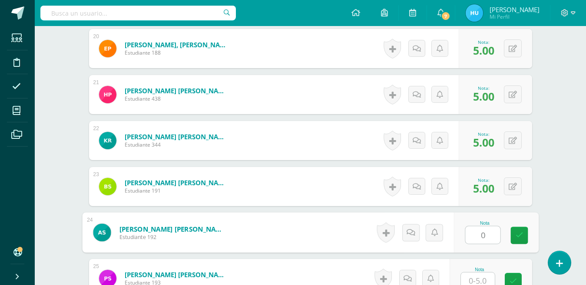
type input "0"
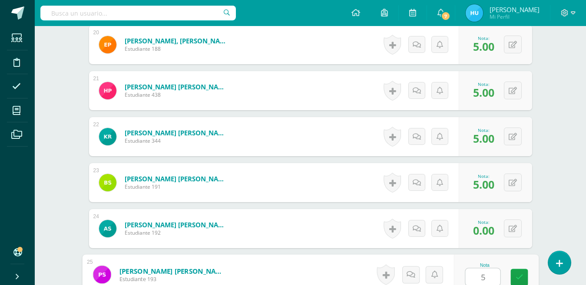
type input "5"
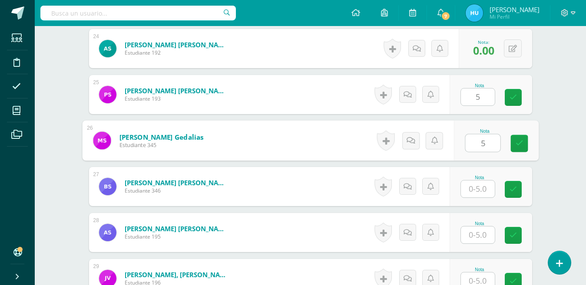
type input "5"
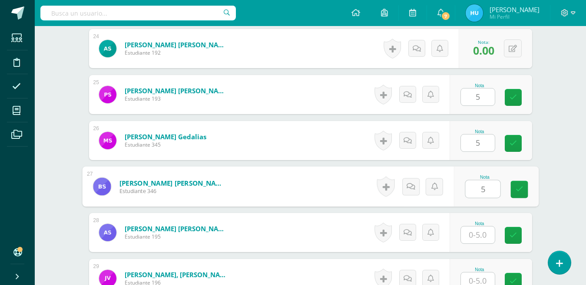
type input "5"
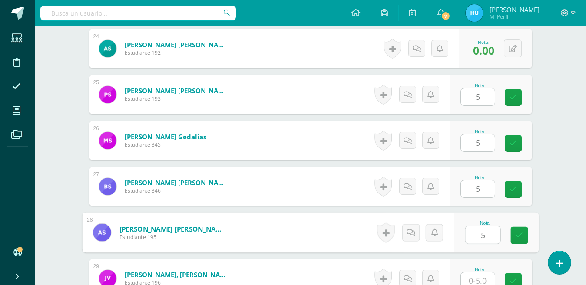
type input "5"
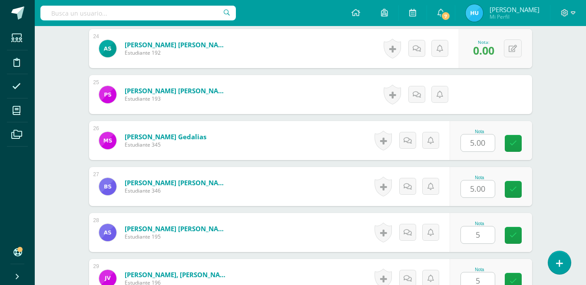
scroll to position [1491, 0]
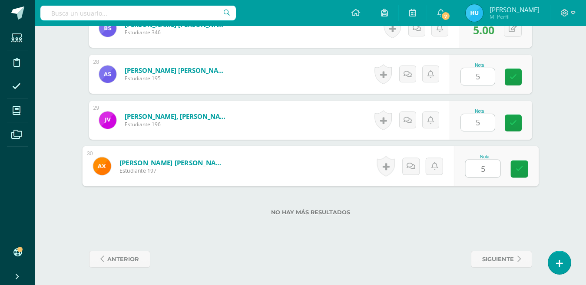
type input "55"
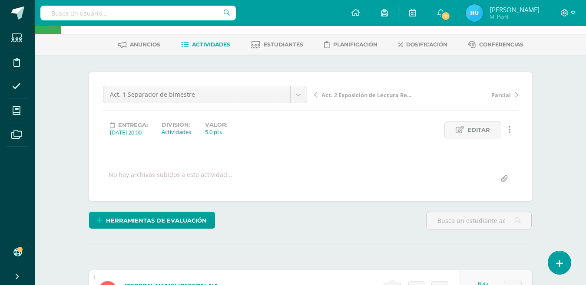
scroll to position [0, 0]
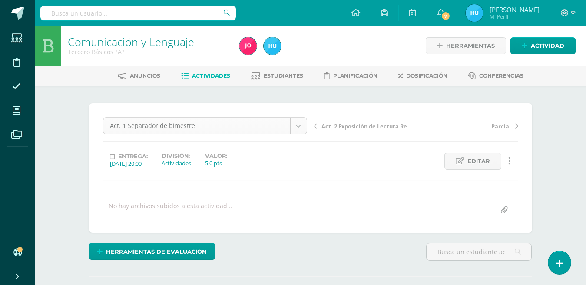
select select "/dashboard/teacher/grade-activity/22459/"
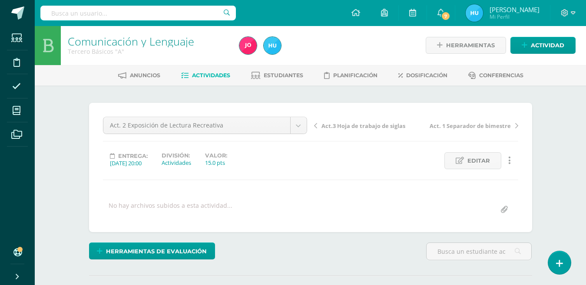
scroll to position [93, 0]
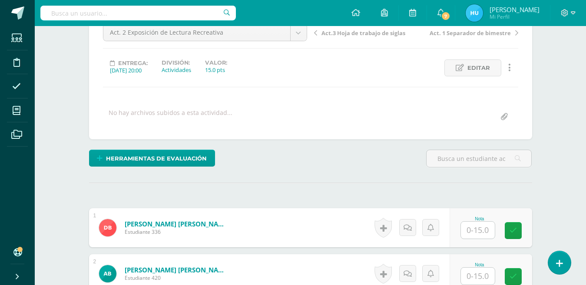
click at [483, 222] on input "text" at bounding box center [478, 230] width 34 height 17
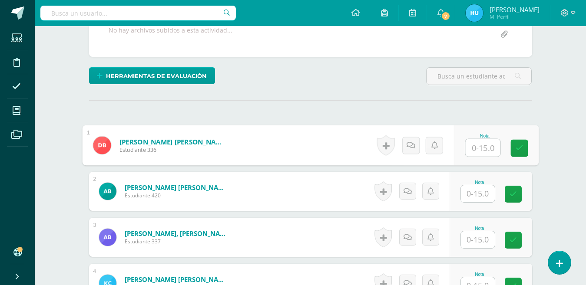
scroll to position [176, 0]
type input "15"
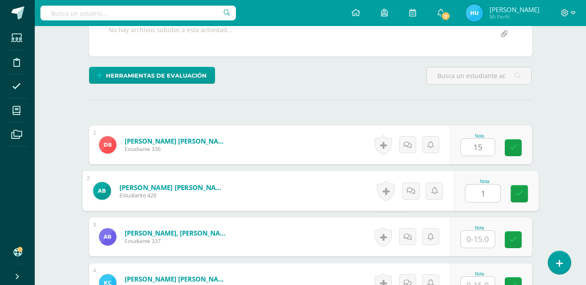
scroll to position [177, 0]
type input "15"
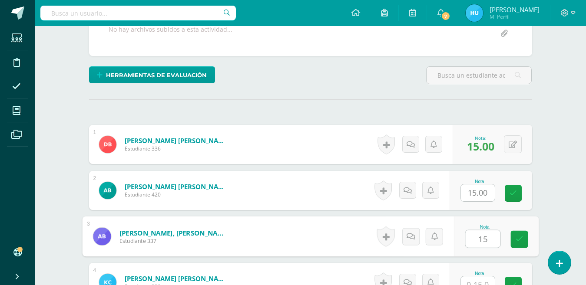
type input "15"
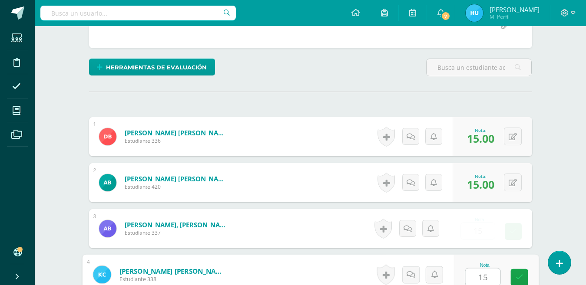
type input "15"
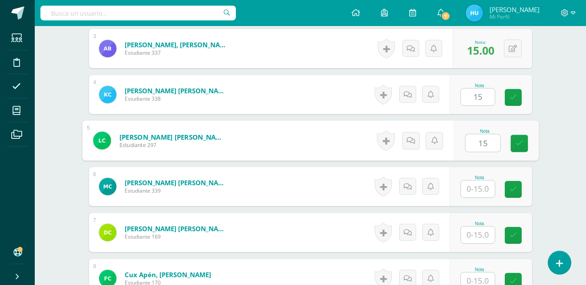
type input "15"
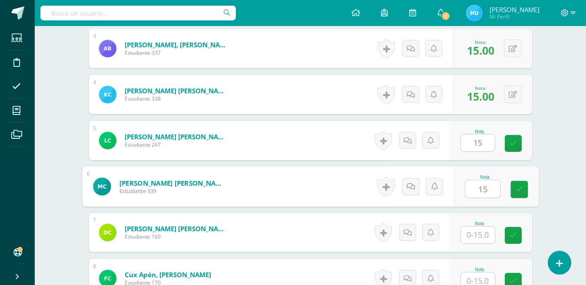
type input "15"
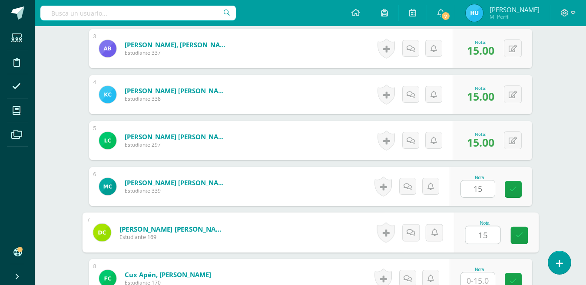
type input "15"
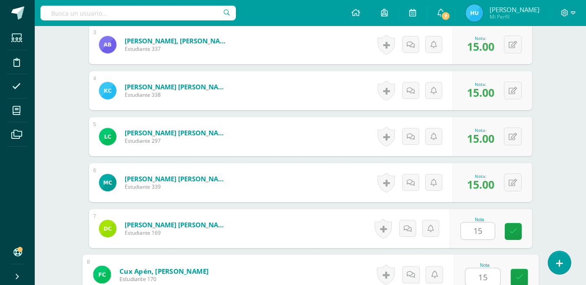
type input "15"
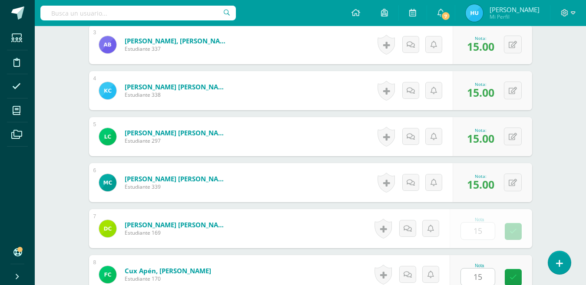
type input "15"
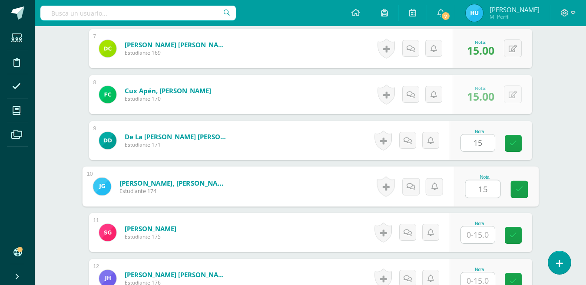
type input "15"
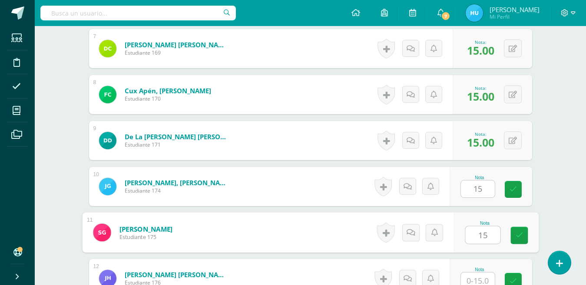
type input "15"
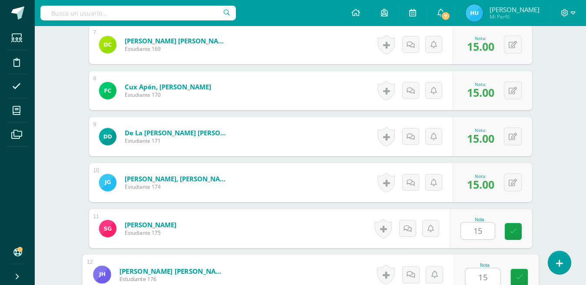
type input "15"
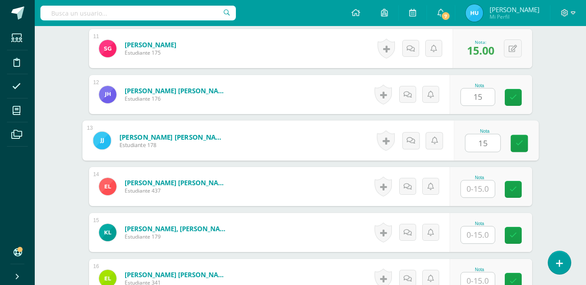
type input "15"
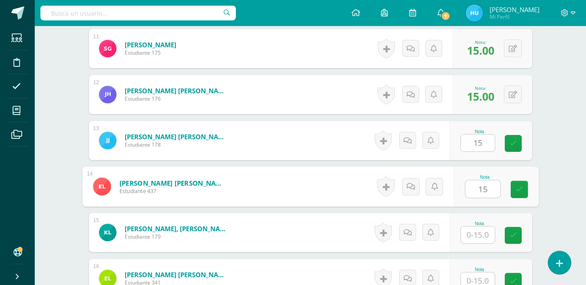
type input "15"
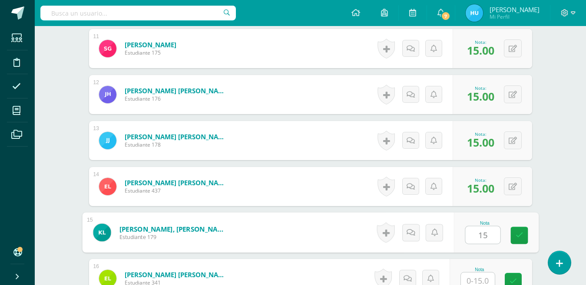
type input "15"
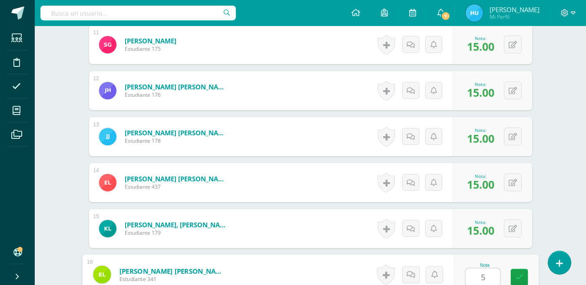
type input "5"
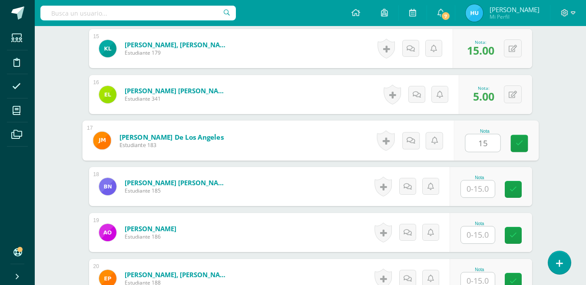
type input "15"
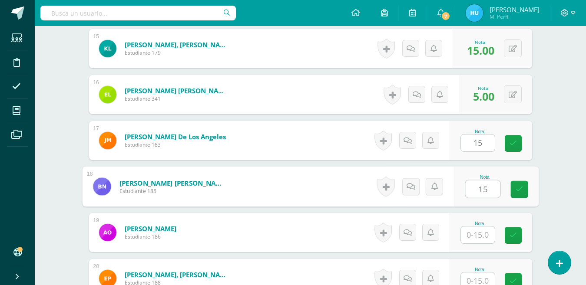
type input "15"
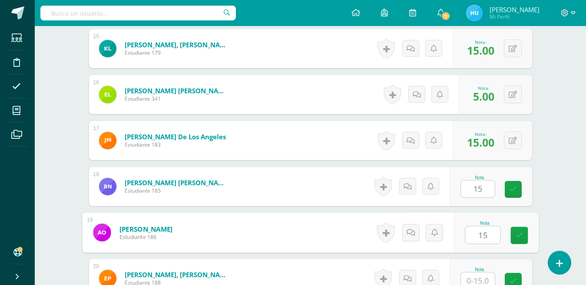
type input "15"
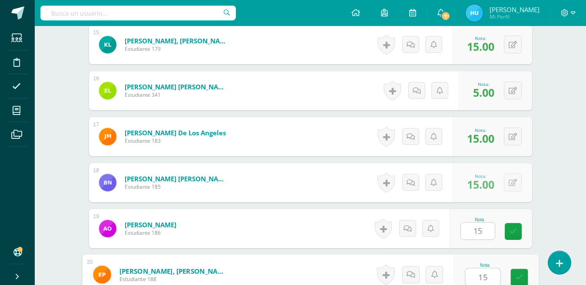
type input "15"
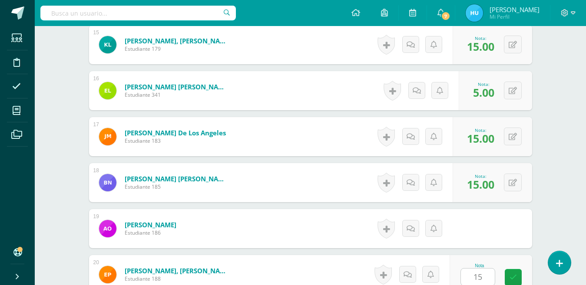
scroll to position [1102, 0]
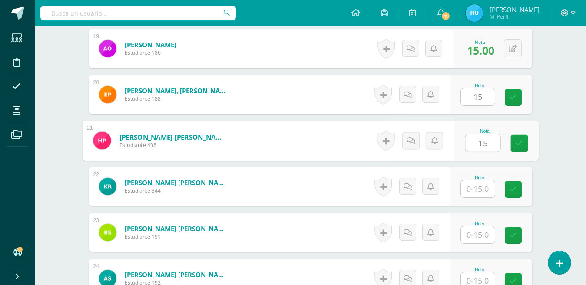
type input "15"
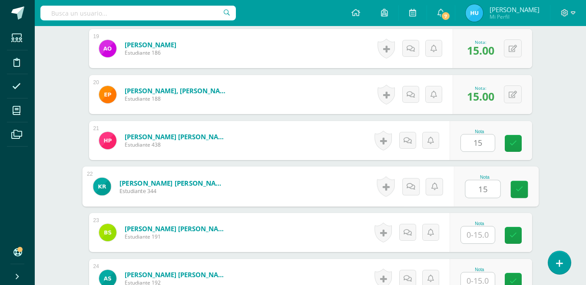
type input "15"
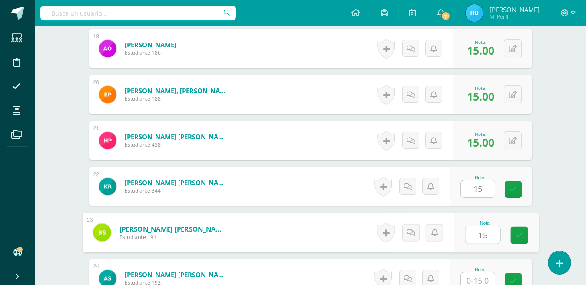
type input "15"
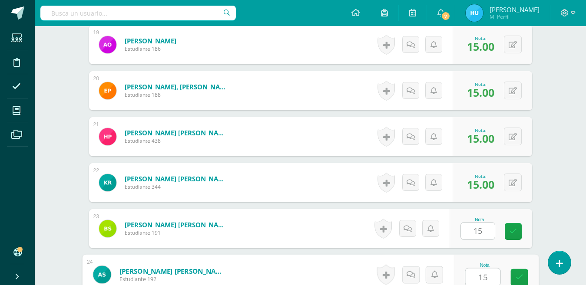
type input "15"
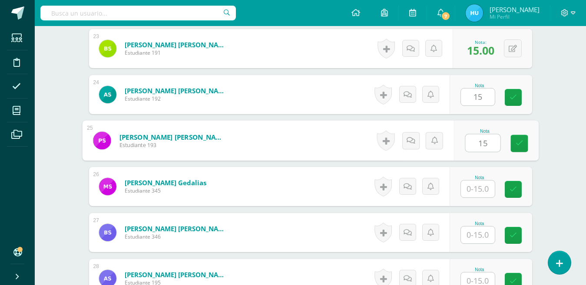
type input "15"
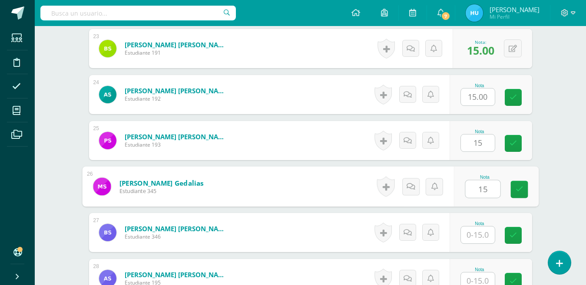
type input "15"
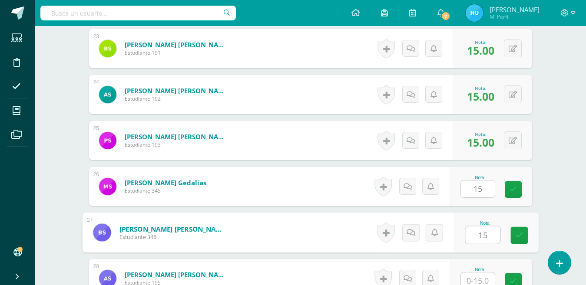
type input "15"
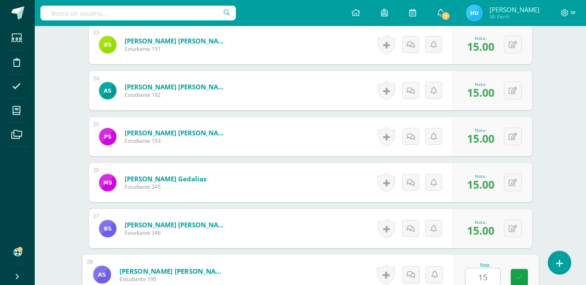
type input "15"
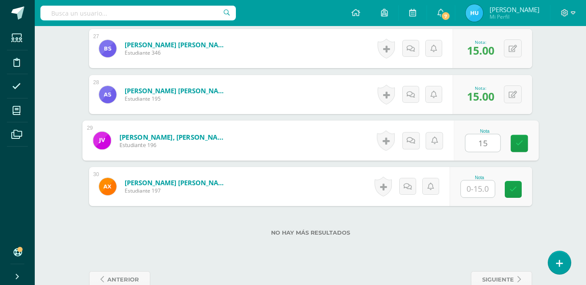
type input "15"
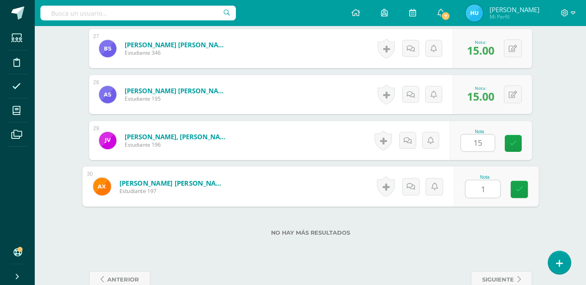
type input "15"
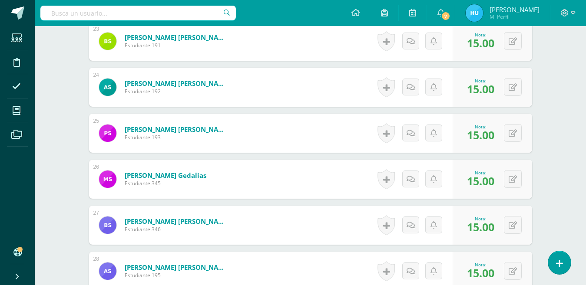
scroll to position [1288, 0]
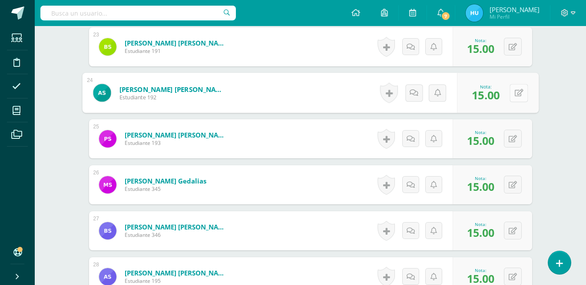
click at [514, 96] on icon at bounding box center [518, 92] width 9 height 7
type input "0"
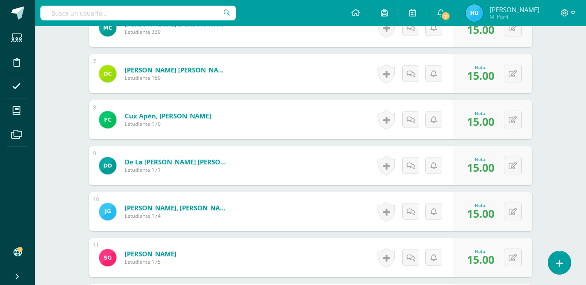
scroll to position [0, 0]
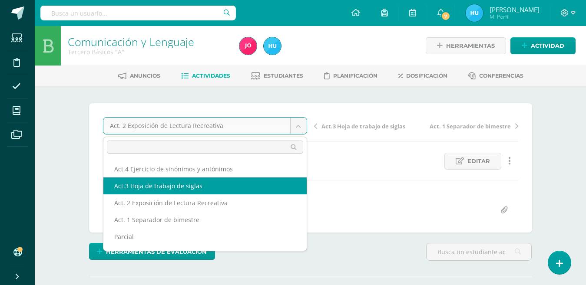
select select "/dashboard/teacher/grade-activity/22464/"
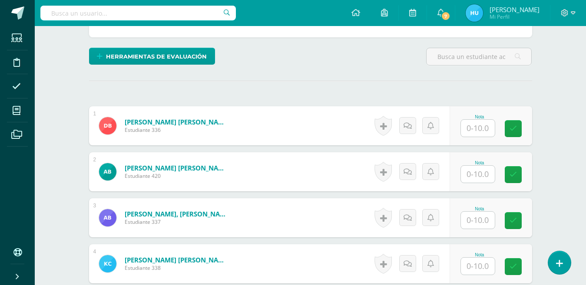
scroll to position [227, 0]
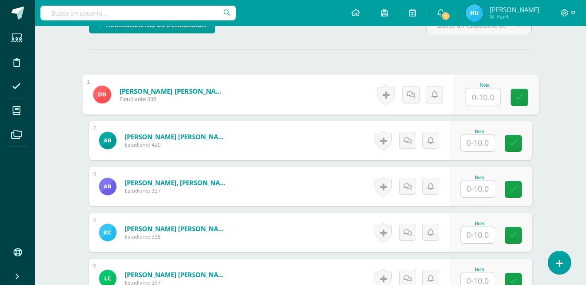
click at [487, 96] on input "text" at bounding box center [482, 97] width 35 height 17
type input "9"
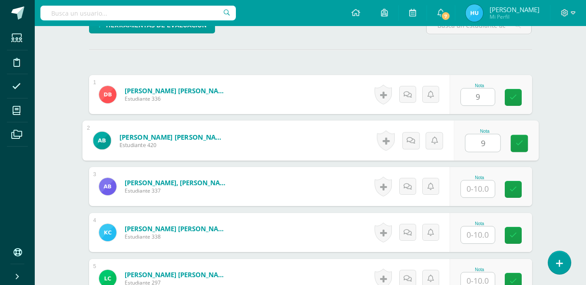
type input "9"
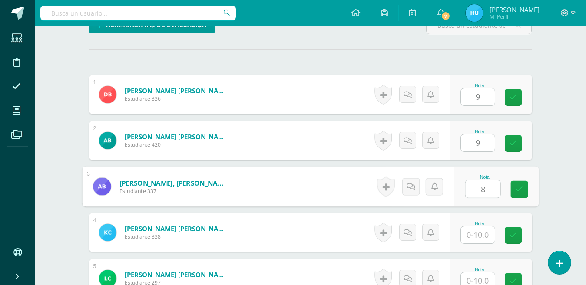
type input "8"
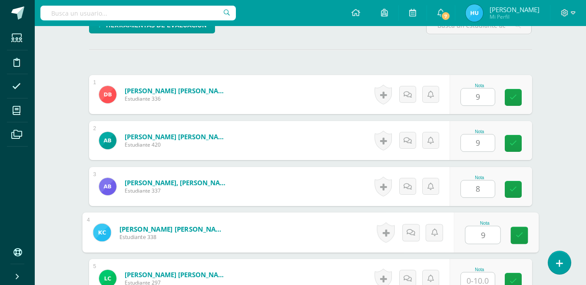
type input "9"
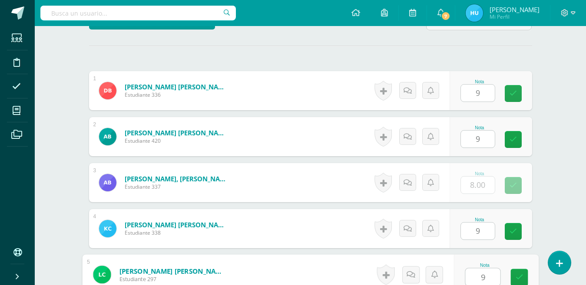
type input "9"
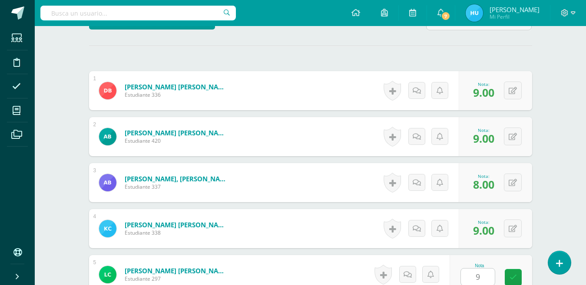
scroll to position [411, 0]
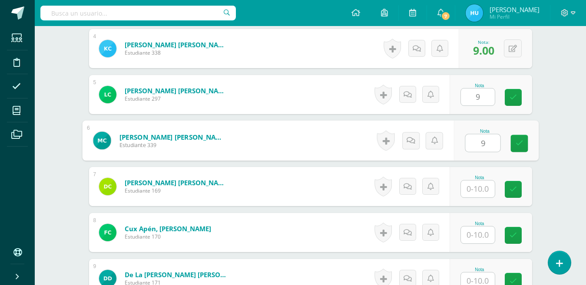
type input "9"
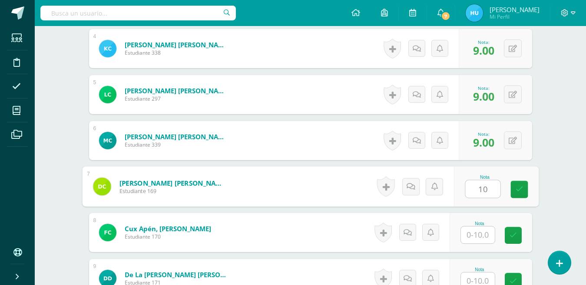
type input "10"
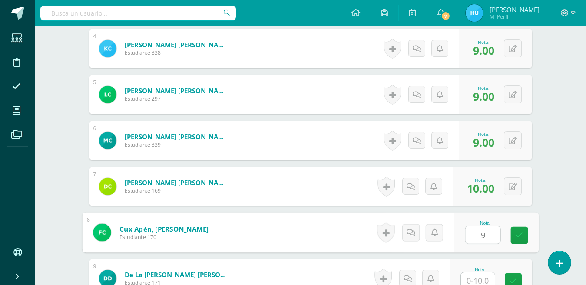
type input "9"
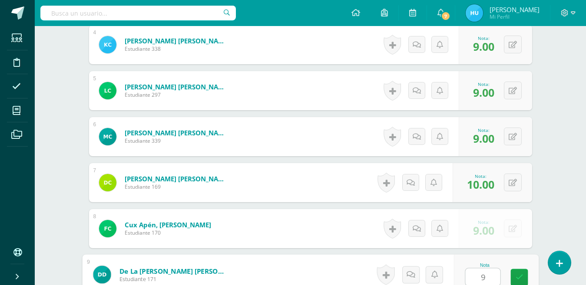
type input "9"
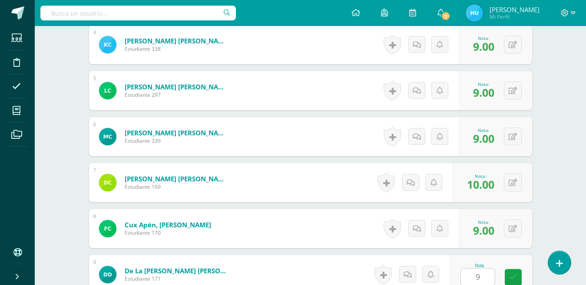
scroll to position [595, 0]
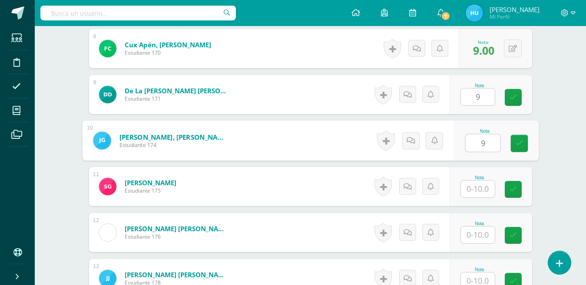
type input "9"
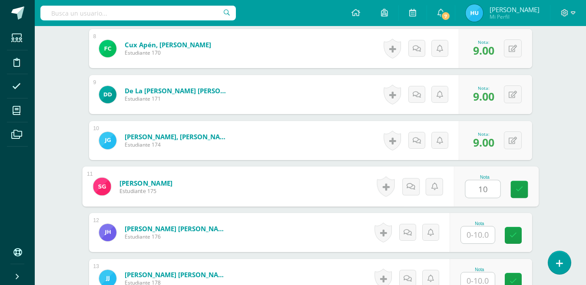
type input "10"
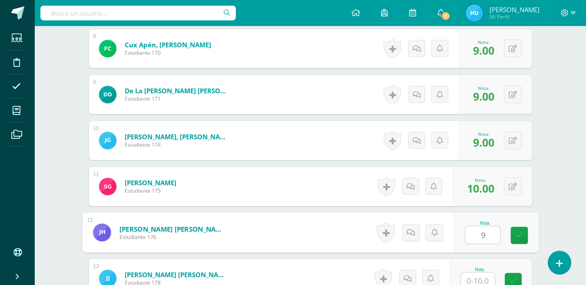
type input "9"
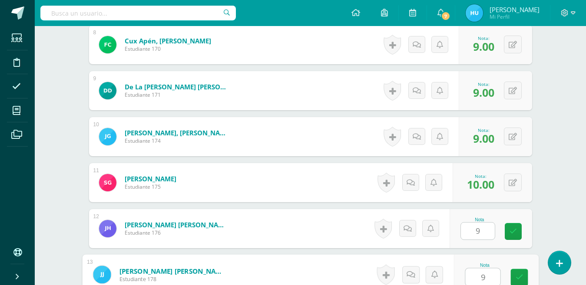
type input "9"
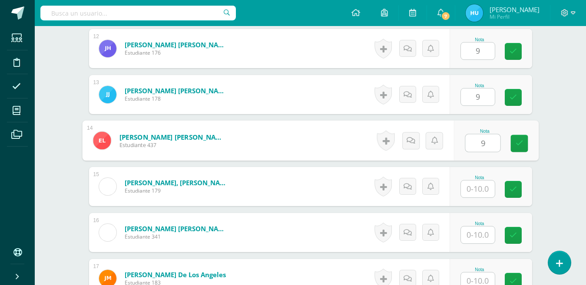
type input "9"
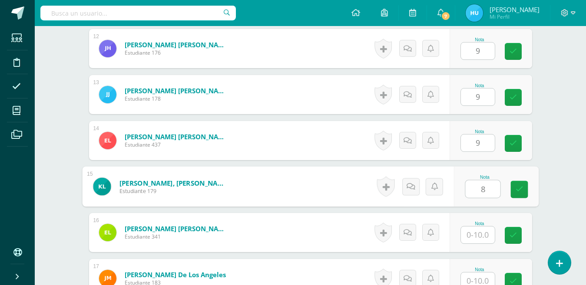
type input "8"
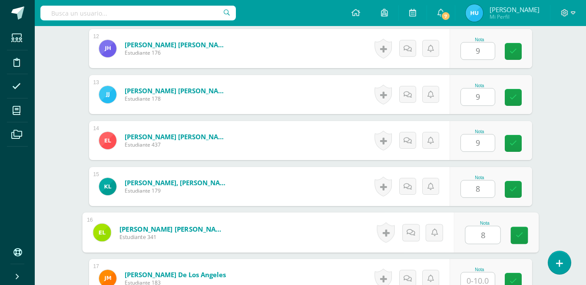
type input "8"
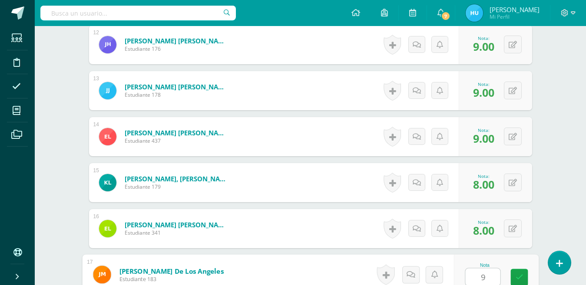
type input "9"
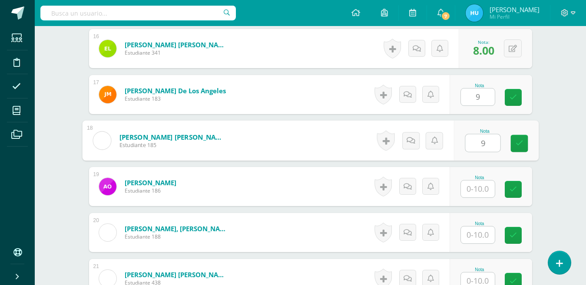
type input "9"
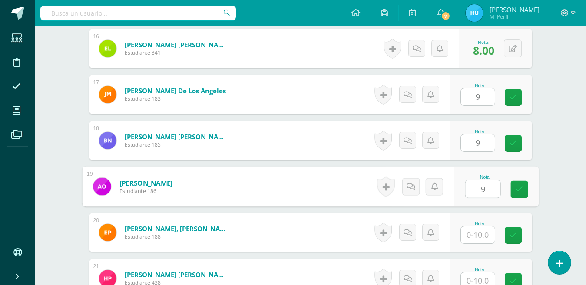
type input "9"
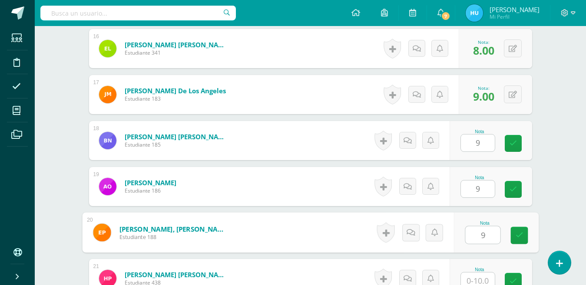
type input "9"
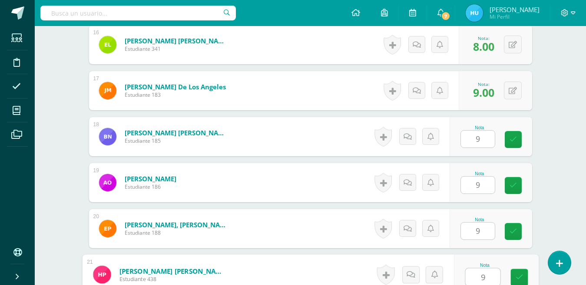
type input "9"
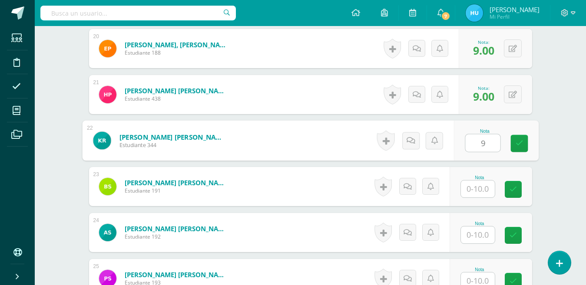
type input "9"
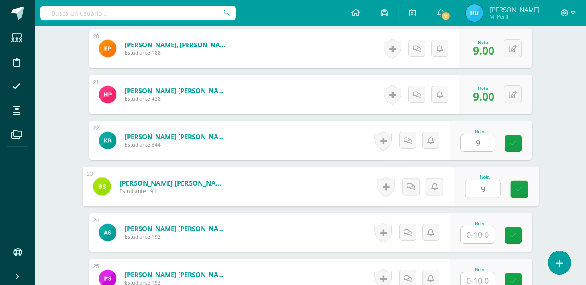
type input "9"
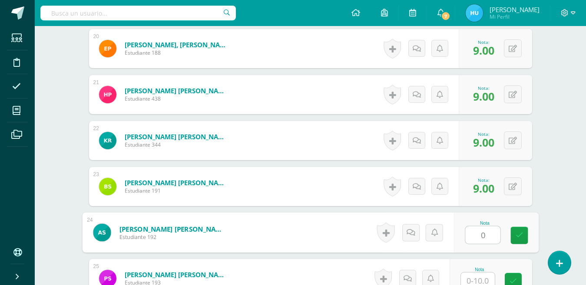
type input "0"
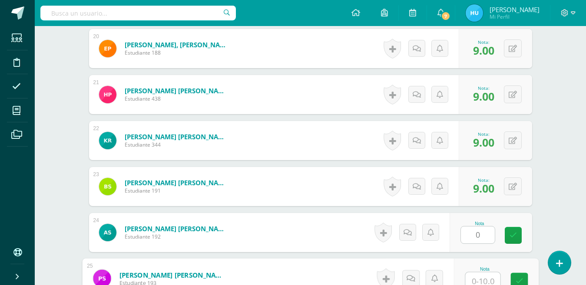
scroll to position [1152, 0]
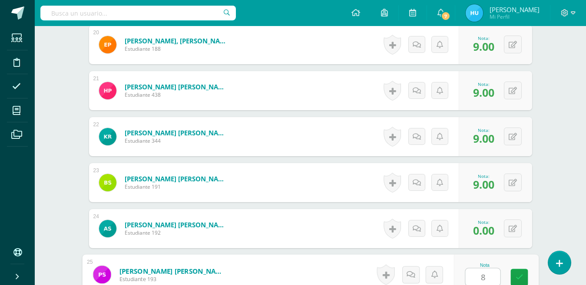
type input "8"
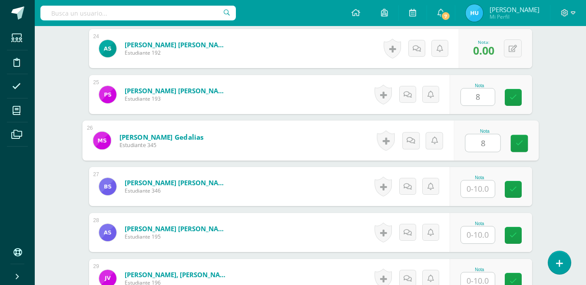
type input "8"
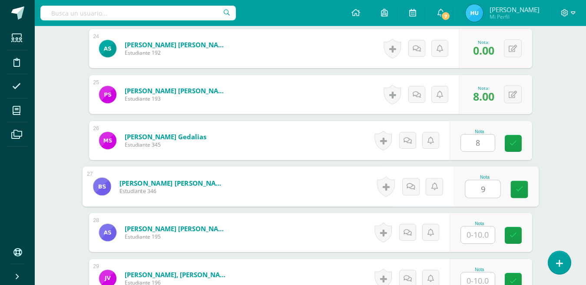
type input "9"
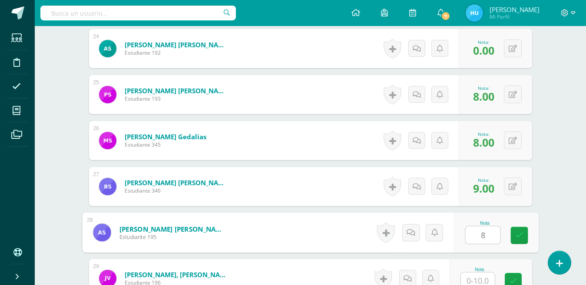
type input "8"
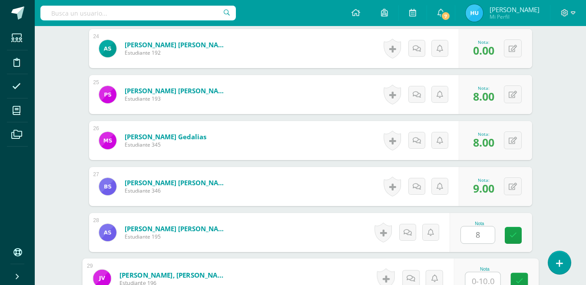
scroll to position [1336, 0]
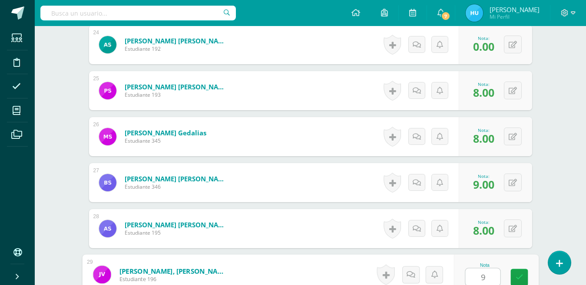
type input "9"
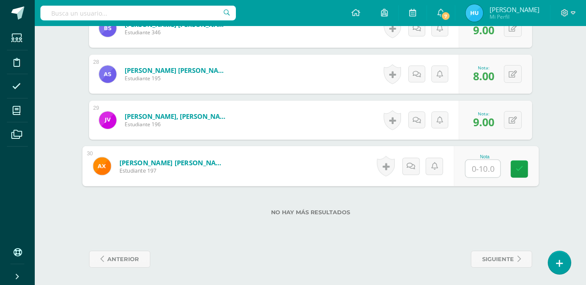
type input "9"
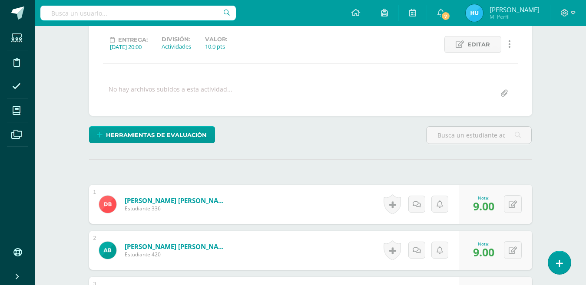
scroll to position [71, 0]
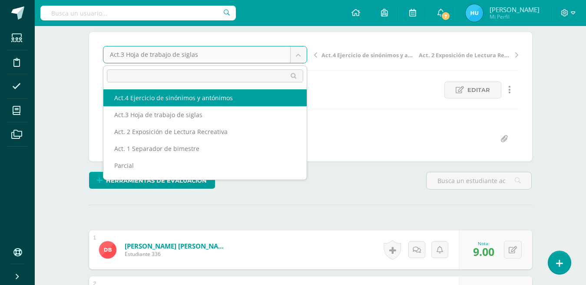
select select "/dashboard/teacher/grade-activity/22469/"
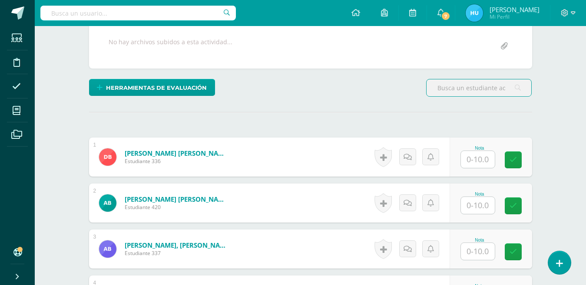
scroll to position [165, 0]
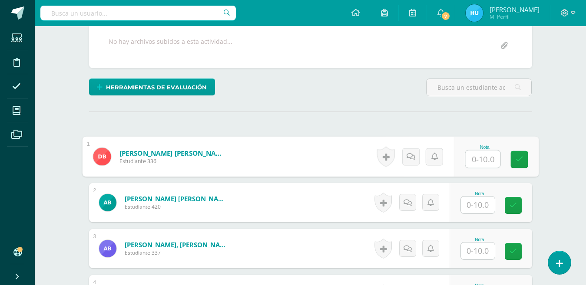
click at [487, 161] on input "text" at bounding box center [482, 159] width 35 height 17
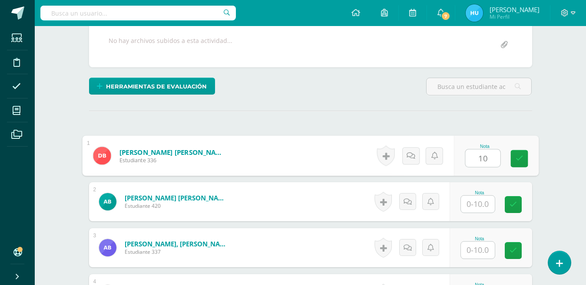
type input "10"
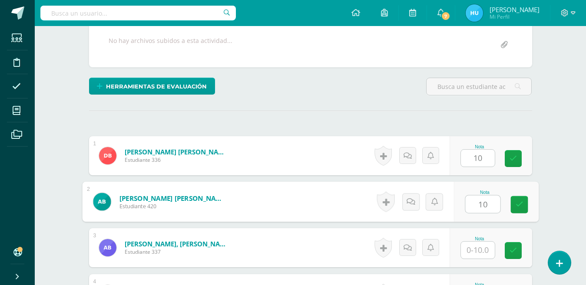
type input "10"
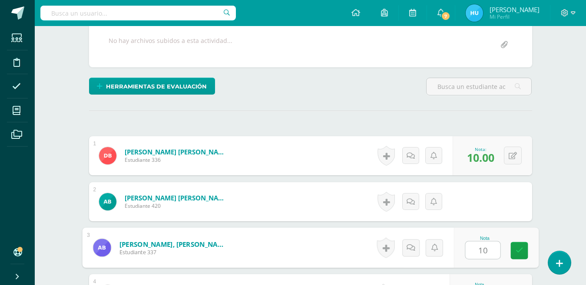
type input "10"
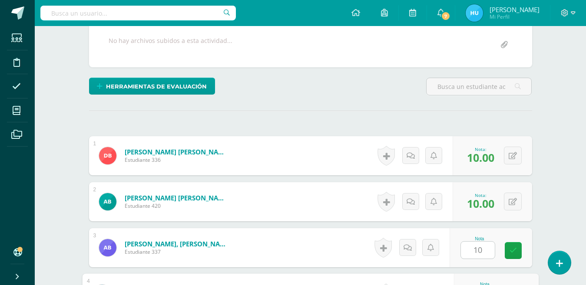
scroll to position [319, 0]
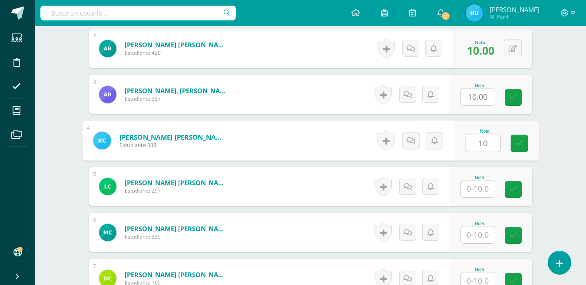
type input "10"
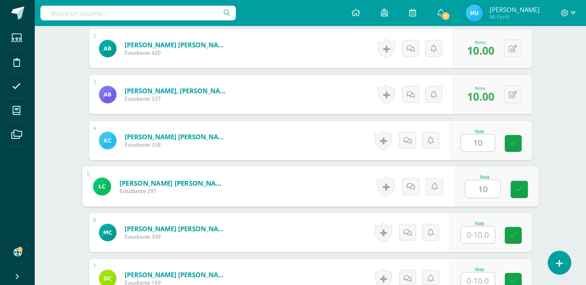
type input "10"
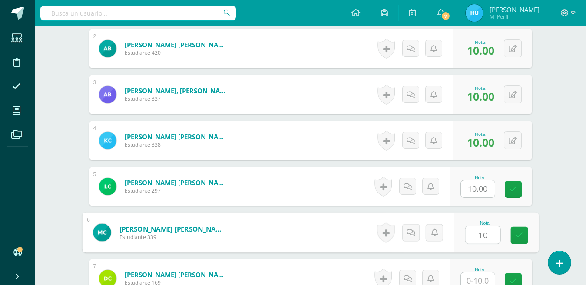
type input "10"
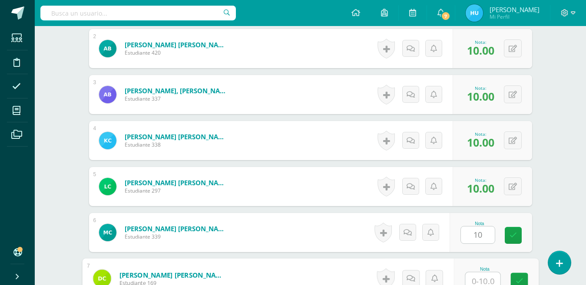
scroll to position [323, 0]
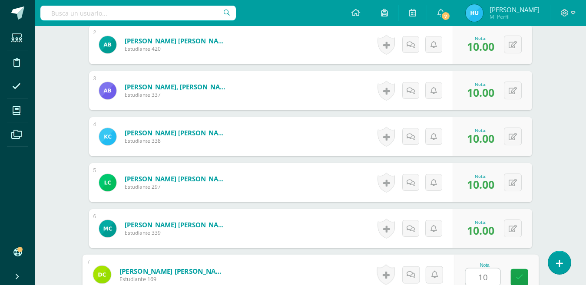
type input "10"
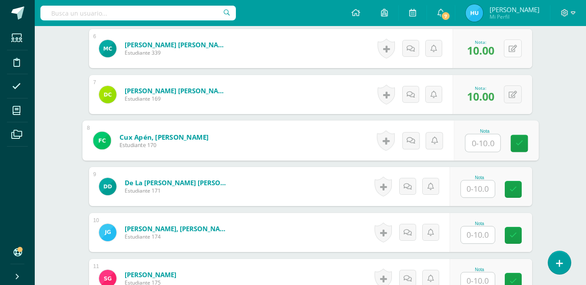
click at [508, 49] on button at bounding box center [513, 49] width 18 height 18
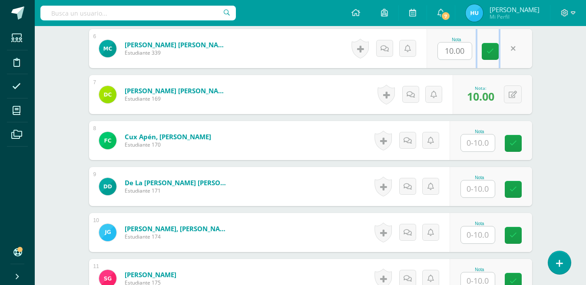
drag, startPoint x: 509, startPoint y: 49, endPoint x: 467, endPoint y: 55, distance: 42.6
click at [467, 55] on div "Nota 10.00" at bounding box center [480, 48] width 106 height 39
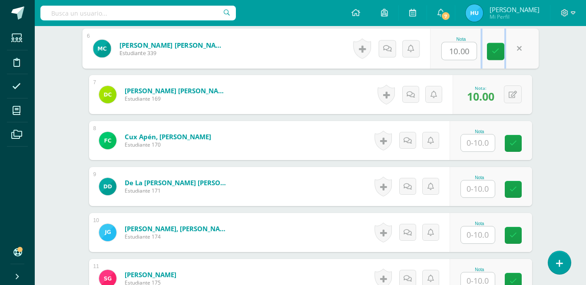
click at [467, 55] on input "10.00" at bounding box center [459, 51] width 35 height 17
type input "1"
click at [467, 55] on input "8" at bounding box center [459, 51] width 35 height 17
click at [498, 56] on link at bounding box center [495, 51] width 17 height 17
type input "8"
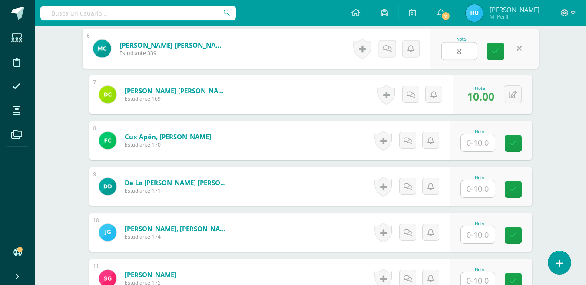
click at [485, 144] on input "text" at bounding box center [478, 143] width 34 height 17
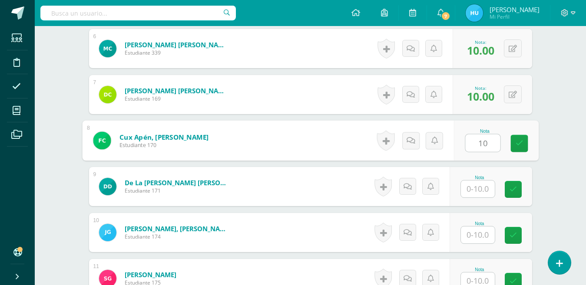
type input "10"
type input "1"
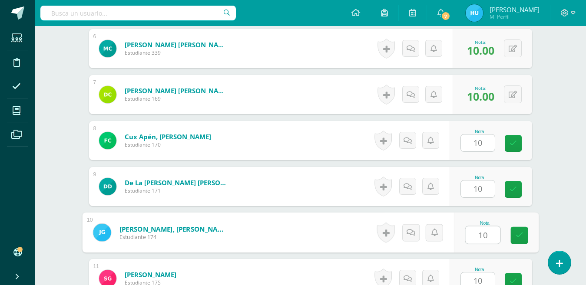
scroll to position [507, 0]
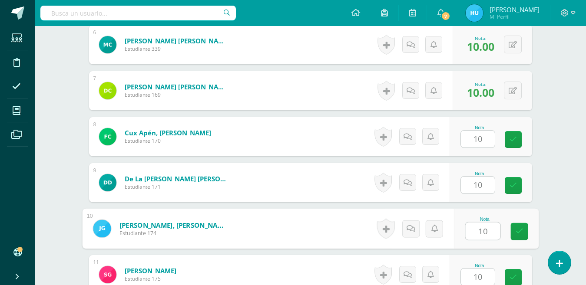
type input "10"
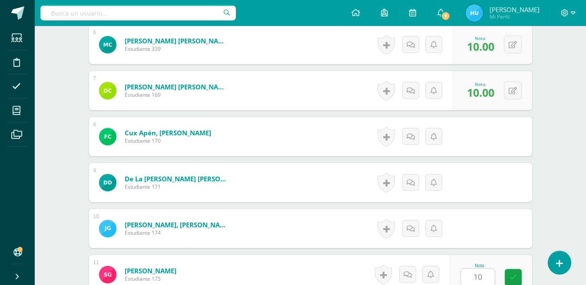
scroll to position [687, 0]
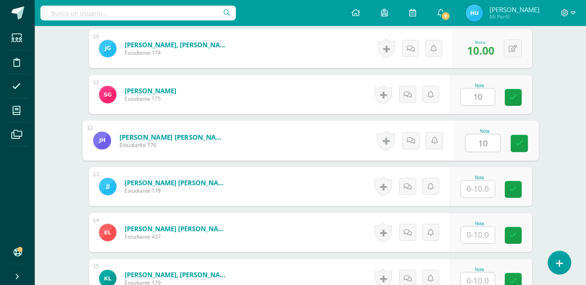
type input "10"
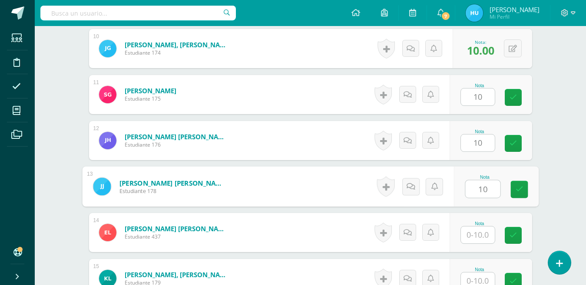
type input "10"
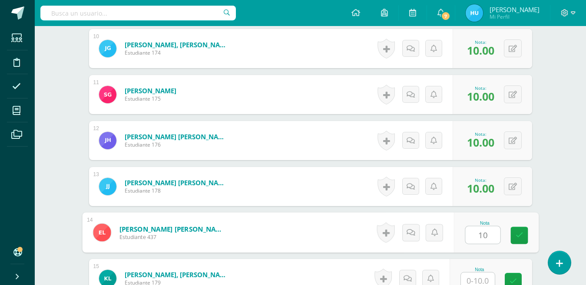
type input "10"
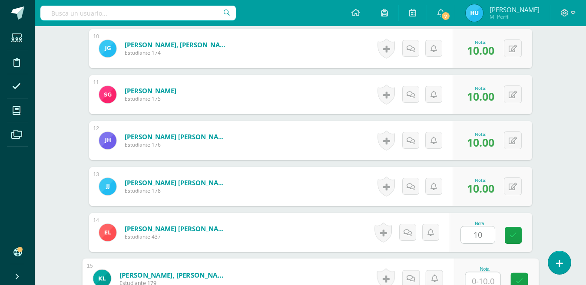
scroll to position [691, 0]
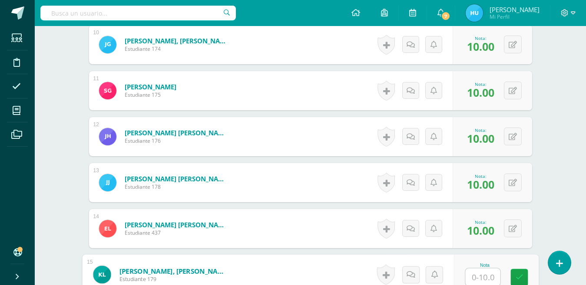
type input "1"
type input "0"
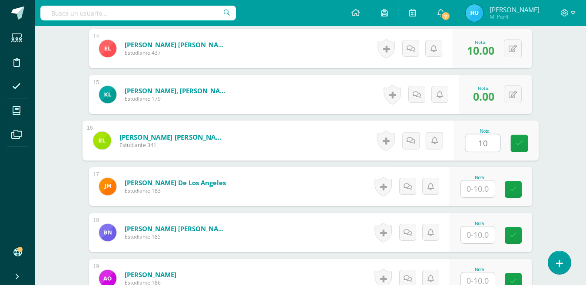
type input "10"
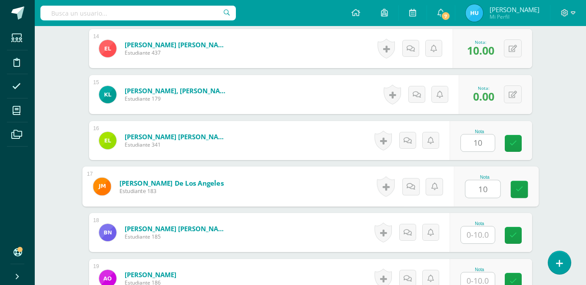
type input "10"
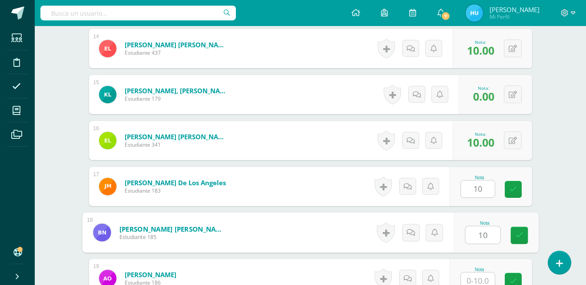
type input "10"
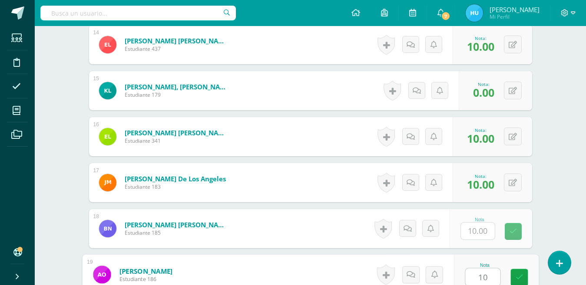
type input "10"
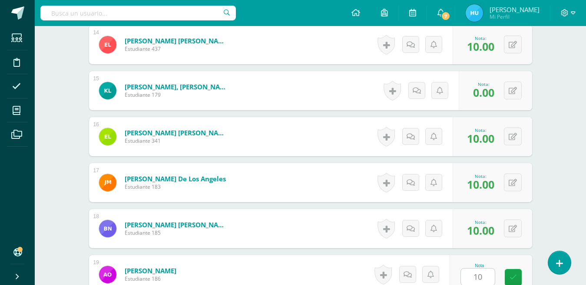
scroll to position [1056, 0]
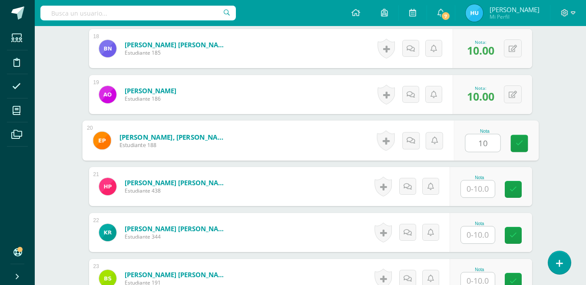
type input "10"
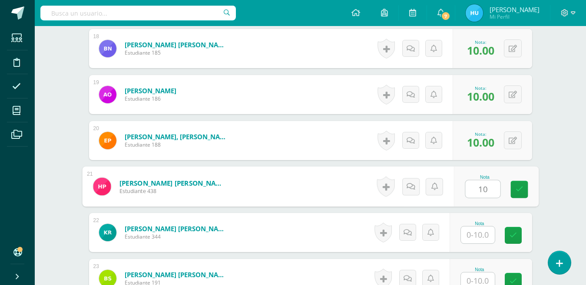
type input "10"
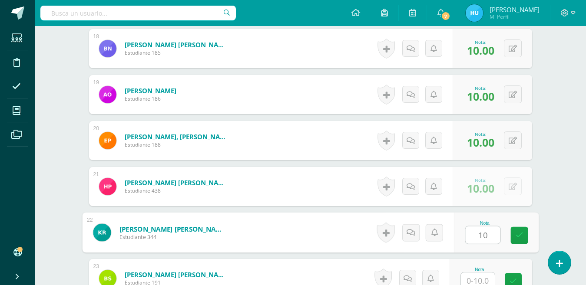
type input "10"
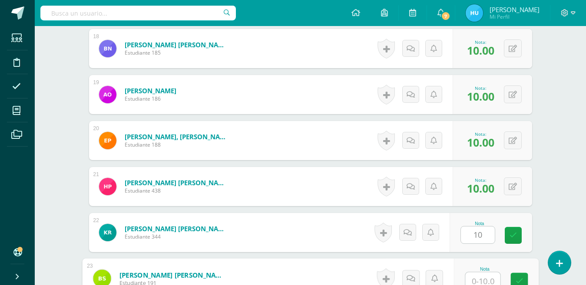
scroll to position [1060, 0]
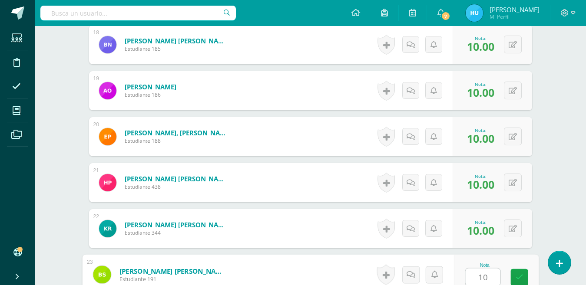
type input "10"
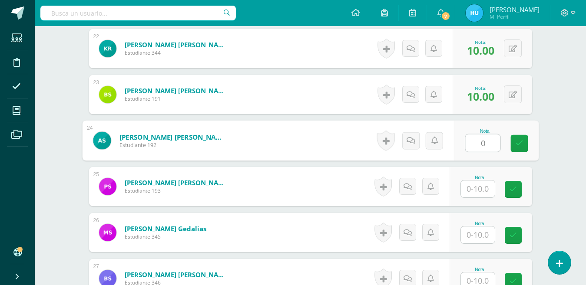
type input "0"
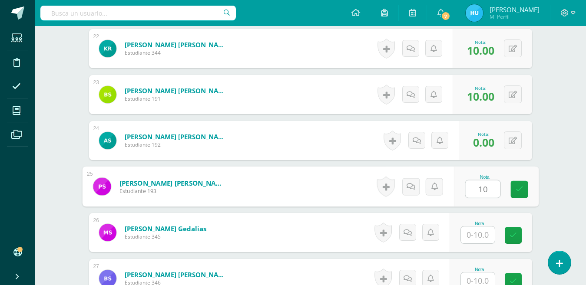
type input "10"
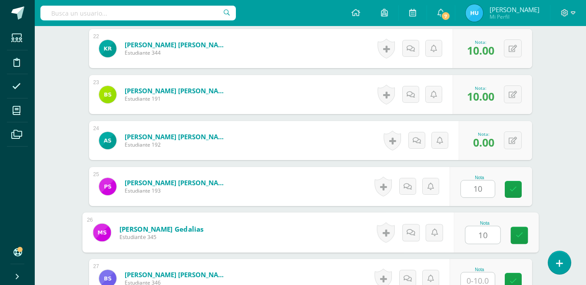
type input "10"
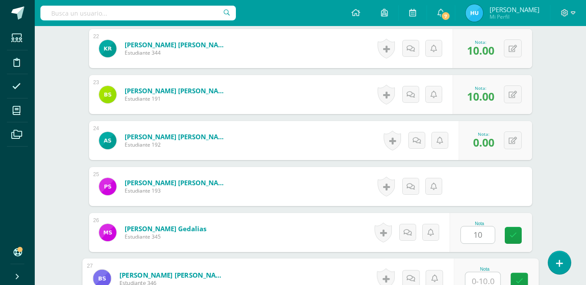
scroll to position [1244, 0]
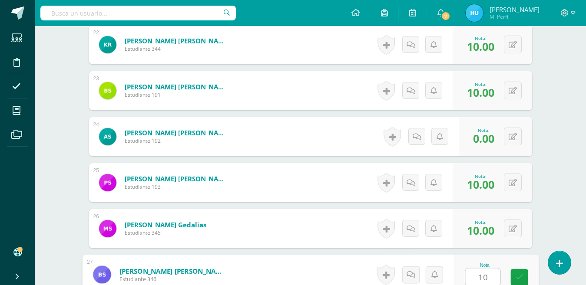
type input "10"
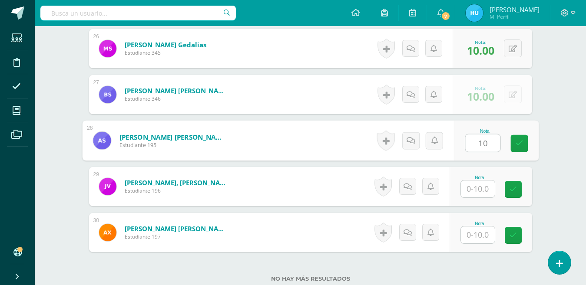
type input "10"
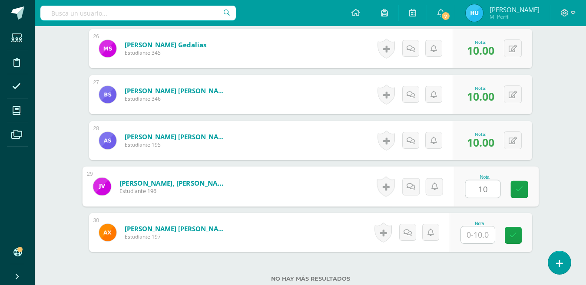
type input "10"
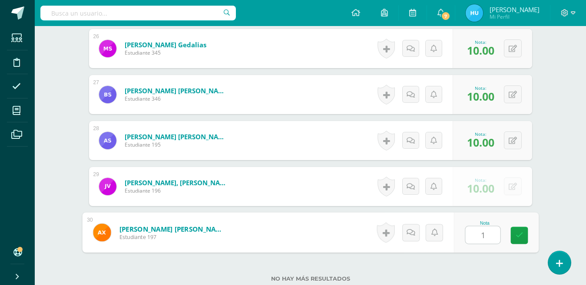
type input "10"
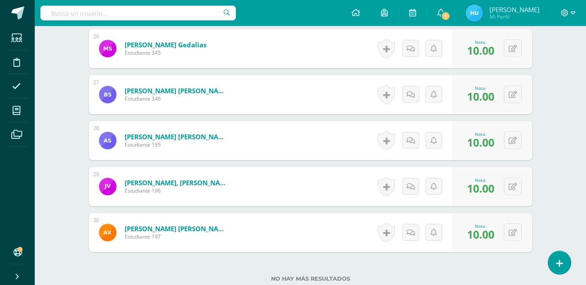
scroll to position [0, 0]
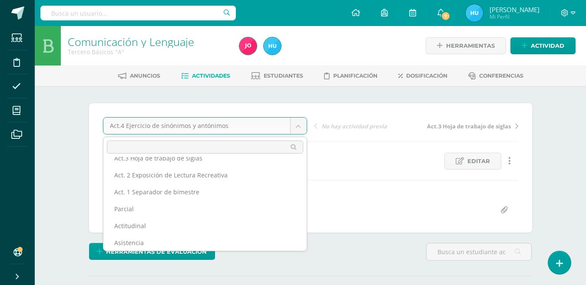
scroll to position [30, 0]
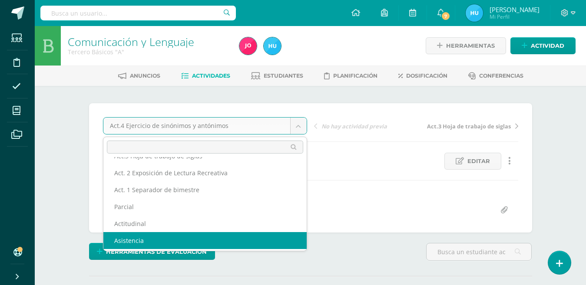
select select "/dashboard/teacher/grade-activity/22474/"
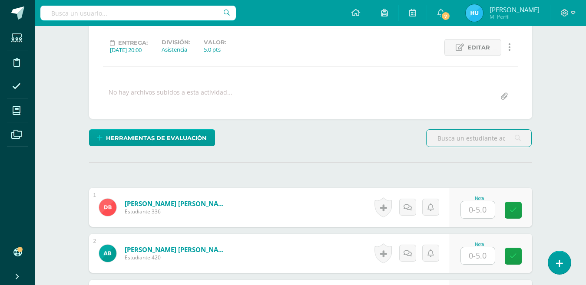
scroll to position [166, 0]
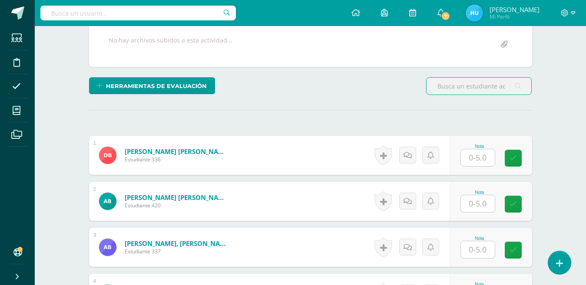
click at [475, 159] on input "text" at bounding box center [478, 157] width 34 height 17
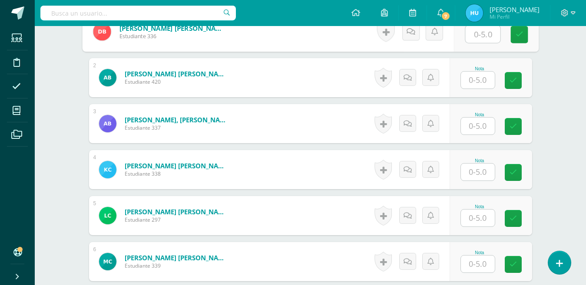
scroll to position [255, 0]
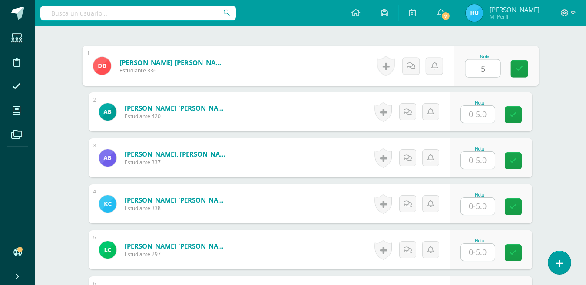
type input "5"
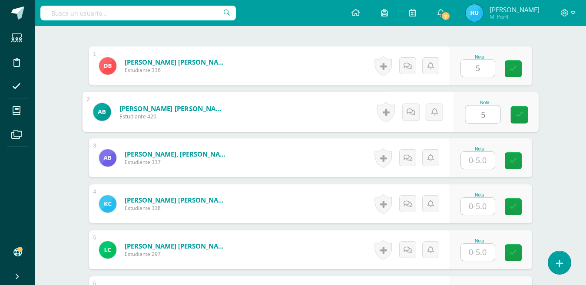
type input "5"
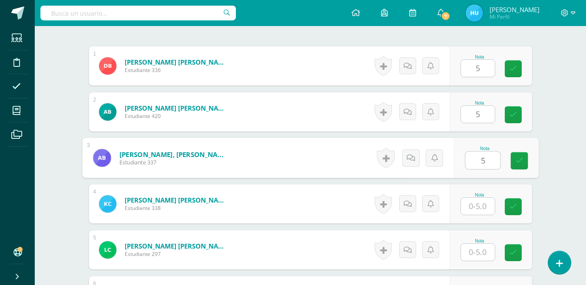
type input "5"
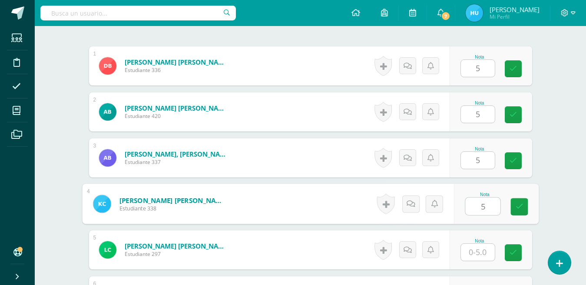
type input "5"
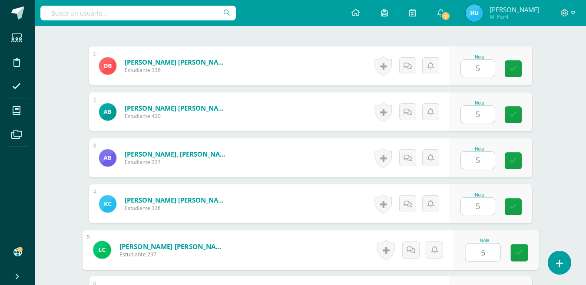
type input "5"
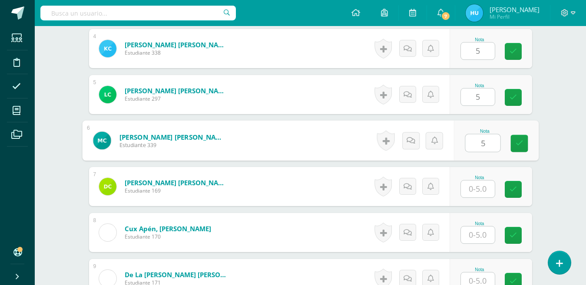
type input "5"
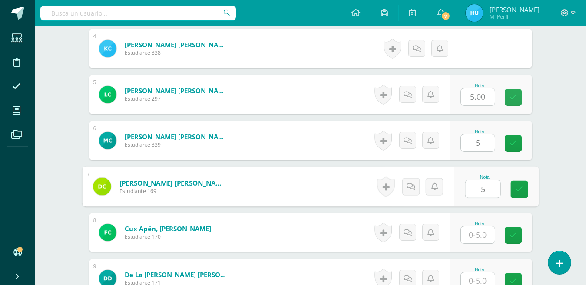
type input "5"
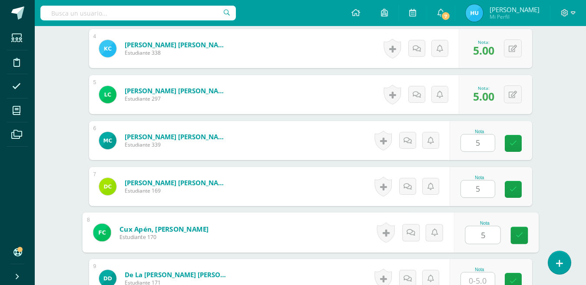
type input "5"
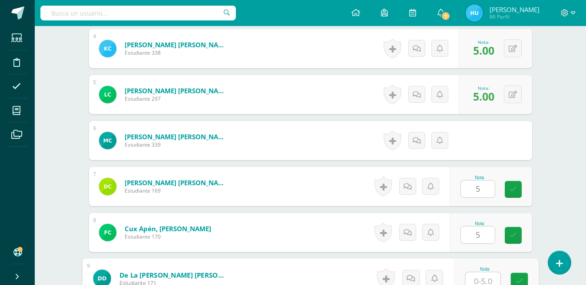
type input "5"
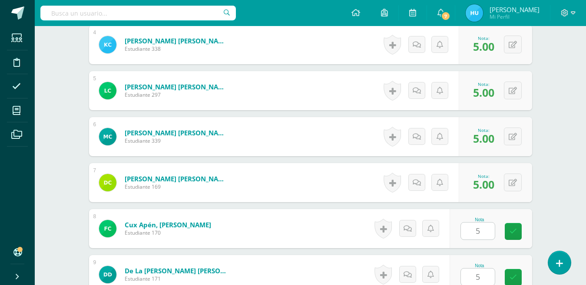
type input "5"
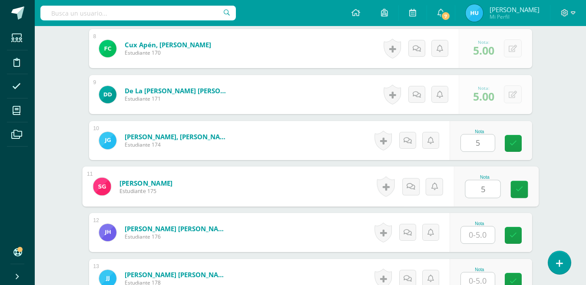
type input "5"
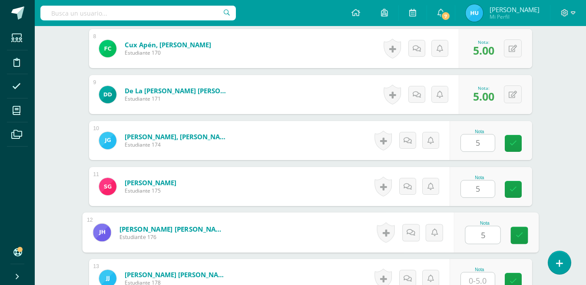
type input "5"
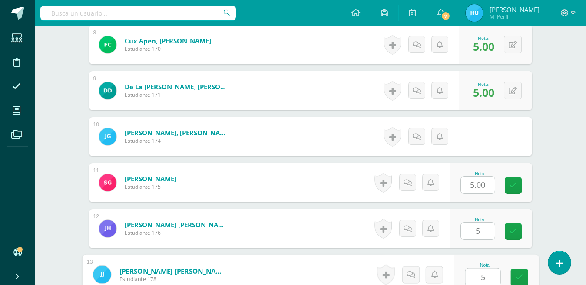
type input "5"
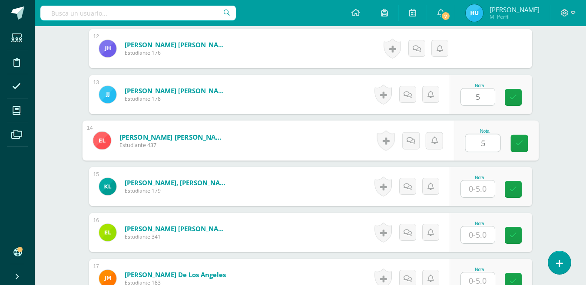
type input "5"
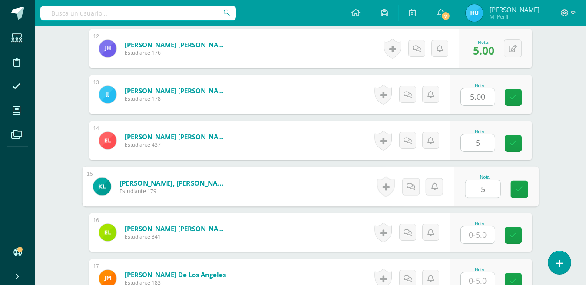
type input "5"
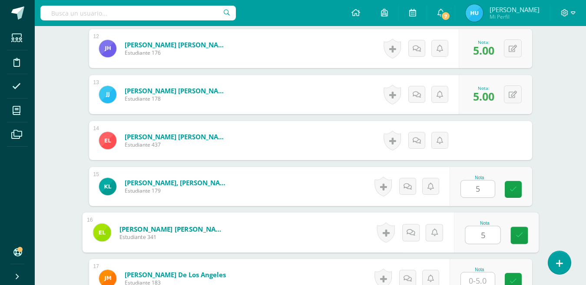
type input "5"
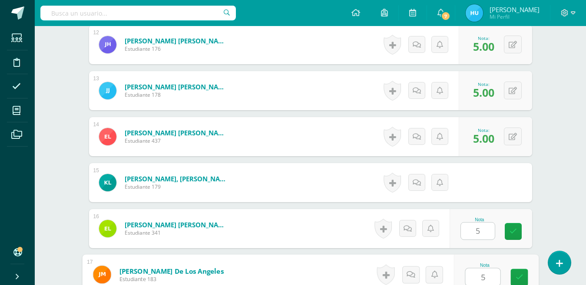
type input "5"
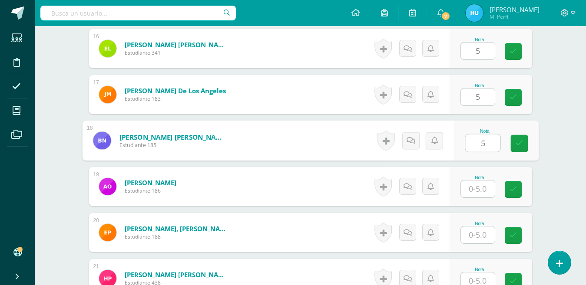
type input "5"
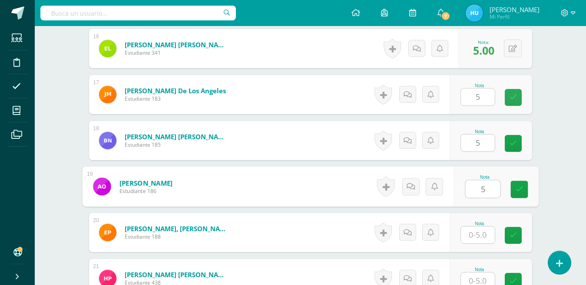
type input "5"
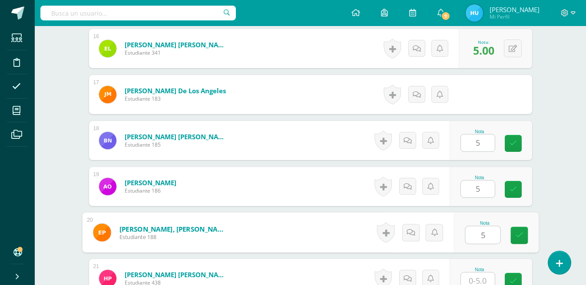
type input "5"
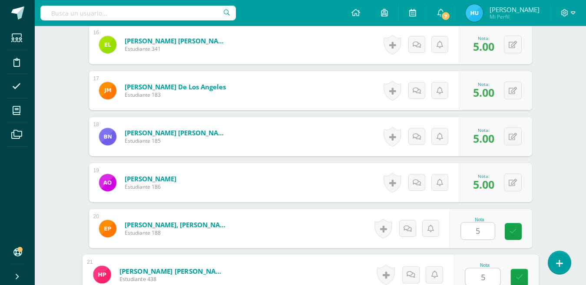
type input "5"
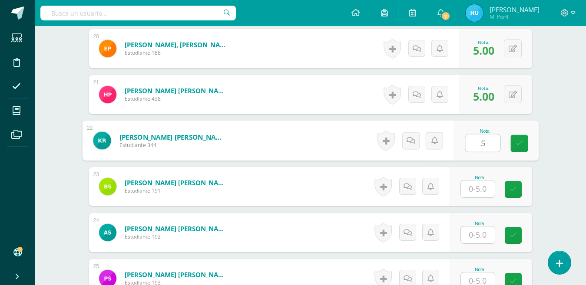
type input "5"
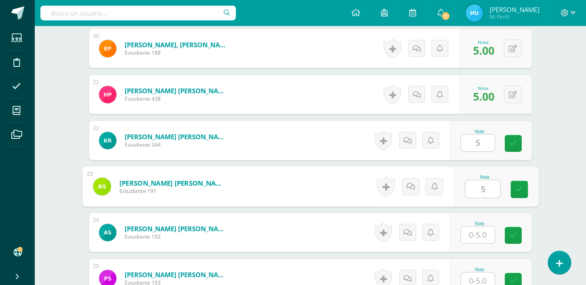
type input "5"
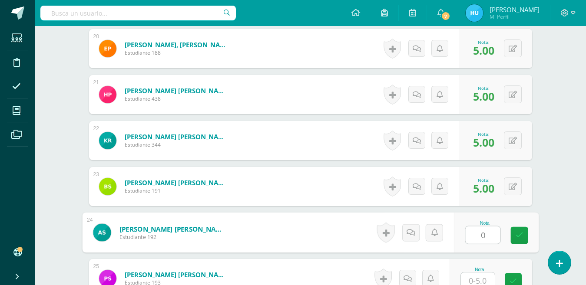
type input "0"
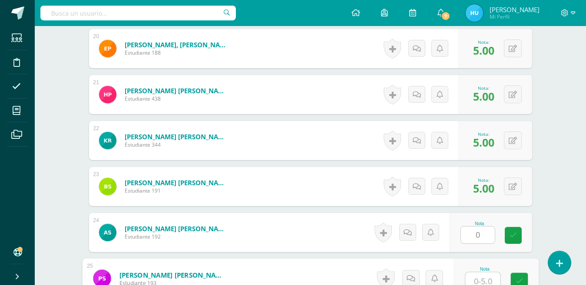
scroll to position [1152, 0]
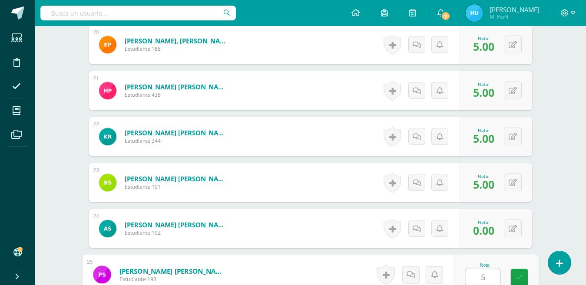
type input "5"
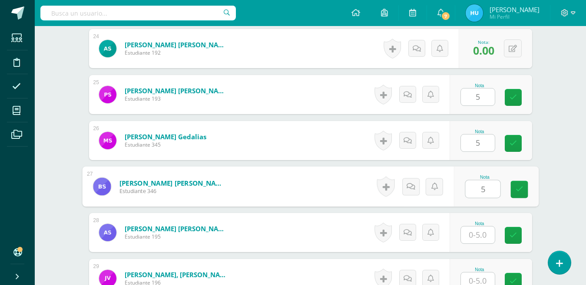
type input "5"
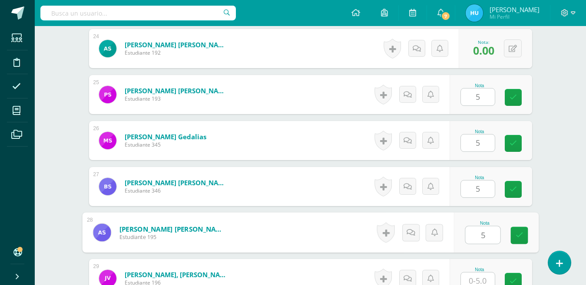
type input "5"
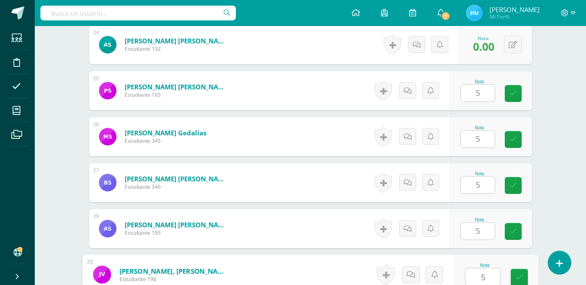
type input "5"
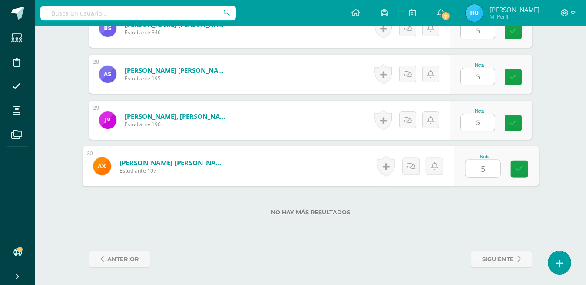
scroll to position [1241, 0]
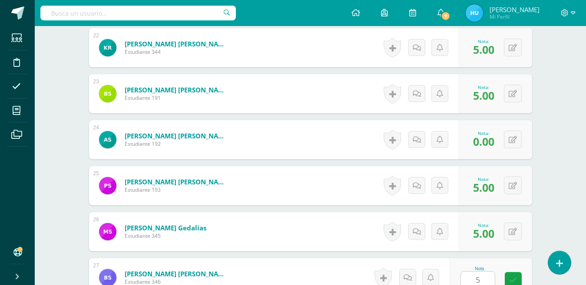
type input "0"
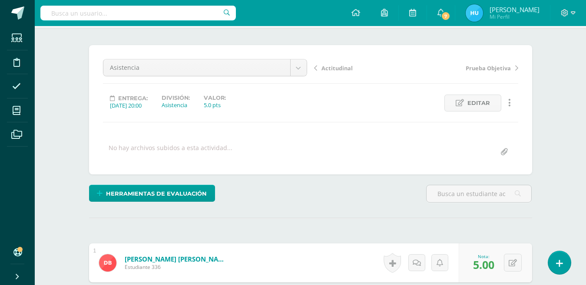
scroll to position [0, 0]
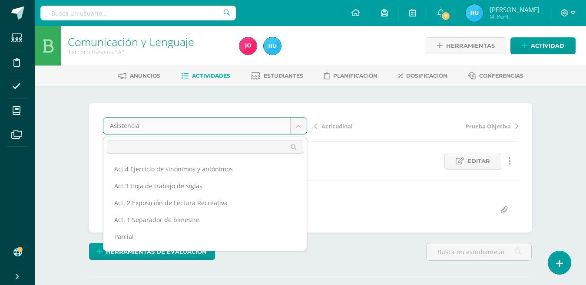
scroll to position [28, 0]
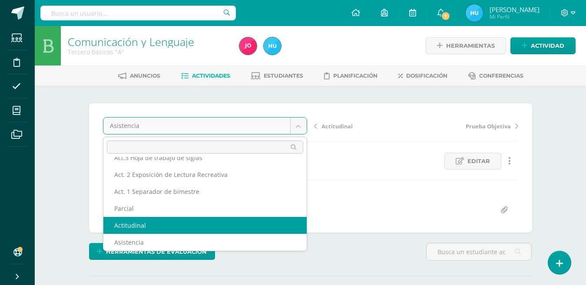
select select "/dashboard/teacher/grade-activity/22479/"
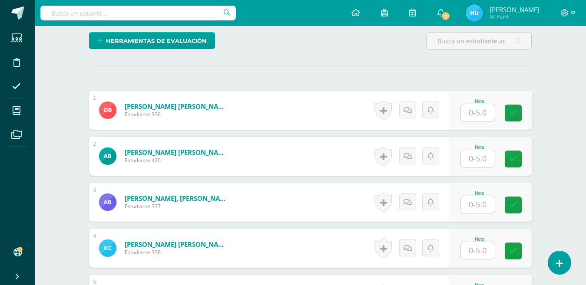
scroll to position [225, 0]
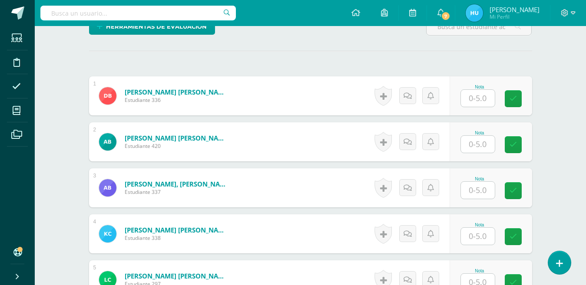
click at [473, 100] on input "text" at bounding box center [478, 98] width 34 height 17
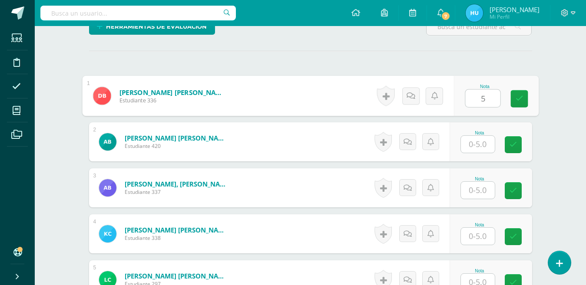
type input "5"
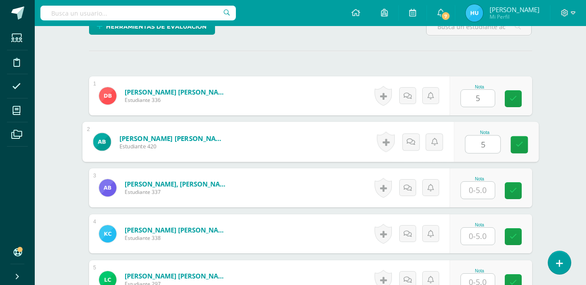
type input "5"
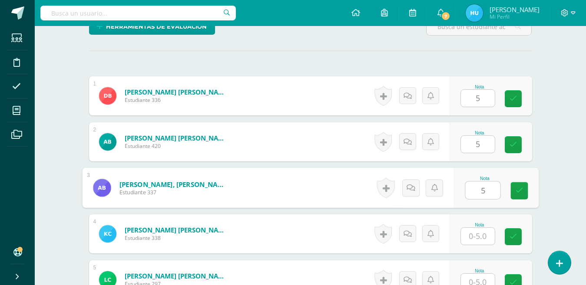
type input "5"
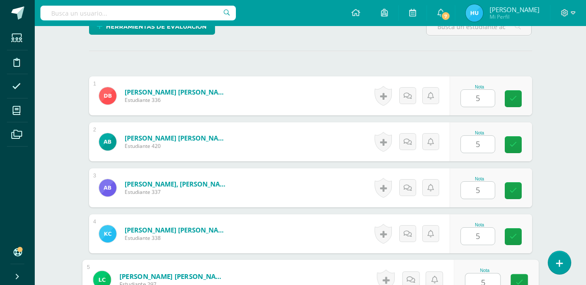
type input "5"
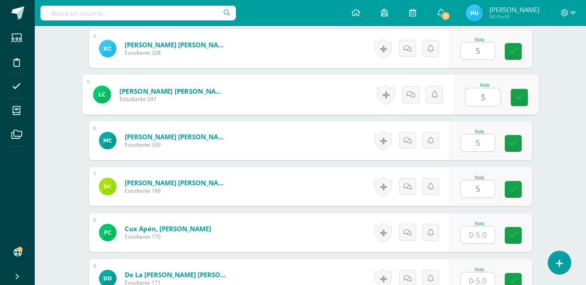
type input "5"
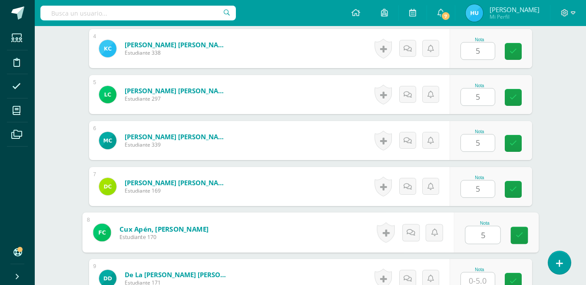
type input "5"
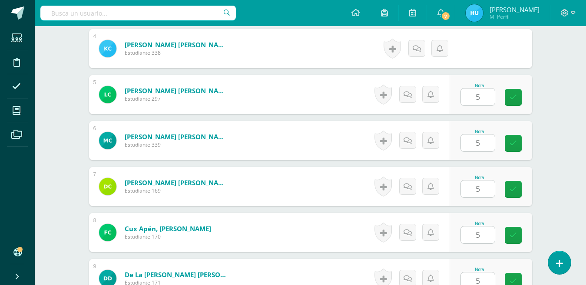
type input "5"
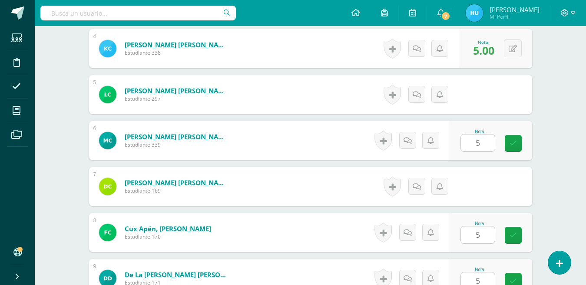
type input "5"
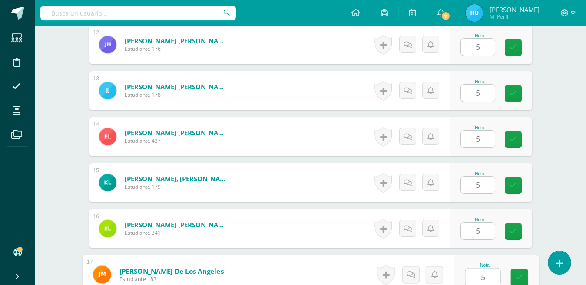
type input "5"
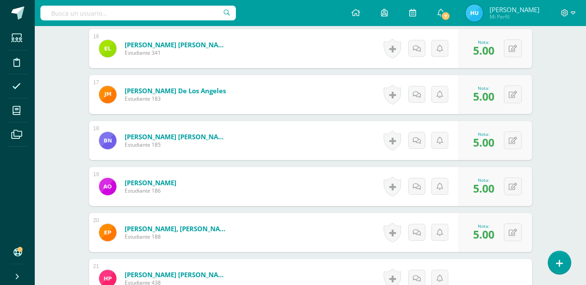
scroll to position [1148, 0]
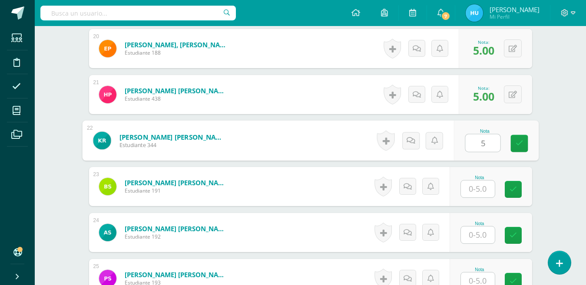
type input "5"
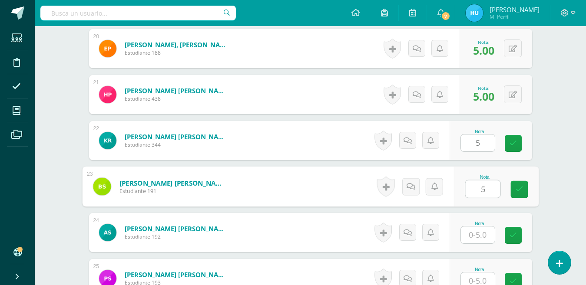
type input "5"
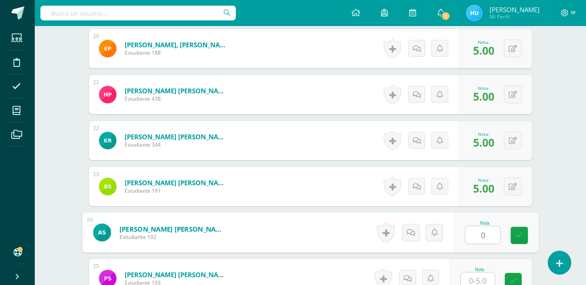
type input "0"
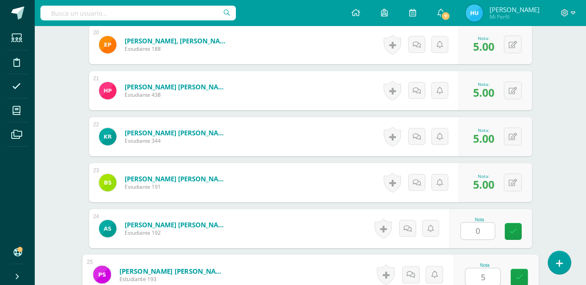
type input "5"
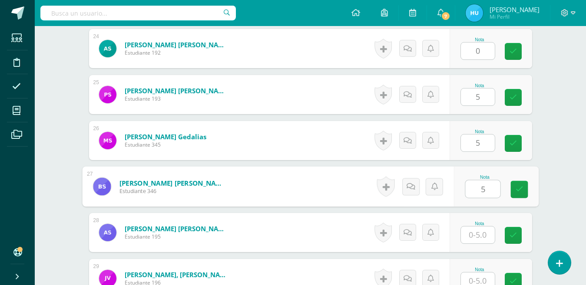
type input "5"
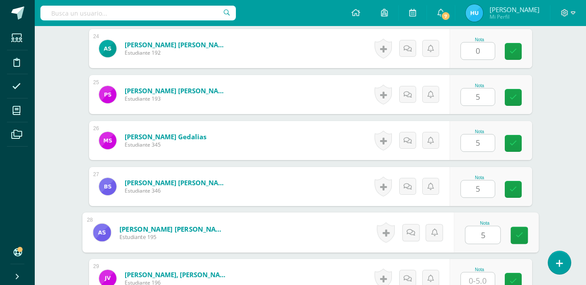
type input "5"
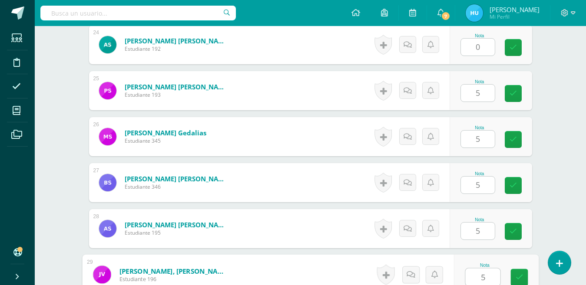
type input "5"
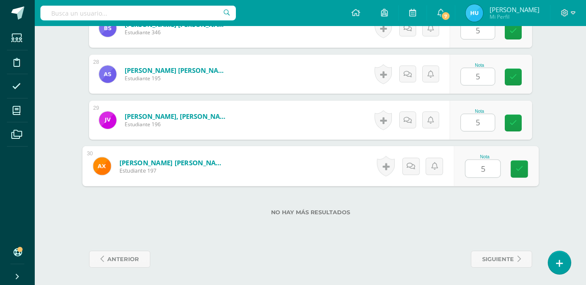
type input "55"
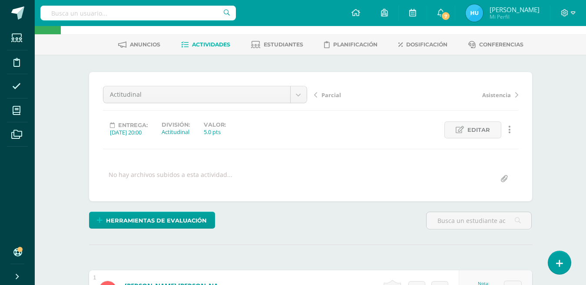
scroll to position [0, 0]
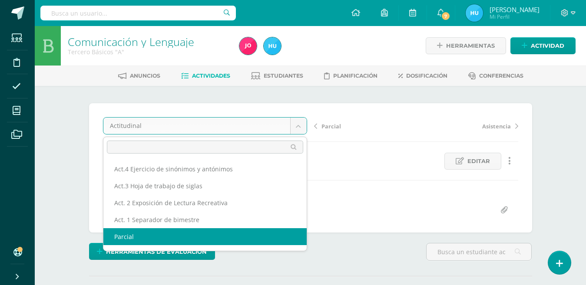
select select "/dashboard/teacher/grade-activity/22484/"
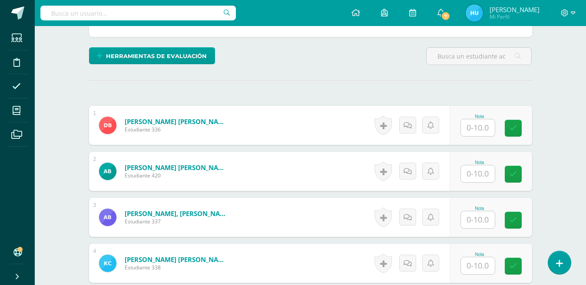
scroll to position [193, 0]
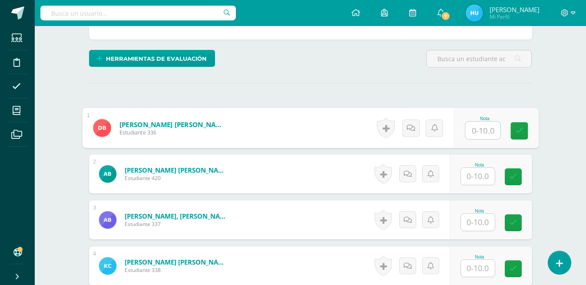
click at [481, 131] on input "text" at bounding box center [482, 130] width 35 height 17
type input "10"
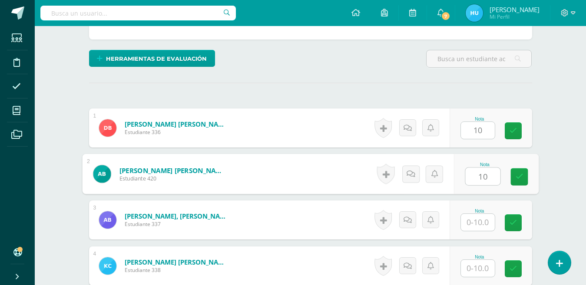
type input "10"
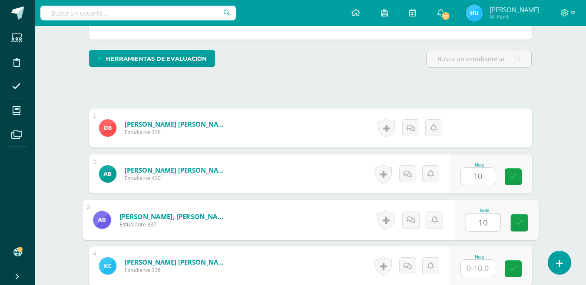
type input "10"
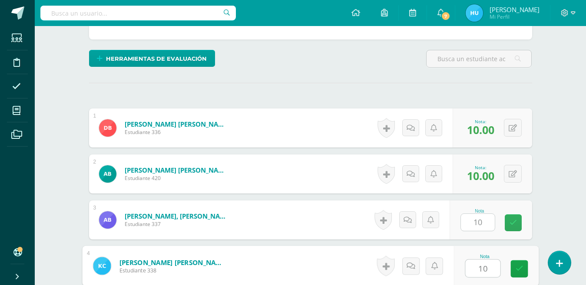
type input "10"
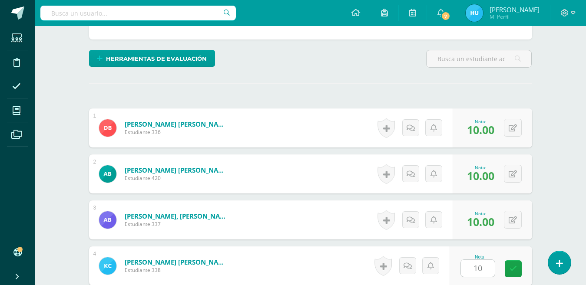
scroll to position [365, 0]
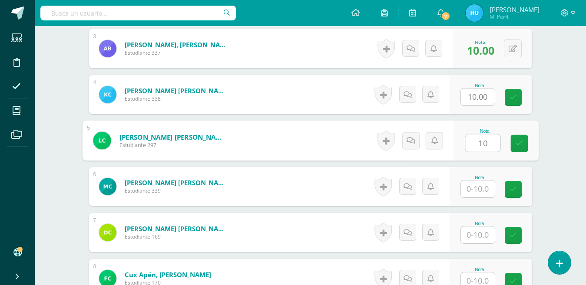
type input "10"
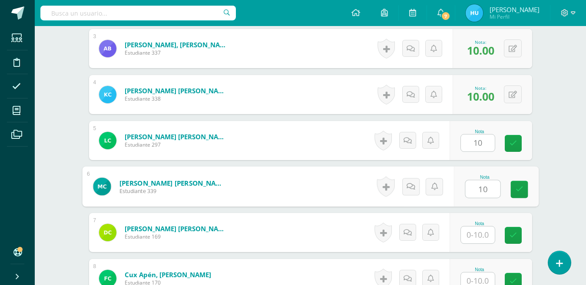
type input "10"
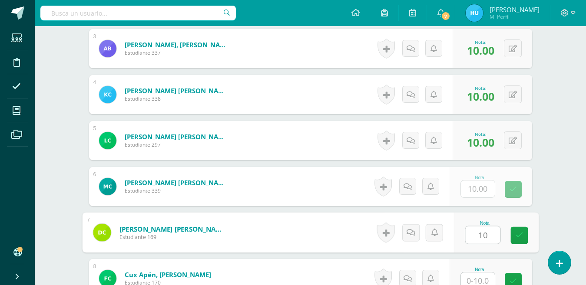
type input "10"
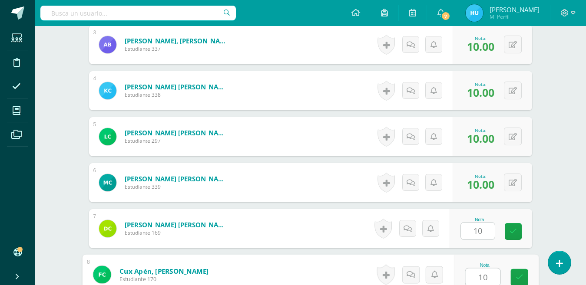
type input "10"
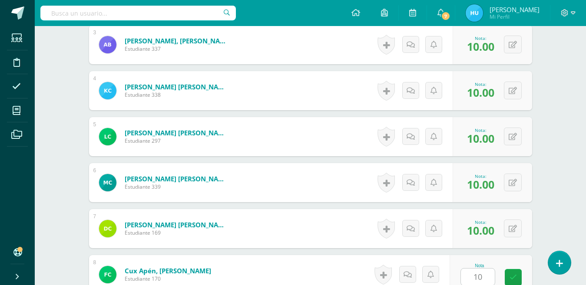
scroll to position [549, 0]
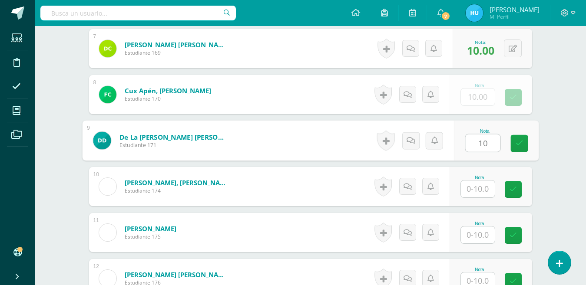
type input "10"
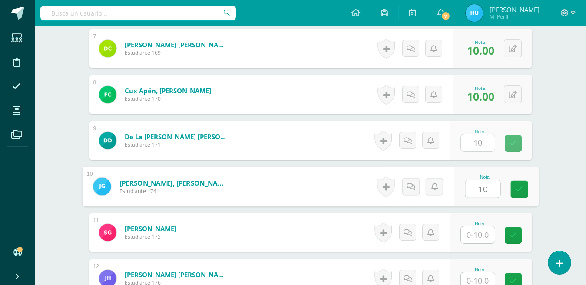
type input "10"
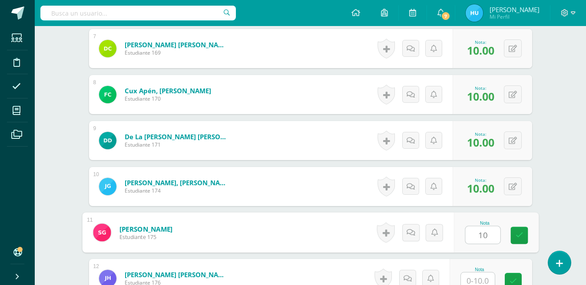
type input "10"
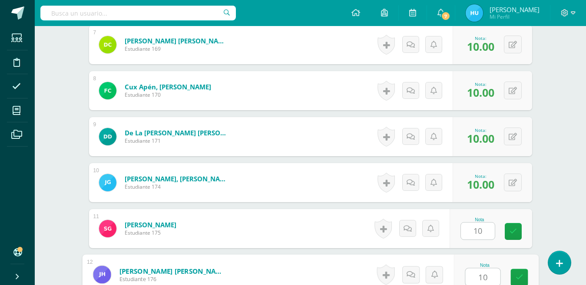
type input "10"
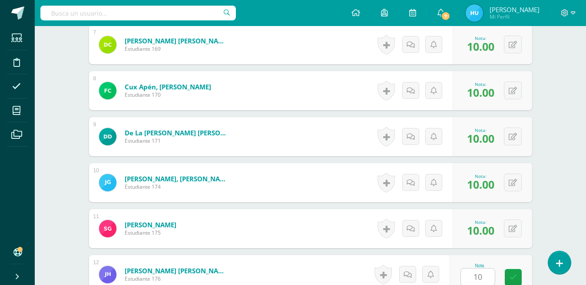
scroll to position [733, 0]
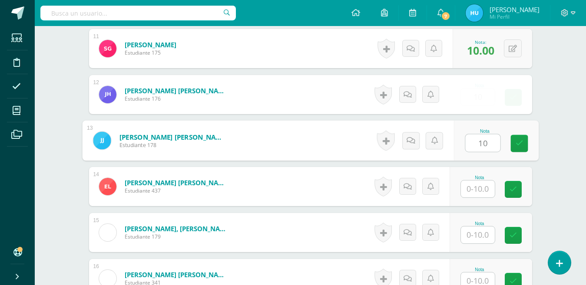
type input "10"
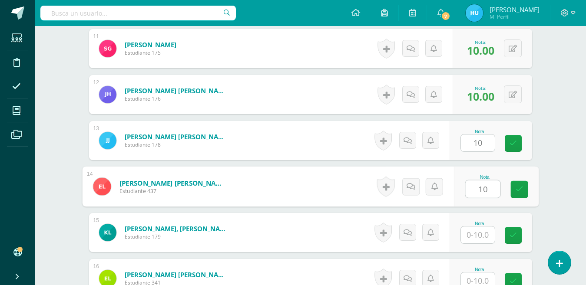
type input "10"
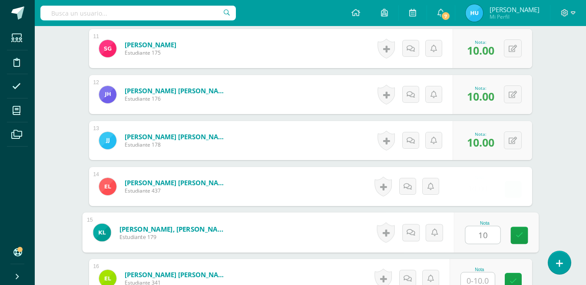
type input "10"
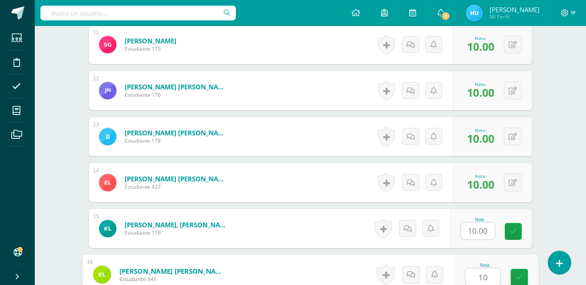
type input "10"
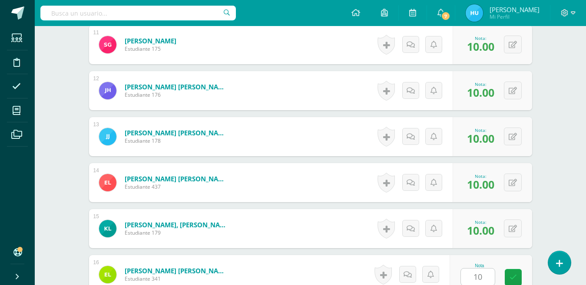
scroll to position [918, 0]
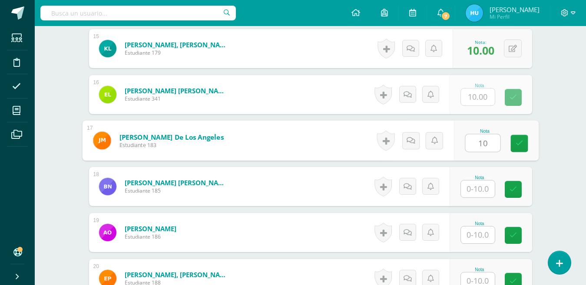
type input "10"
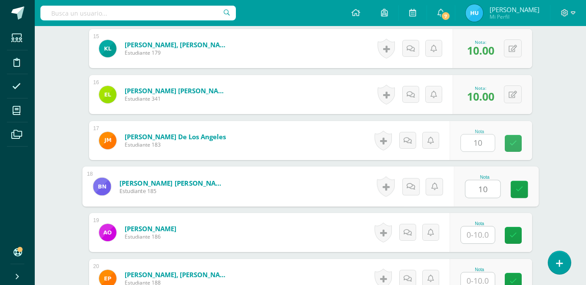
type input "10"
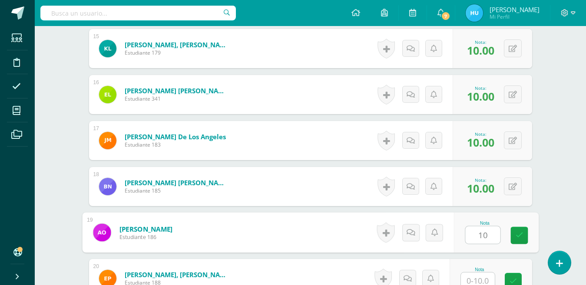
type input "10"
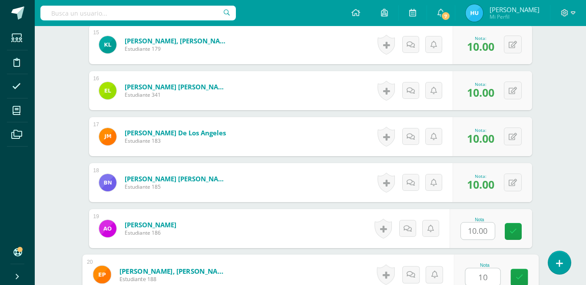
type input "10"
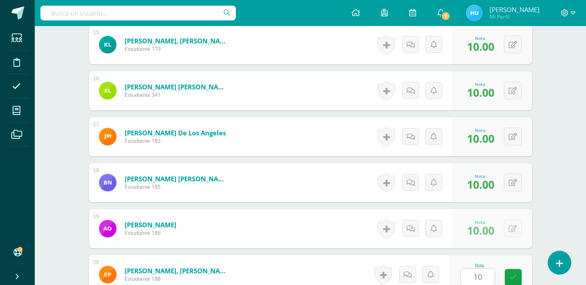
scroll to position [1102, 0]
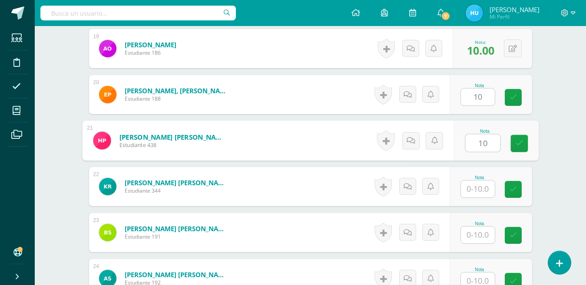
type input "10"
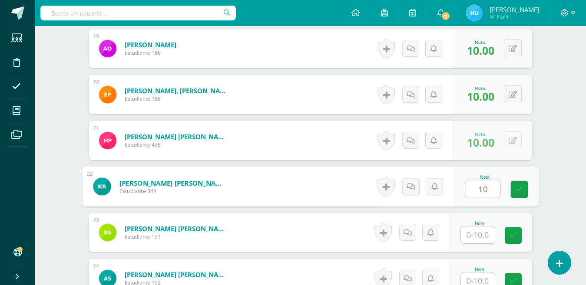
type input "10"
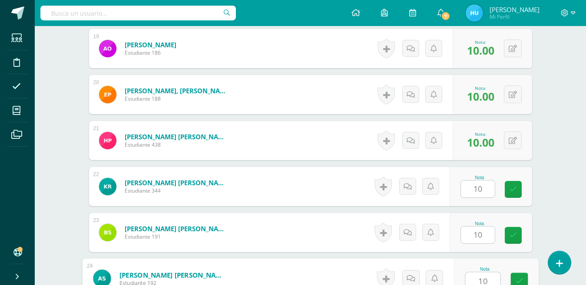
scroll to position [1106, 0]
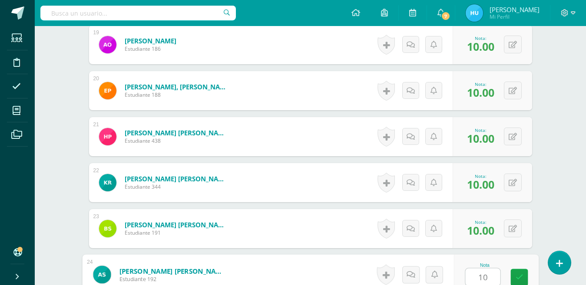
type input "1"
type input "0"
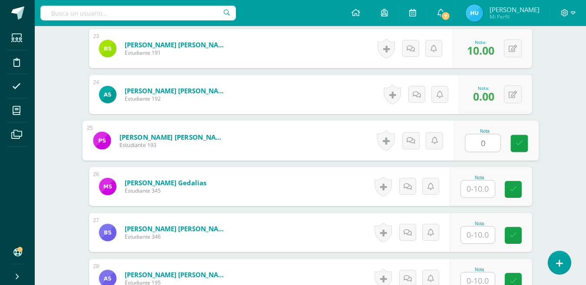
type input "0"
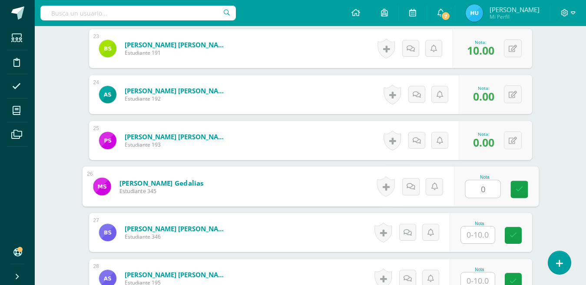
type input "0"
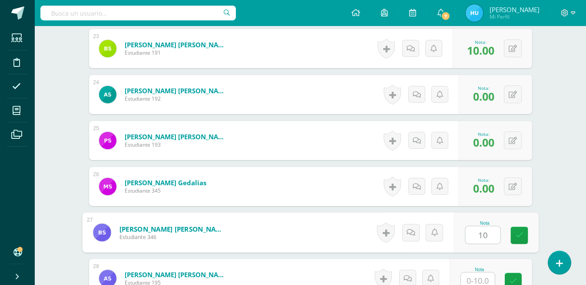
type input "10"
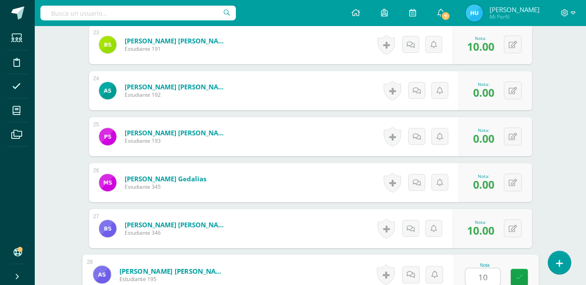
type input "10"
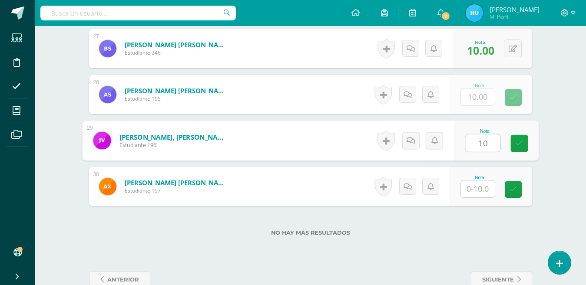
type input "10"
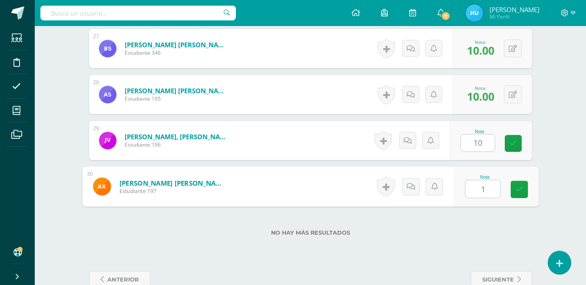
type input "10"
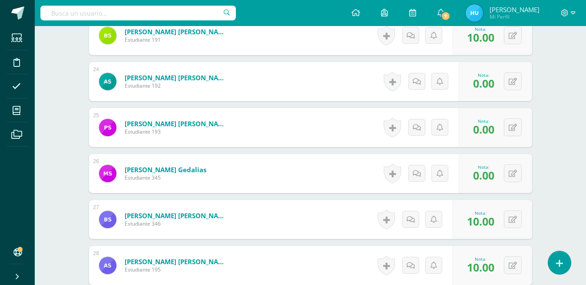
scroll to position [1302, 0]
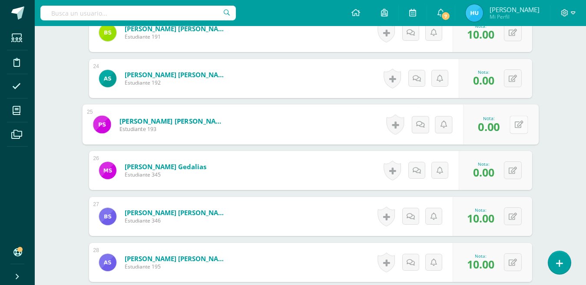
click at [514, 126] on icon at bounding box center [518, 124] width 9 height 7
type input "5"
click at [498, 128] on icon at bounding box center [496, 127] width 8 height 7
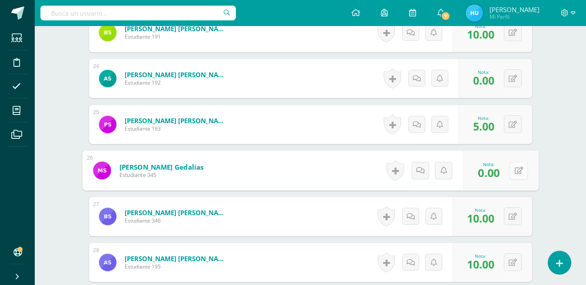
click at [514, 172] on icon at bounding box center [518, 170] width 9 height 7
type input "5"
click at [499, 170] on link at bounding box center [495, 173] width 17 height 17
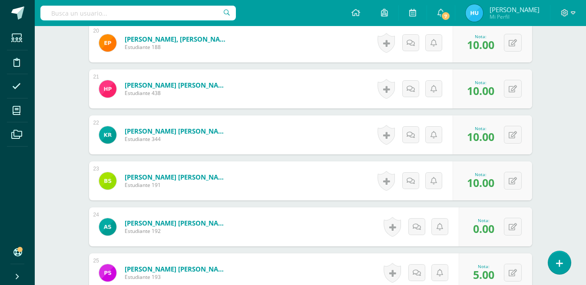
scroll to position [0, 0]
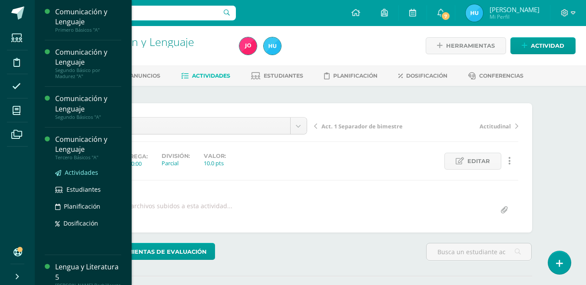
click at [67, 172] on span "Actividades" at bounding box center [81, 173] width 33 height 8
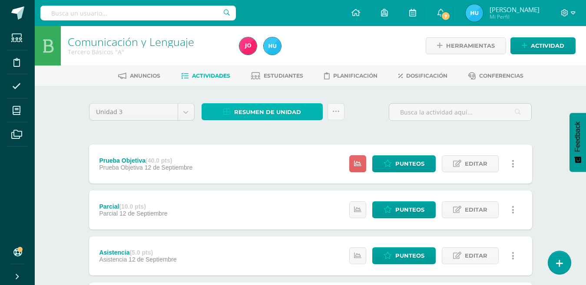
click at [260, 111] on span "Resumen de unidad" at bounding box center [267, 112] width 67 height 16
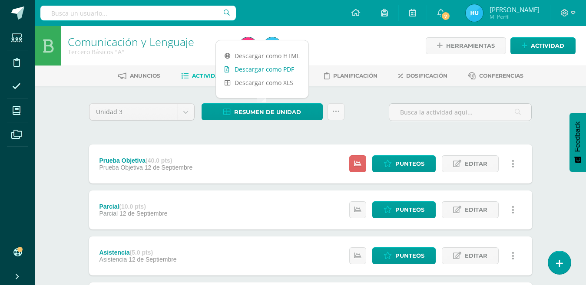
click at [283, 68] on link "Descargar como PDF" at bounding box center [262, 69] width 93 height 13
click at [403, 162] on span "Punteos" at bounding box center [409, 164] width 29 height 16
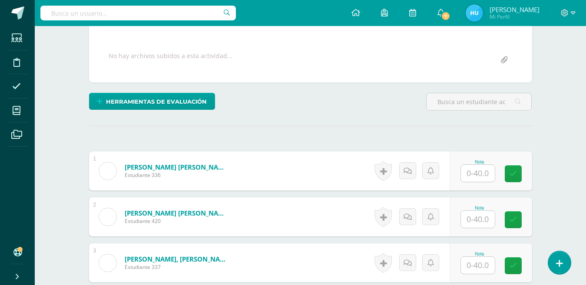
scroll to position [228, 0]
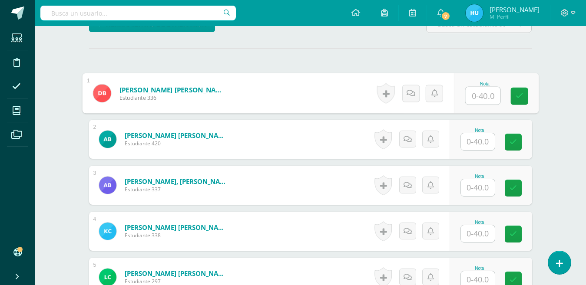
click at [473, 97] on input "text" at bounding box center [482, 95] width 35 height 17
type input "13"
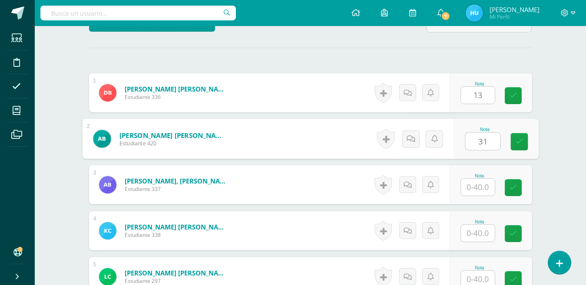
scroll to position [229, 0]
type input "31"
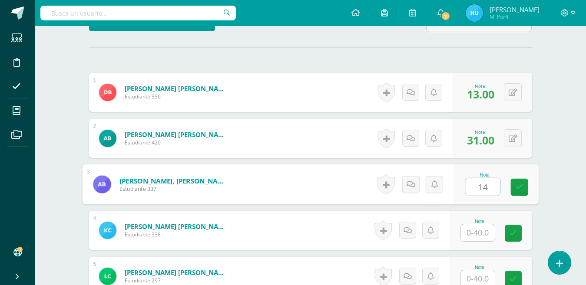
type input "14"
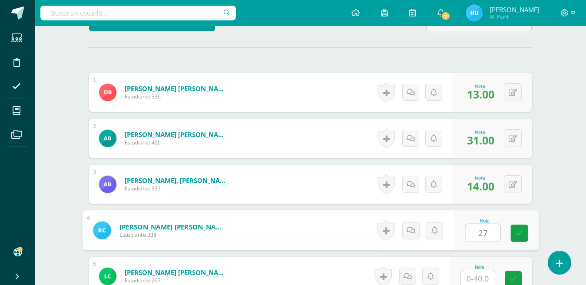
type input "27"
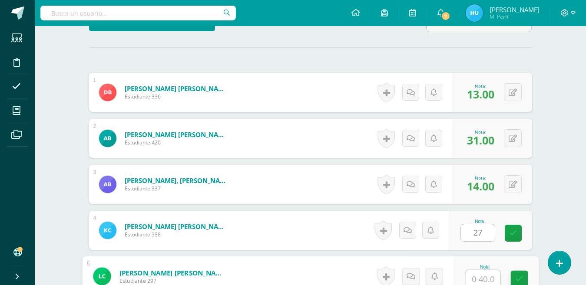
scroll to position [231, 0]
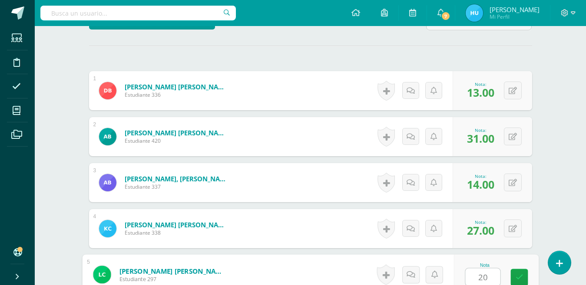
type input "20"
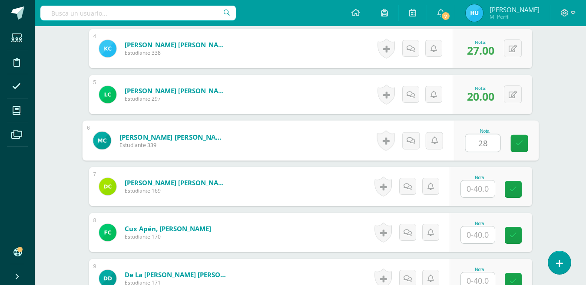
type input "28"
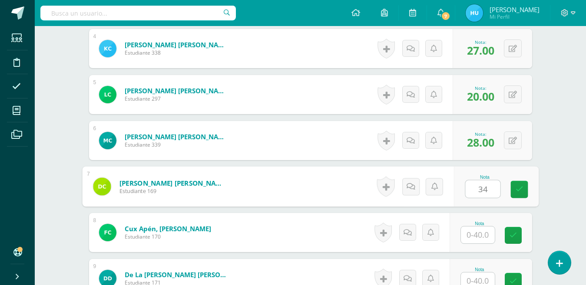
type input "34"
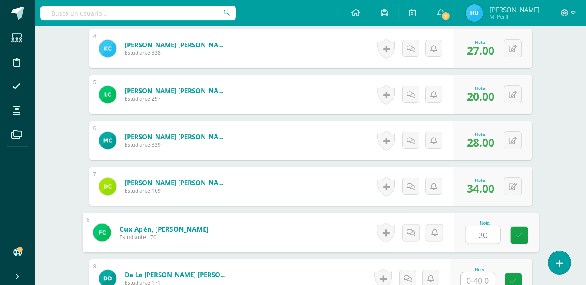
type input "20"
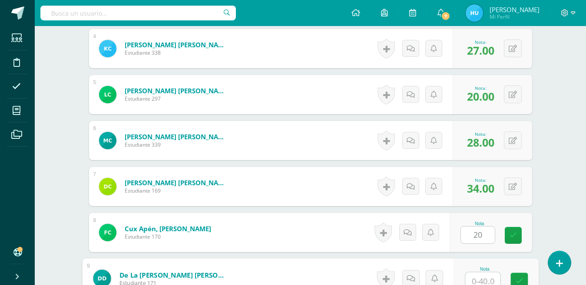
scroll to position [415, 0]
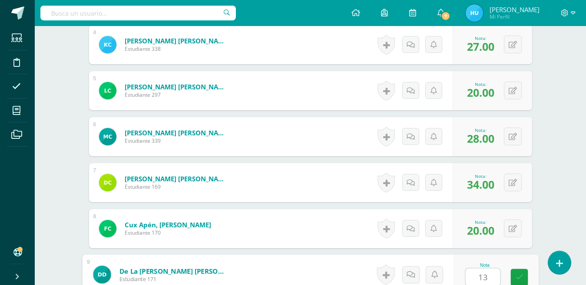
type input "13"
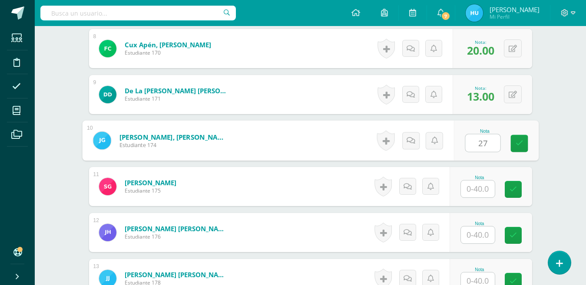
type input "27"
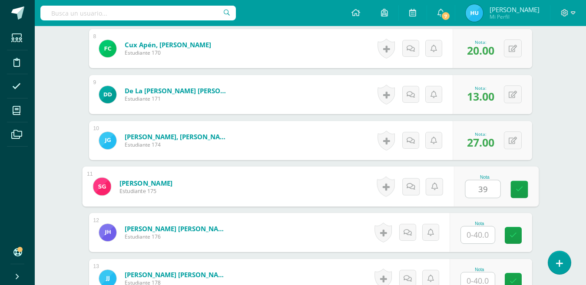
type input "39"
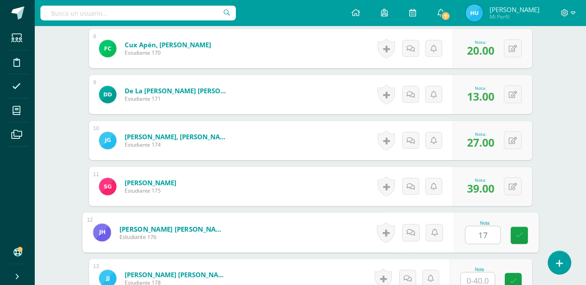
type input "17"
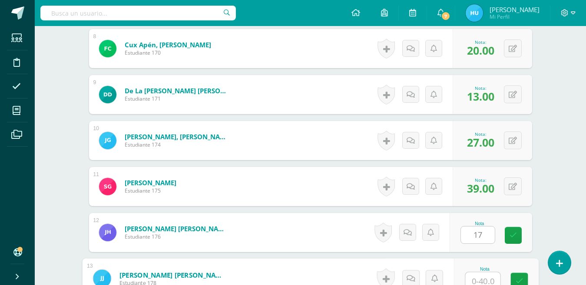
scroll to position [599, 0]
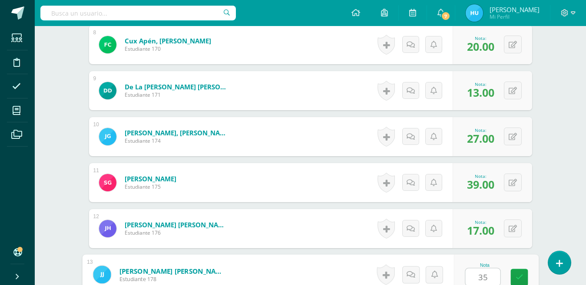
type input "35"
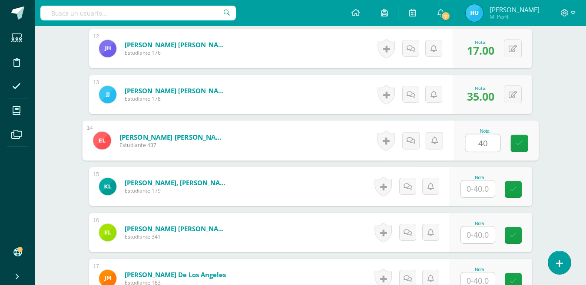
type input "40"
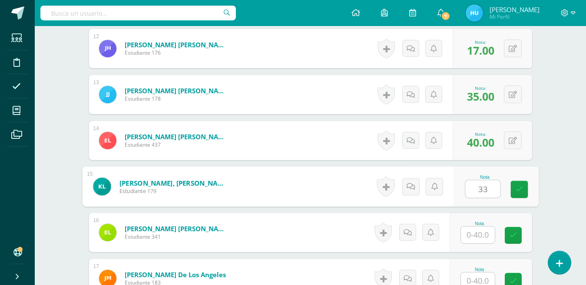
type input "33"
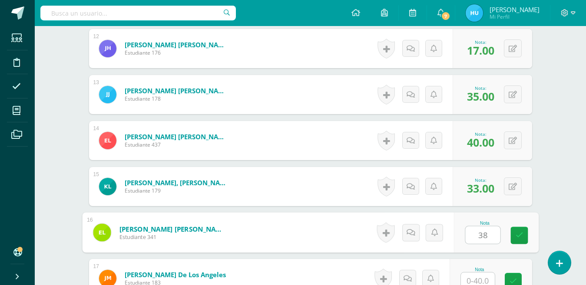
type input "38"
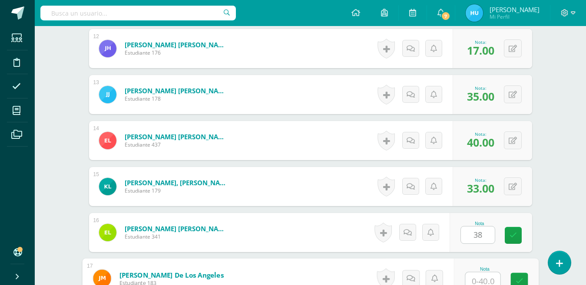
scroll to position [783, 0]
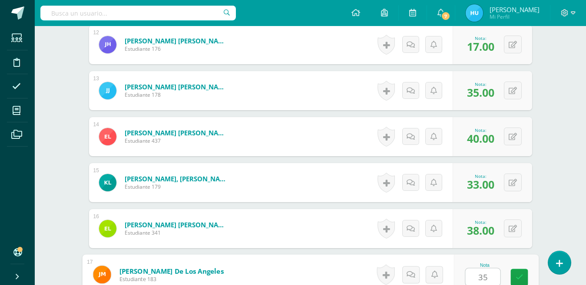
type input "35"
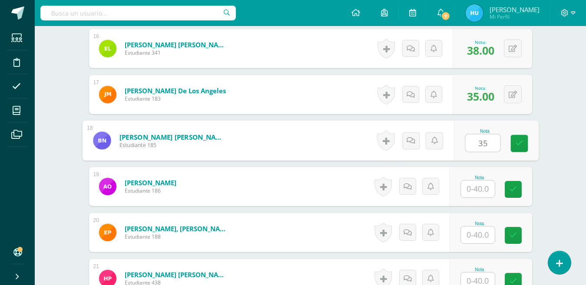
type input "35"
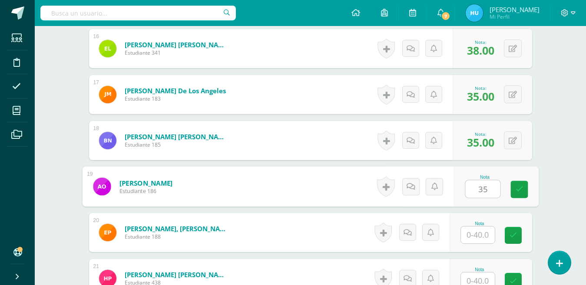
type input "35"
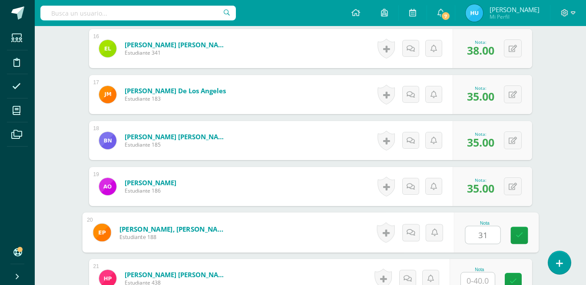
type input "31"
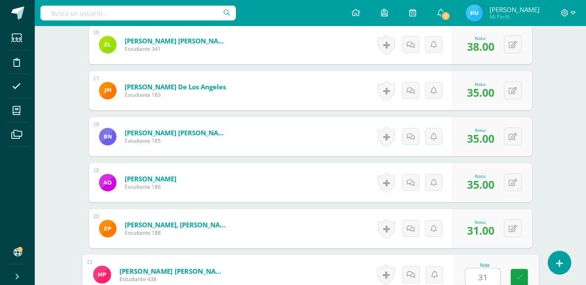
type input "31"
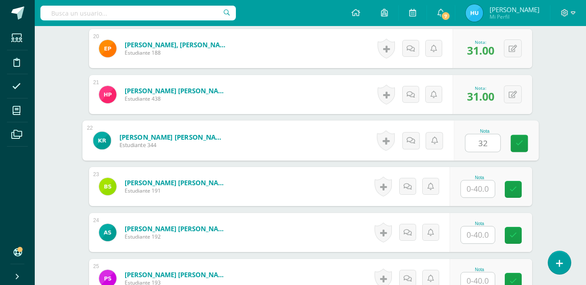
type input "32"
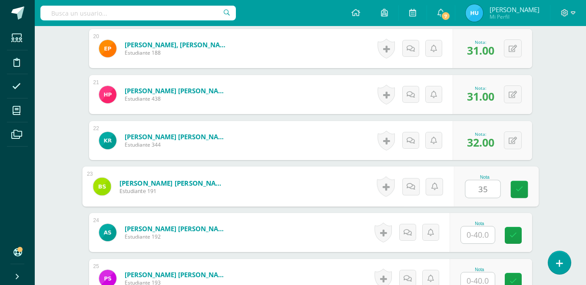
type input "35"
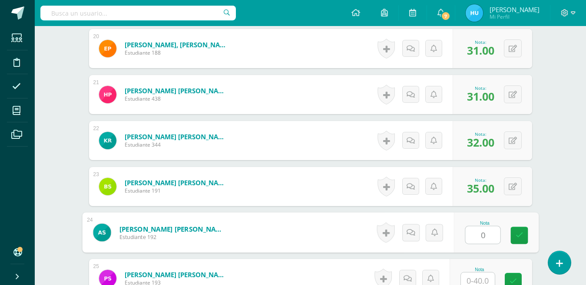
type input "0"
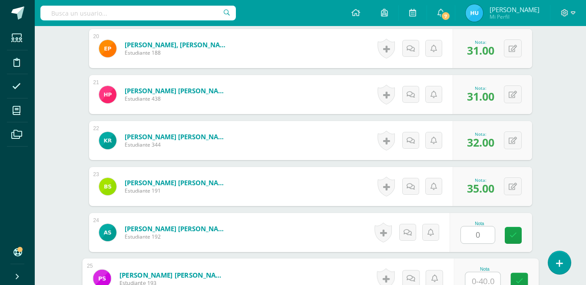
scroll to position [1152, 0]
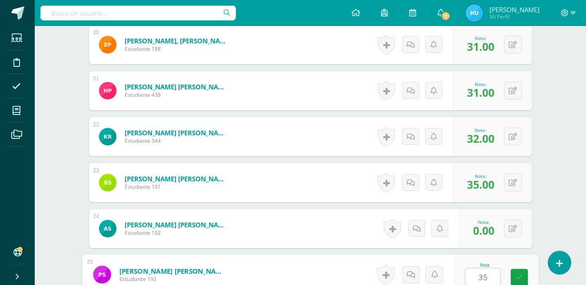
type input "35"
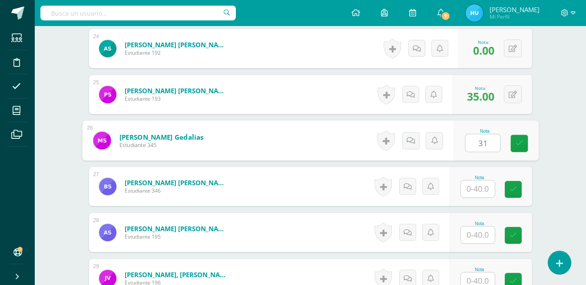
type input "31"
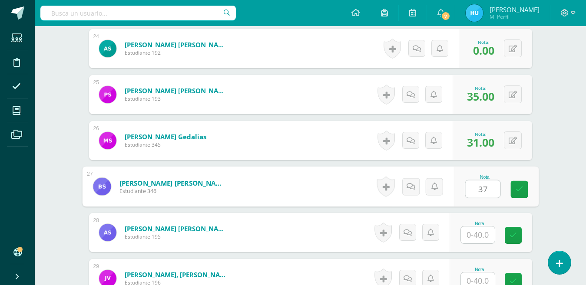
type input "37"
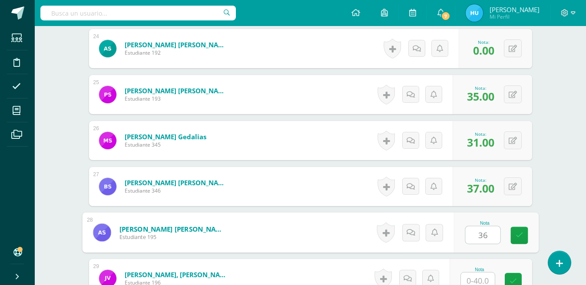
type input "36"
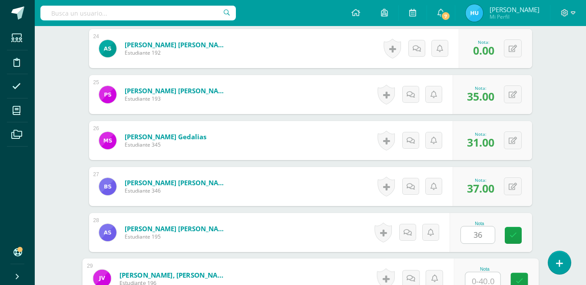
scroll to position [1336, 0]
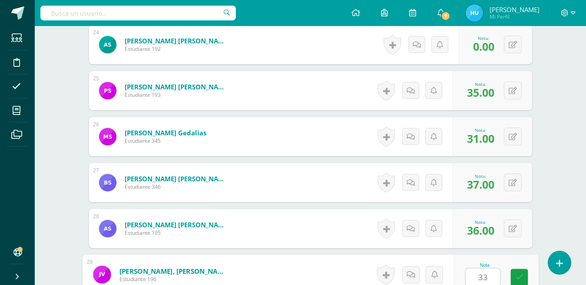
type input "33"
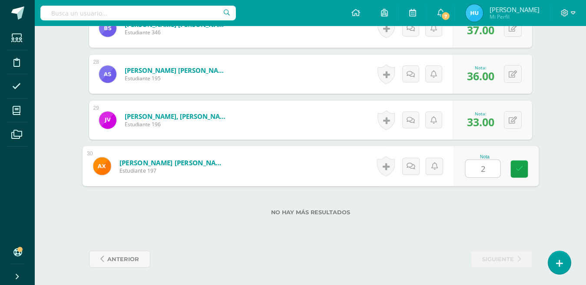
type input "26"
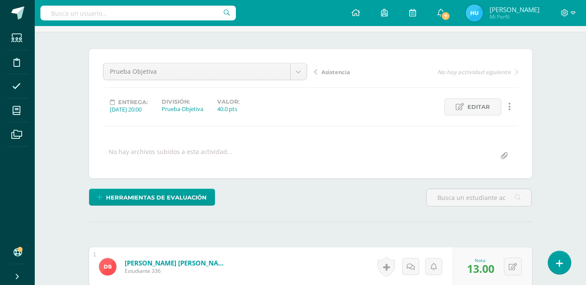
scroll to position [34, 0]
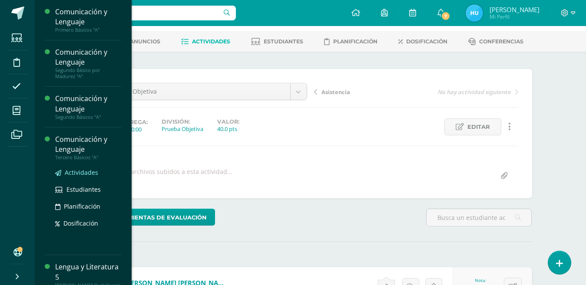
click at [71, 173] on span "Actividades" at bounding box center [81, 173] width 33 height 8
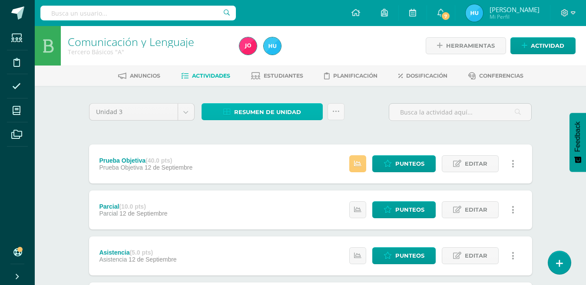
click at [276, 113] on span "Resumen de unidad" at bounding box center [267, 112] width 67 height 16
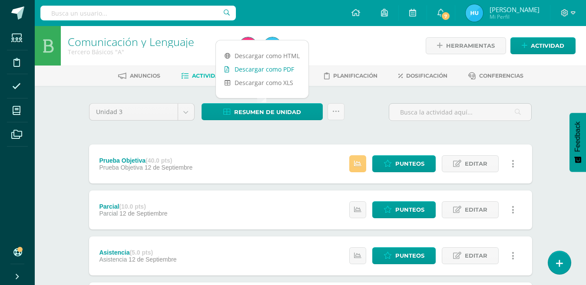
click at [281, 72] on link "Descargar como PDF" at bounding box center [262, 69] width 93 height 13
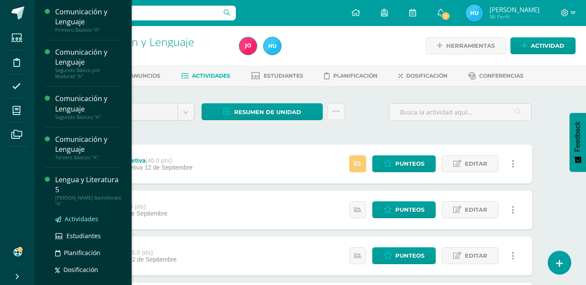
click at [79, 219] on span "Actividades" at bounding box center [81, 219] width 33 height 8
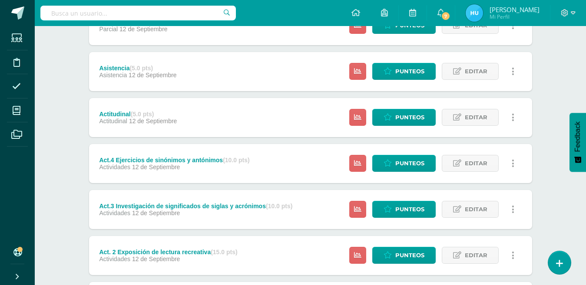
scroll to position [278, 0]
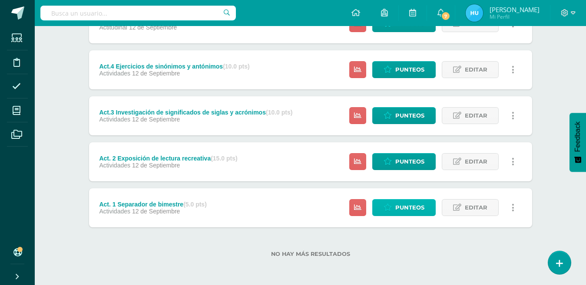
click at [404, 208] on span "Punteos" at bounding box center [409, 208] width 29 height 16
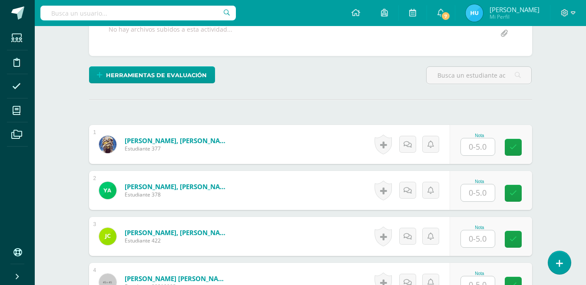
scroll to position [249, 0]
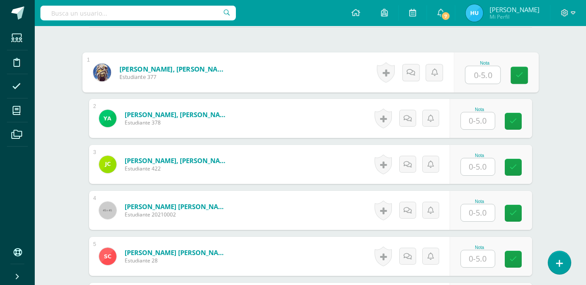
click at [483, 75] on input "text" at bounding box center [482, 74] width 35 height 17
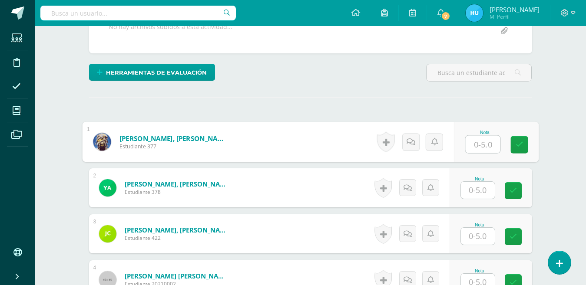
scroll to position [165, 0]
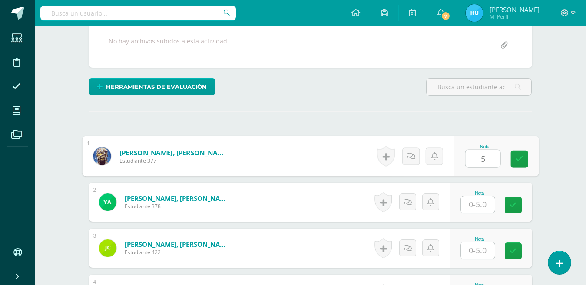
type input "5"
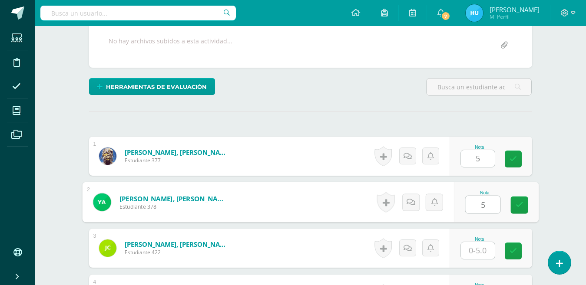
type input "5"
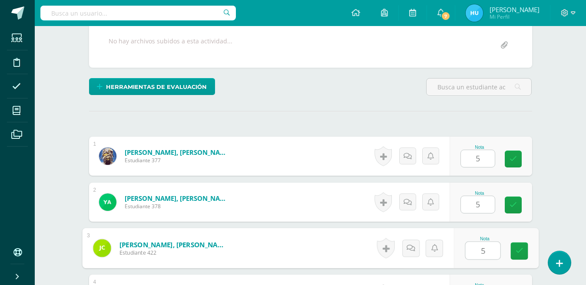
type input "5"
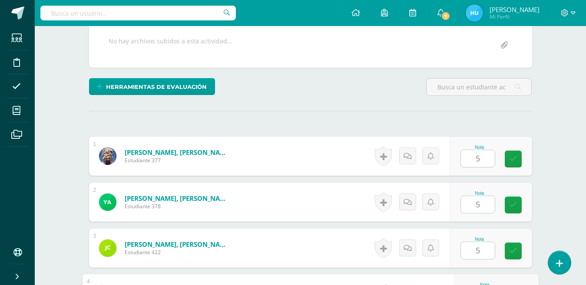
type input "5"
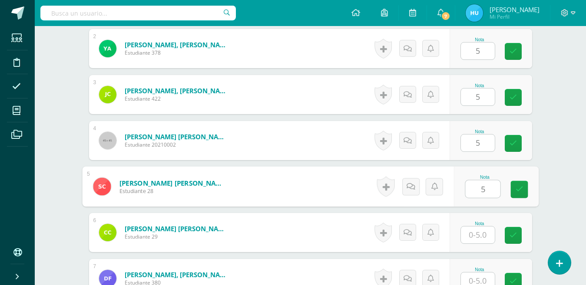
type input "5"
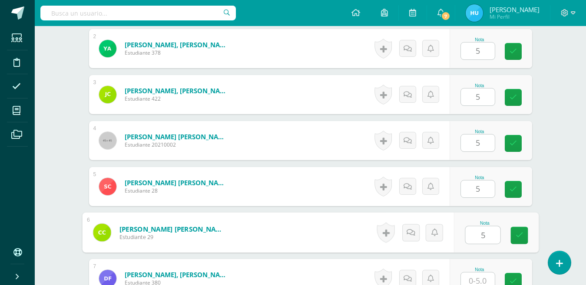
type input "5"
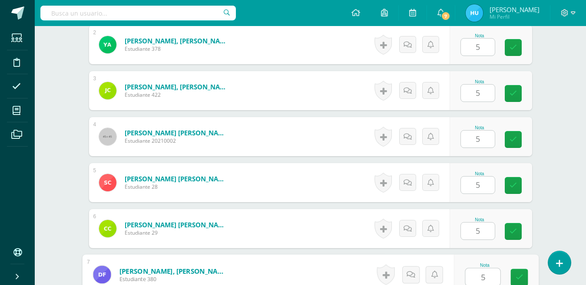
type input "5"
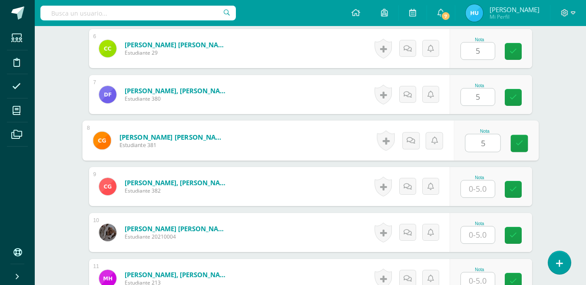
type input "5"
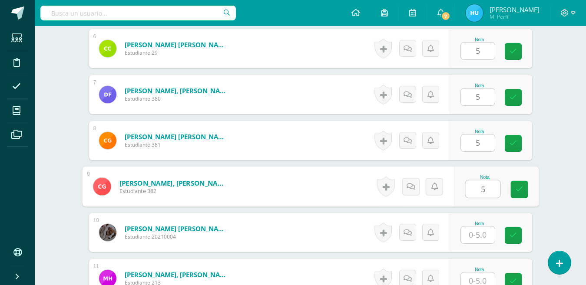
type input "5"
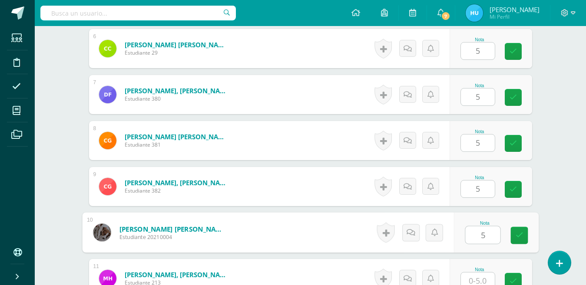
type input "5"
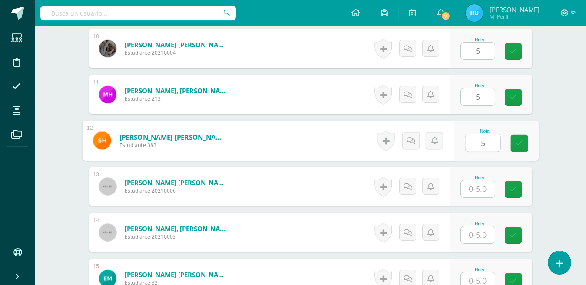
type input "5"
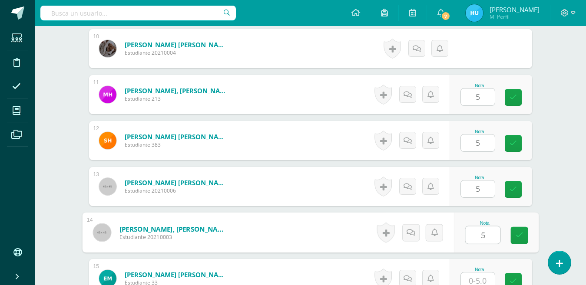
type input "5"
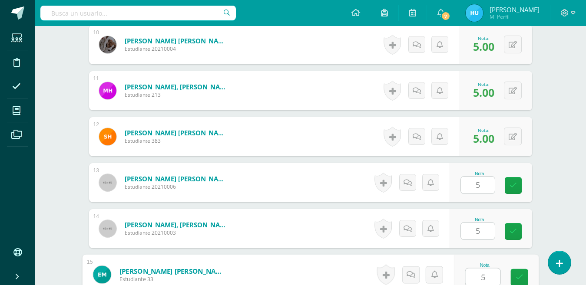
type input "5"
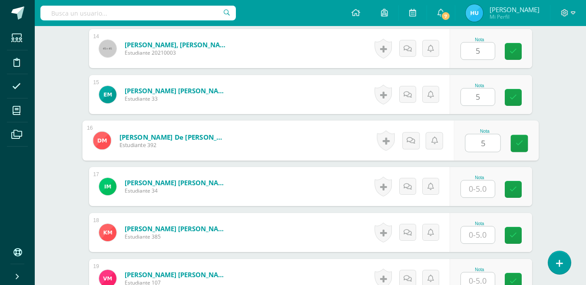
type input "5"
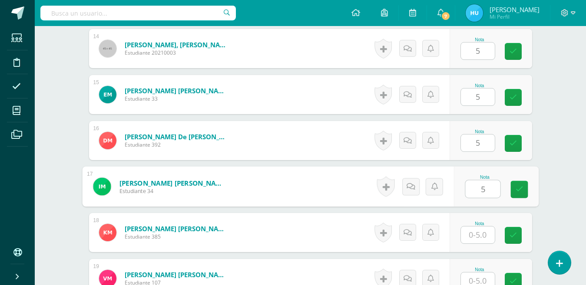
type input "5"
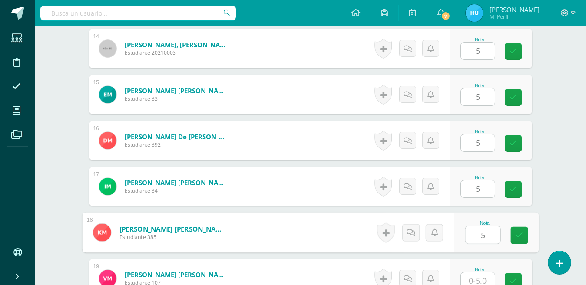
type input "5"
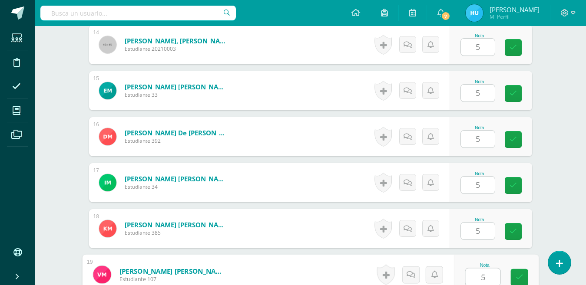
type input "5"
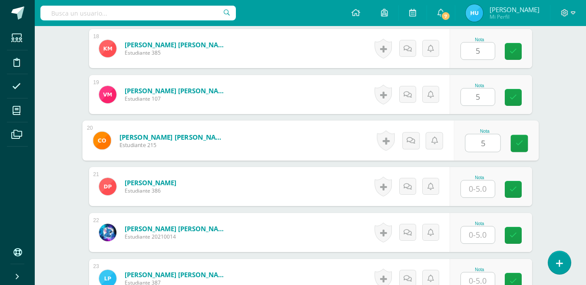
type input "5"
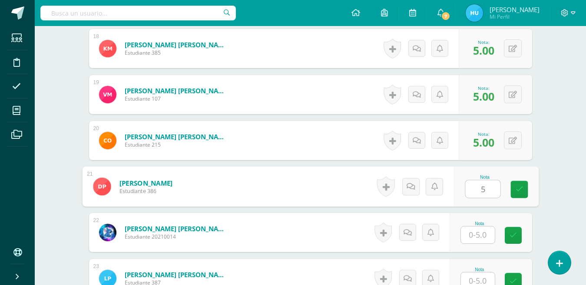
type input "5"
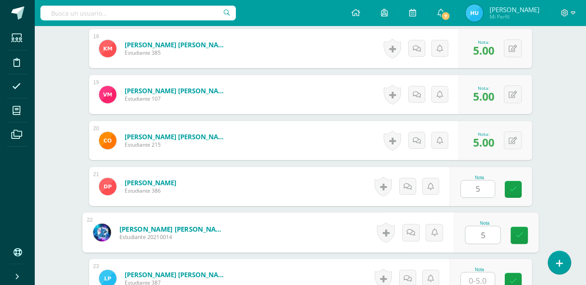
type input "5"
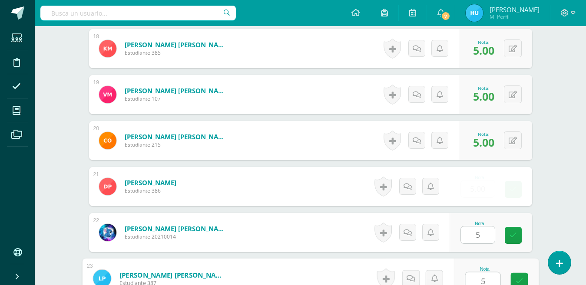
scroll to position [1060, 0]
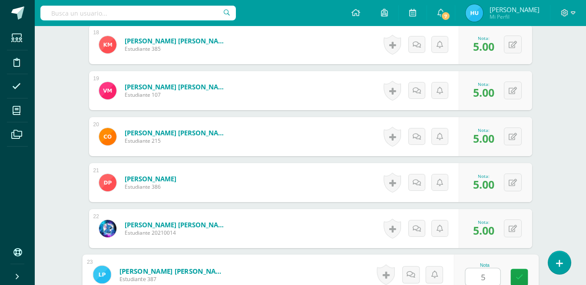
type input "5"
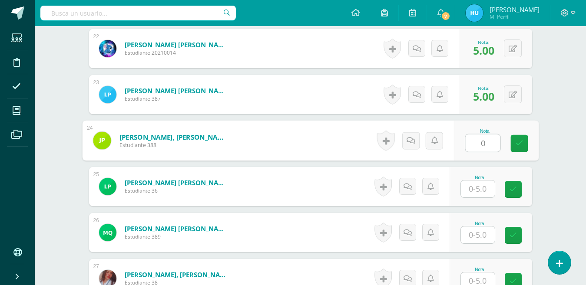
type input "0"
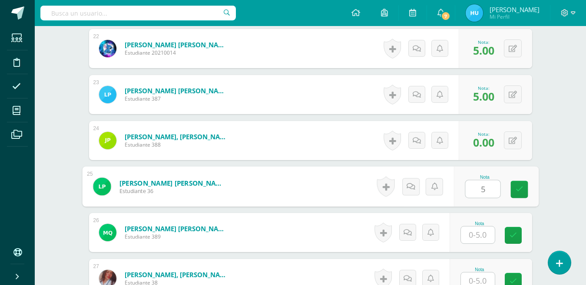
type input "5"
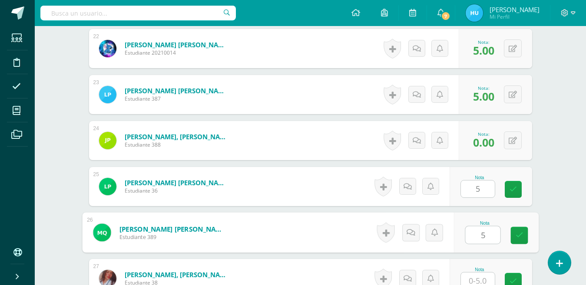
type input "5"
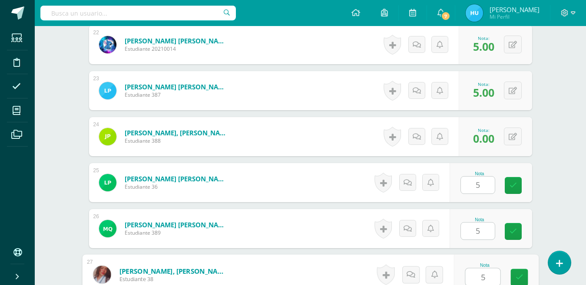
type input "5"
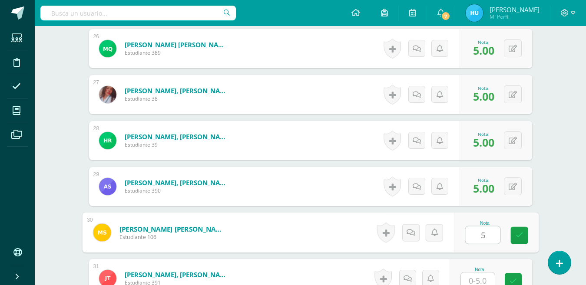
type input "5"
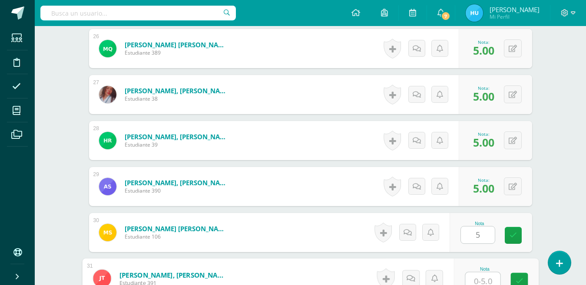
type input "5"
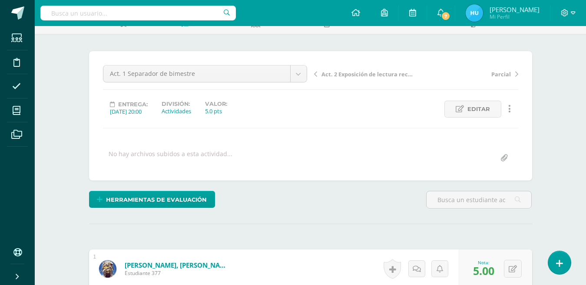
scroll to position [23, 0]
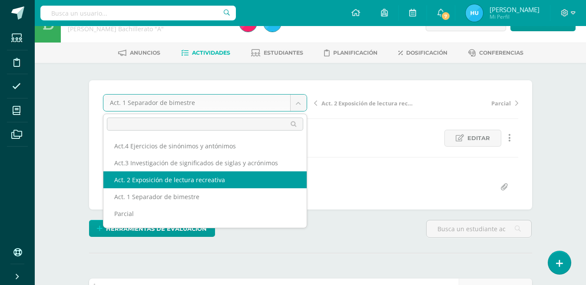
select select "/dashboard/teacher/grade-activity/22460/"
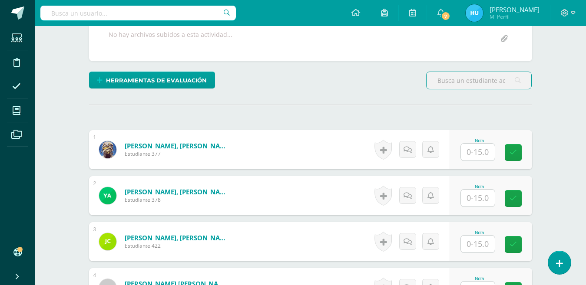
scroll to position [172, 0]
click at [480, 156] on input "text" at bounding box center [478, 151] width 34 height 17
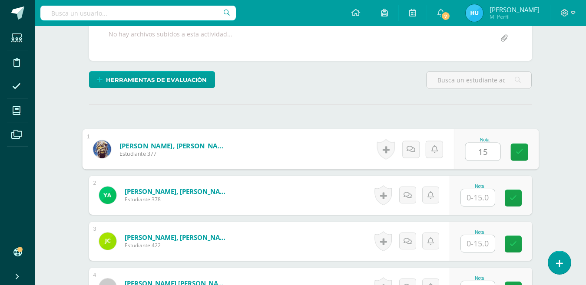
type input "15"
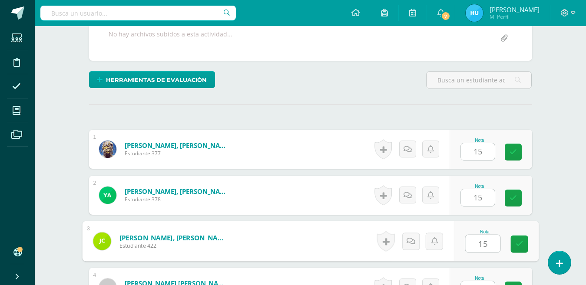
type input "15"
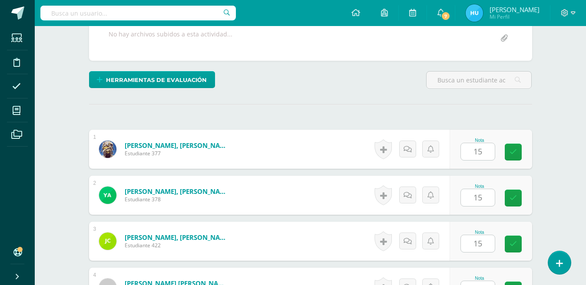
type input "15"
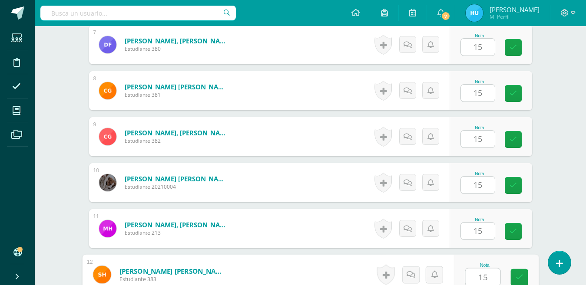
type input "15"
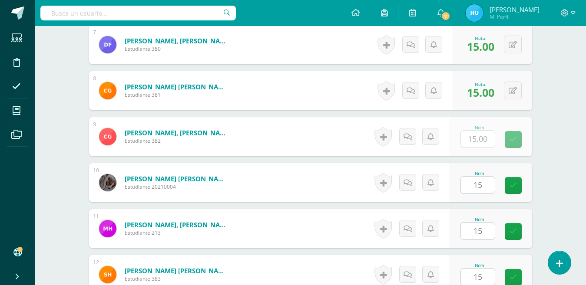
type input "15"
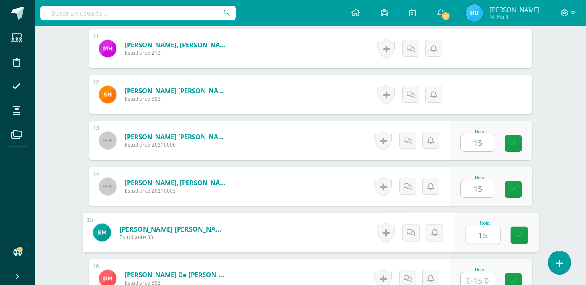
type input "15"
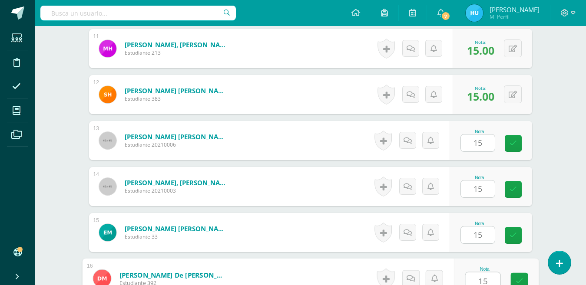
type input "15"
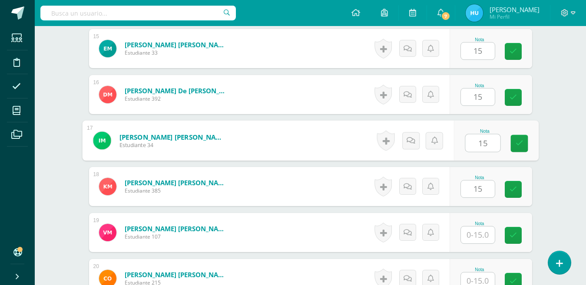
type input "15"
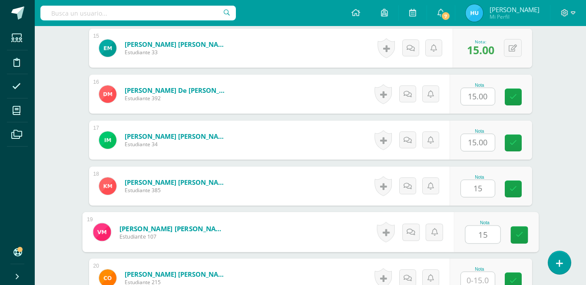
type input "15"
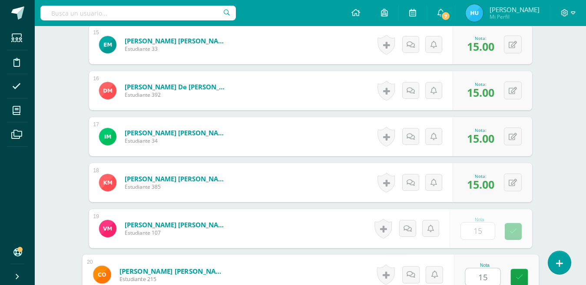
type input "15"
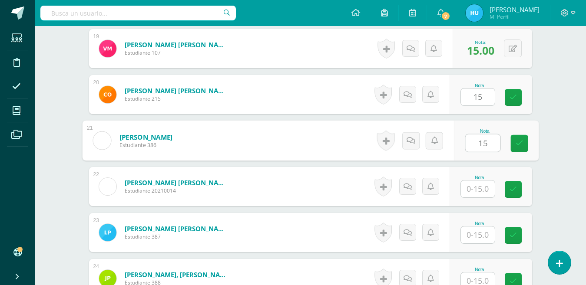
type input "15"
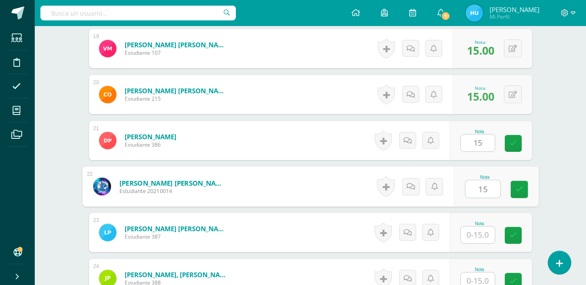
type input "15"
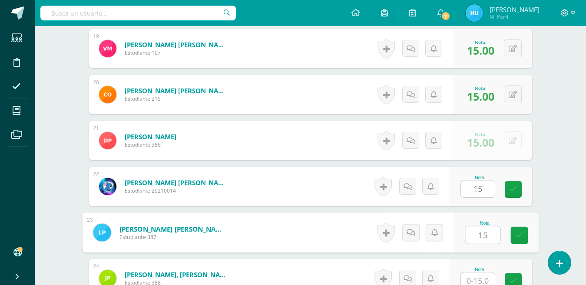
type input "15"
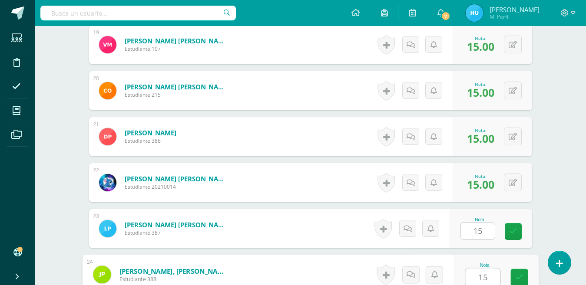
type input "15"
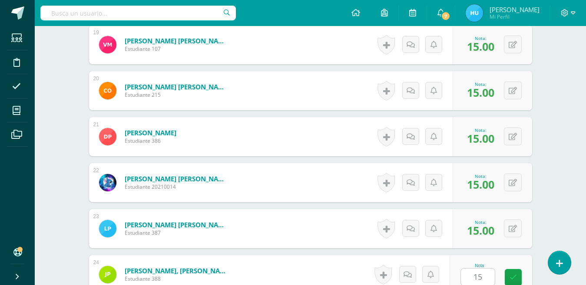
scroll to position [1286, 0]
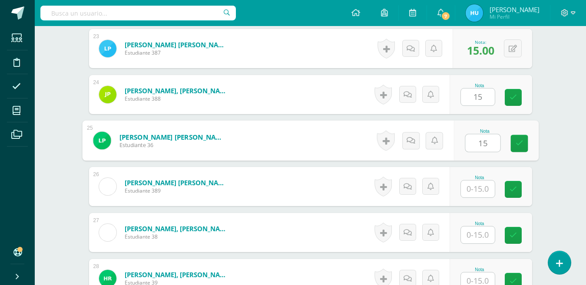
type input "15"
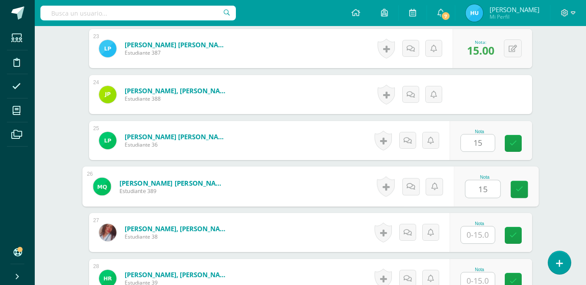
type input "15"
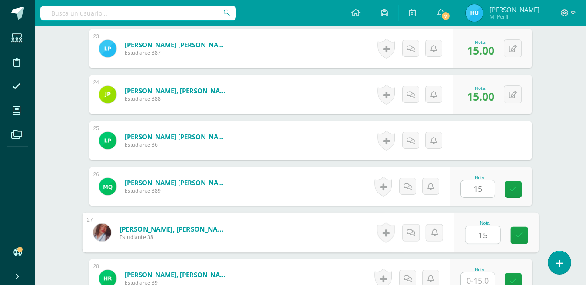
type input "15"
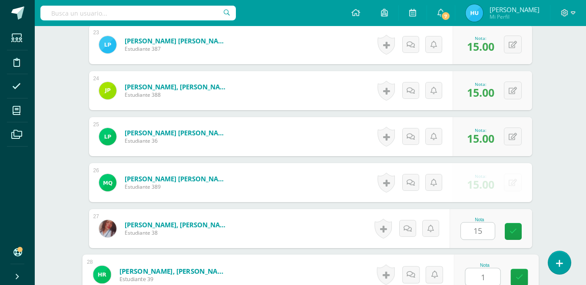
type input "1"
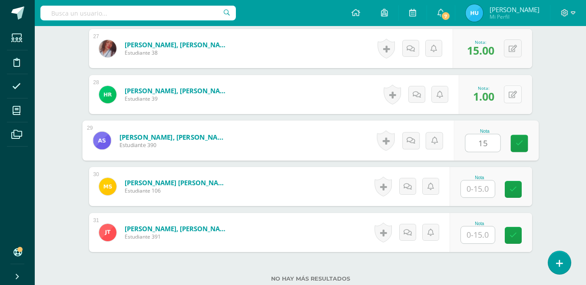
type input "15"
click at [511, 97] on icon at bounding box center [513, 94] width 8 height 7
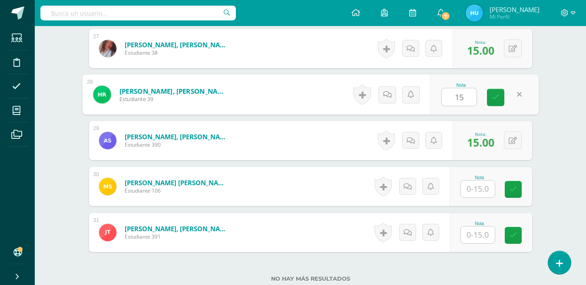
type input "15"
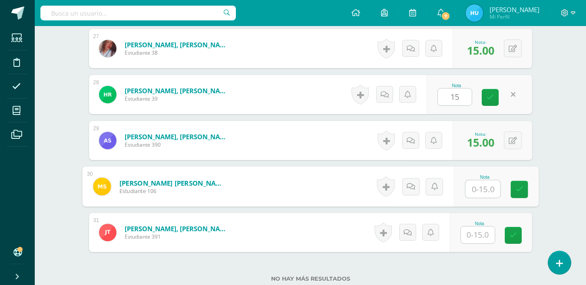
click at [487, 189] on input "text" at bounding box center [482, 189] width 35 height 17
type input "15"
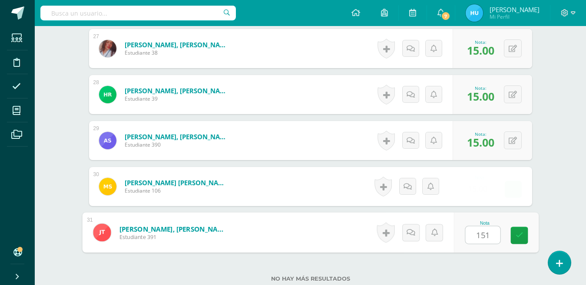
type input "1515"
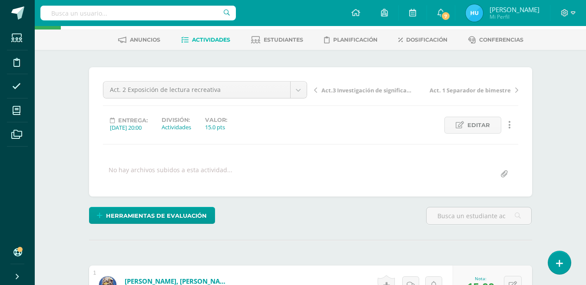
scroll to position [0, 0]
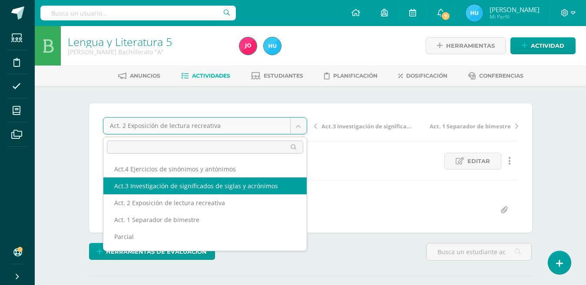
select select "/dashboard/teacher/grade-activity/22465/"
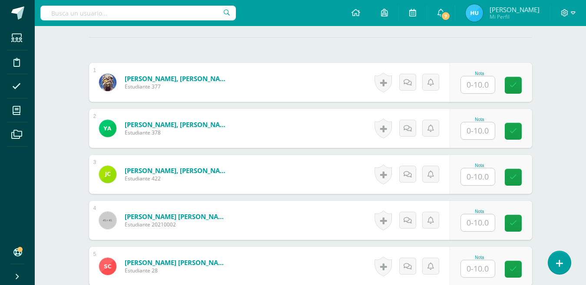
scroll to position [230, 0]
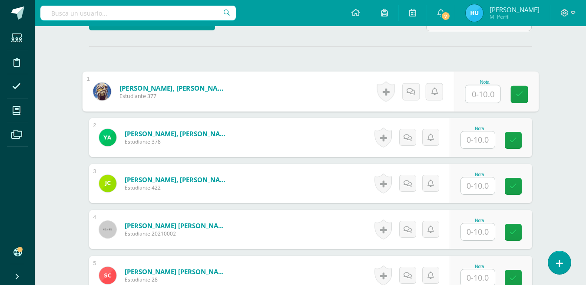
click at [482, 97] on input "text" at bounding box center [482, 94] width 35 height 17
type input "10"
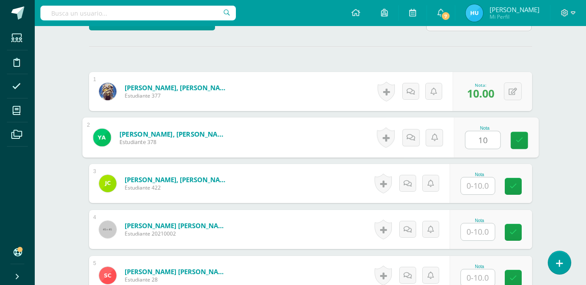
type input "10"
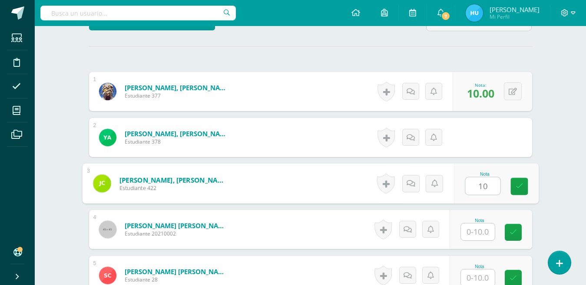
type input "10"
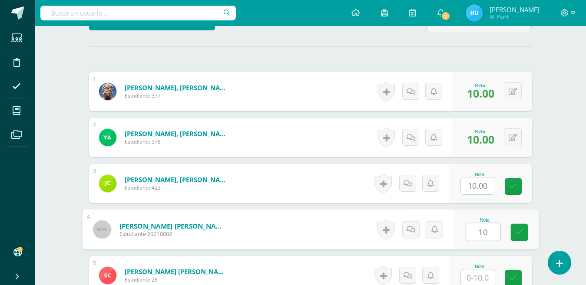
type input "10"
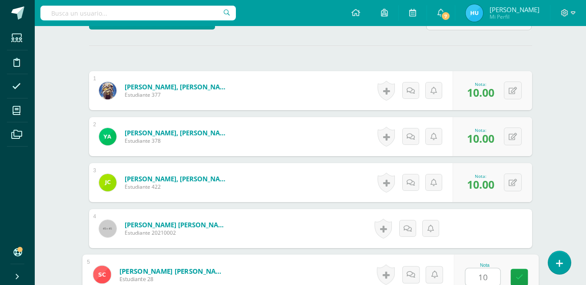
type input "10"
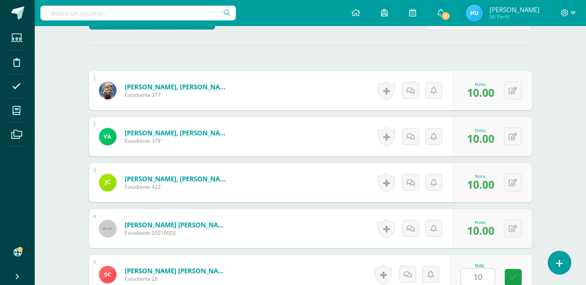
scroll to position [411, 0]
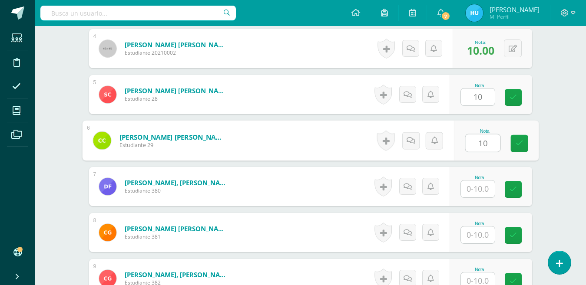
type input "10"
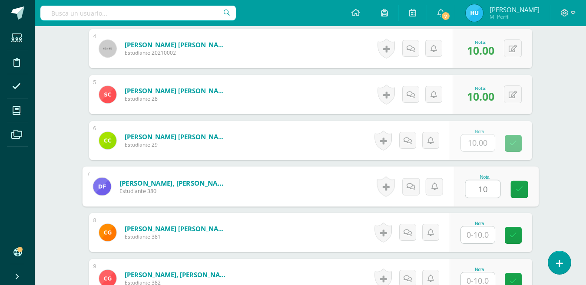
type input "10"
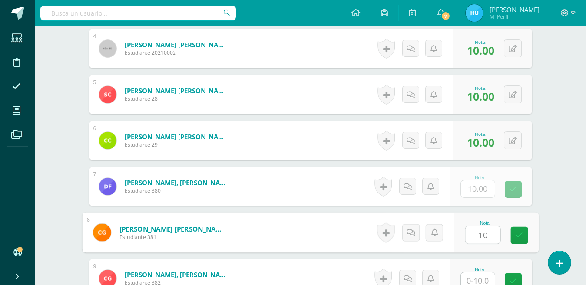
type input "10"
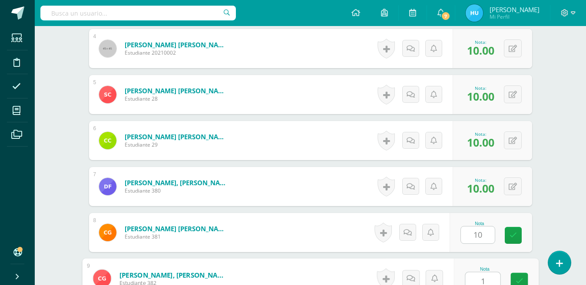
scroll to position [415, 0]
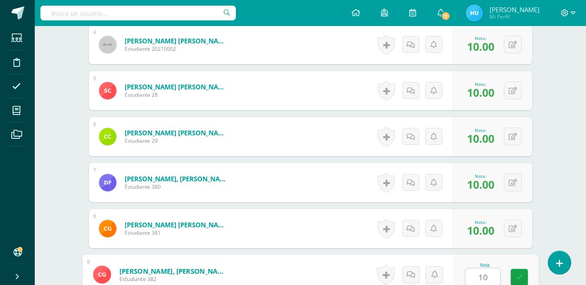
type input "10"
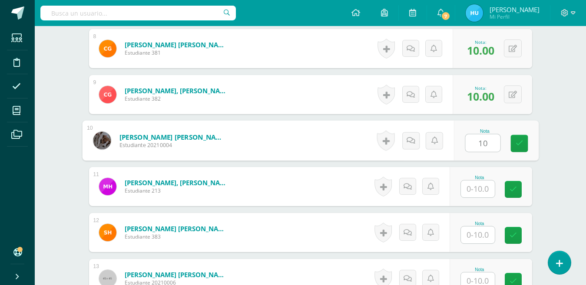
type input "10"
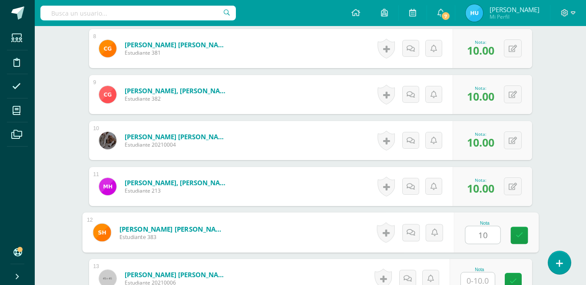
type input "10"
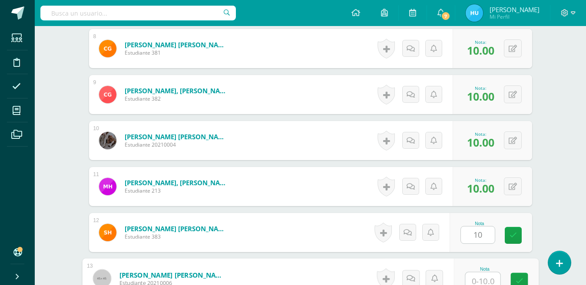
scroll to position [599, 0]
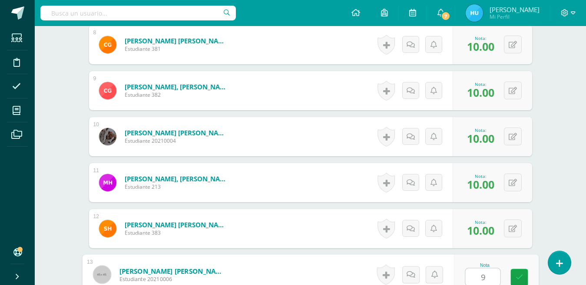
type input "9"
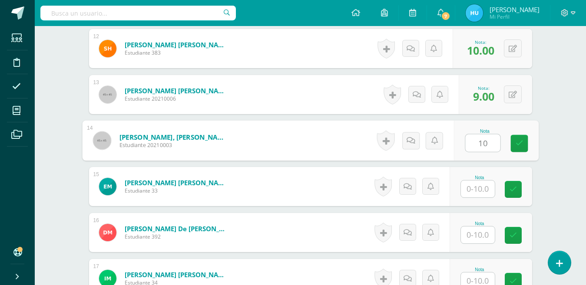
type input "10"
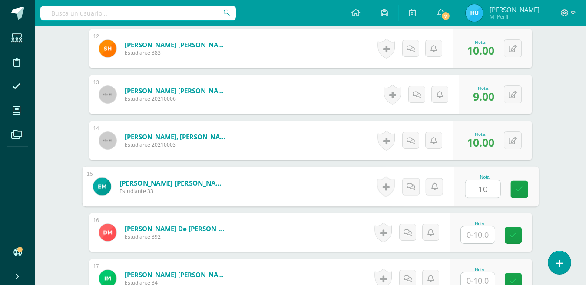
type input "10"
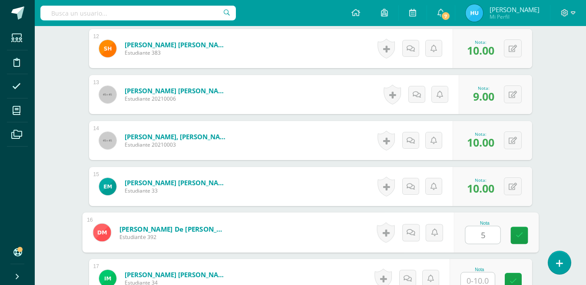
type input "5"
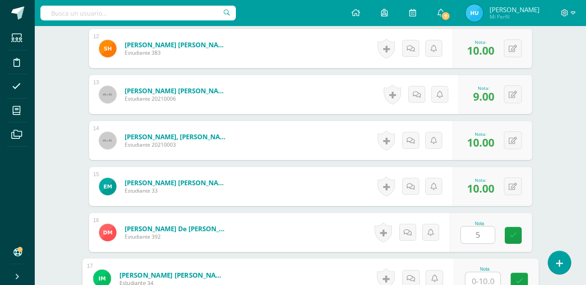
scroll to position [783, 0]
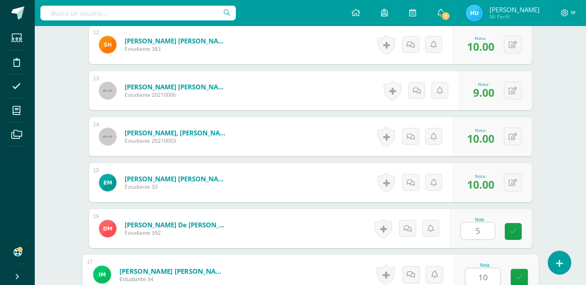
type input "10"
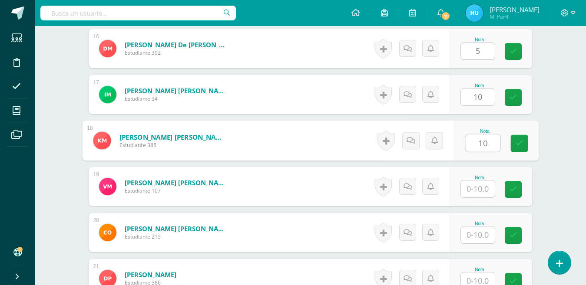
type input "10"
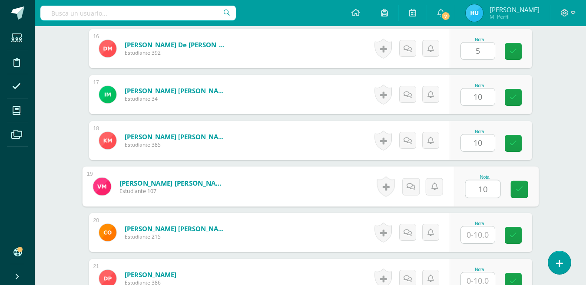
type input "10"
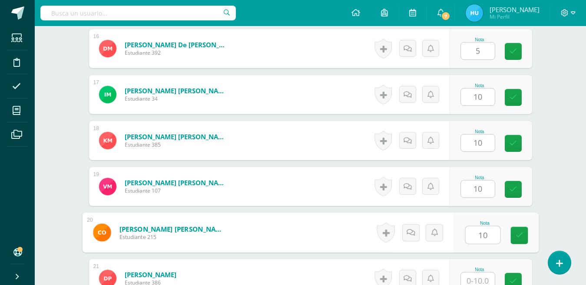
type input "10"
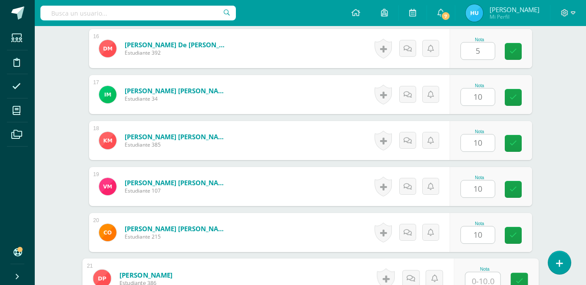
scroll to position [968, 0]
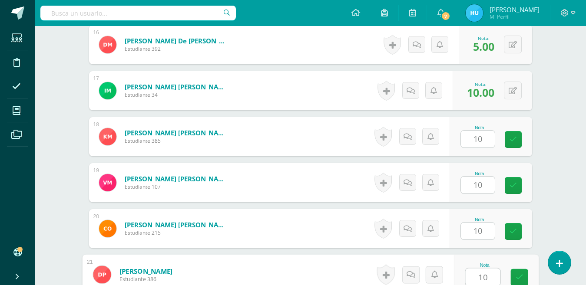
type input "10"
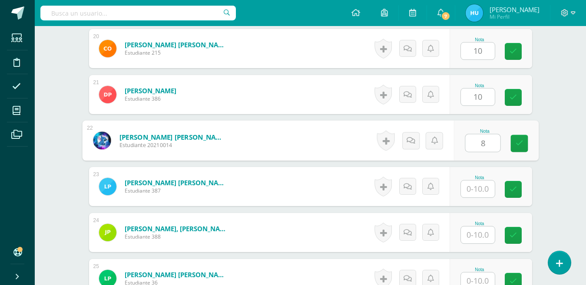
type input "8"
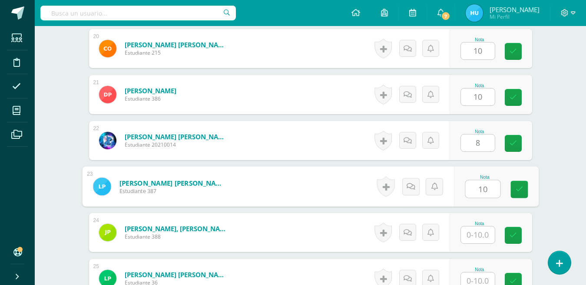
type input "10"
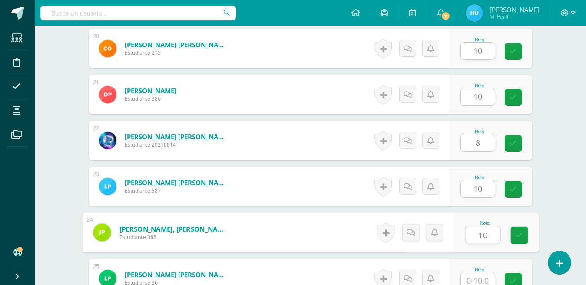
type input "10"
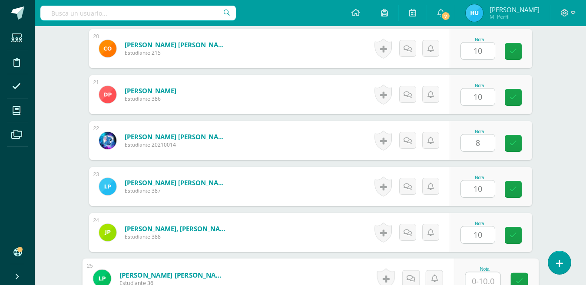
scroll to position [1152, 0]
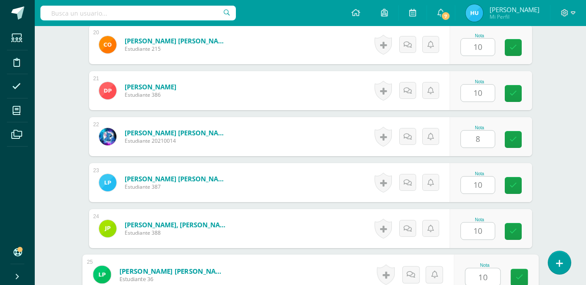
type input "10"
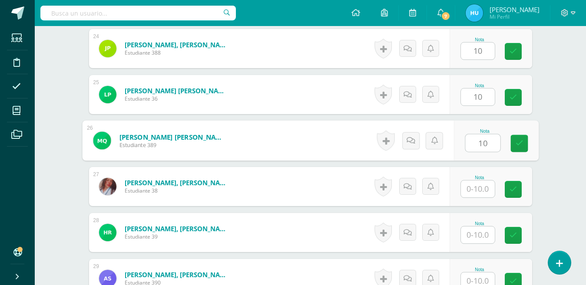
type input "10"
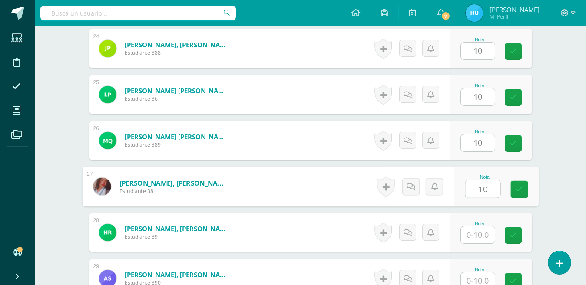
type input "10"
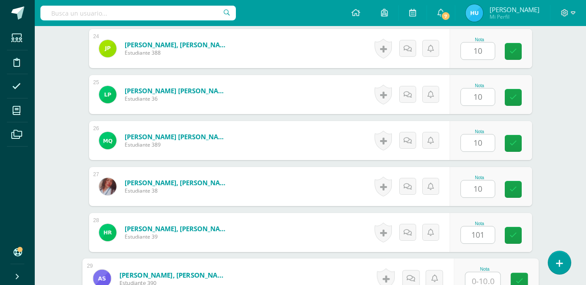
scroll to position [1336, 0]
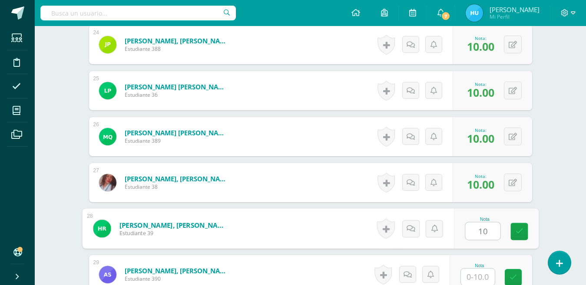
type input "10"
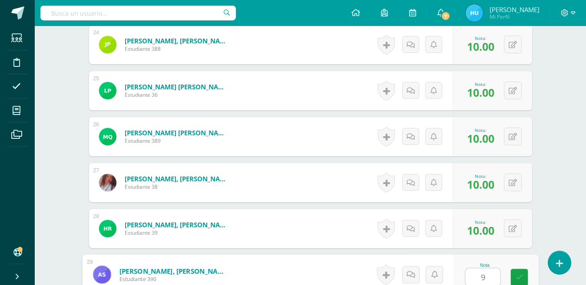
type input "9"
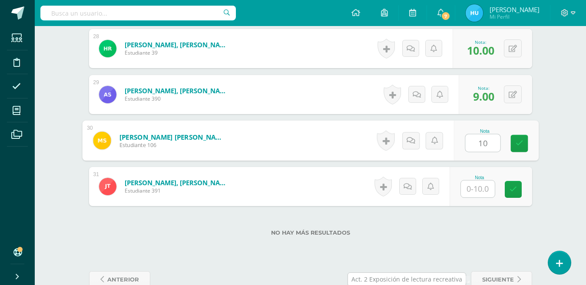
type input "10"
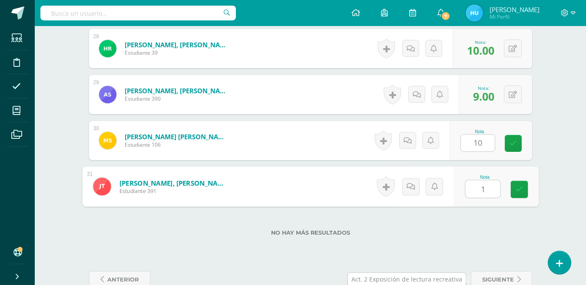
type input "10"
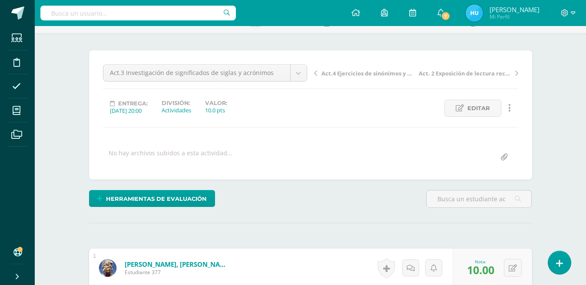
scroll to position [0, 0]
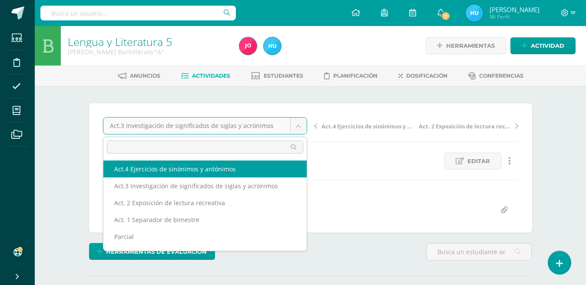
select select "/dashboard/teacher/grade-activity/22470/"
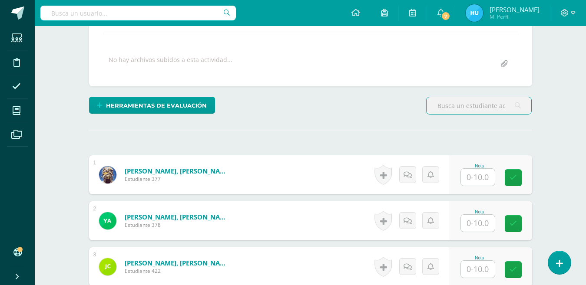
scroll to position [138, 0]
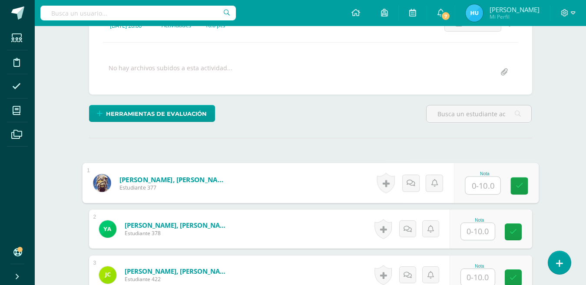
click at [480, 188] on input "text" at bounding box center [482, 185] width 35 height 17
type input "10"
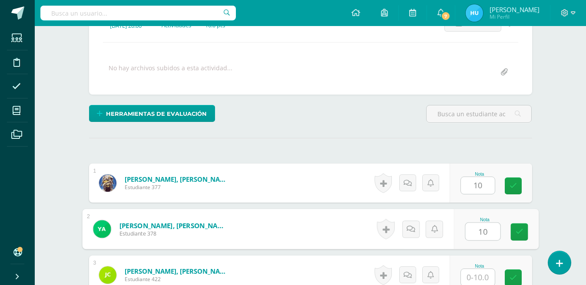
type input "10"
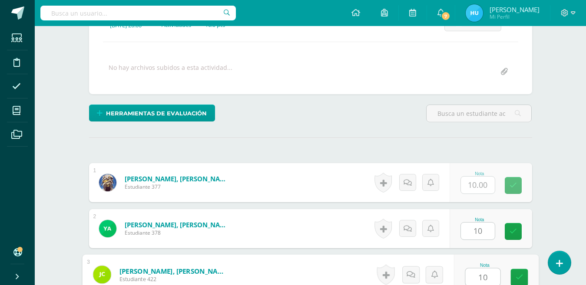
type input "10"
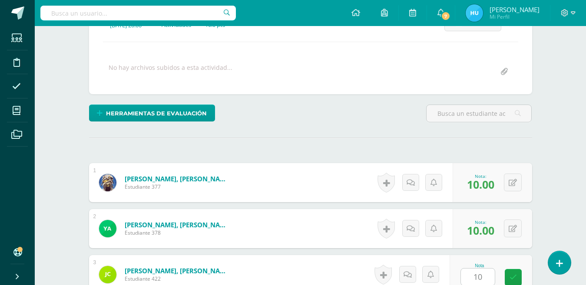
scroll to position [319, 0]
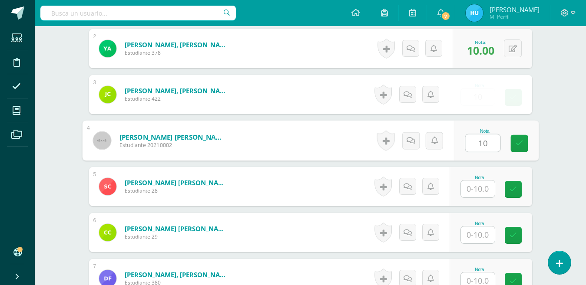
type input "10"
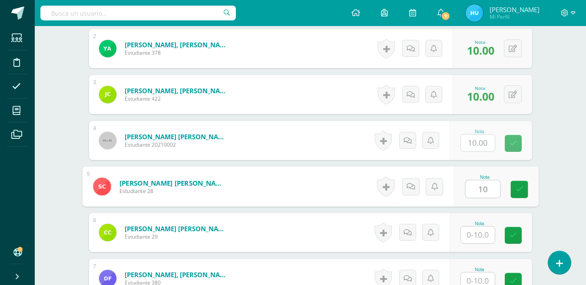
type input "10"
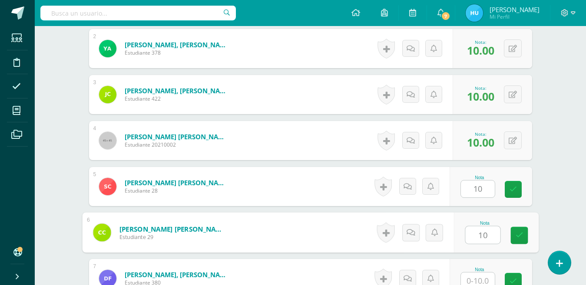
type input "10"
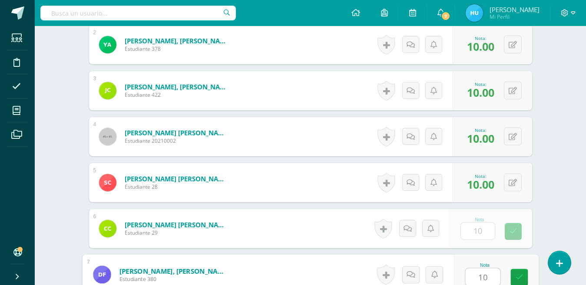
type input "10"
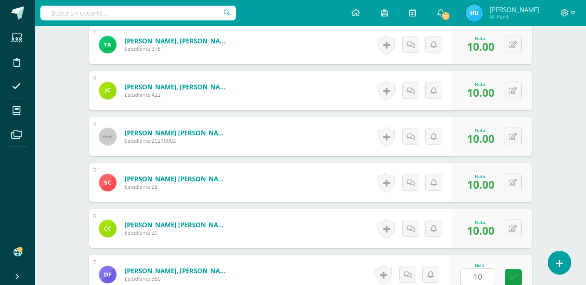
type input "10"
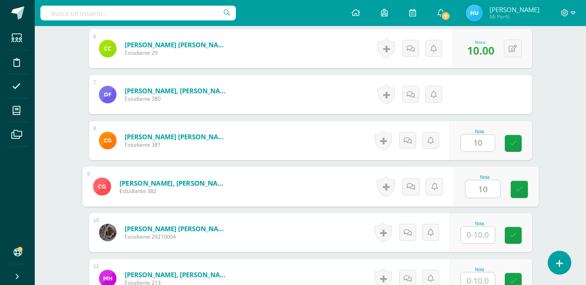
type input "10"
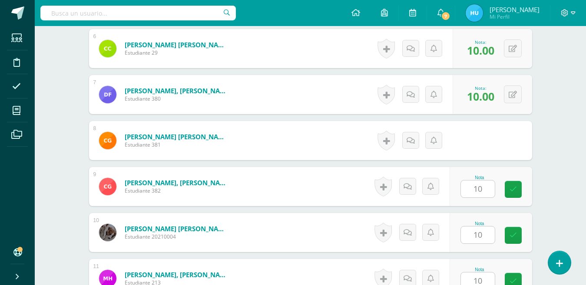
scroll to position [687, 0]
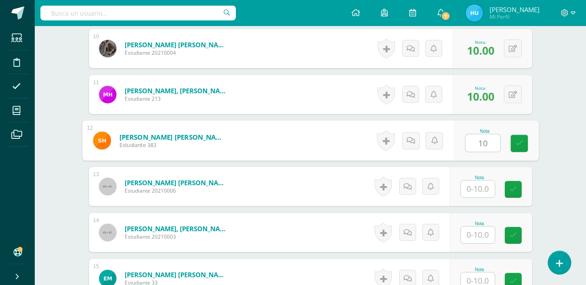
type input "10"
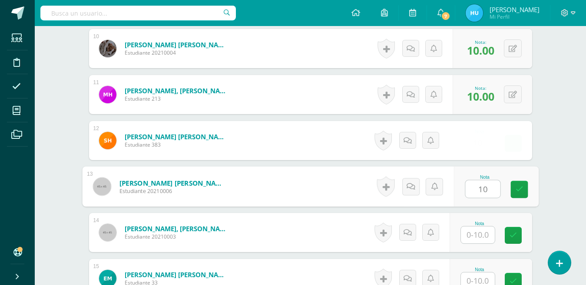
type input "10"
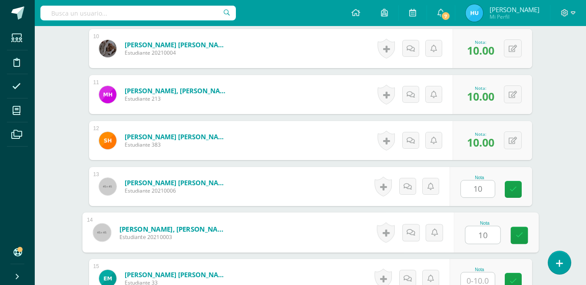
type input "10"
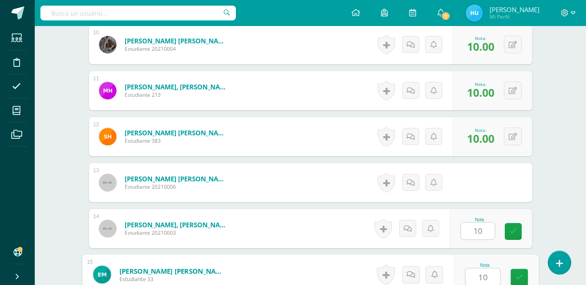
type input "10"
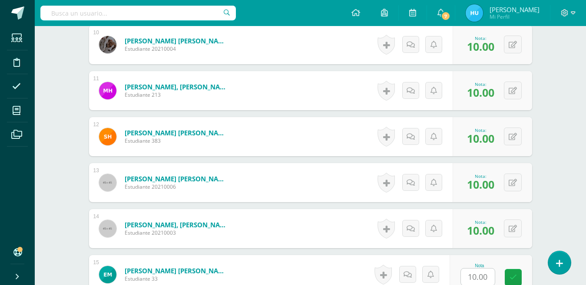
type input "10"
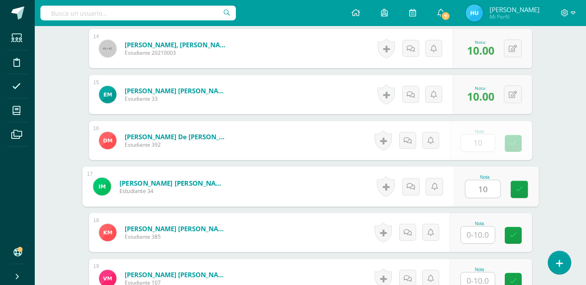
type input "10"
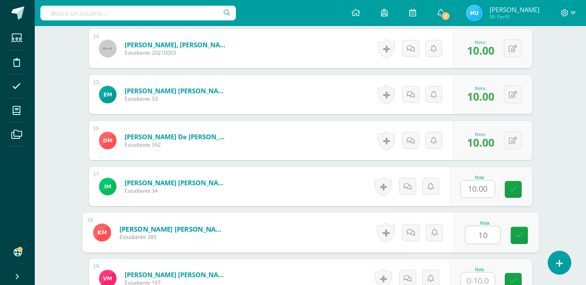
type input "10"
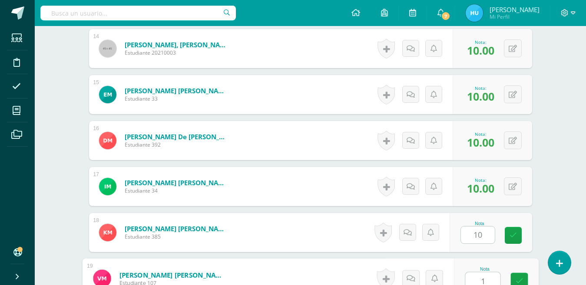
scroll to position [875, 0]
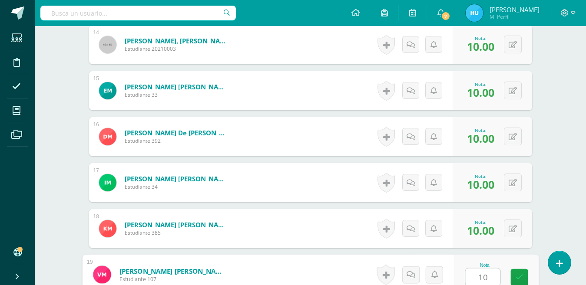
type input "10"
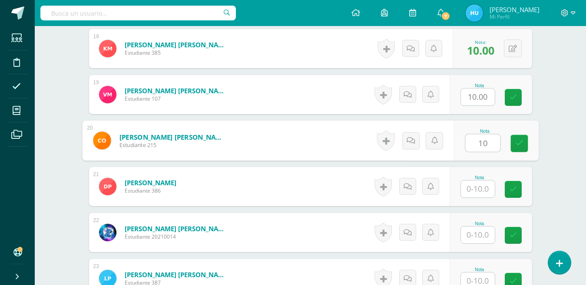
type input "10"
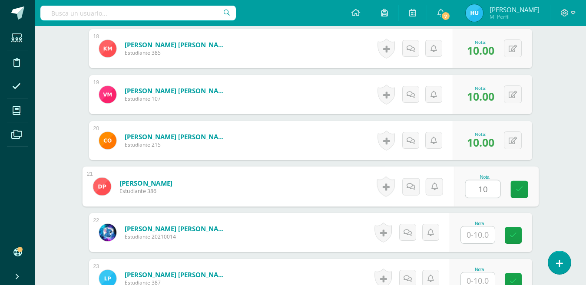
type input "10"
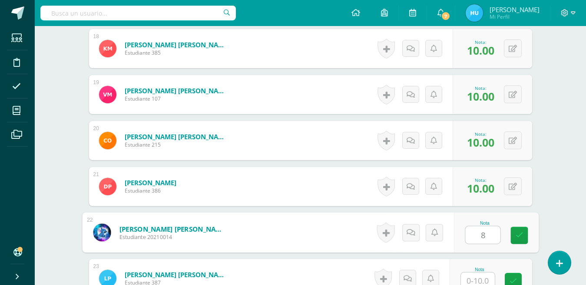
type input "8"
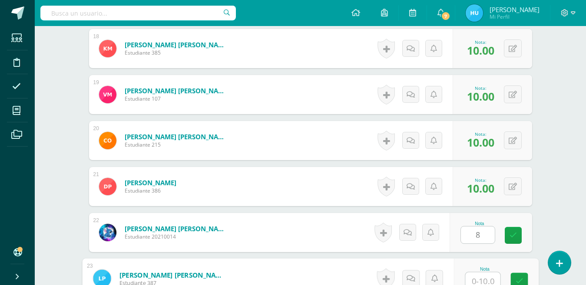
scroll to position [1060, 0]
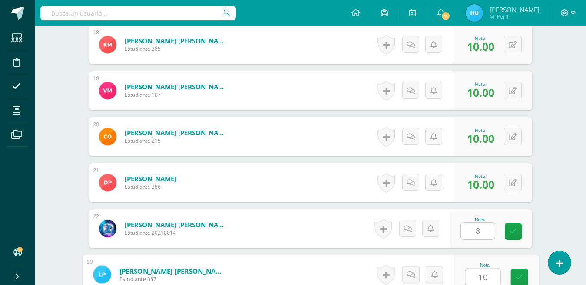
type input "10"
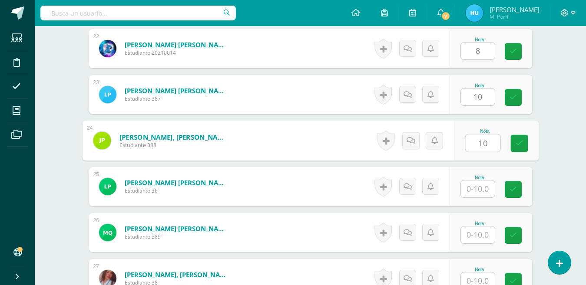
type input "10"
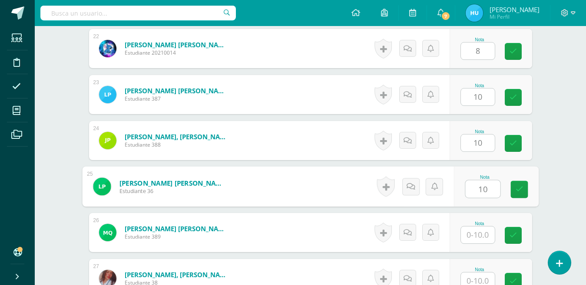
type input "10"
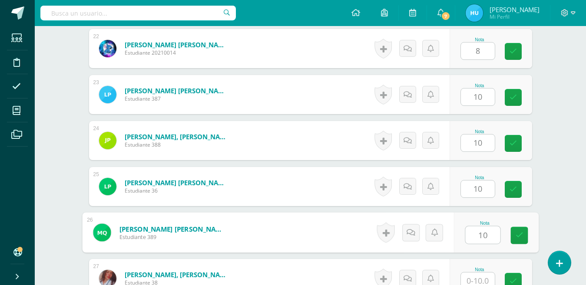
type input "10"
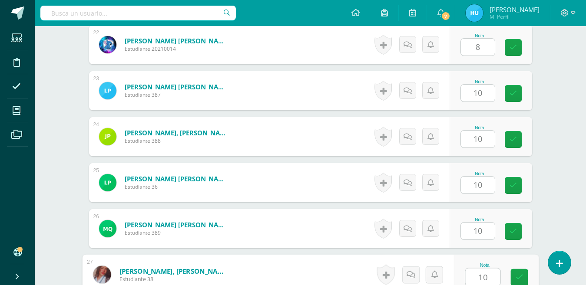
type input "10"
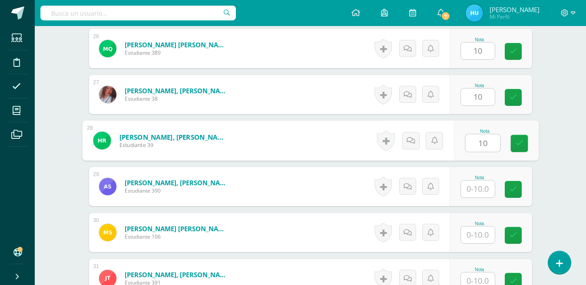
type input "10"
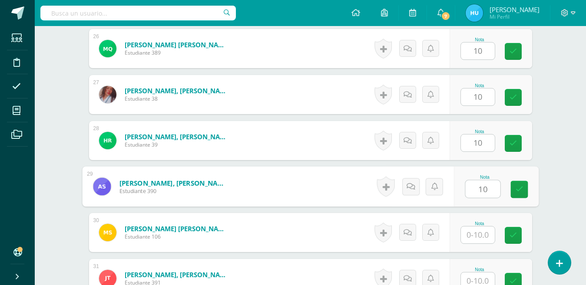
type input "10"
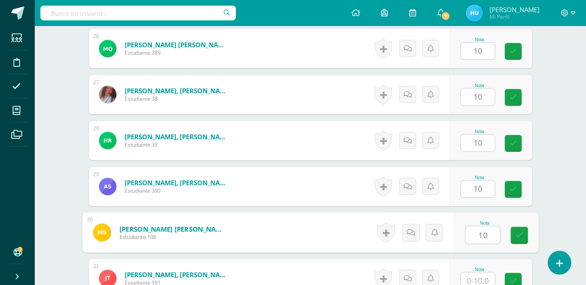
type input "10"
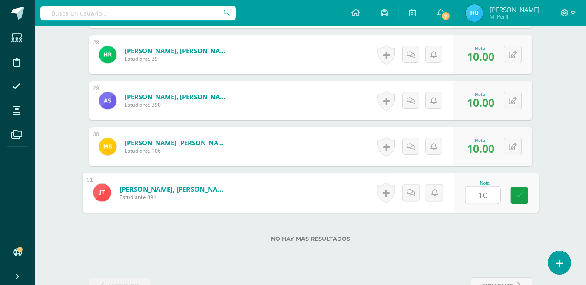
scroll to position [1516, 0]
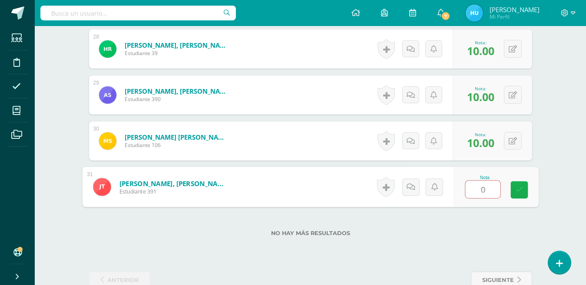
type input "10.00"
click at [520, 189] on button at bounding box center [519, 187] width 18 height 18
click at [497, 190] on icon at bounding box center [496, 189] width 8 height 7
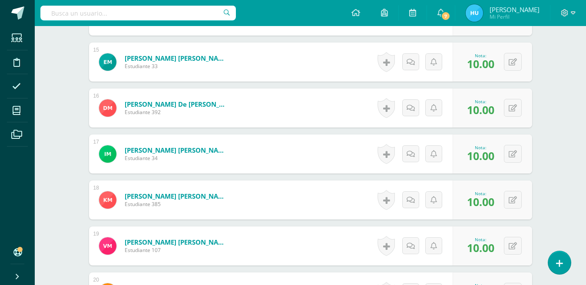
scroll to position [38, 0]
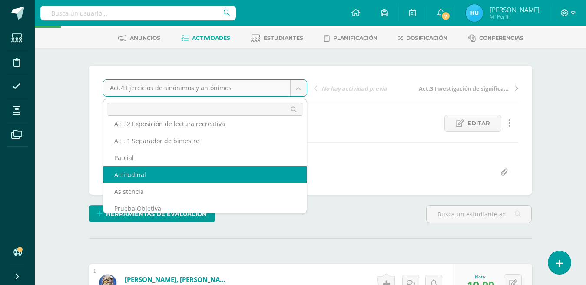
scroll to position [45, 0]
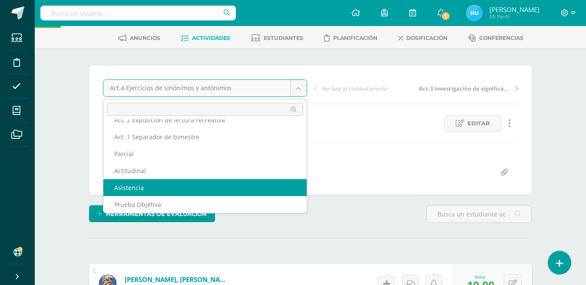
select select "/dashboard/teacher/grade-activity/22475/"
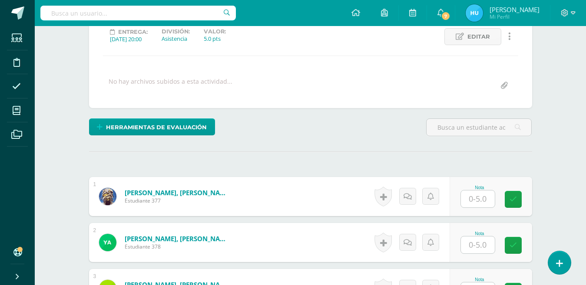
scroll to position [128, 0]
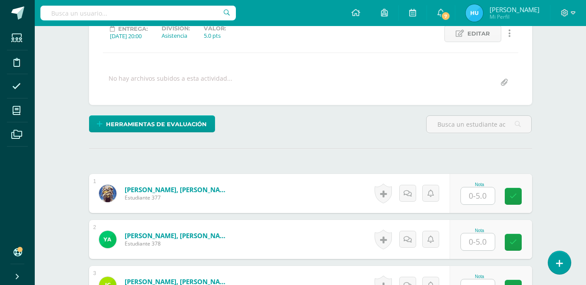
click at [487, 200] on input "text" at bounding box center [478, 196] width 34 height 17
type input "5"
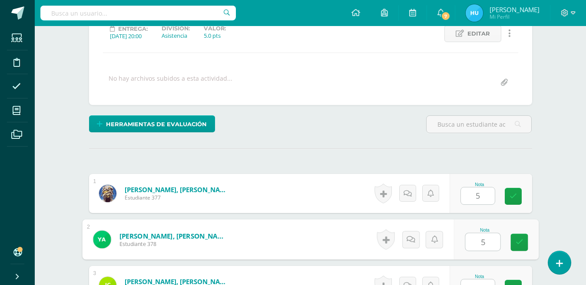
type input "5"
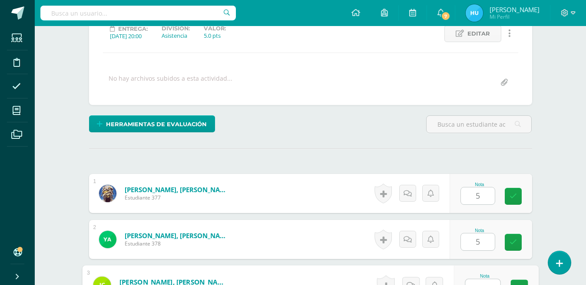
type input "5"
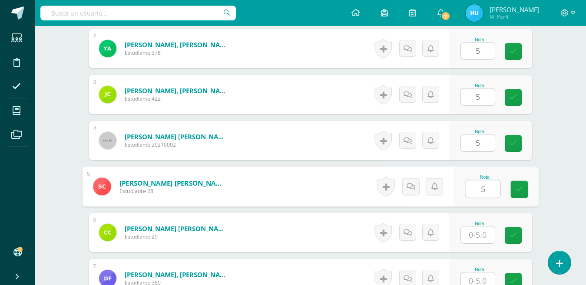
type input "5"
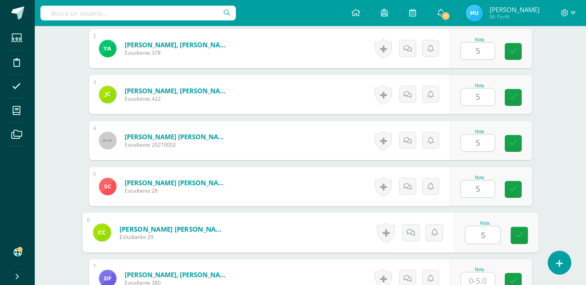
type input "5"
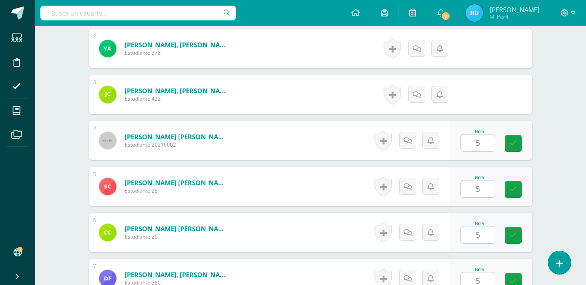
scroll to position [503, 0]
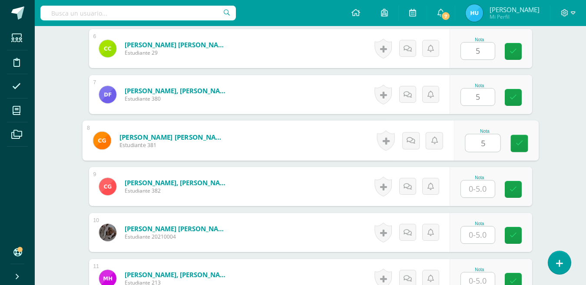
type input "5"
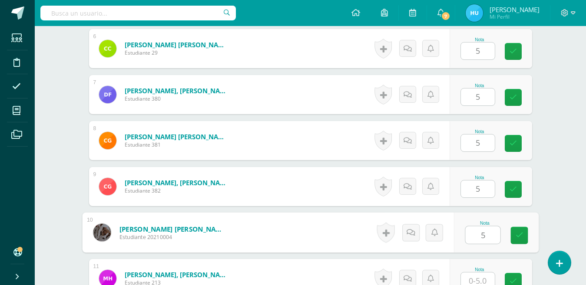
type input "5"
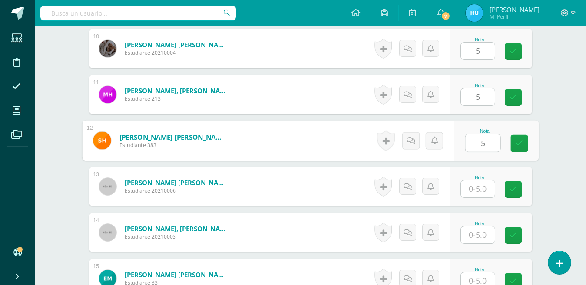
type input "5"
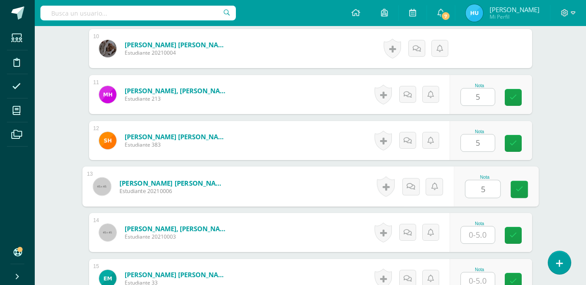
type input "5"
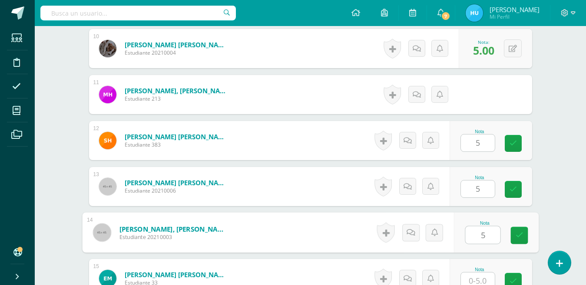
type input "5"
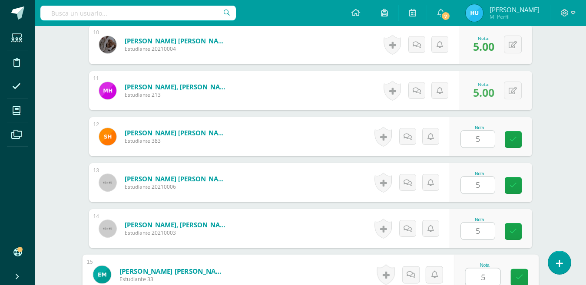
type input "5"
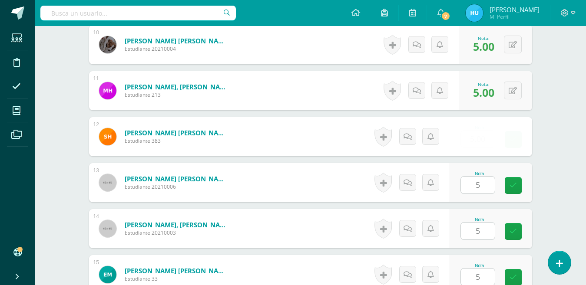
type input "5"
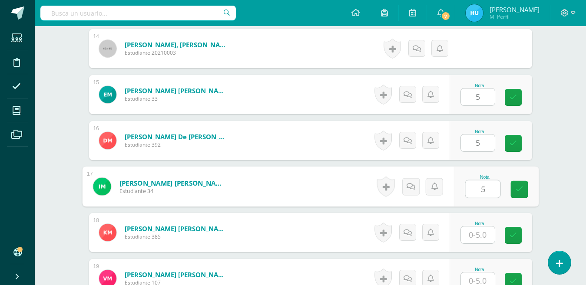
type input "5"
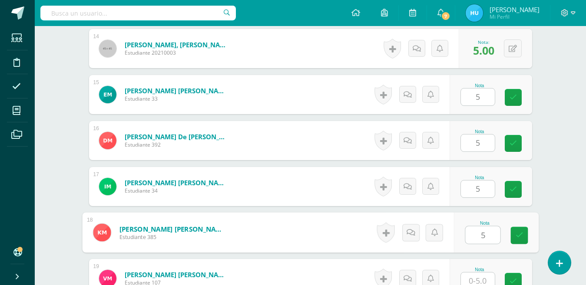
type input "5"
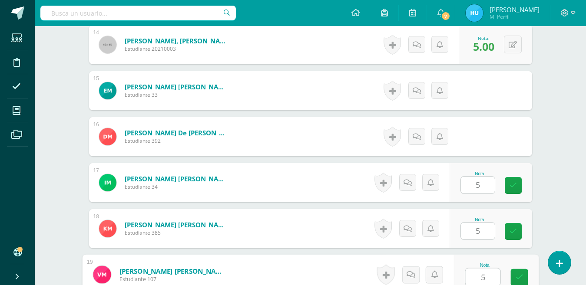
type input "5"
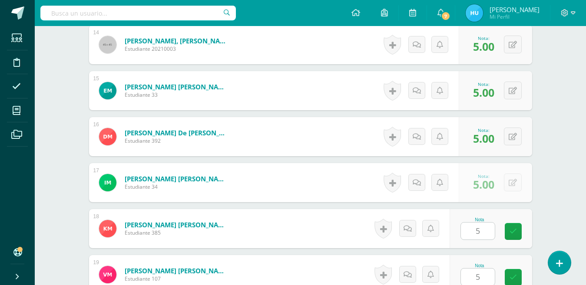
scroll to position [1056, 0]
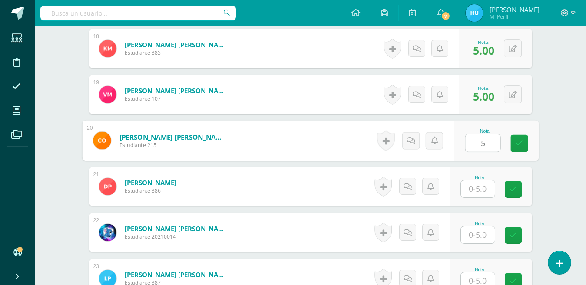
type input "5"
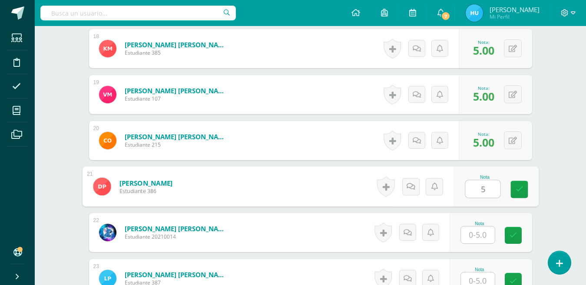
type input "5"
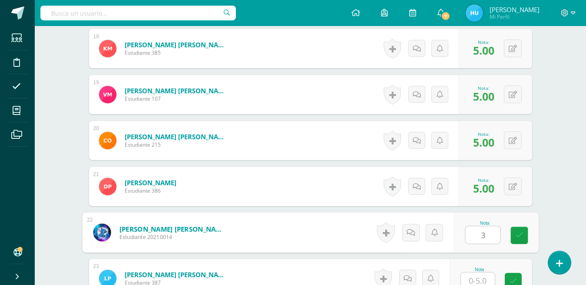
type input "3"
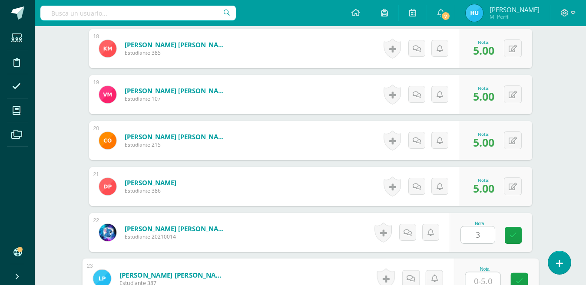
scroll to position [1060, 0]
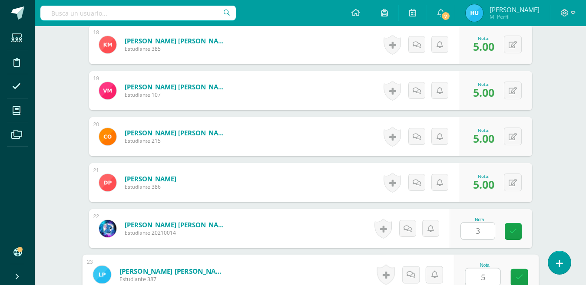
type input "5"
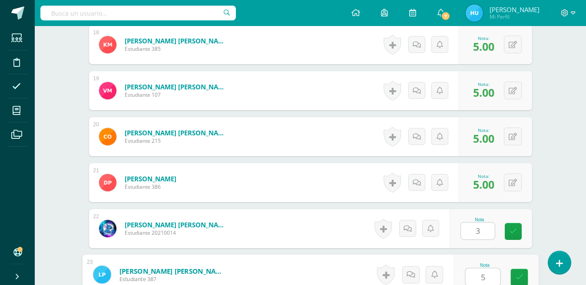
type input "5"
type input "55"
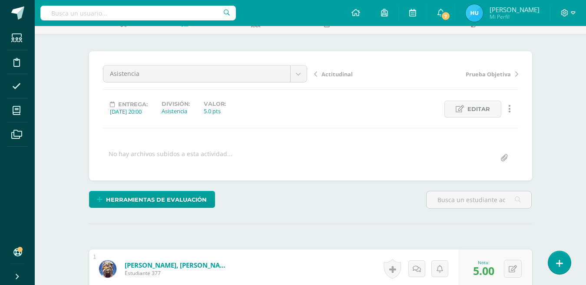
scroll to position [0, 0]
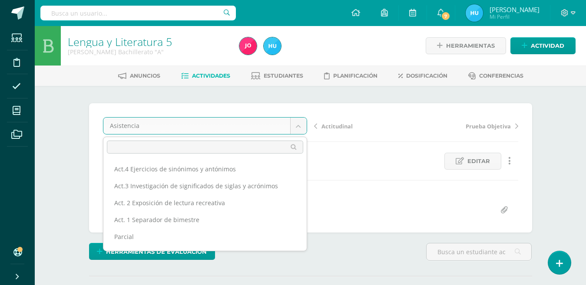
scroll to position [28, 0]
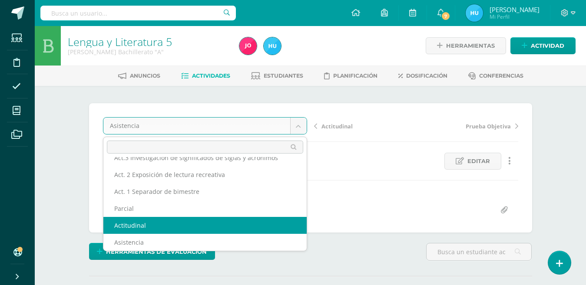
select select "/dashboard/teacher/grade-activity/22480/"
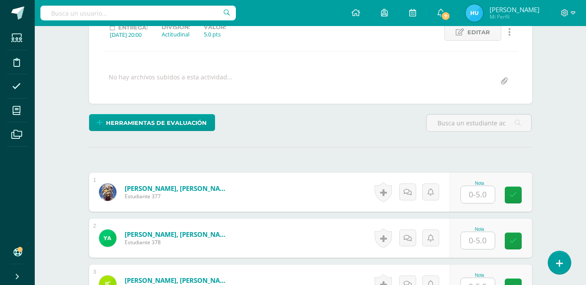
scroll to position [172, 0]
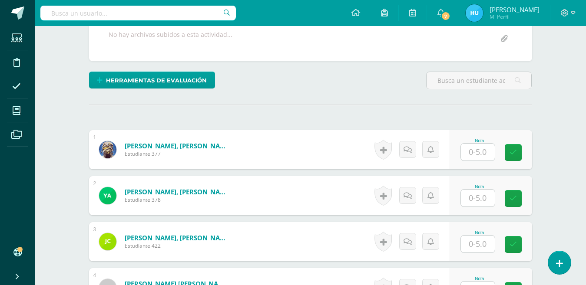
click at [481, 152] on input "text" at bounding box center [478, 152] width 34 height 17
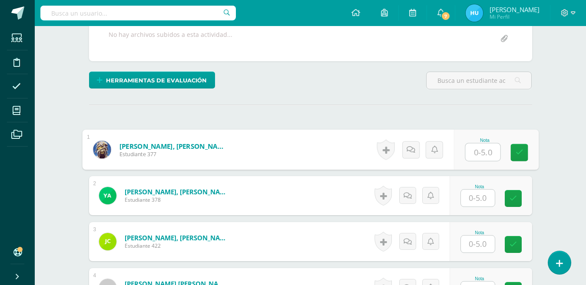
scroll to position [172, 0]
type input "5"
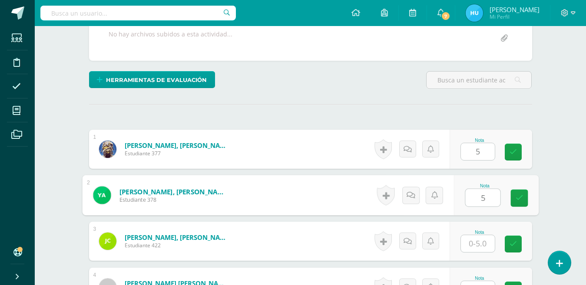
type input "5"
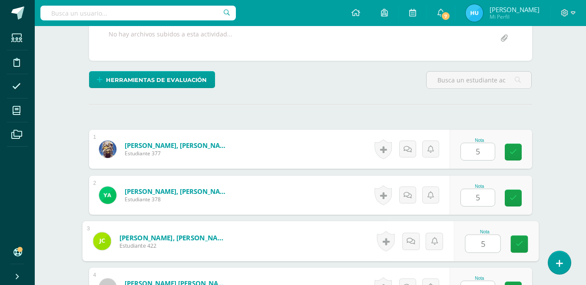
type input "5"
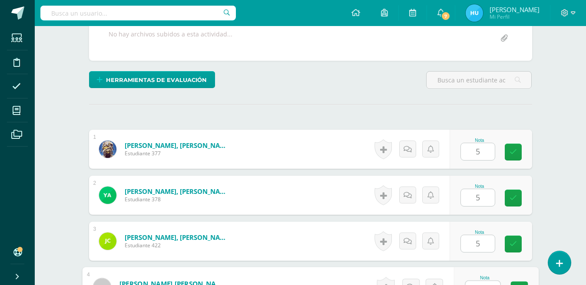
type input "5"
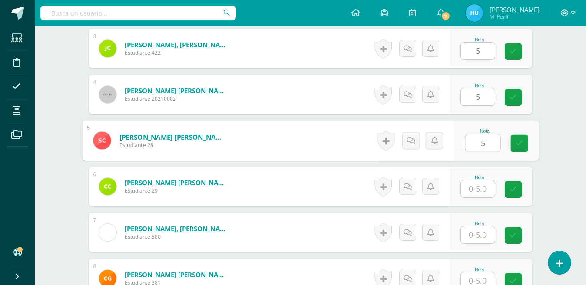
type input "5"
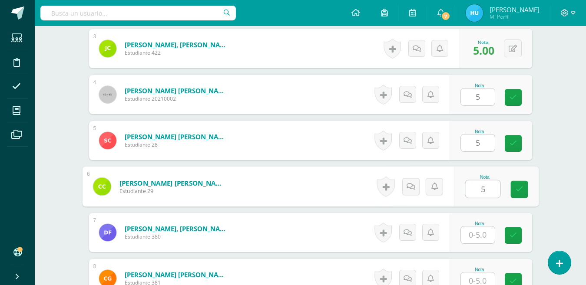
type input "5"
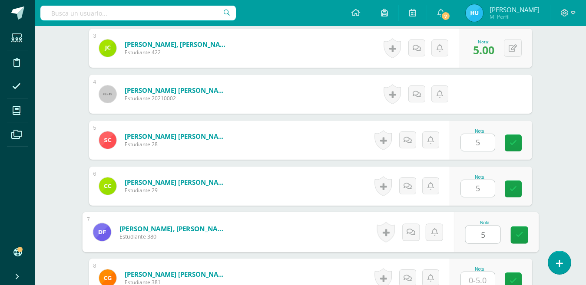
type input "5"
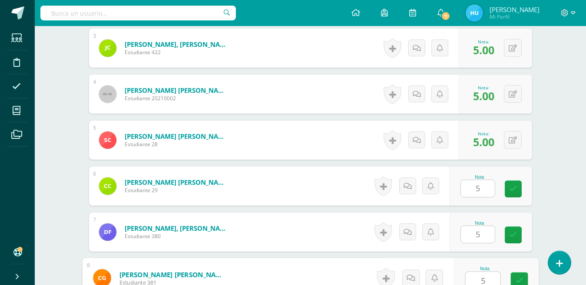
type input "5"
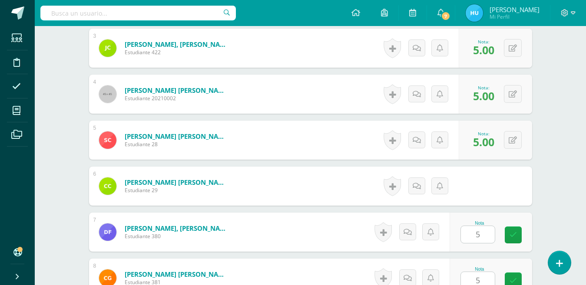
scroll to position [549, 0]
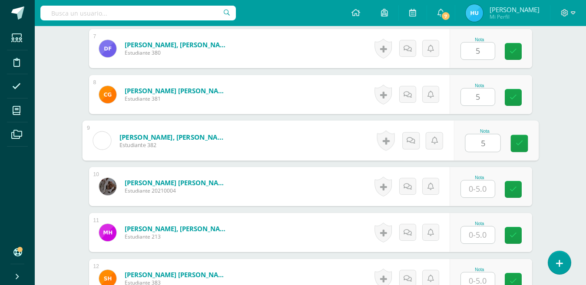
type input "5"
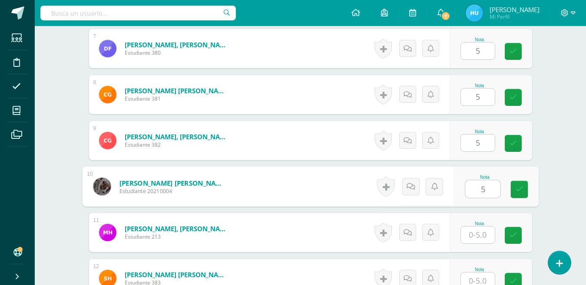
type input "5"
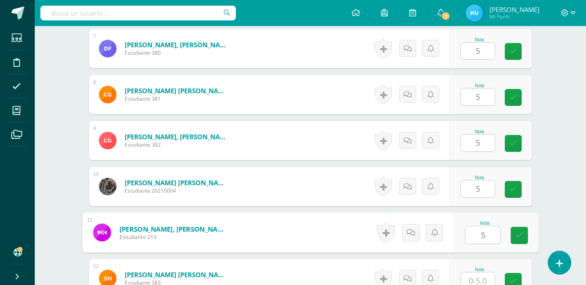
type input "5"
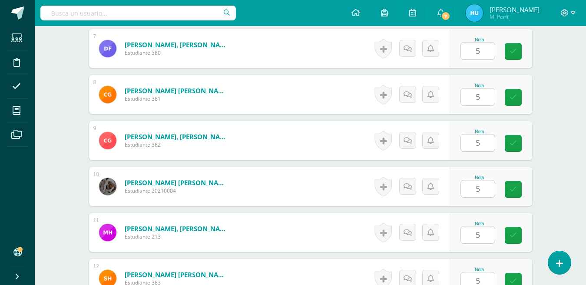
type input "5"
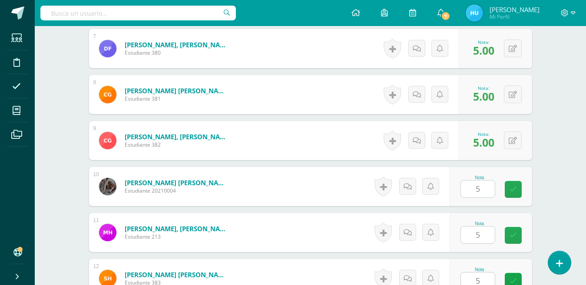
type input "5"
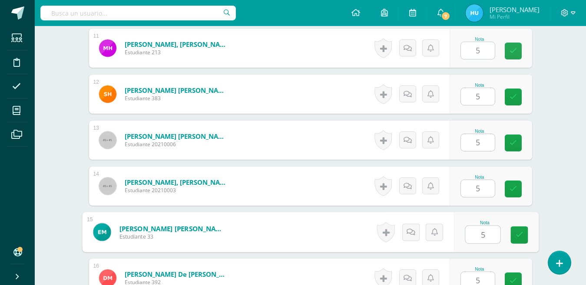
type input "5"
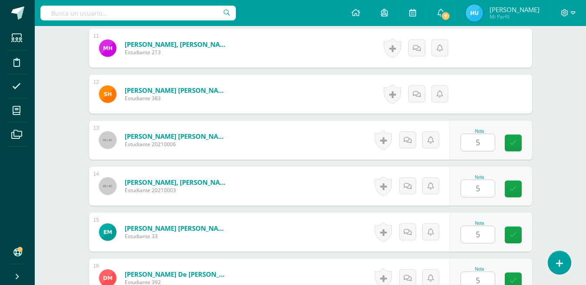
type input "5"
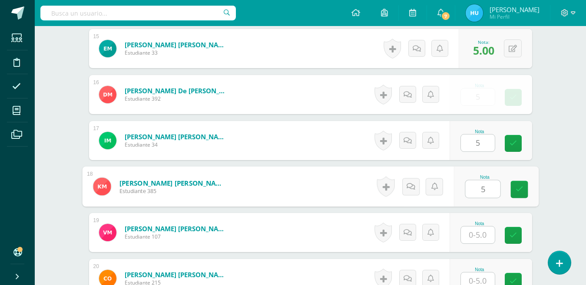
type input "5"
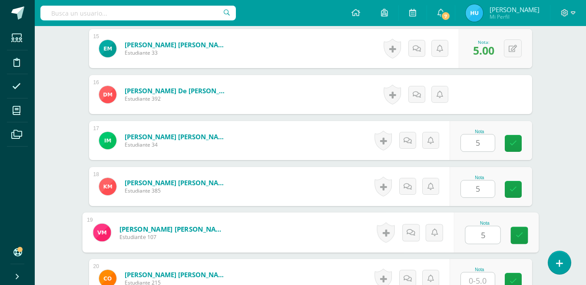
type input "5"
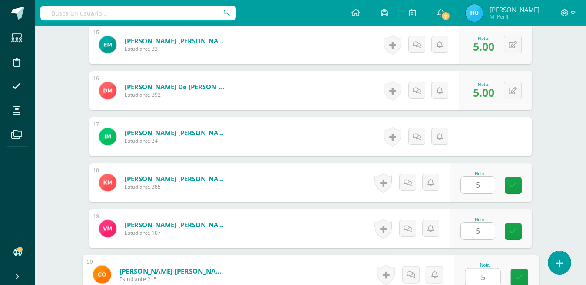
type input "5"
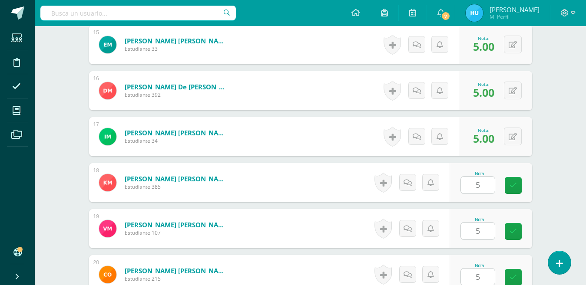
scroll to position [1102, 0]
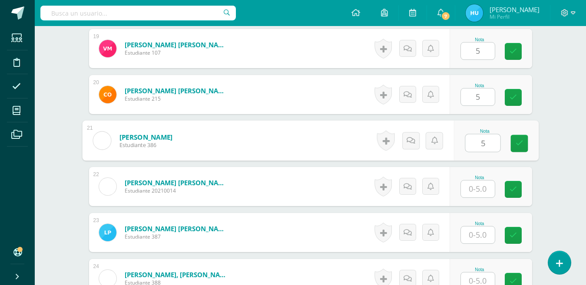
type input "5"
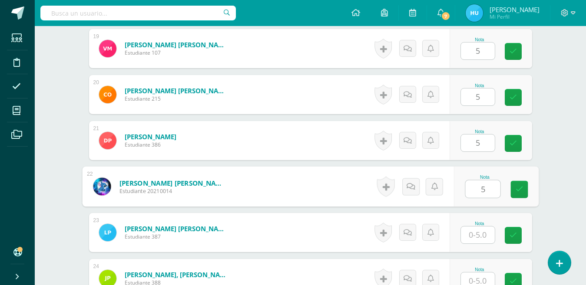
type input "5"
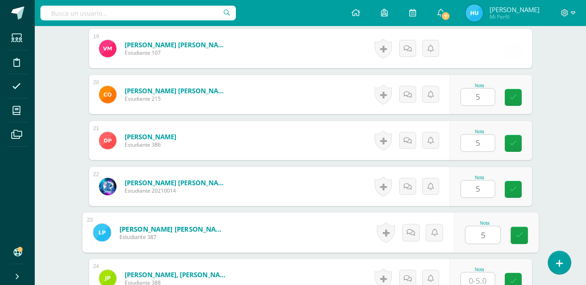
type input "5"
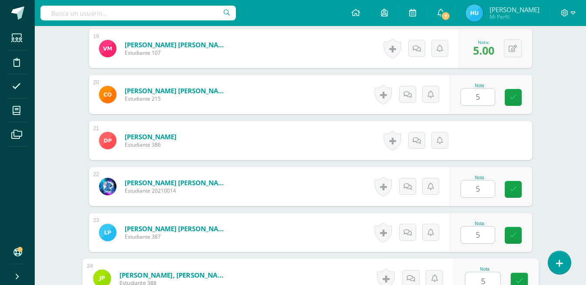
type input "5"
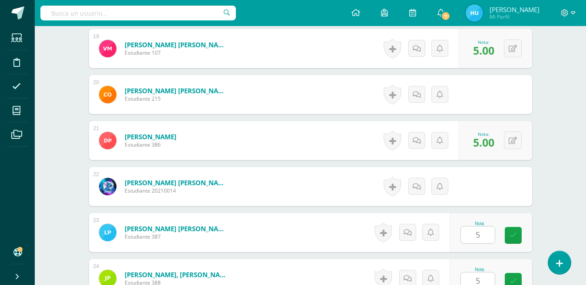
scroll to position [1286, 0]
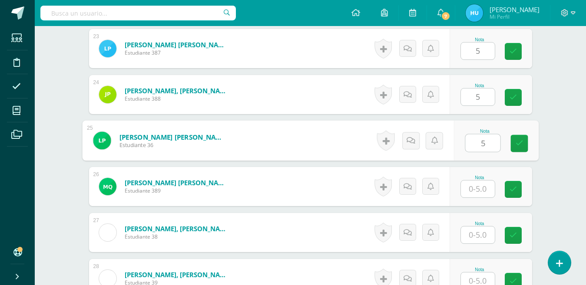
type input "5"
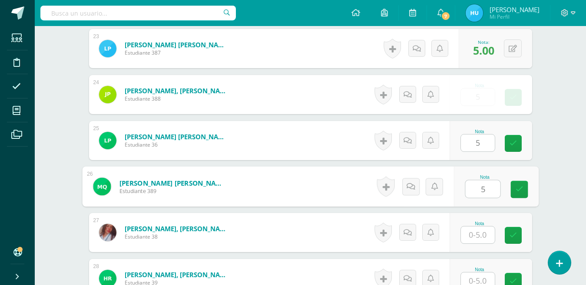
type input "5"
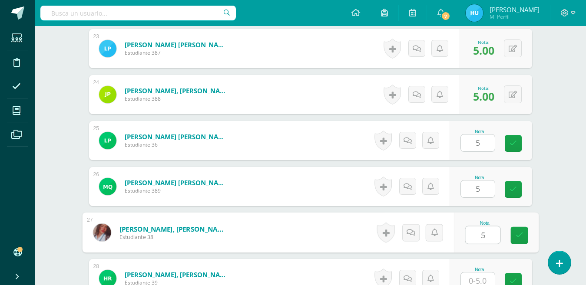
type input "5"
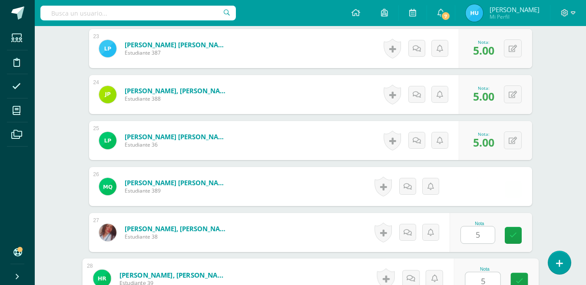
type input "5"
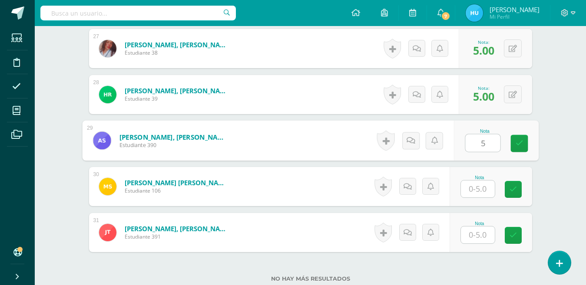
type input "5"
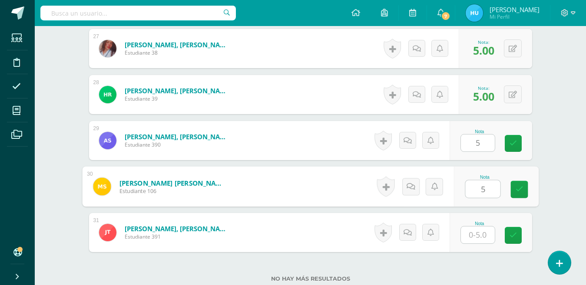
type input "5"
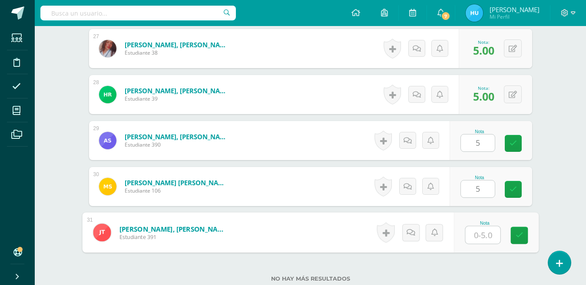
type input "5"
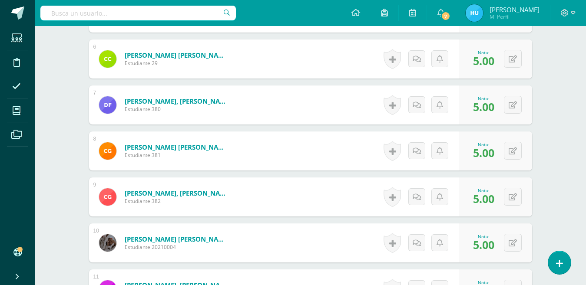
scroll to position [0, 0]
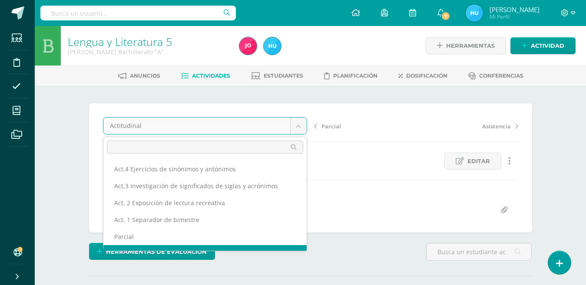
scroll to position [11, 0]
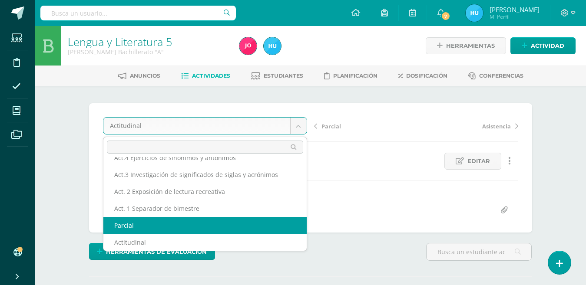
select select "/dashboard/teacher/grade-activity/22485/"
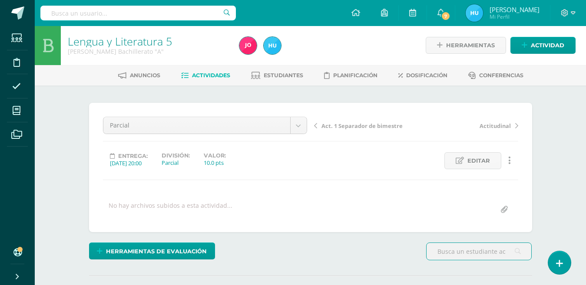
scroll to position [159, 0]
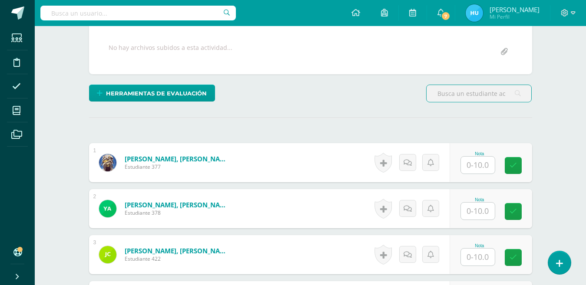
click at [487, 165] on input "text" at bounding box center [478, 165] width 34 height 17
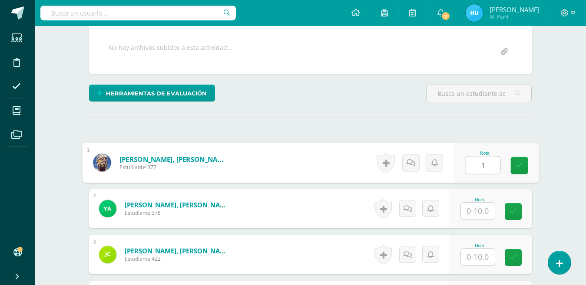
type input "10"
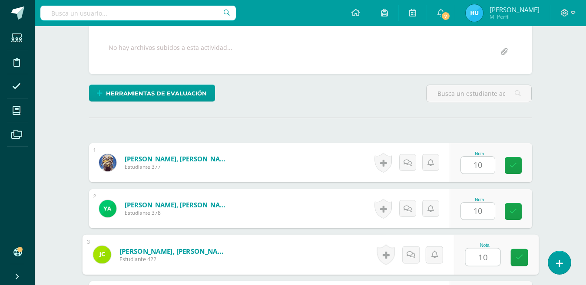
type input "10"
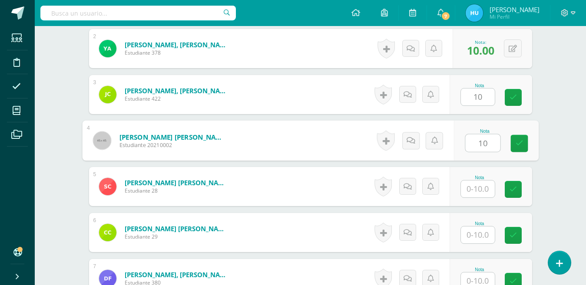
type input "10"
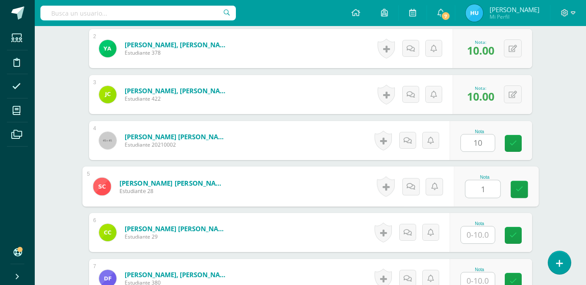
scroll to position [319, 0]
type input "10"
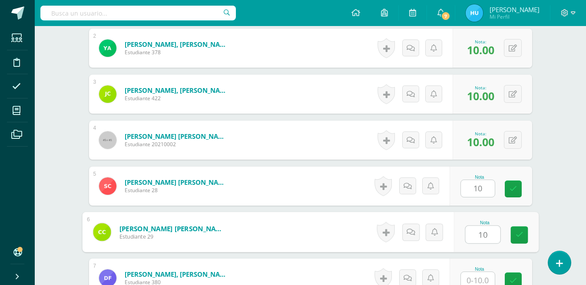
type input "10"
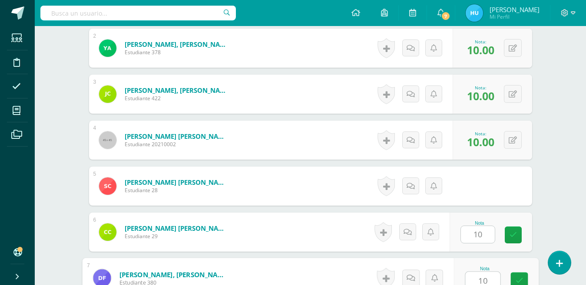
type input "10"
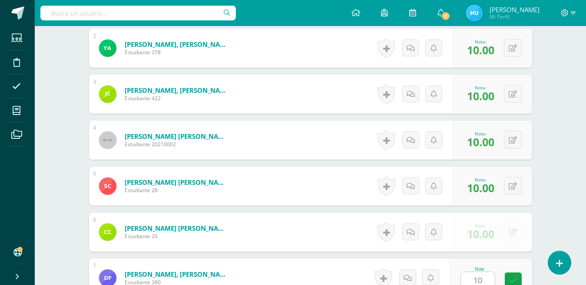
scroll to position [503, 0]
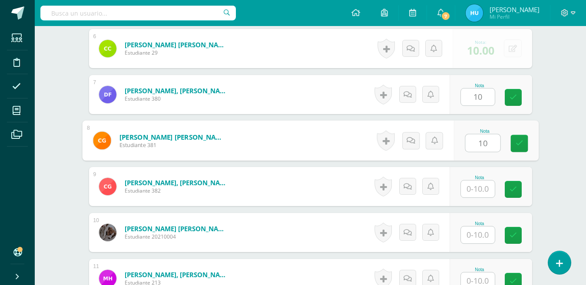
type input "10"
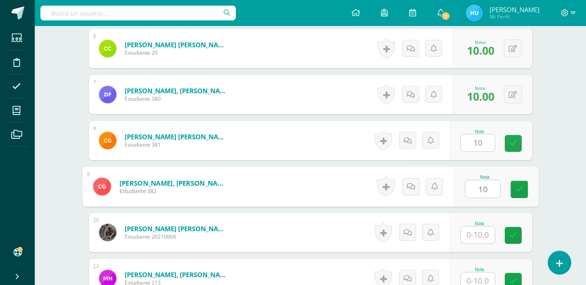
type input "10"
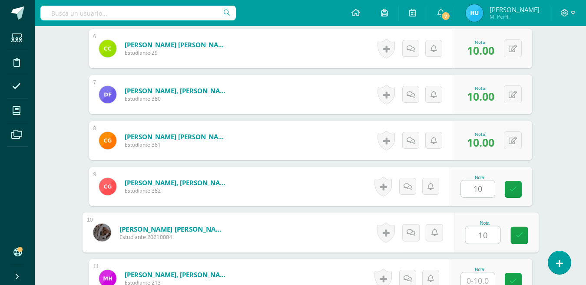
type input "10"
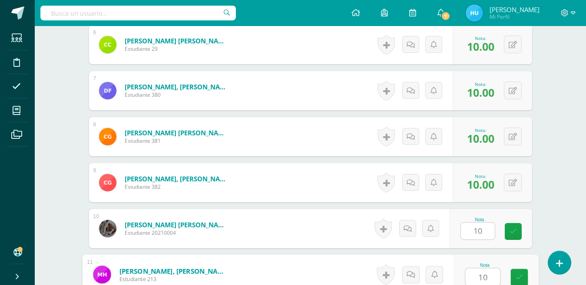
type input "10"
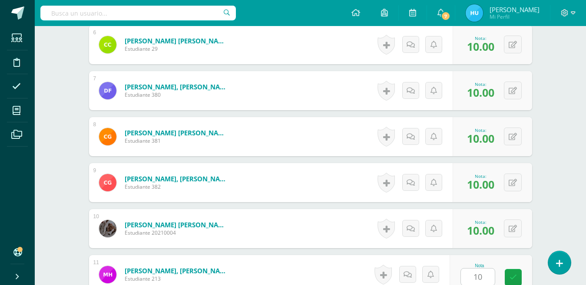
scroll to position [687, 0]
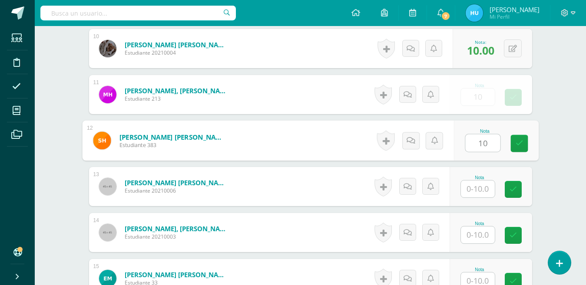
type input "10"
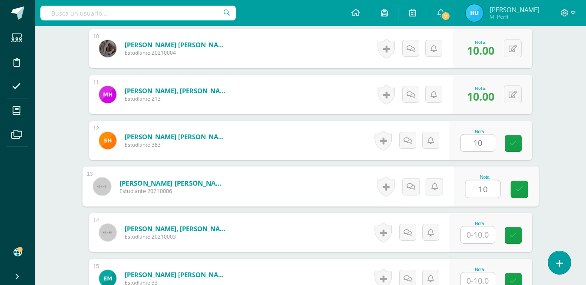
type input "10"
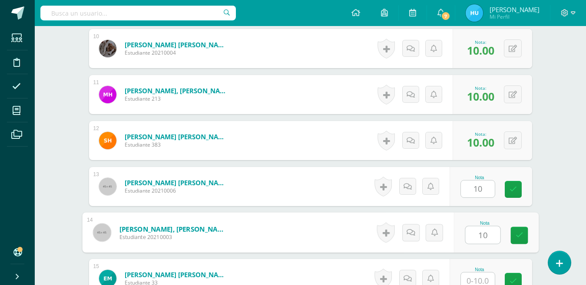
type input "10"
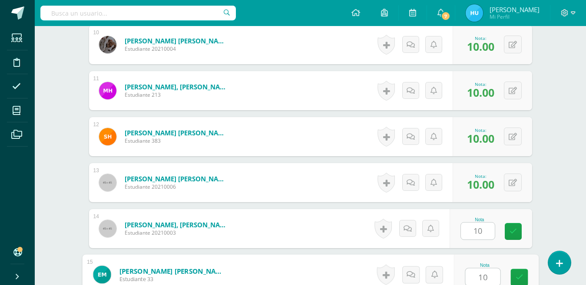
type input "10"
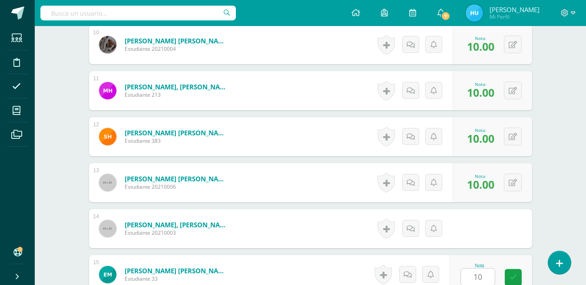
scroll to position [871, 0]
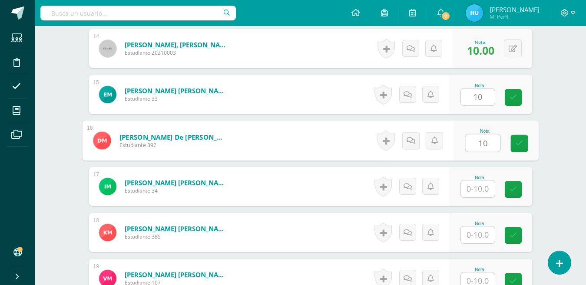
type input "10"
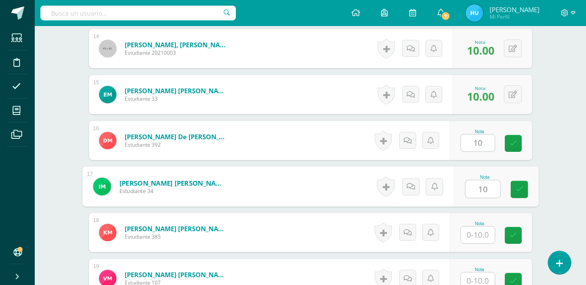
type input "10"
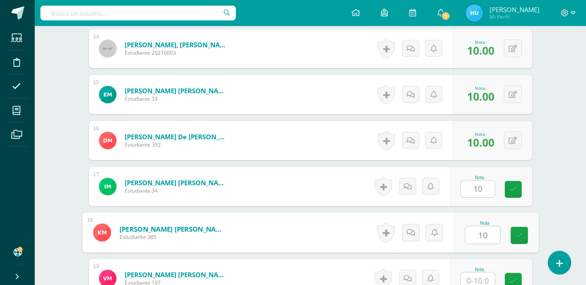
type input "10"
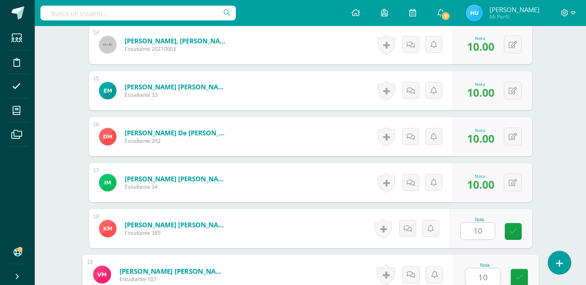
type input "10"
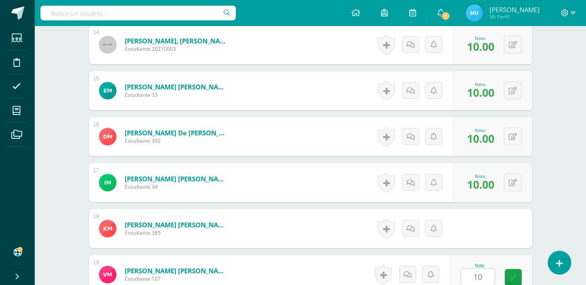
scroll to position [1056, 0]
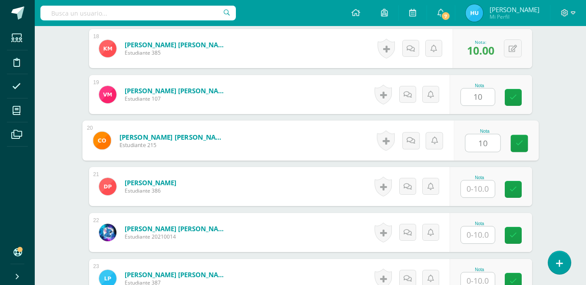
type input "10"
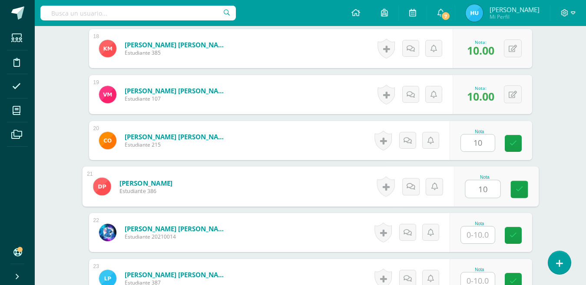
type input "10"
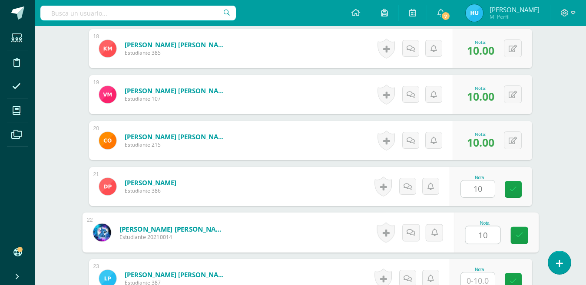
type input "10"
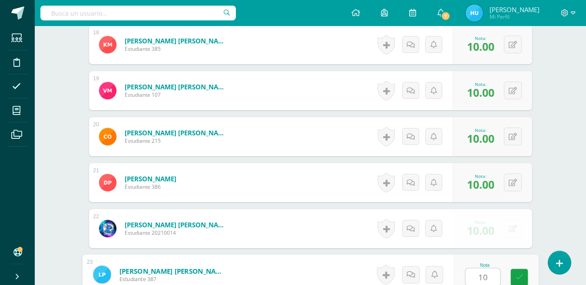
type input "10"
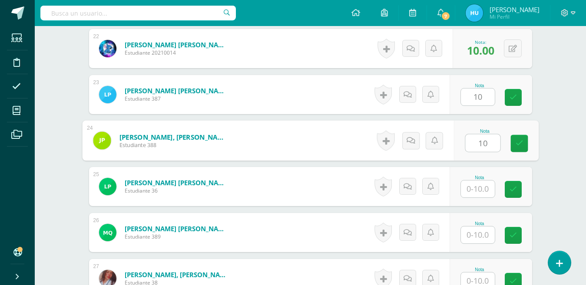
type input "10"
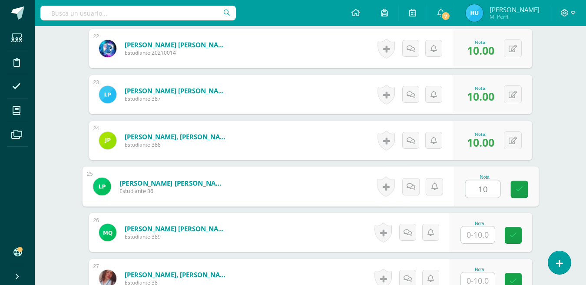
type input "10"
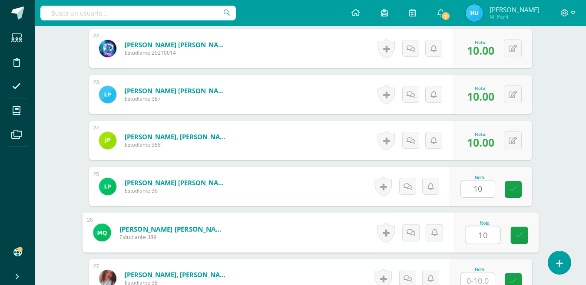
type input "10"
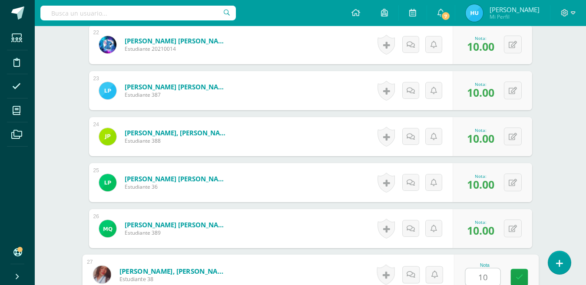
type input "10"
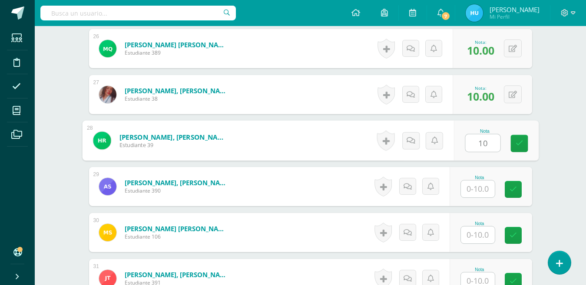
type input "10"
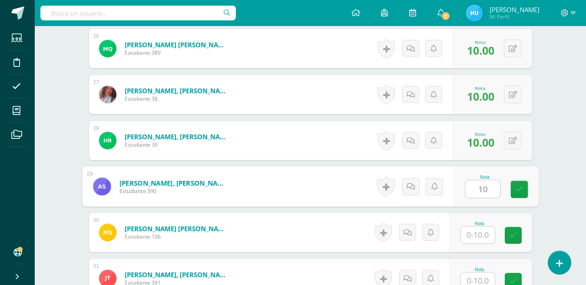
type input "10"
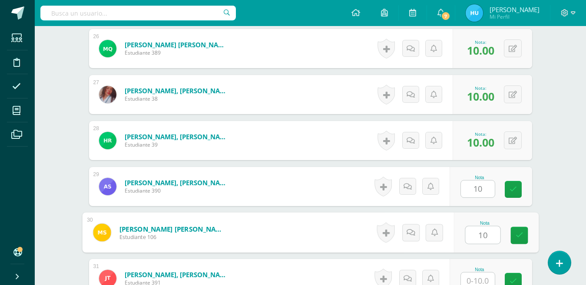
type input "10"
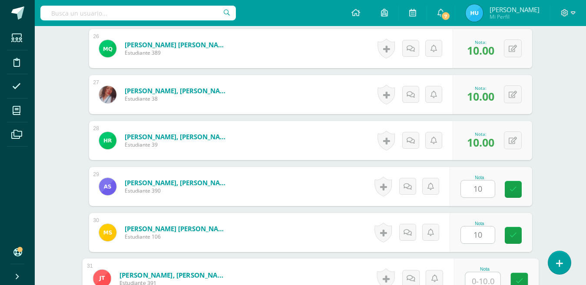
scroll to position [1428, 0]
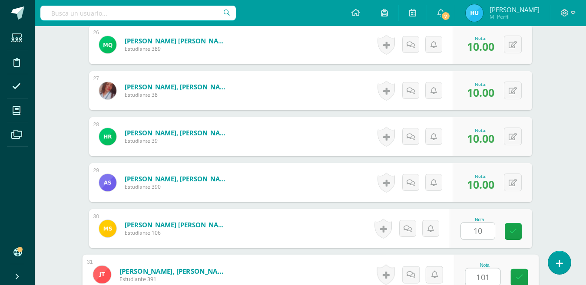
type input "10"
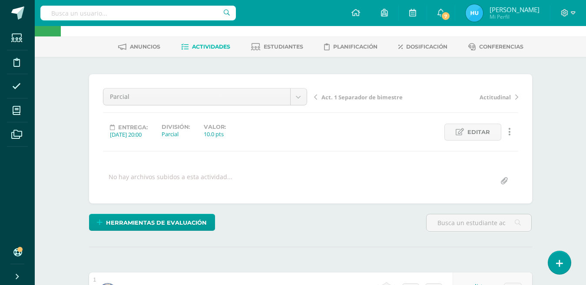
scroll to position [0, 0]
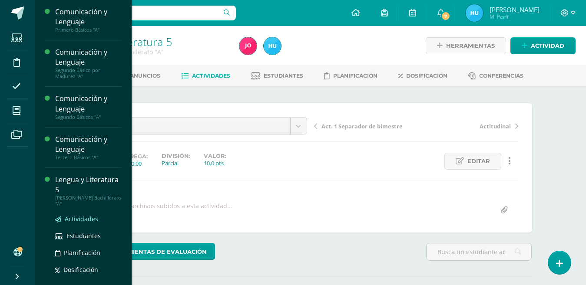
click at [80, 221] on span "Actividades" at bounding box center [81, 219] width 33 height 8
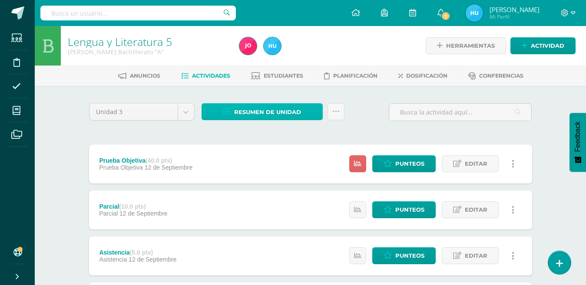
click at [298, 112] on span "Resumen de unidad" at bounding box center [267, 112] width 67 height 16
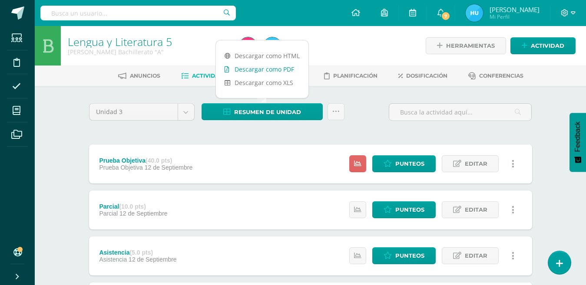
click at [291, 71] on link "Descargar como PDF" at bounding box center [262, 69] width 93 height 13
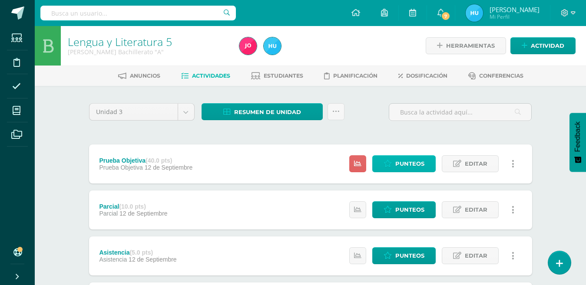
click at [403, 165] on span "Punteos" at bounding box center [409, 164] width 29 height 16
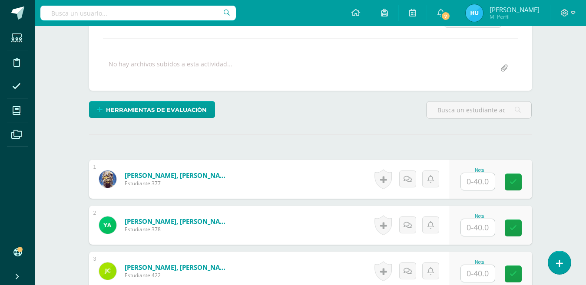
scroll to position [163, 0]
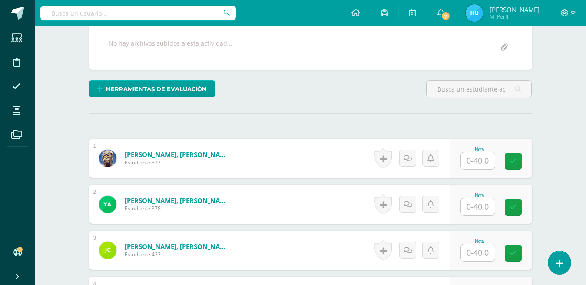
click at [481, 162] on input "text" at bounding box center [478, 160] width 34 height 17
type input "35"
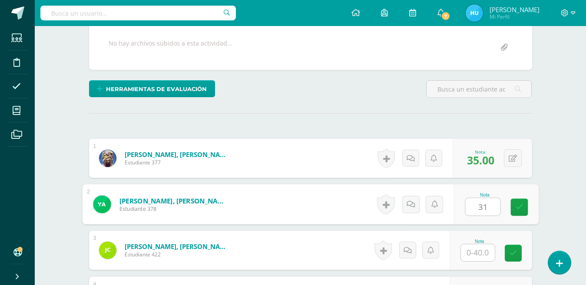
type input "31"
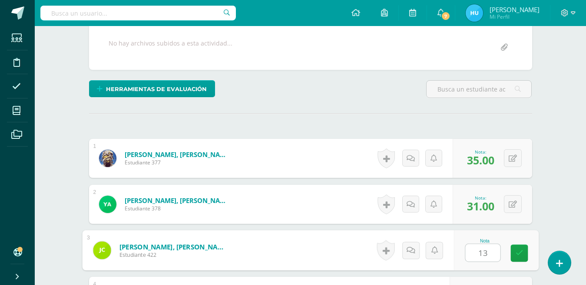
type input "13"
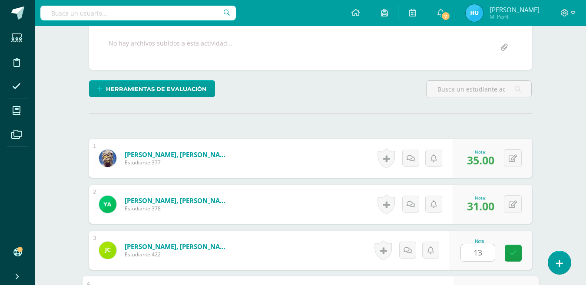
scroll to position [319, 0]
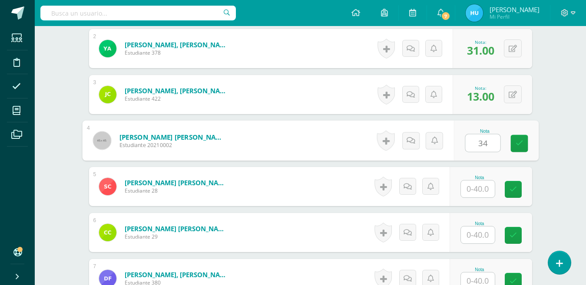
type input "34"
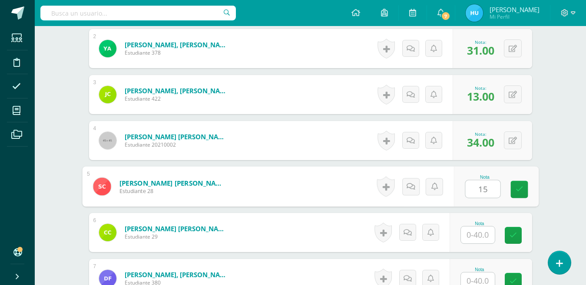
type input "15"
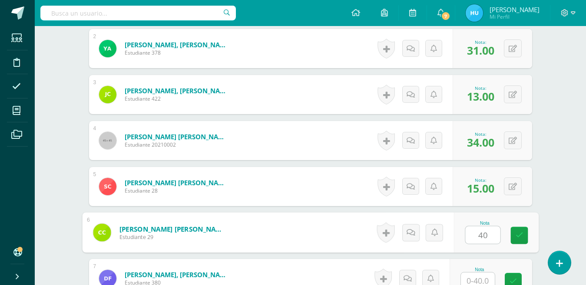
type input "40"
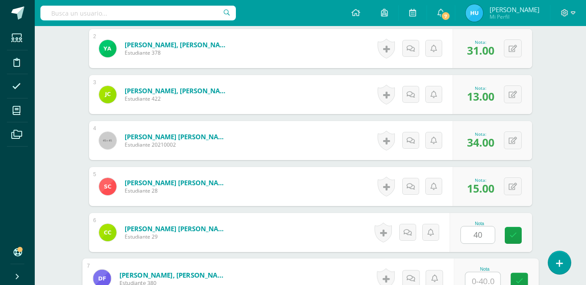
scroll to position [323, 0]
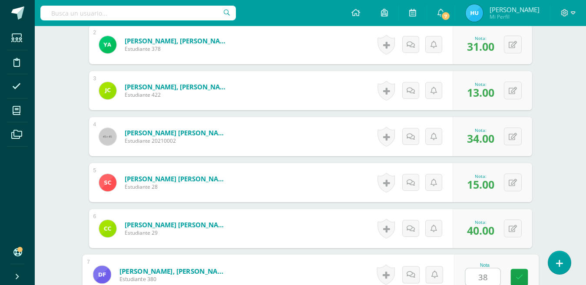
type input "38"
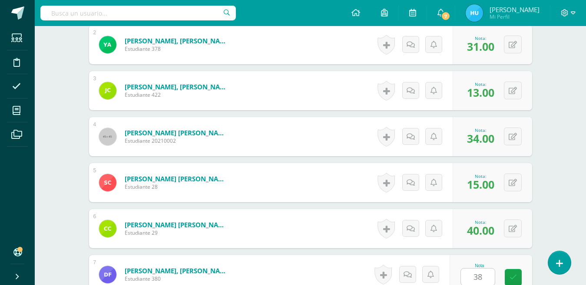
scroll to position [503, 0]
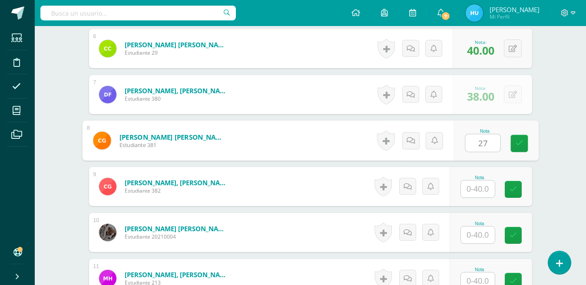
type input "27"
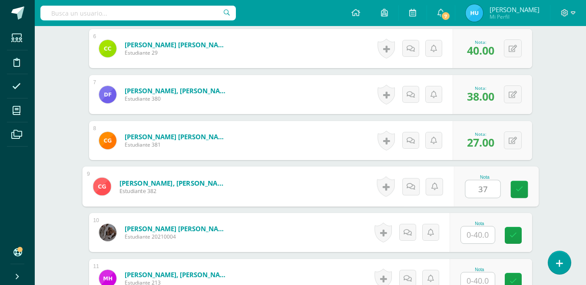
type input "37"
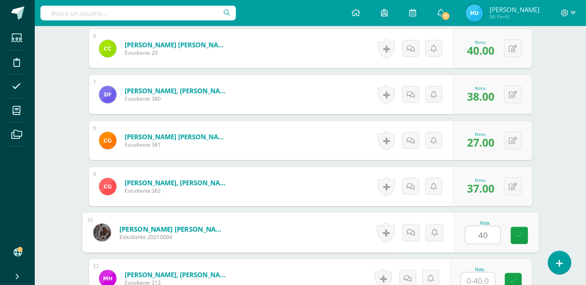
type input "40"
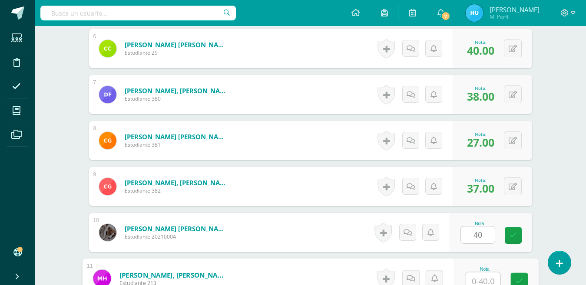
scroll to position [507, 0]
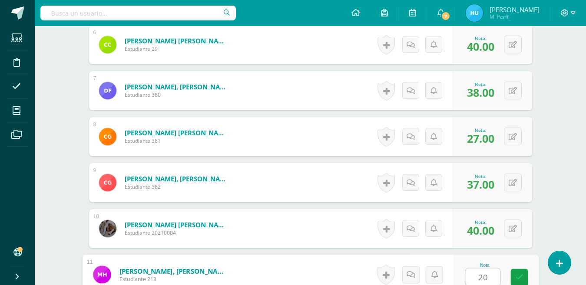
type input "20"
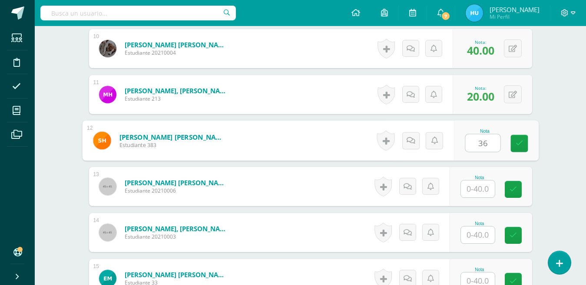
type input "36"
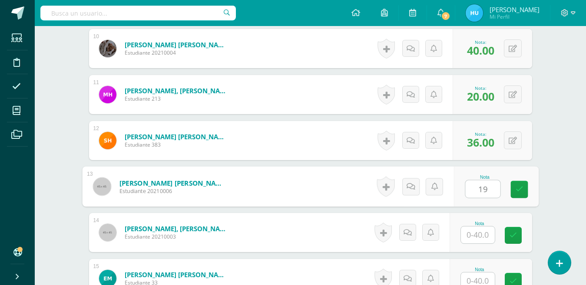
type input "19"
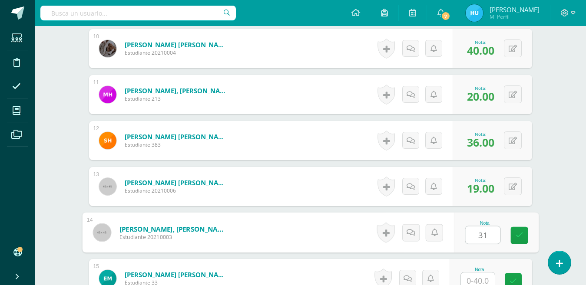
type input "31"
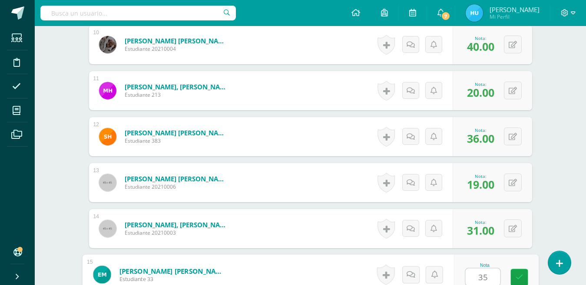
type input "35"
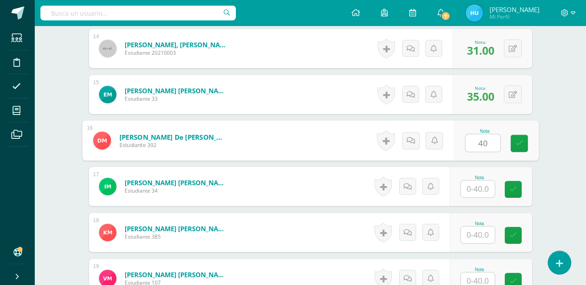
type input "4"
type input "5"
type input "35"
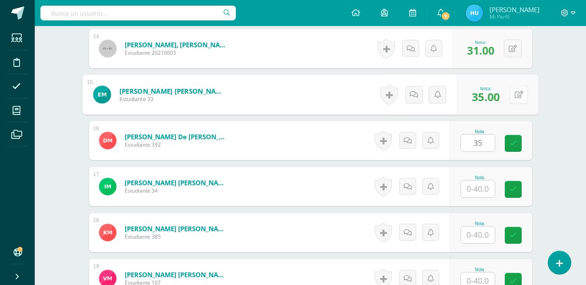
click at [514, 91] on icon at bounding box center [518, 94] width 9 height 7
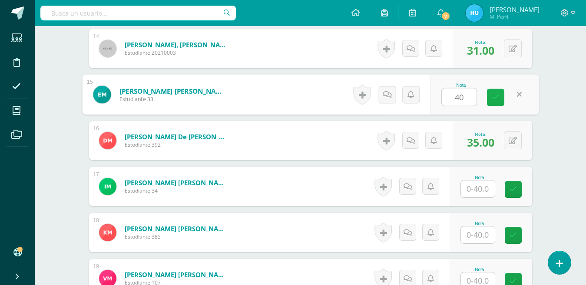
click at [500, 96] on link at bounding box center [495, 97] width 17 height 17
type input "40"
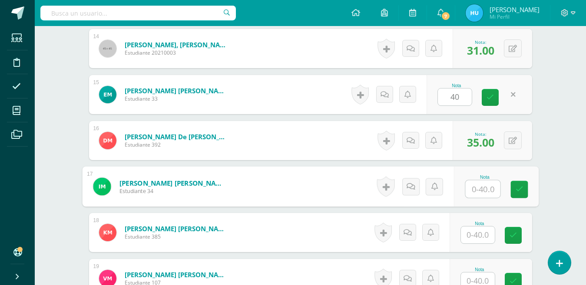
click at [480, 192] on input "text" at bounding box center [482, 189] width 35 height 17
type input "38"
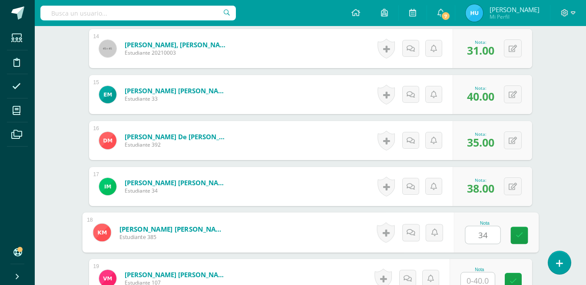
type input "34"
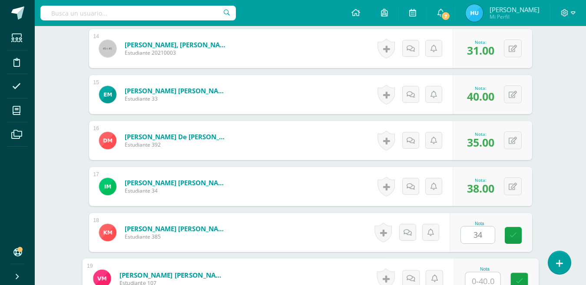
scroll to position [875, 0]
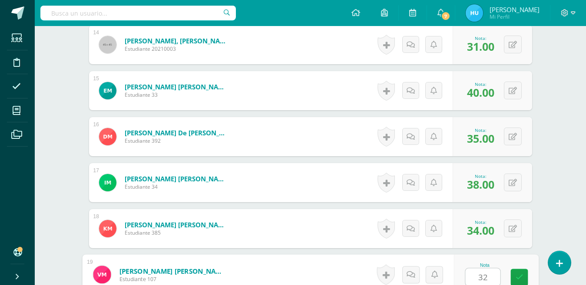
type input "32"
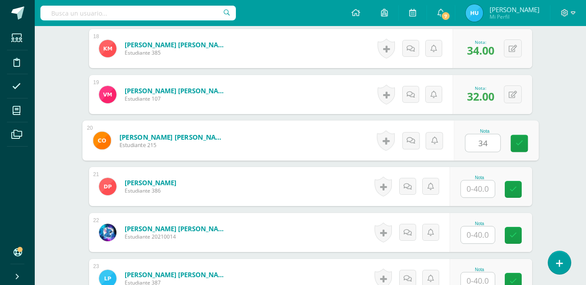
type input "34"
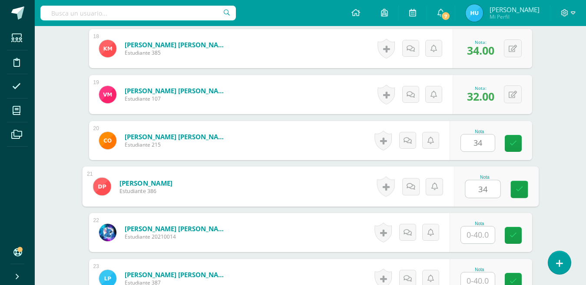
type input "34"
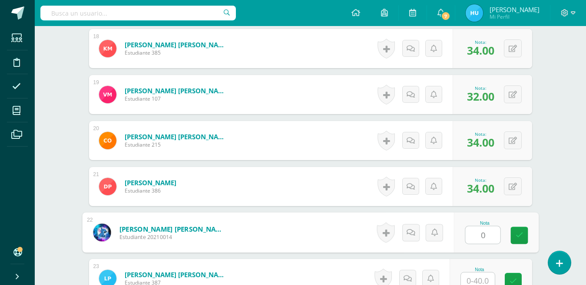
type input "0"
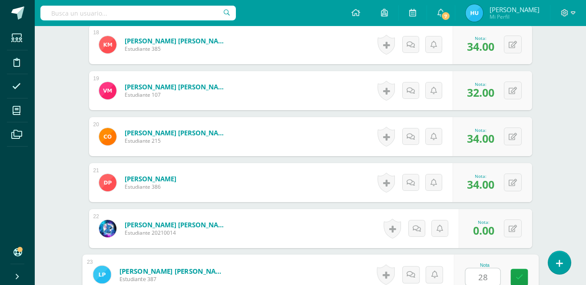
type input "28"
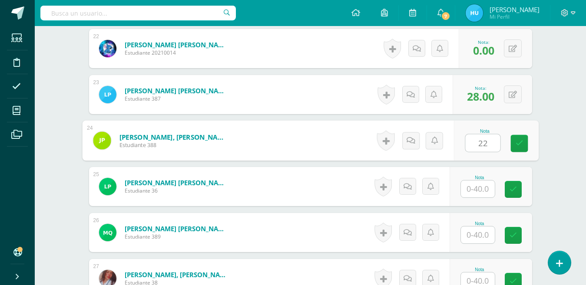
type input "22"
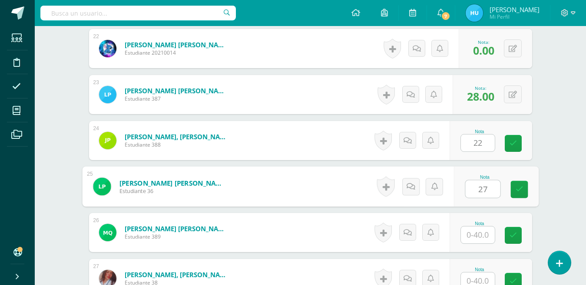
type input "27"
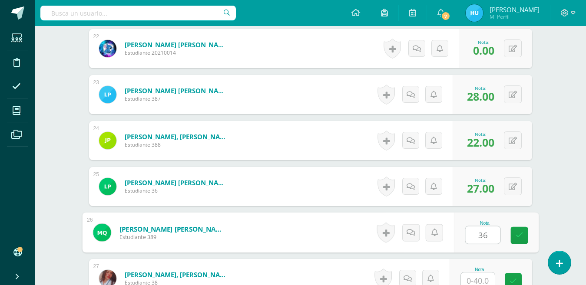
type input "36"
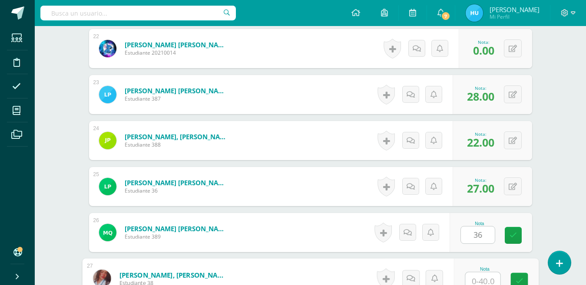
scroll to position [1244, 0]
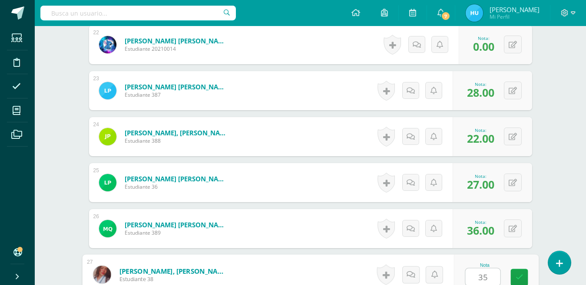
type input "35"
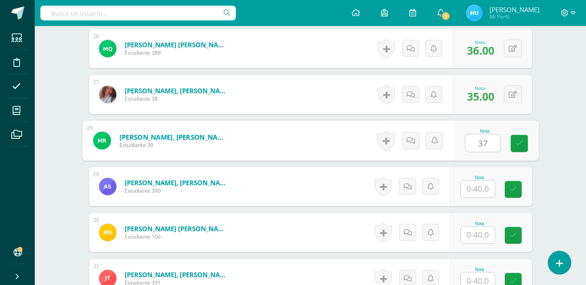
type input "37"
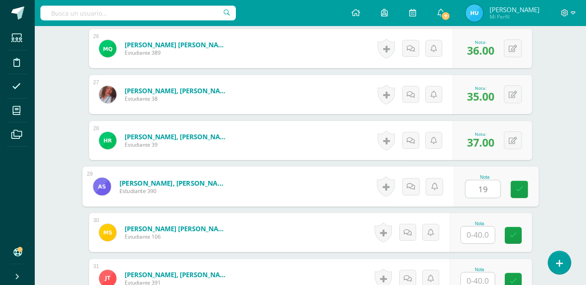
type input "19"
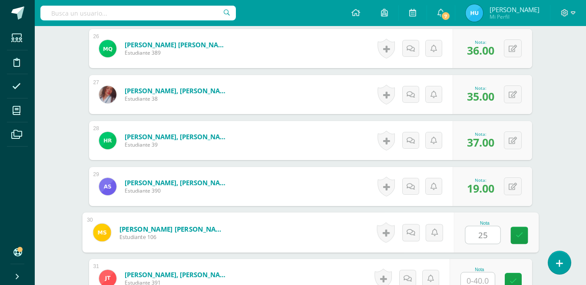
type input "25"
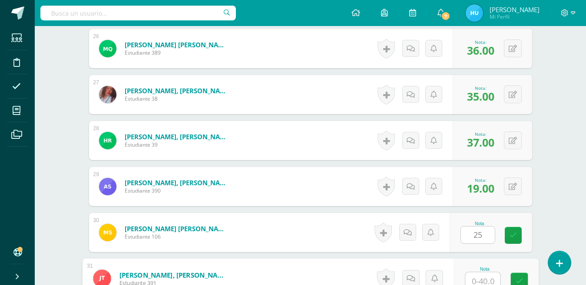
scroll to position [1428, 0]
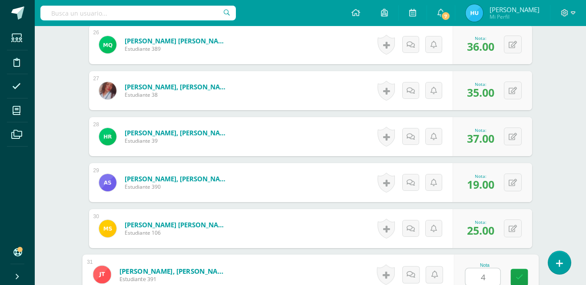
type input "40"
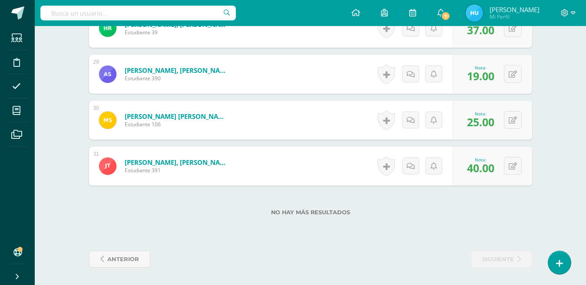
scroll to position [0, 0]
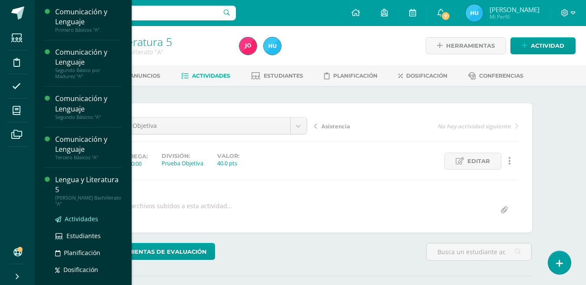
click at [76, 220] on span "Actividades" at bounding box center [81, 219] width 33 height 8
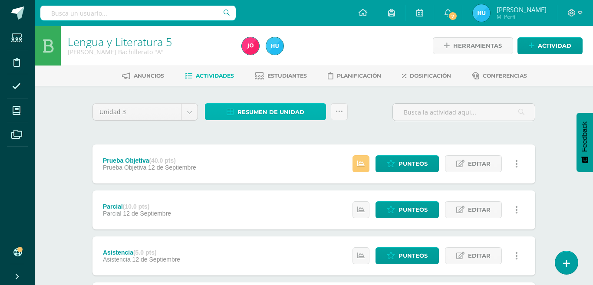
click at [262, 112] on span "Resumen de unidad" at bounding box center [271, 112] width 67 height 16
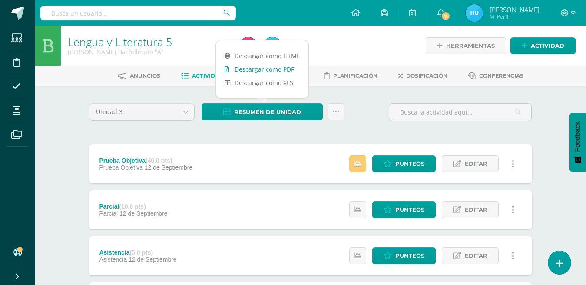
click at [279, 70] on link "Descargar como PDF" at bounding box center [262, 69] width 93 height 13
click at [337, 45] on div at bounding box center [323, 46] width 175 height 40
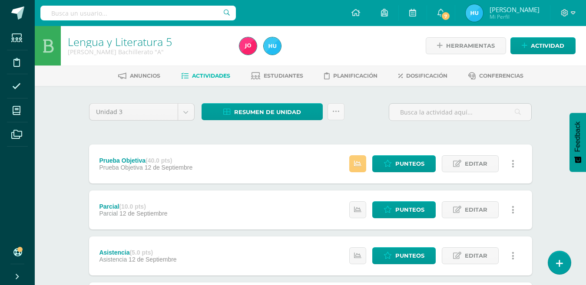
click at [333, 52] on div at bounding box center [323, 46] width 175 height 40
click at [574, 12] on icon at bounding box center [573, 13] width 5 height 8
click at [530, 61] on span "Cerrar sesión" at bounding box center [546, 59] width 39 height 8
